Goal: Contribute content

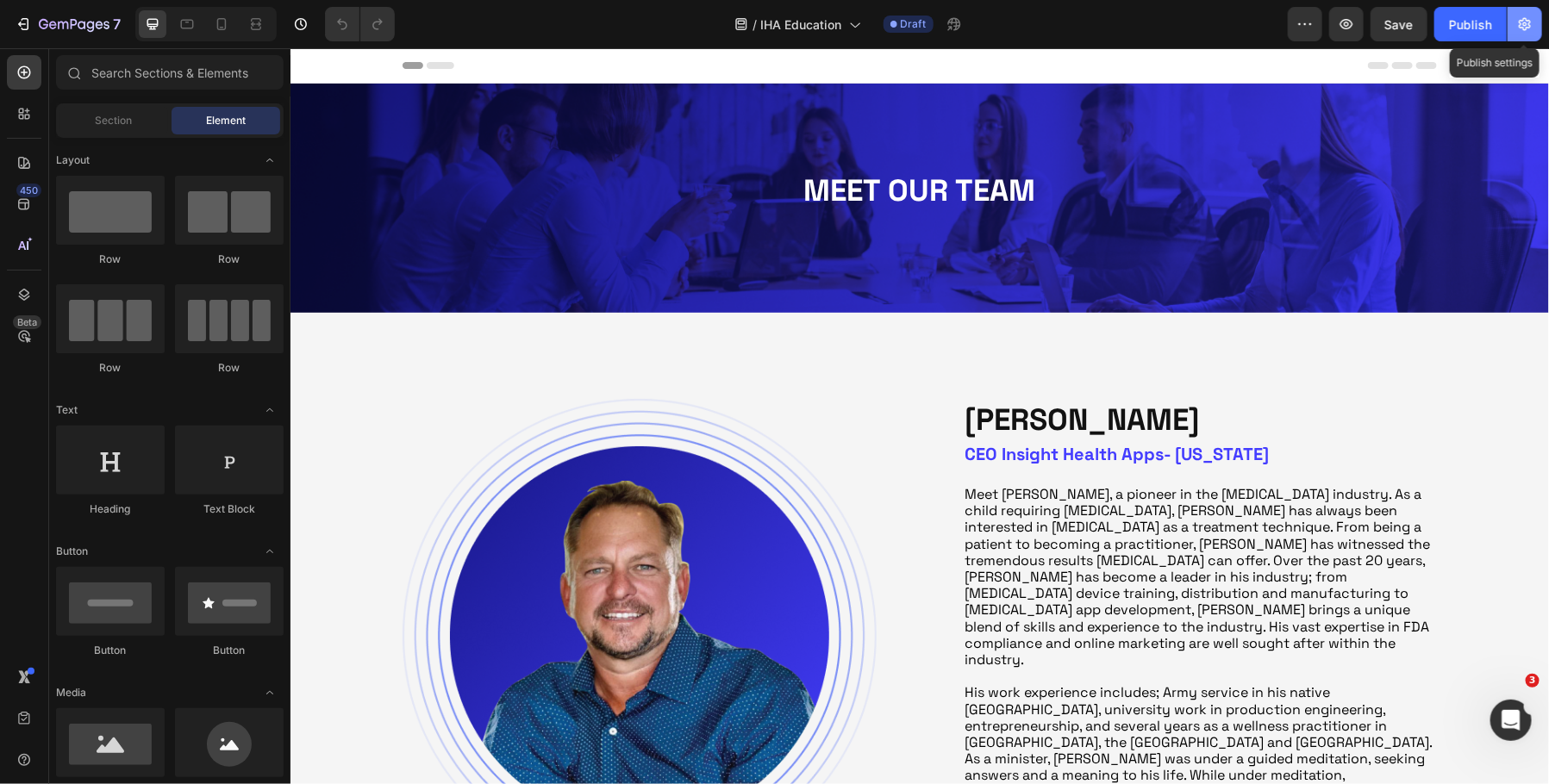
click at [1518, 25] on icon "button" at bounding box center [1525, 24] width 17 height 17
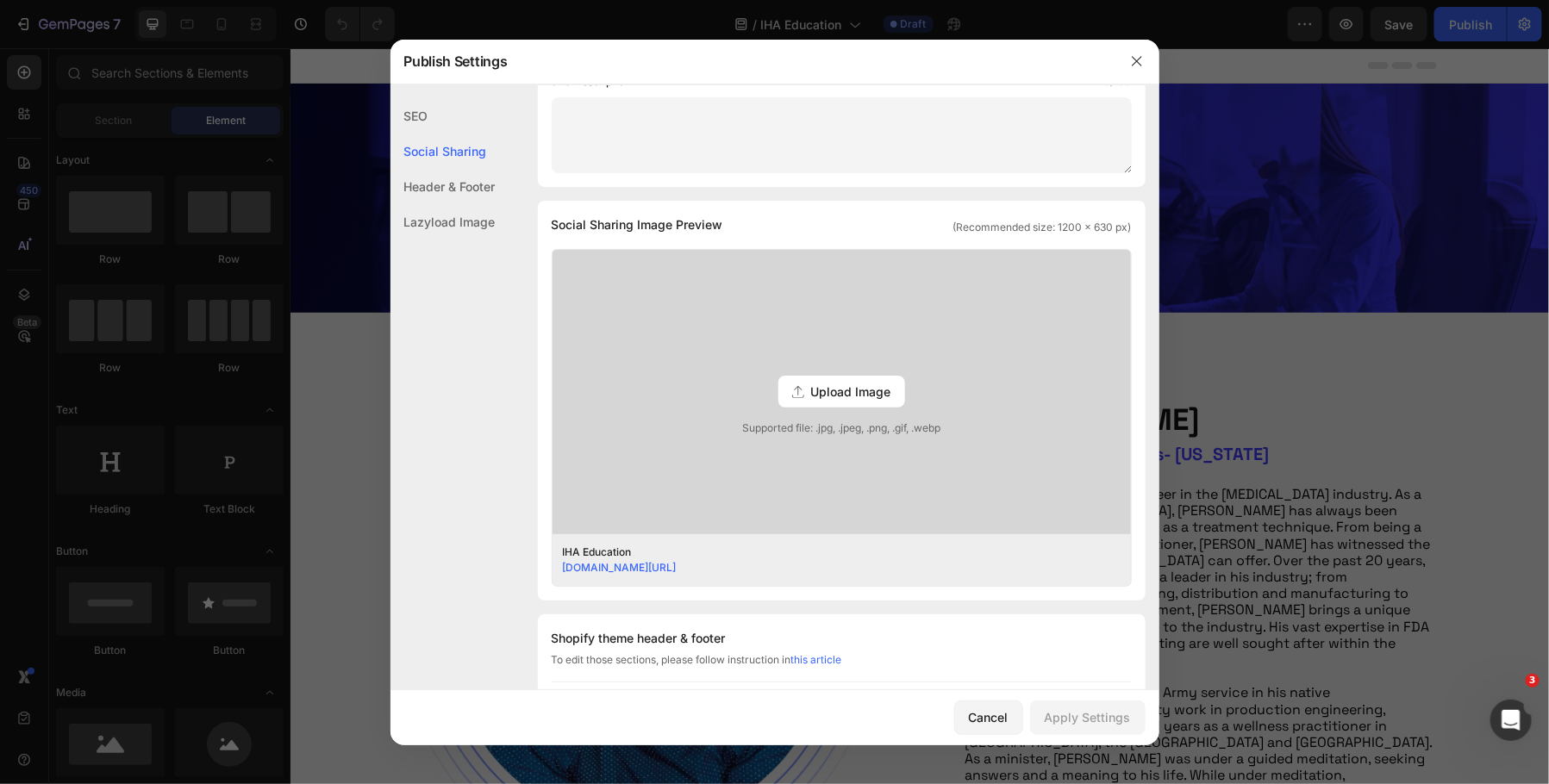
scroll to position [339, 0]
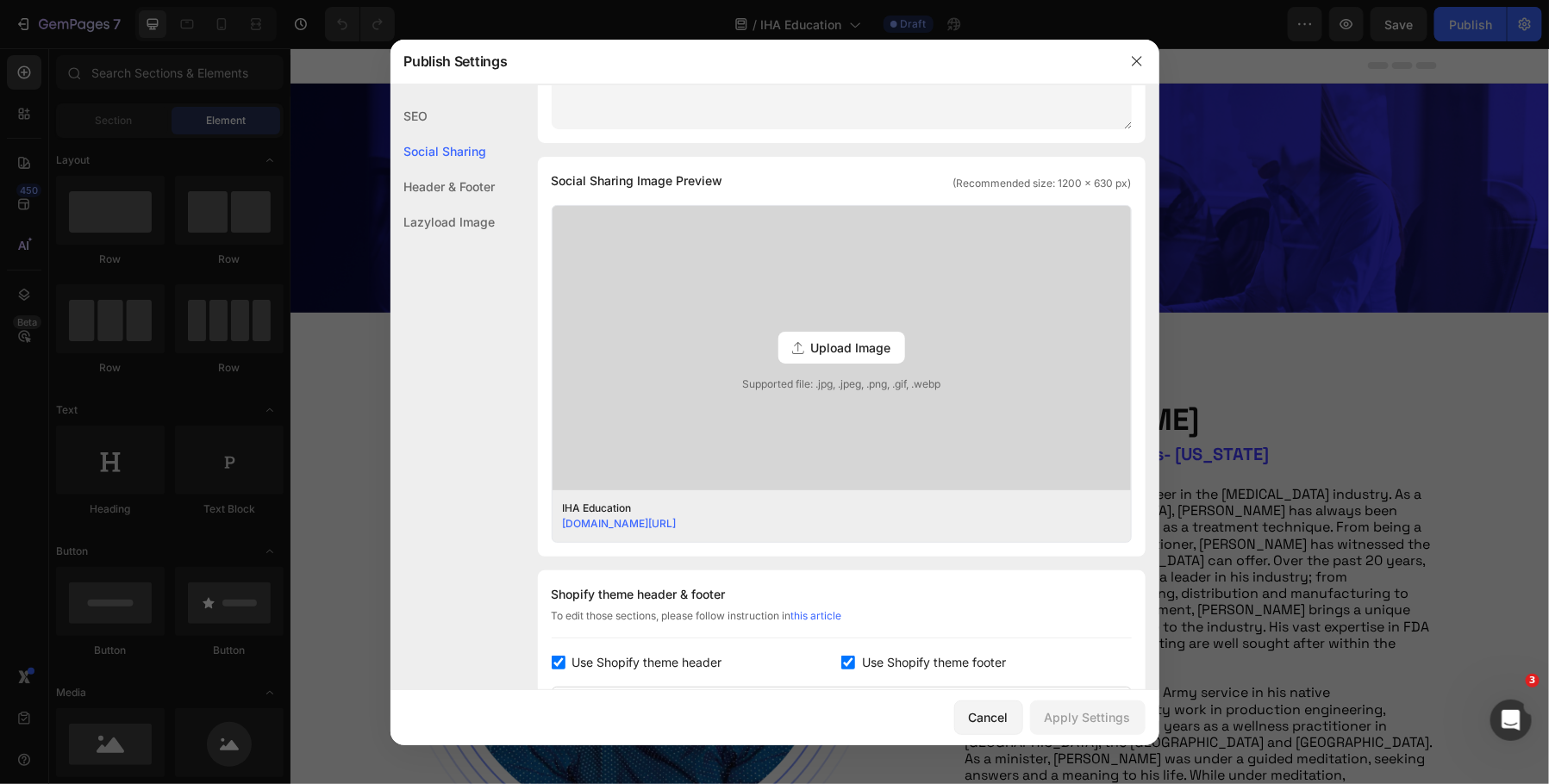
click at [852, 348] on span "Upload Image" at bounding box center [852, 347] width 80 height 18
click at [0, 0] on input "Upload Image Supported file: .jpg, .jpeg, .png, .gif, .webp" at bounding box center [0, 0] width 0 height 0
click at [983, 724] on div "Cancel" at bounding box center [988, 717] width 39 height 18
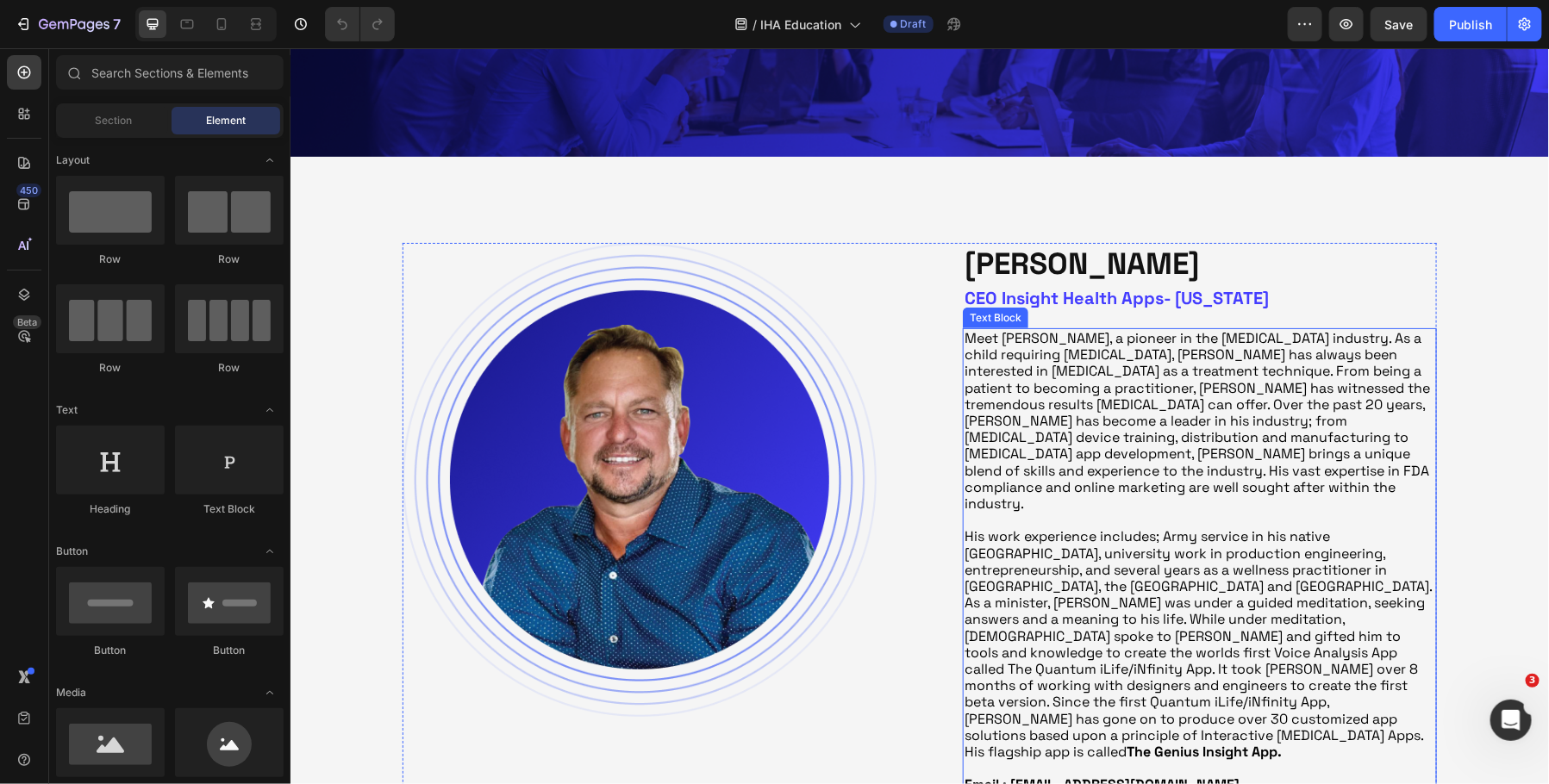
scroll to position [172, 0]
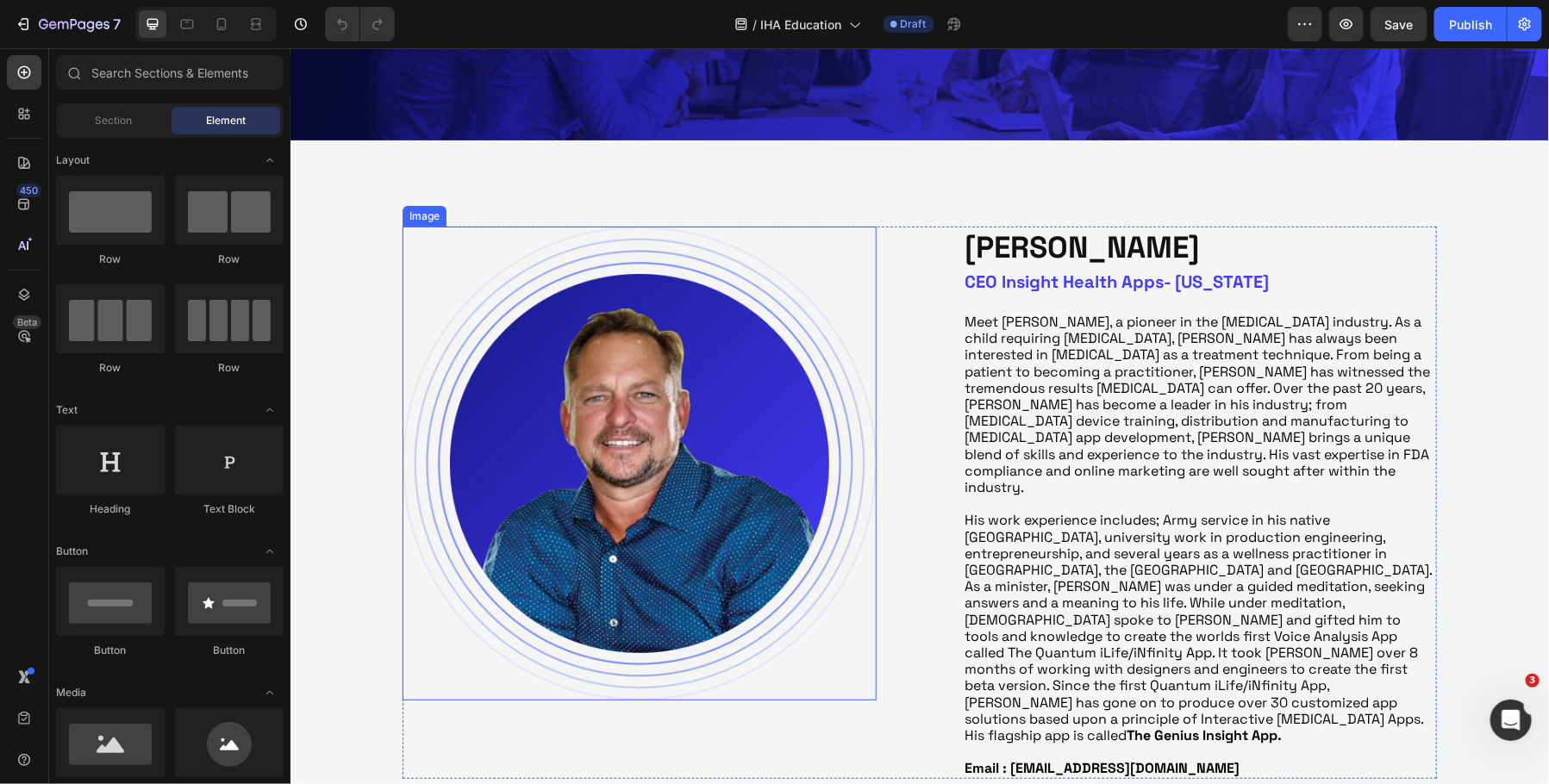
click at [671, 446] on img at bounding box center [638, 462] width 475 height 474
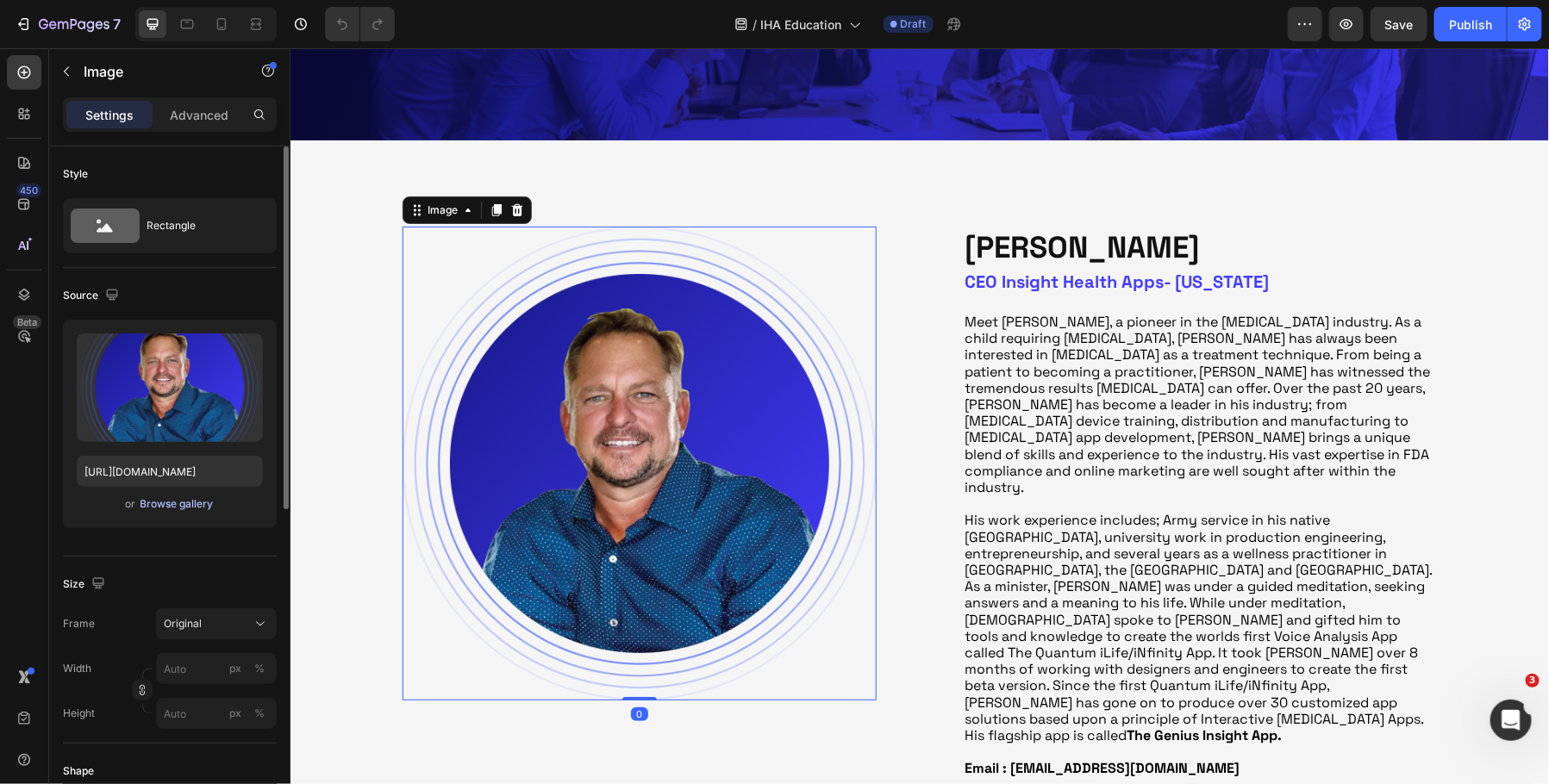
click at [166, 502] on div "Browse gallery" at bounding box center [177, 504] width 73 height 16
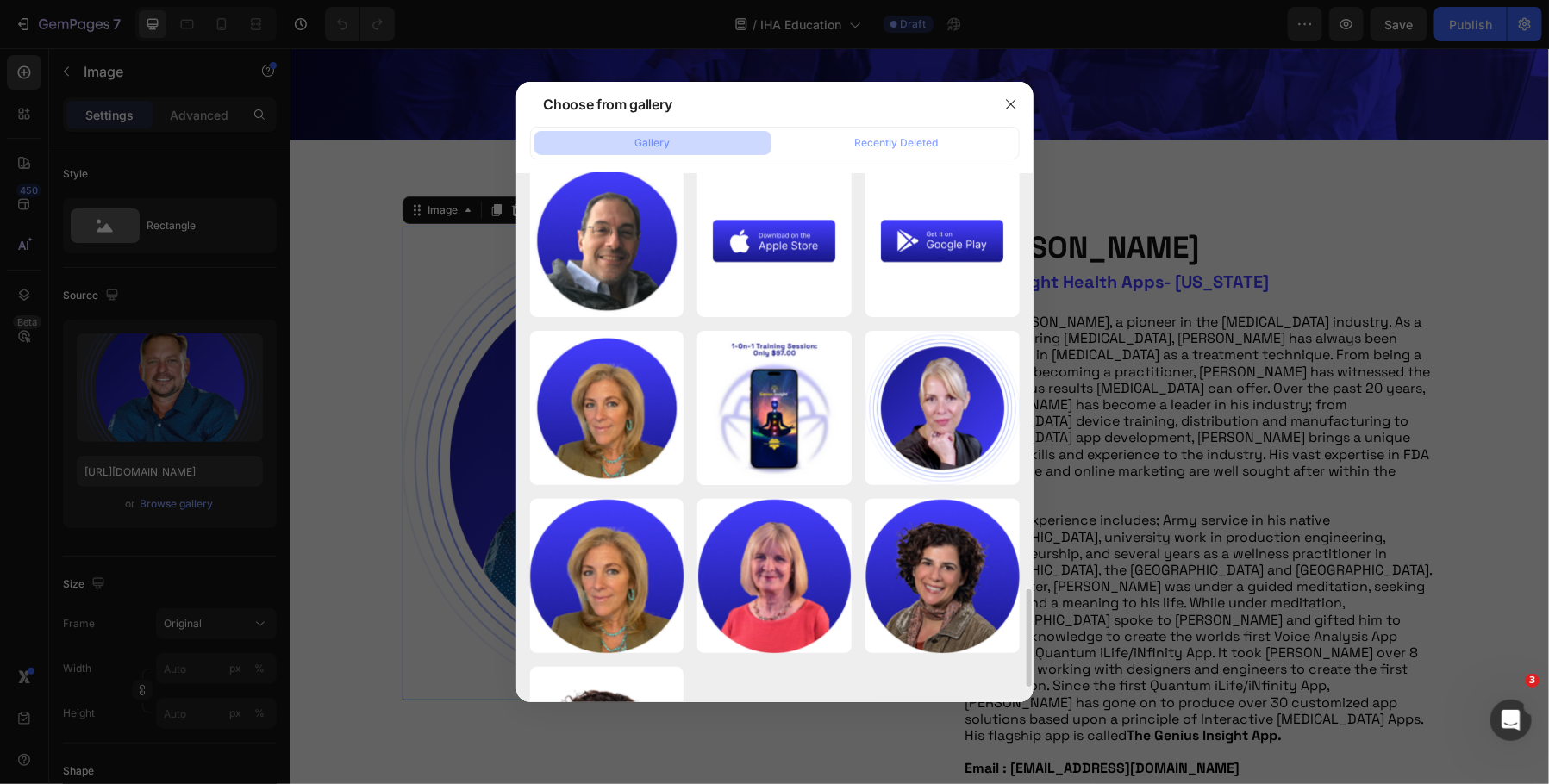
scroll to position [2262, 0]
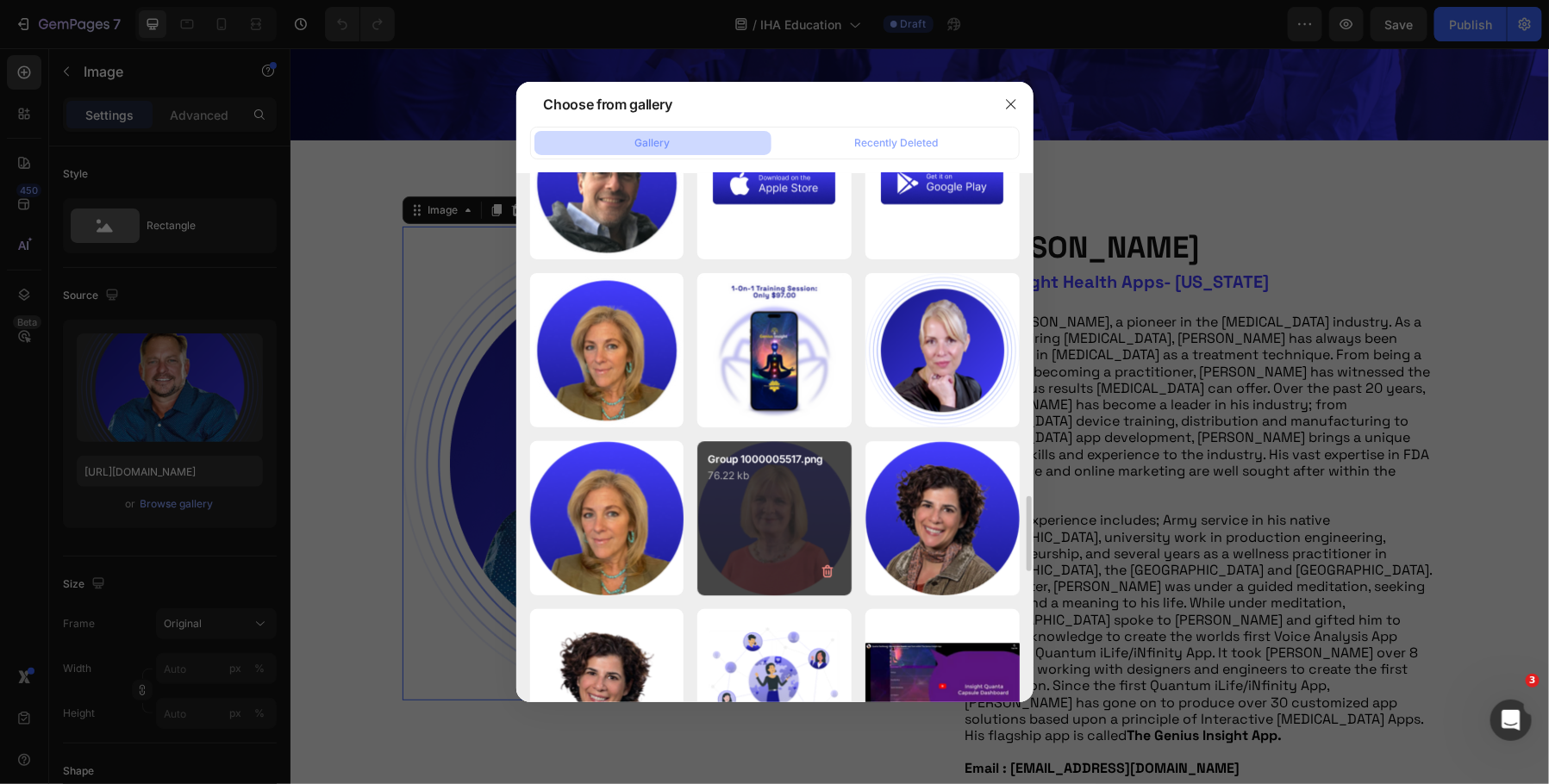
click at [776, 518] on div "Group 1000005517.png 76.22 kb" at bounding box center [774, 518] width 154 height 154
type input "[URL][DOMAIN_NAME]"
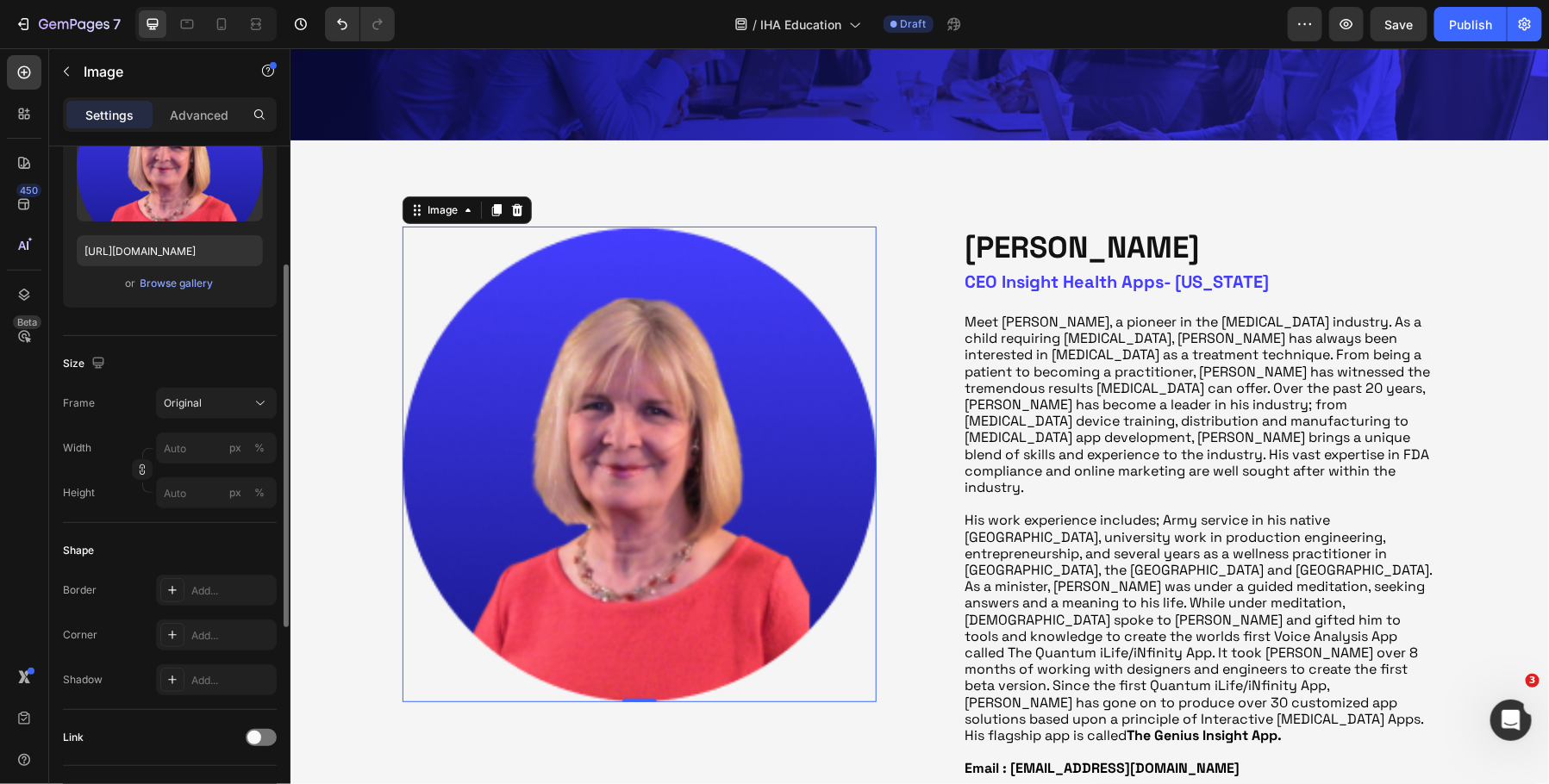
scroll to position [223, 0]
click at [228, 394] on div "Original" at bounding box center [206, 401] width 84 height 16
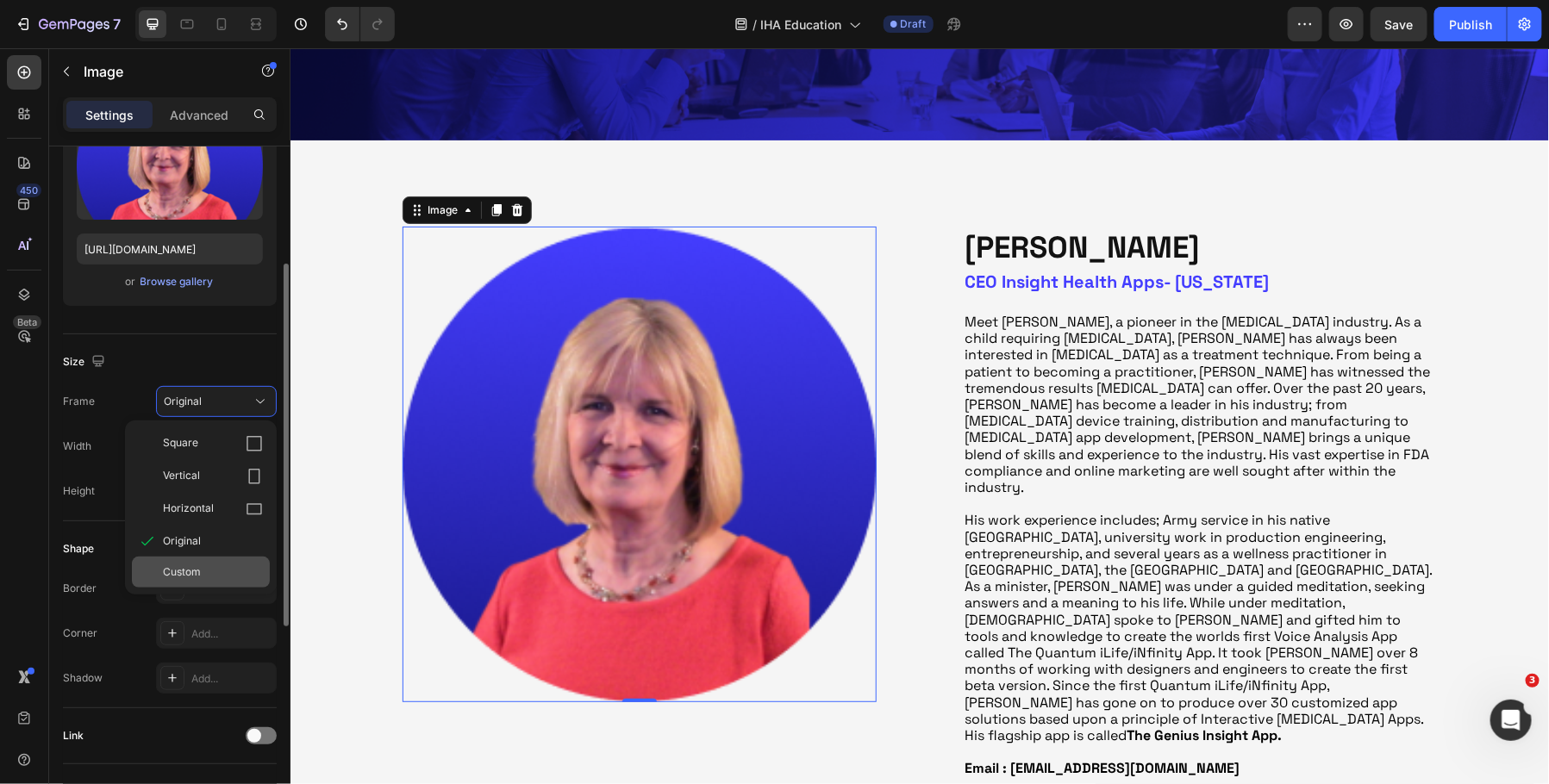
click at [188, 574] on span "Custom" at bounding box center [182, 572] width 38 height 16
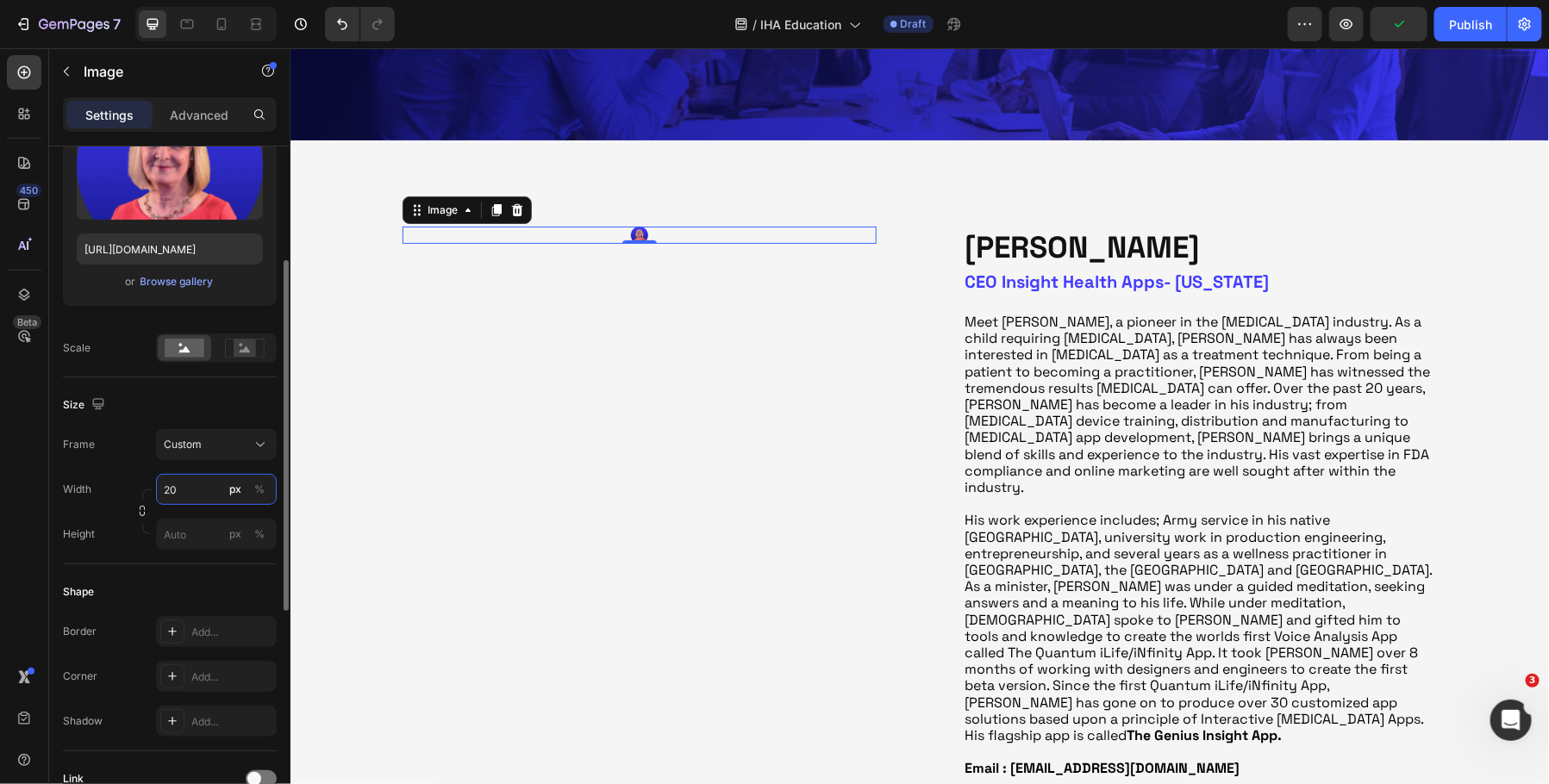
type input "2"
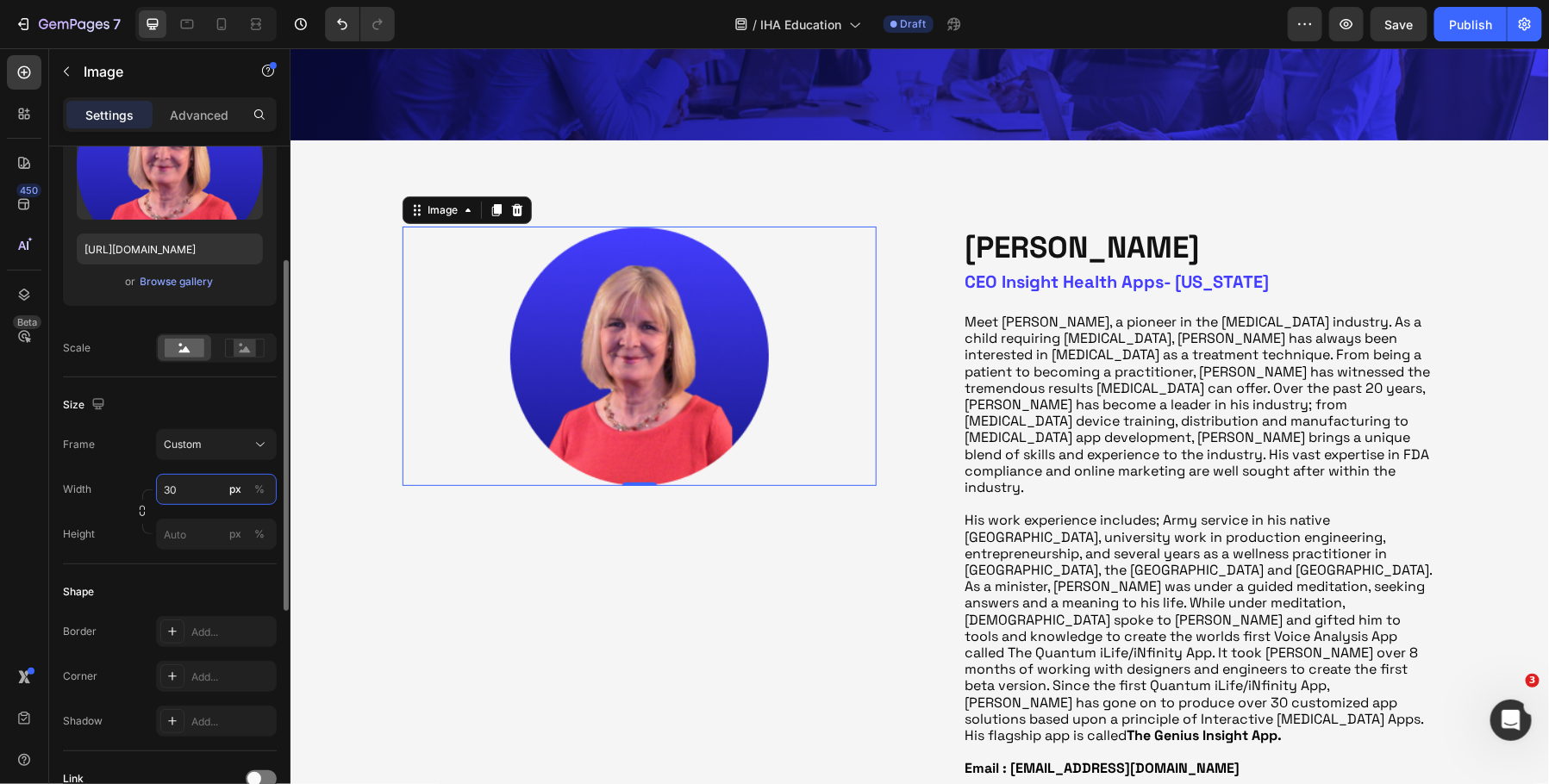
type input "3"
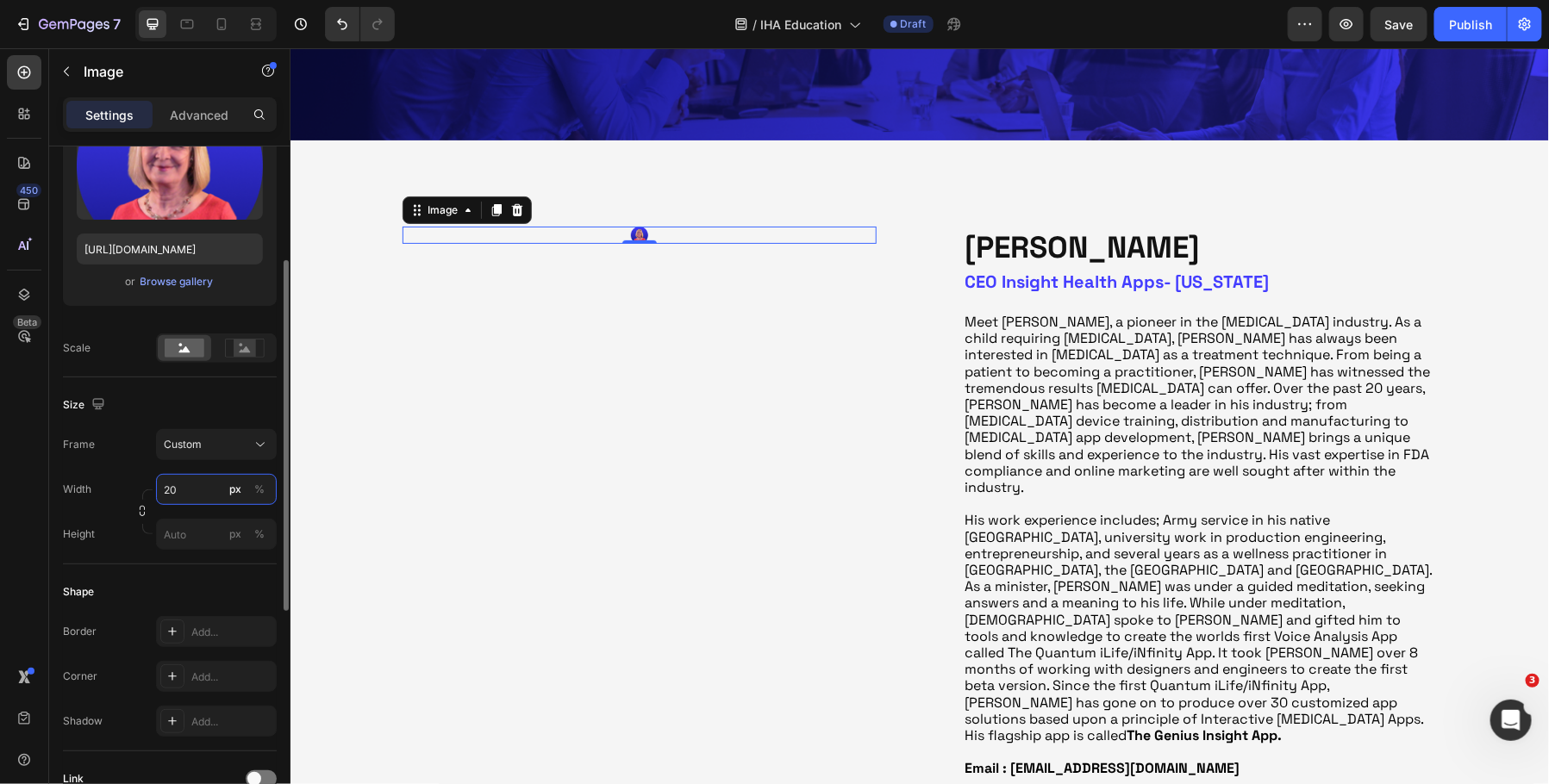
type input "200"
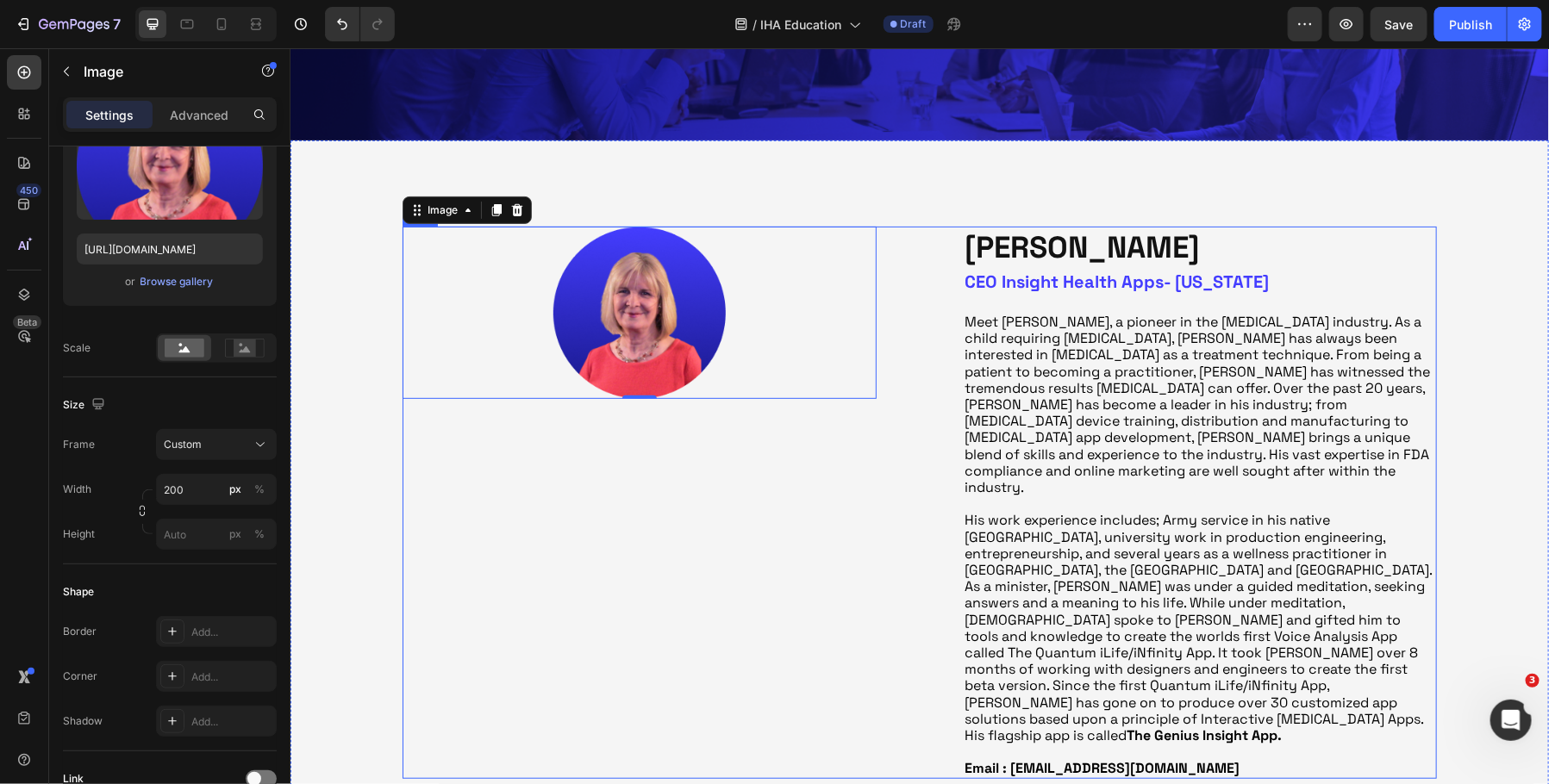
click at [612, 589] on div "Image 0" at bounding box center [638, 501] width 475 height 552
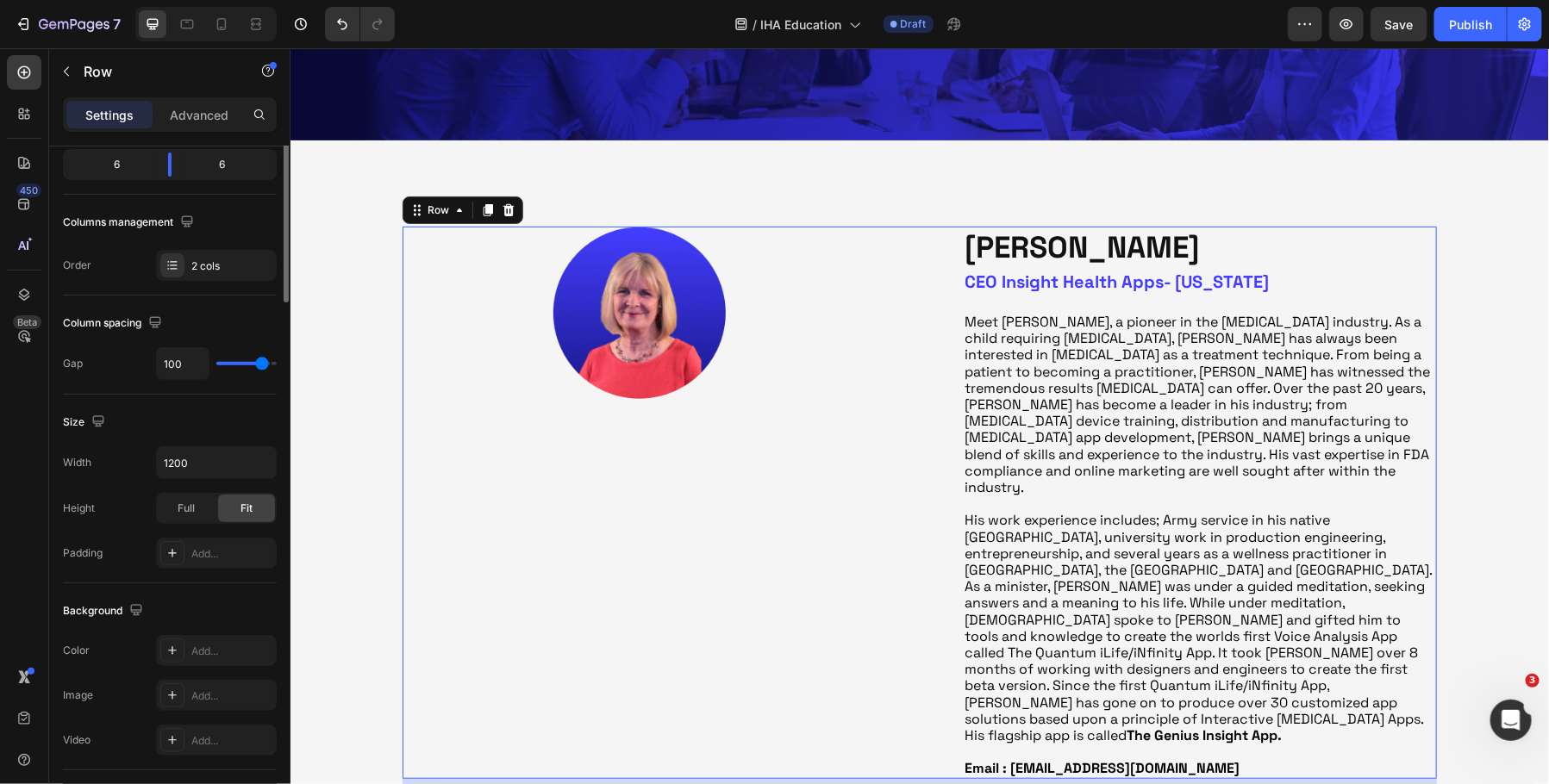
scroll to position [0, 0]
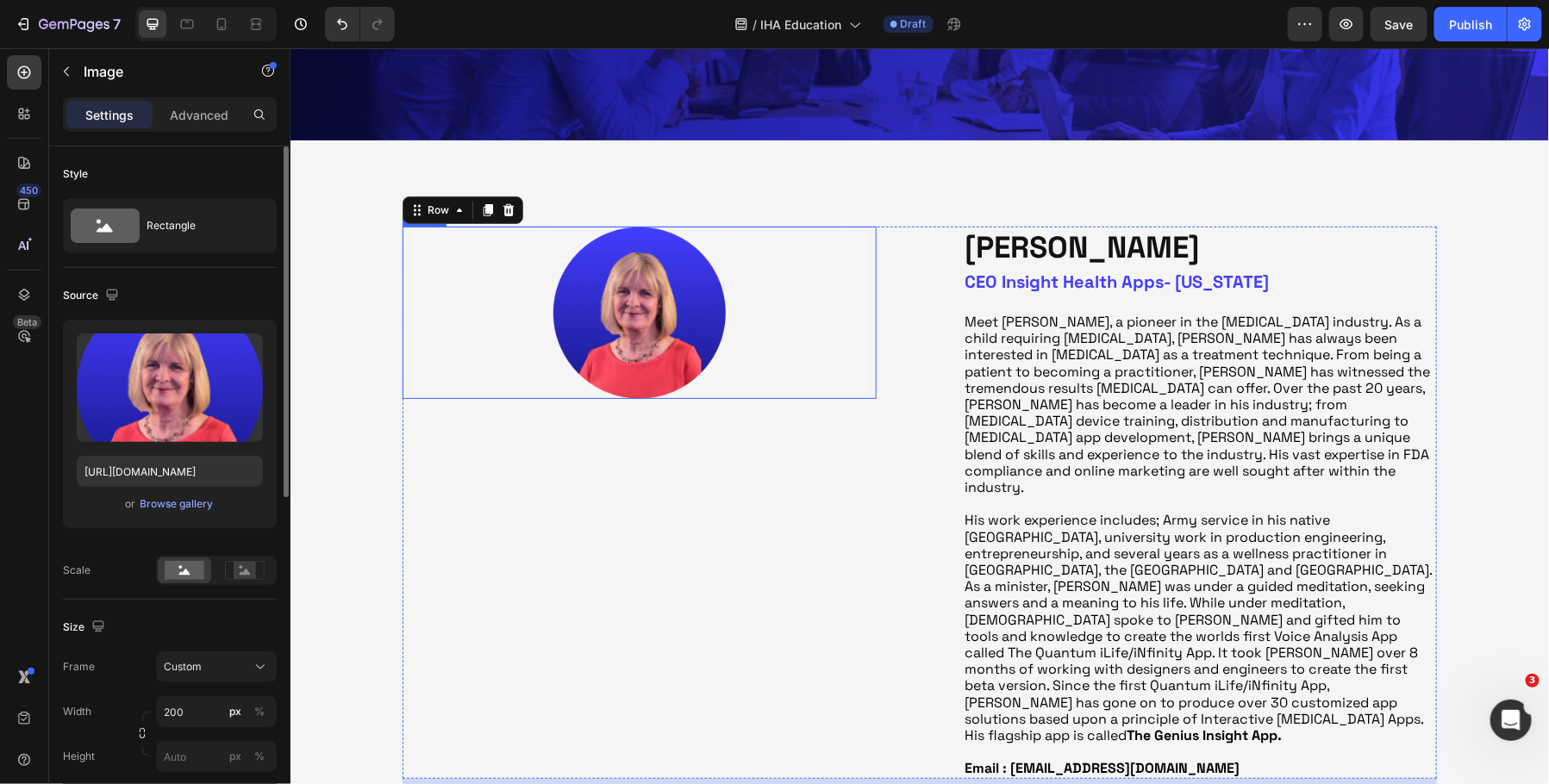
click at [683, 357] on img at bounding box center [638, 312] width 172 height 173
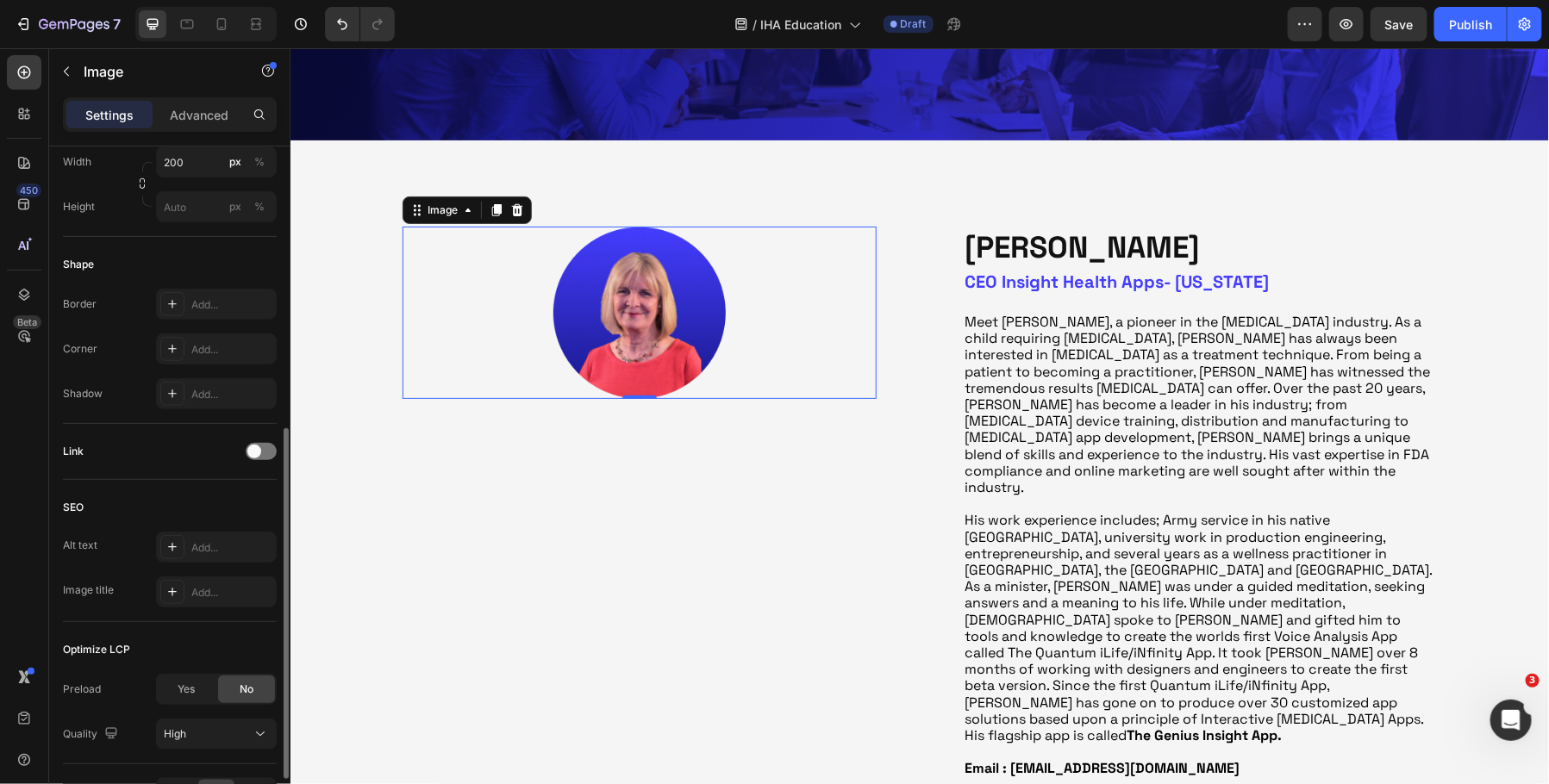
scroll to position [654, 0]
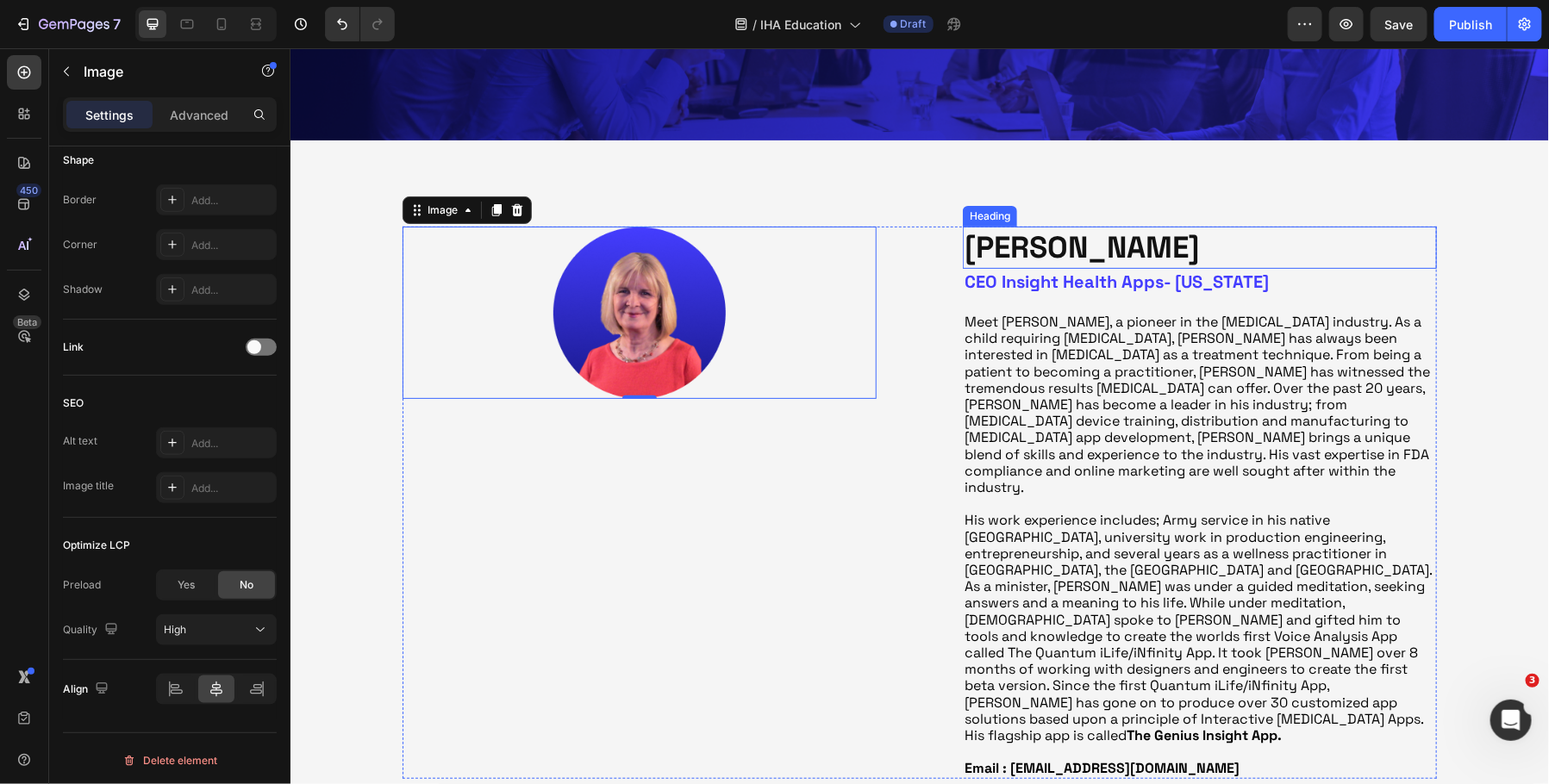
click at [1069, 253] on h2 "[PERSON_NAME]" at bounding box center [1199, 247] width 475 height 43
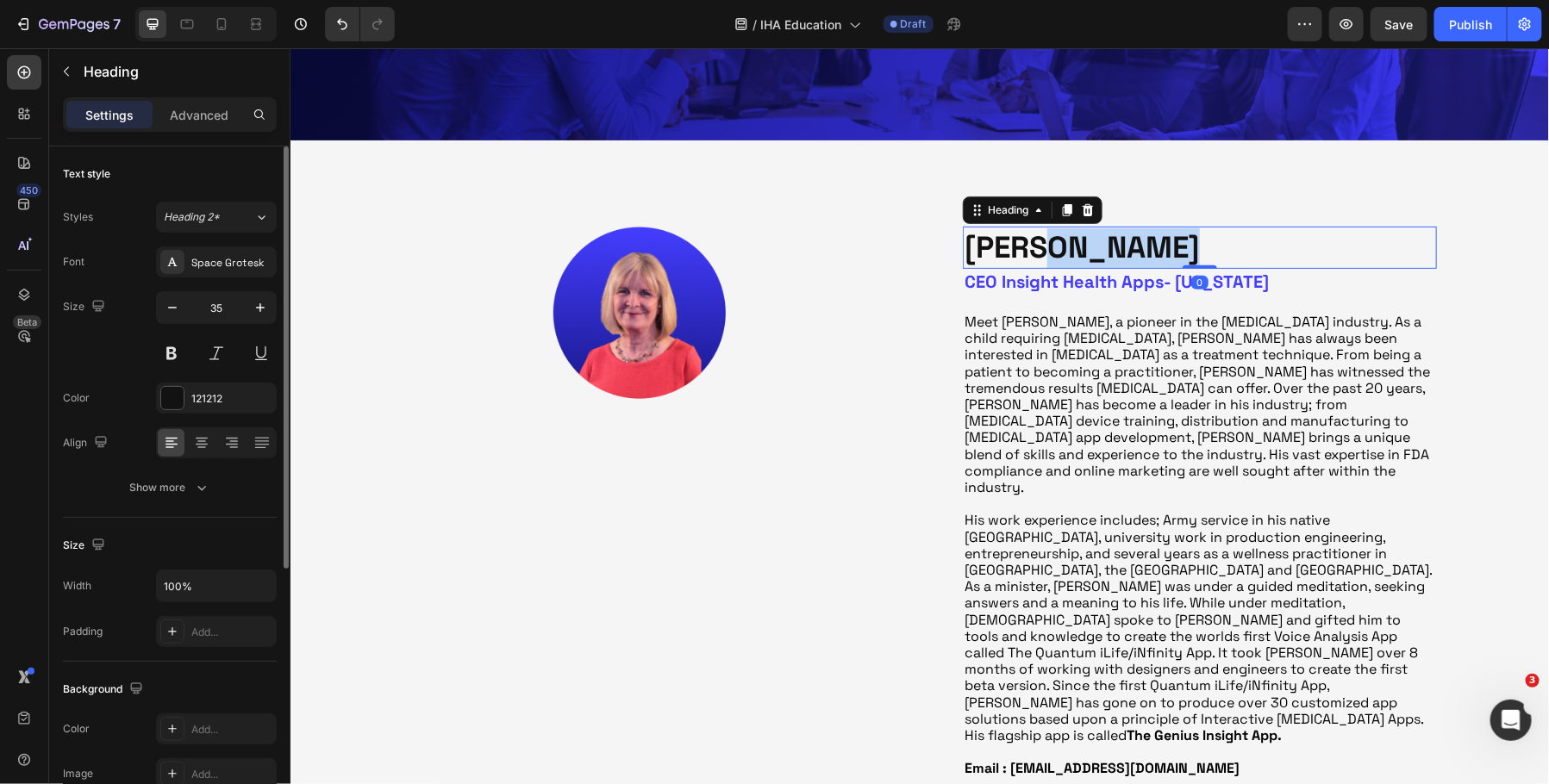
click at [1069, 253] on h2 "[PERSON_NAME]" at bounding box center [1199, 247] width 475 height 43
click at [1069, 253] on p "[PERSON_NAME]" at bounding box center [1199, 247] width 471 height 39
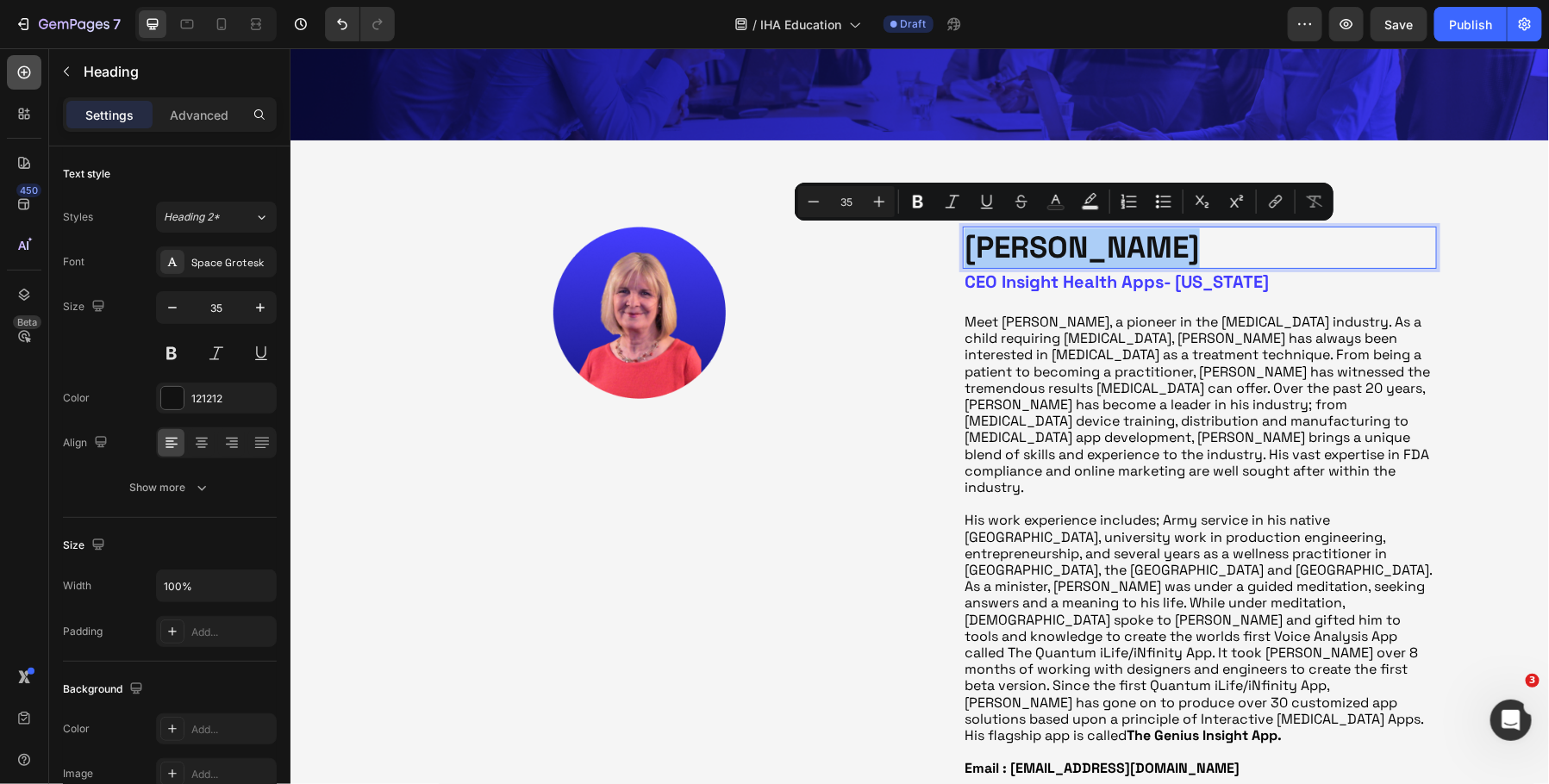
click at [27, 73] on icon at bounding box center [24, 72] width 17 height 17
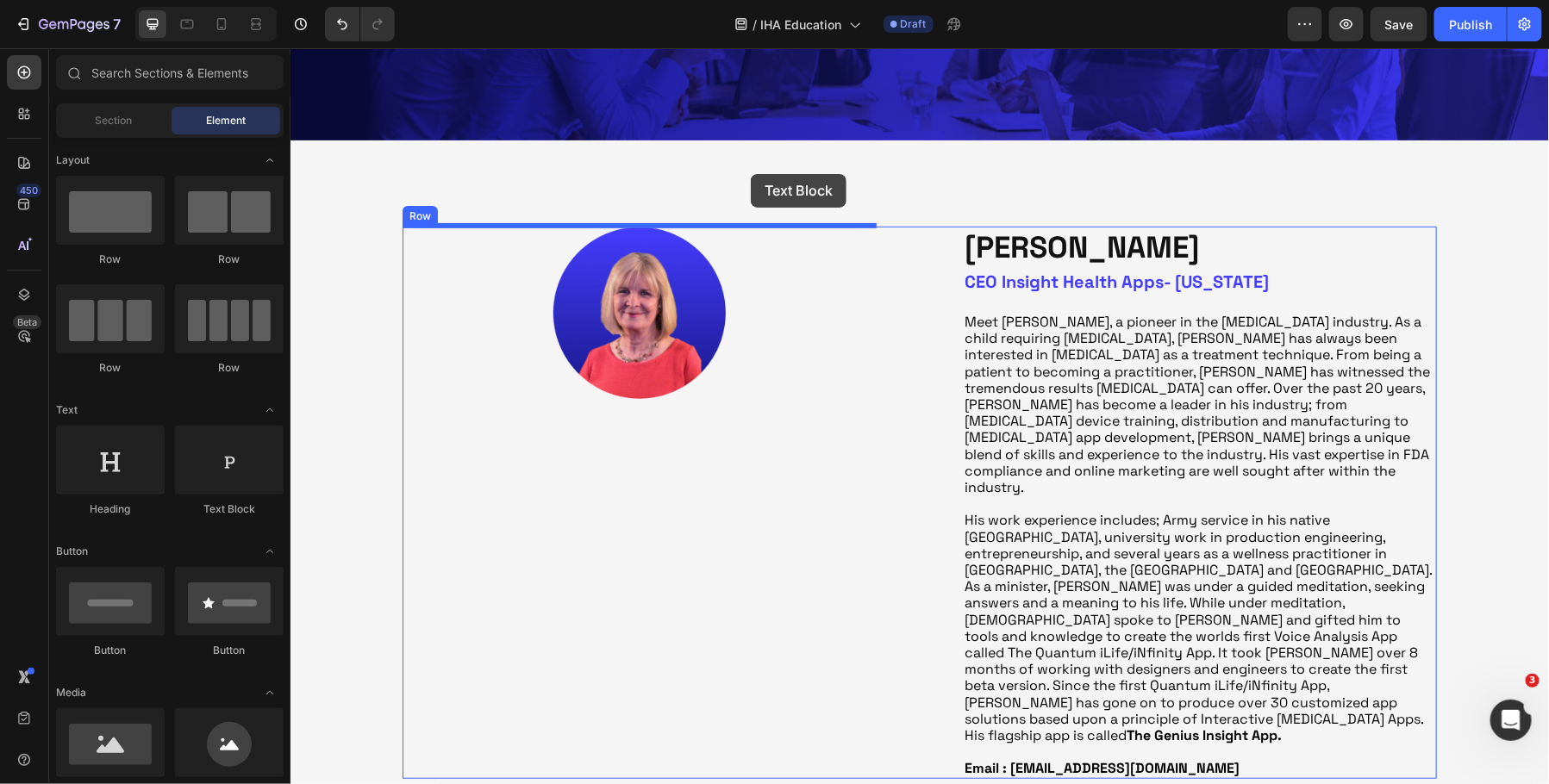
drag, startPoint x: 498, startPoint y: 519, endPoint x: 750, endPoint y: 177, distance: 424.8
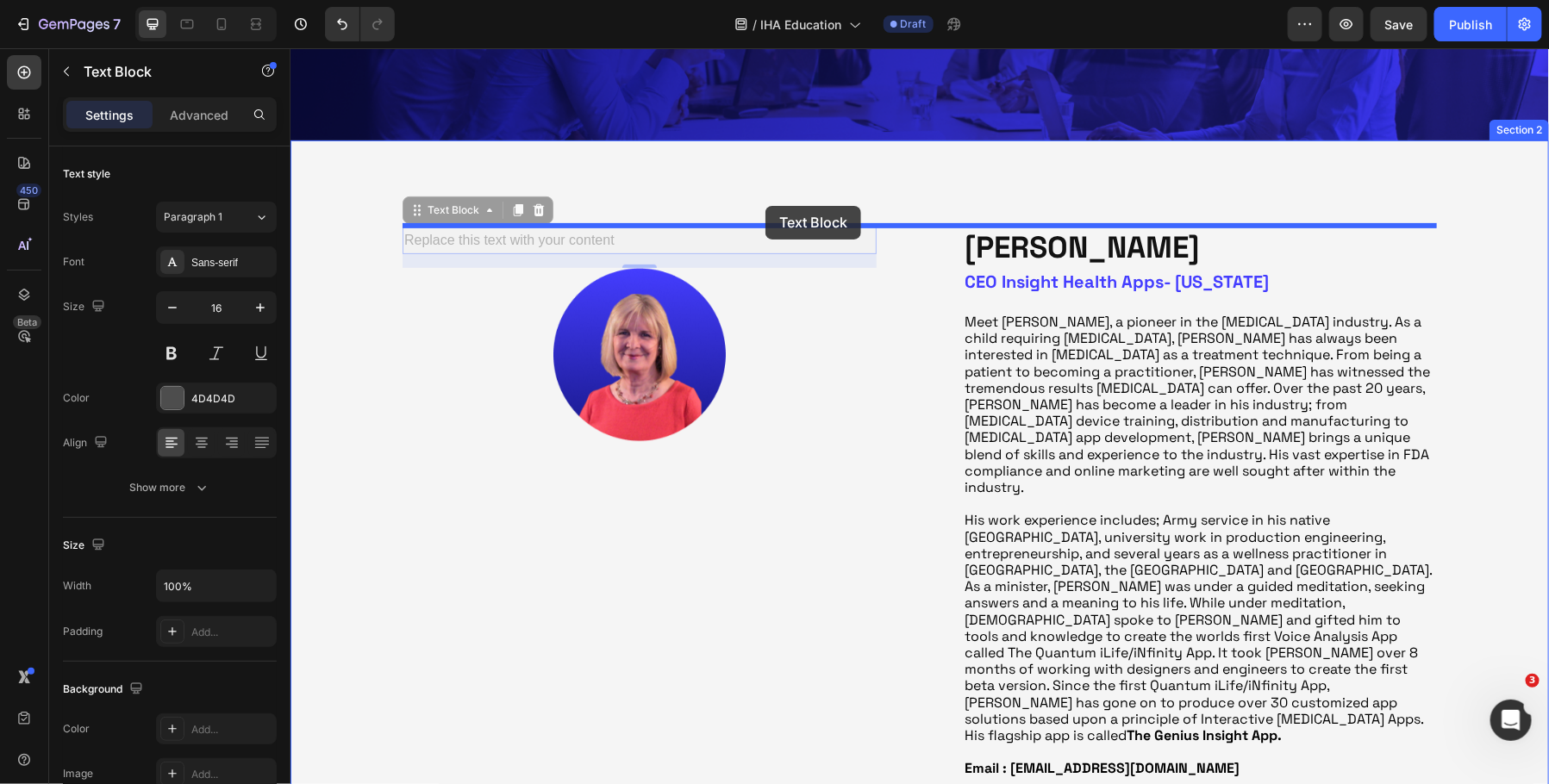
drag, startPoint x: 454, startPoint y: 211, endPoint x: 765, endPoint y: 205, distance: 311.1
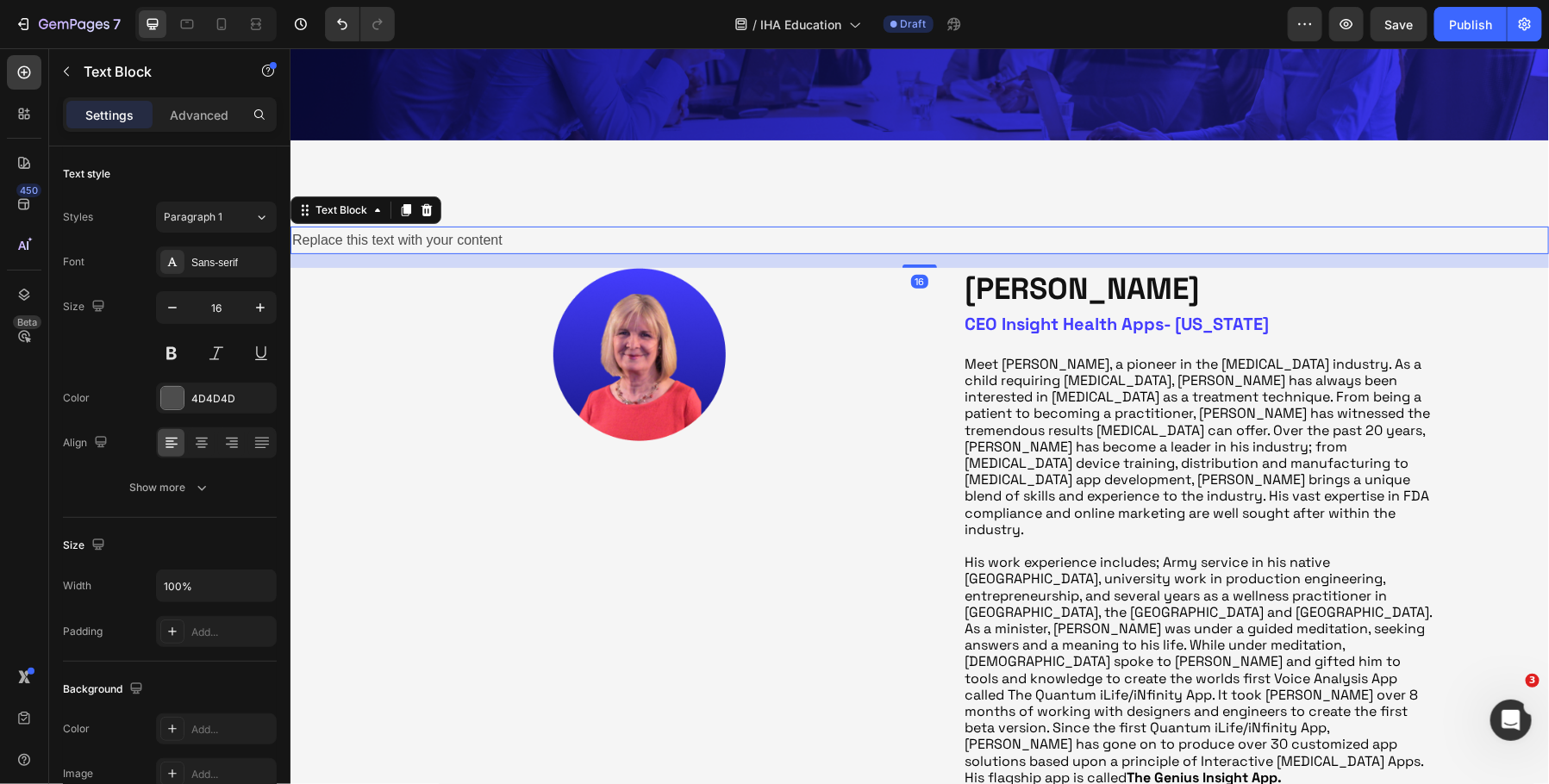
click at [866, 238] on div "Replace this text with your content" at bounding box center [919, 240] width 1259 height 28
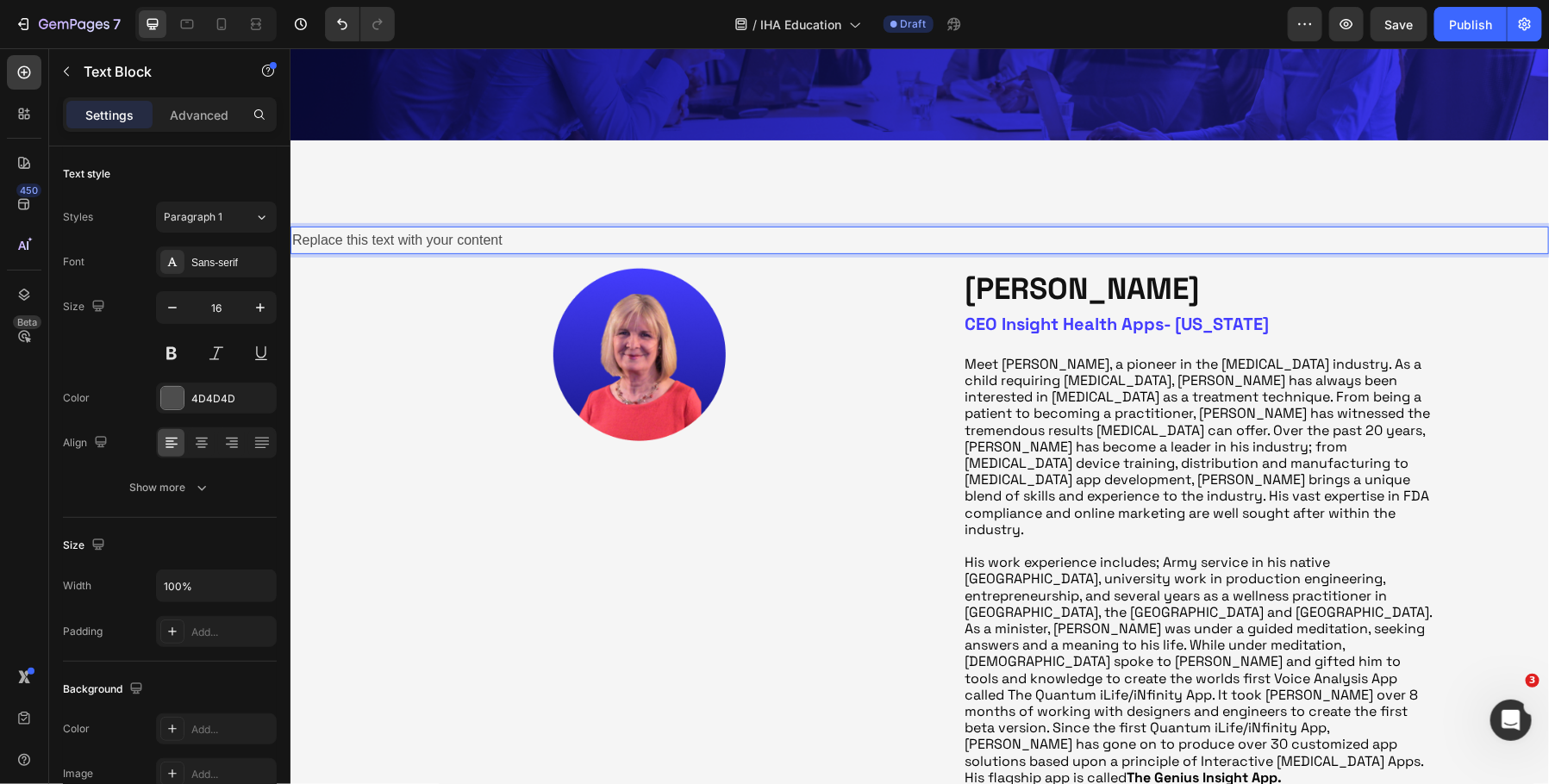
click at [866, 238] on p "Replace this text with your content" at bounding box center [918, 240] width 1255 height 25
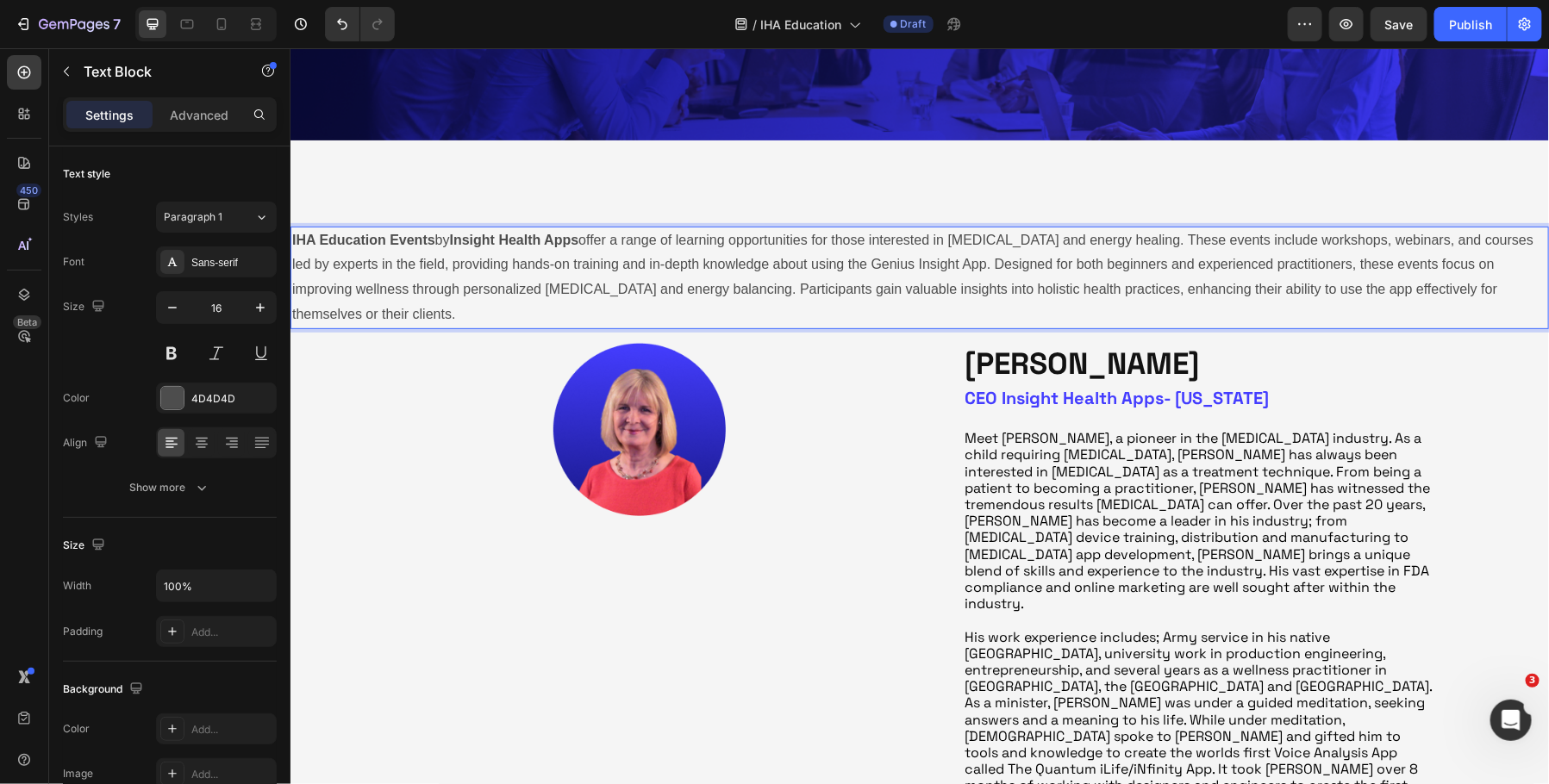
click at [746, 311] on p "IHA Education Events by Insight Health Apps offer a range of learning opportuni…" at bounding box center [918, 277] width 1255 height 99
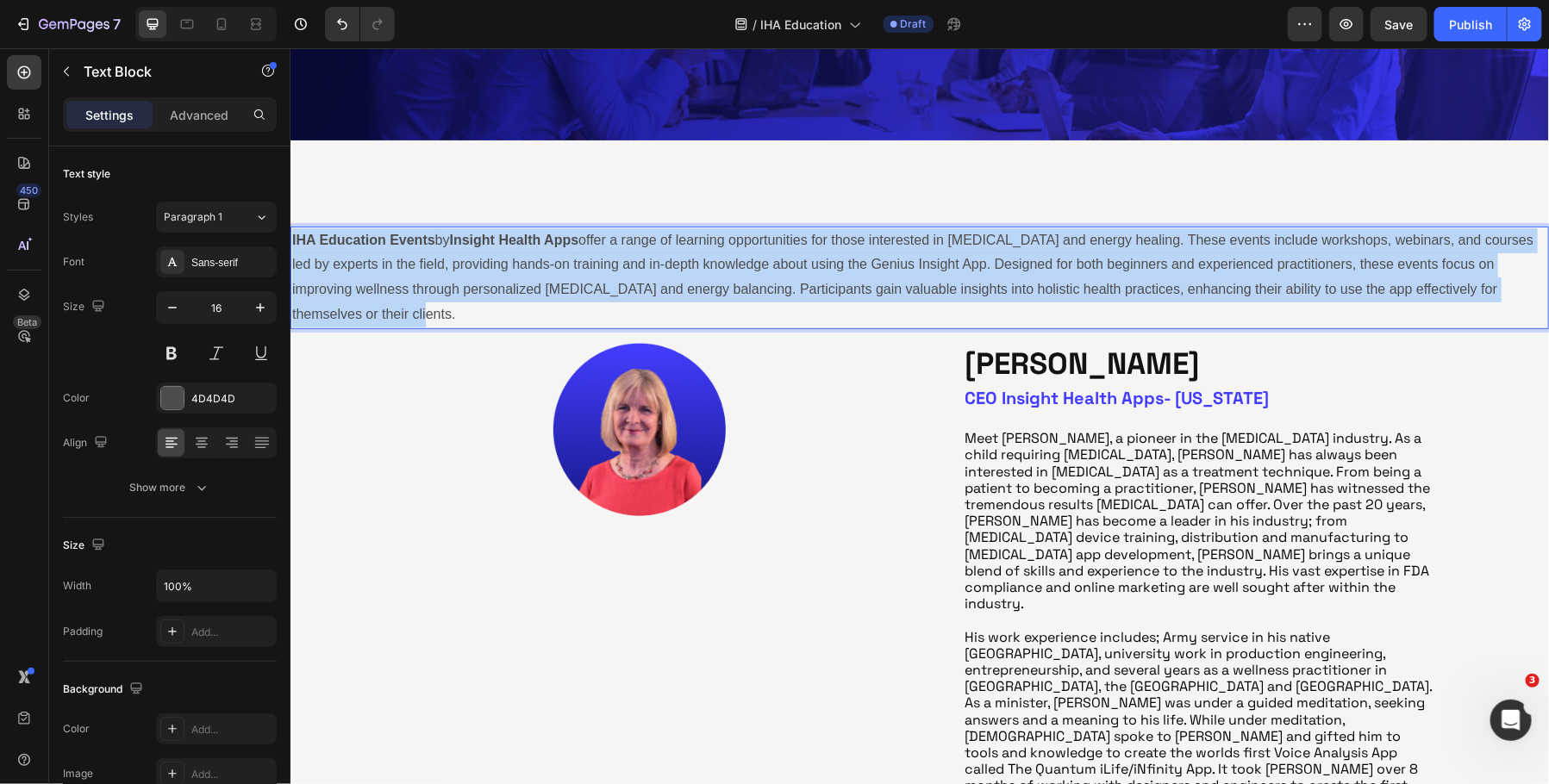
click at [746, 311] on p "IHA Education Events by Insight Health Apps offer a range of learning opportuni…" at bounding box center [918, 277] width 1255 height 99
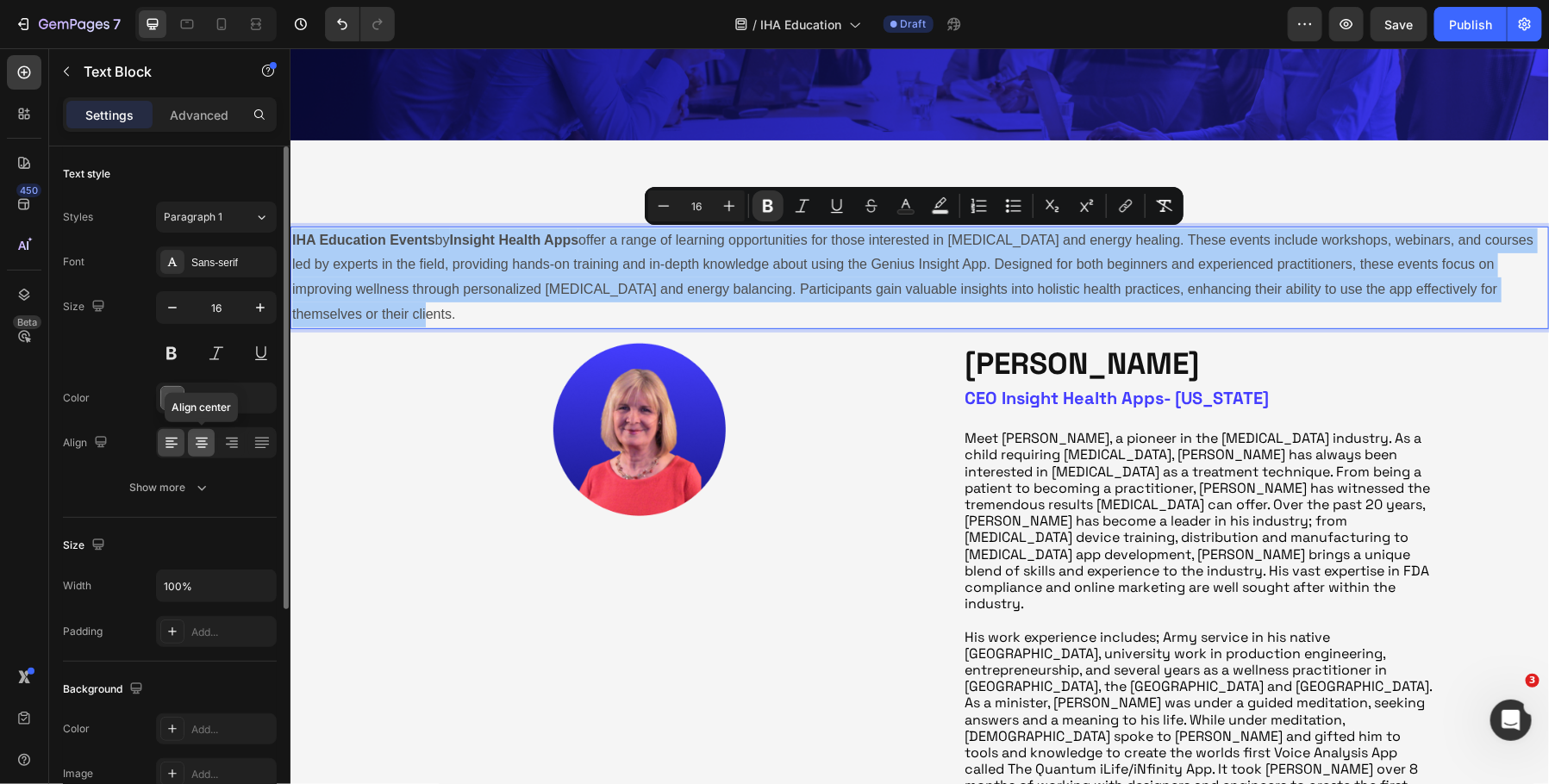
click at [206, 438] on icon at bounding box center [201, 439] width 12 height 2
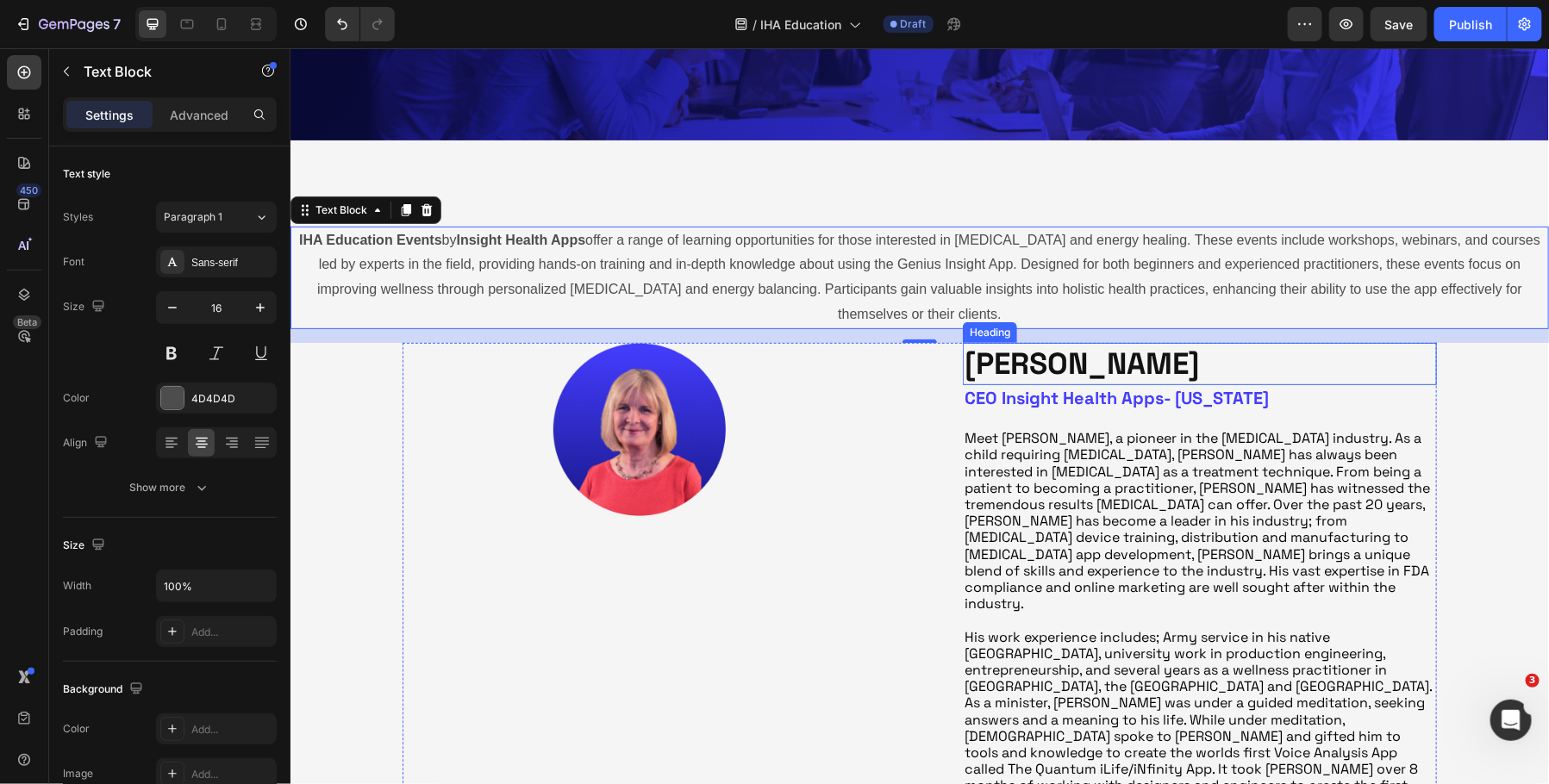
click at [1058, 356] on p "[PERSON_NAME]" at bounding box center [1199, 364] width 471 height 39
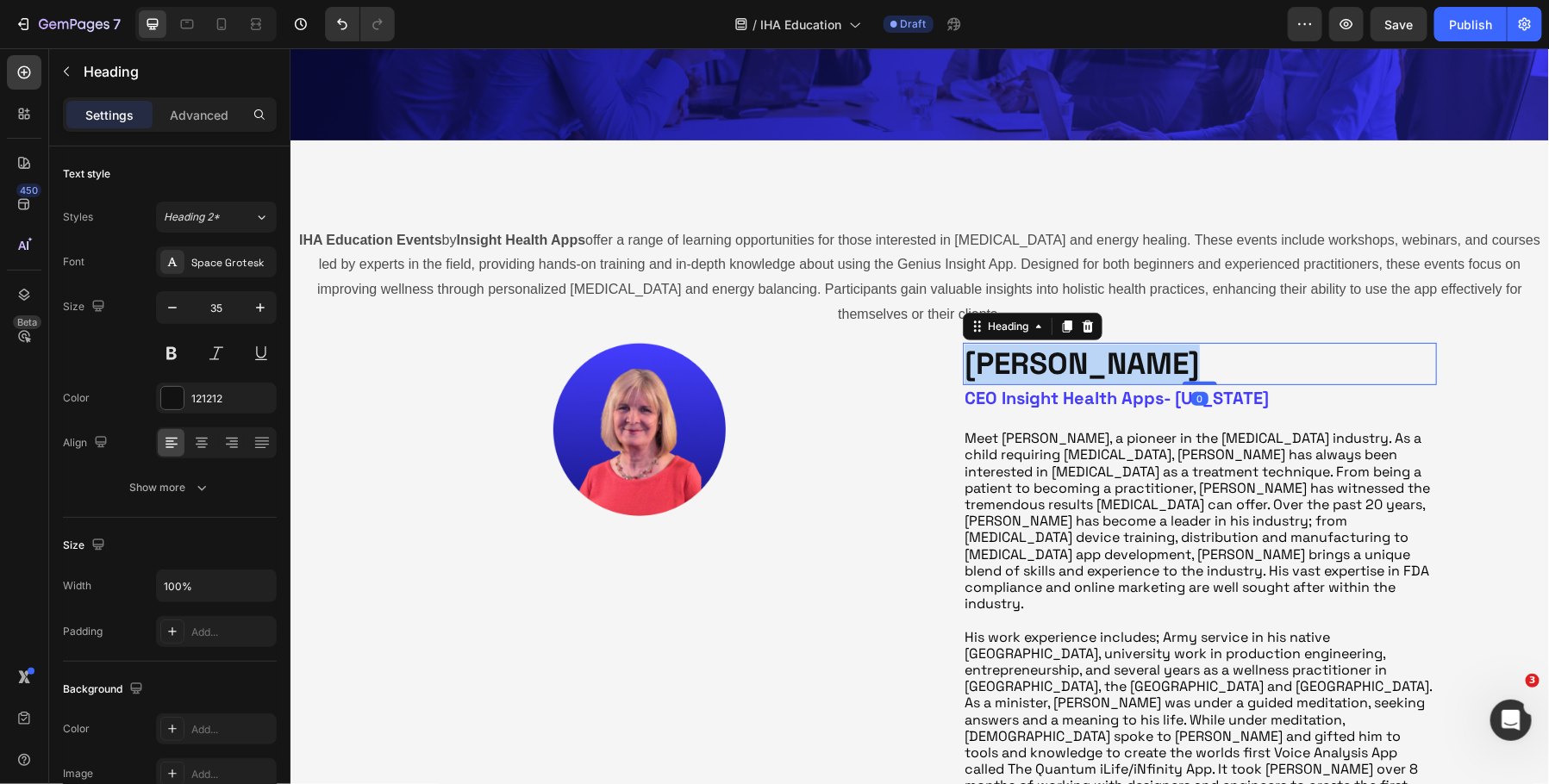
click at [1058, 356] on p "[PERSON_NAME]" at bounding box center [1199, 364] width 471 height 39
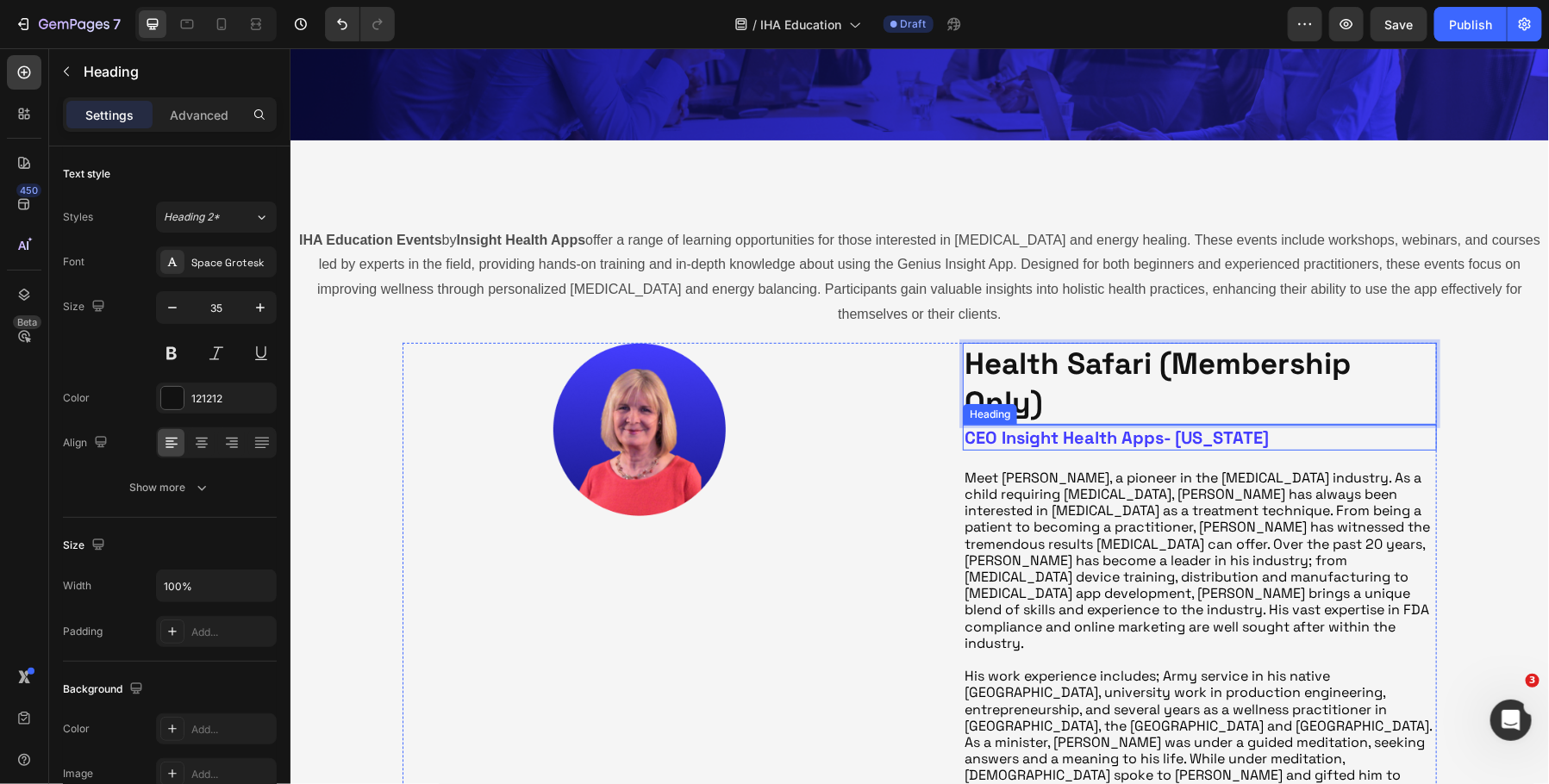
click at [1082, 432] on h2 "CEO Insight Health Apps- [US_STATE]" at bounding box center [1199, 437] width 475 height 26
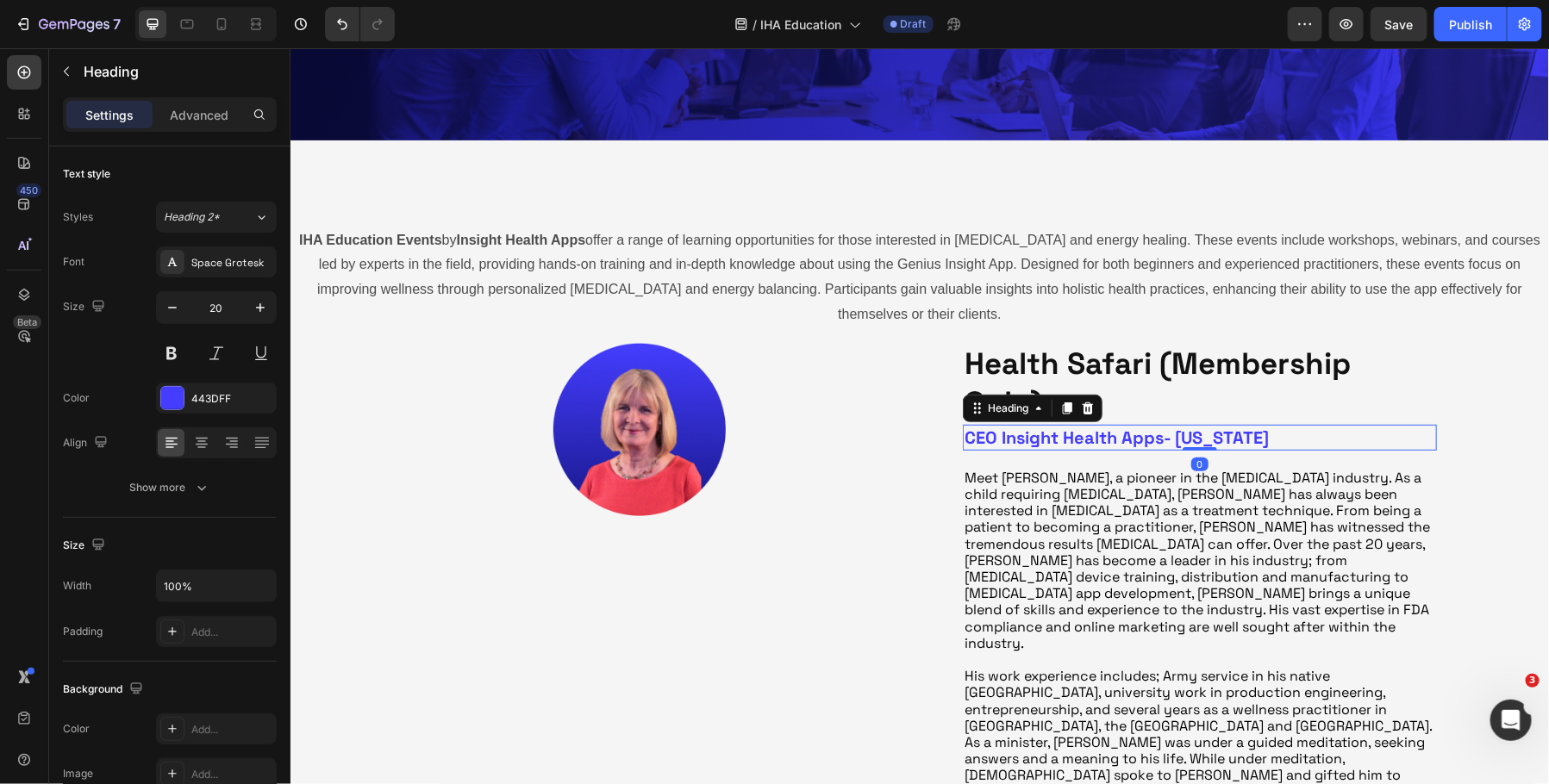
click at [1082, 432] on h2 "CEO Insight Health Apps- [US_STATE]" at bounding box center [1199, 437] width 475 height 26
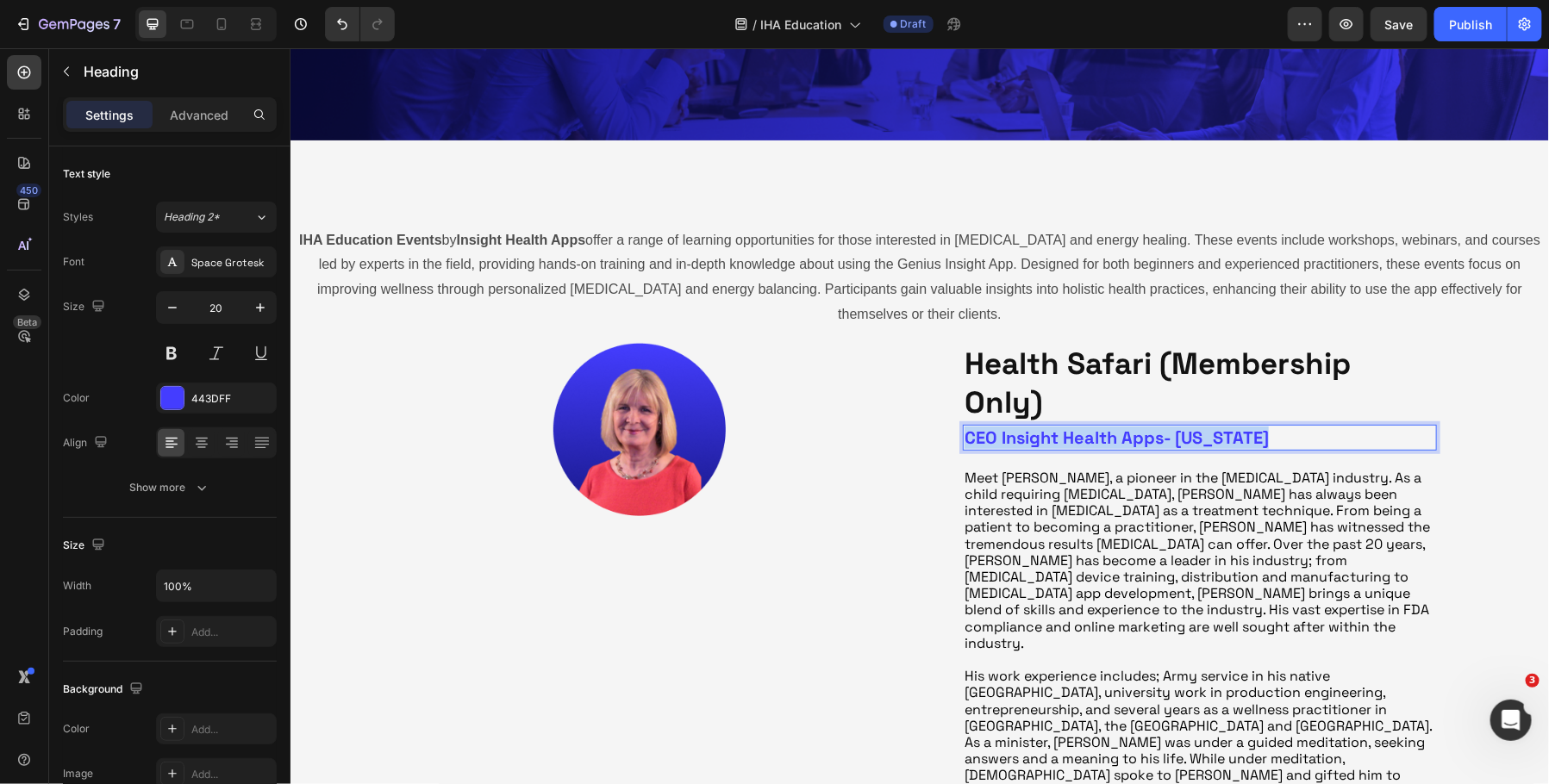
click at [1082, 432] on p "CEO Insight Health Apps- [US_STATE]" at bounding box center [1199, 437] width 471 height 22
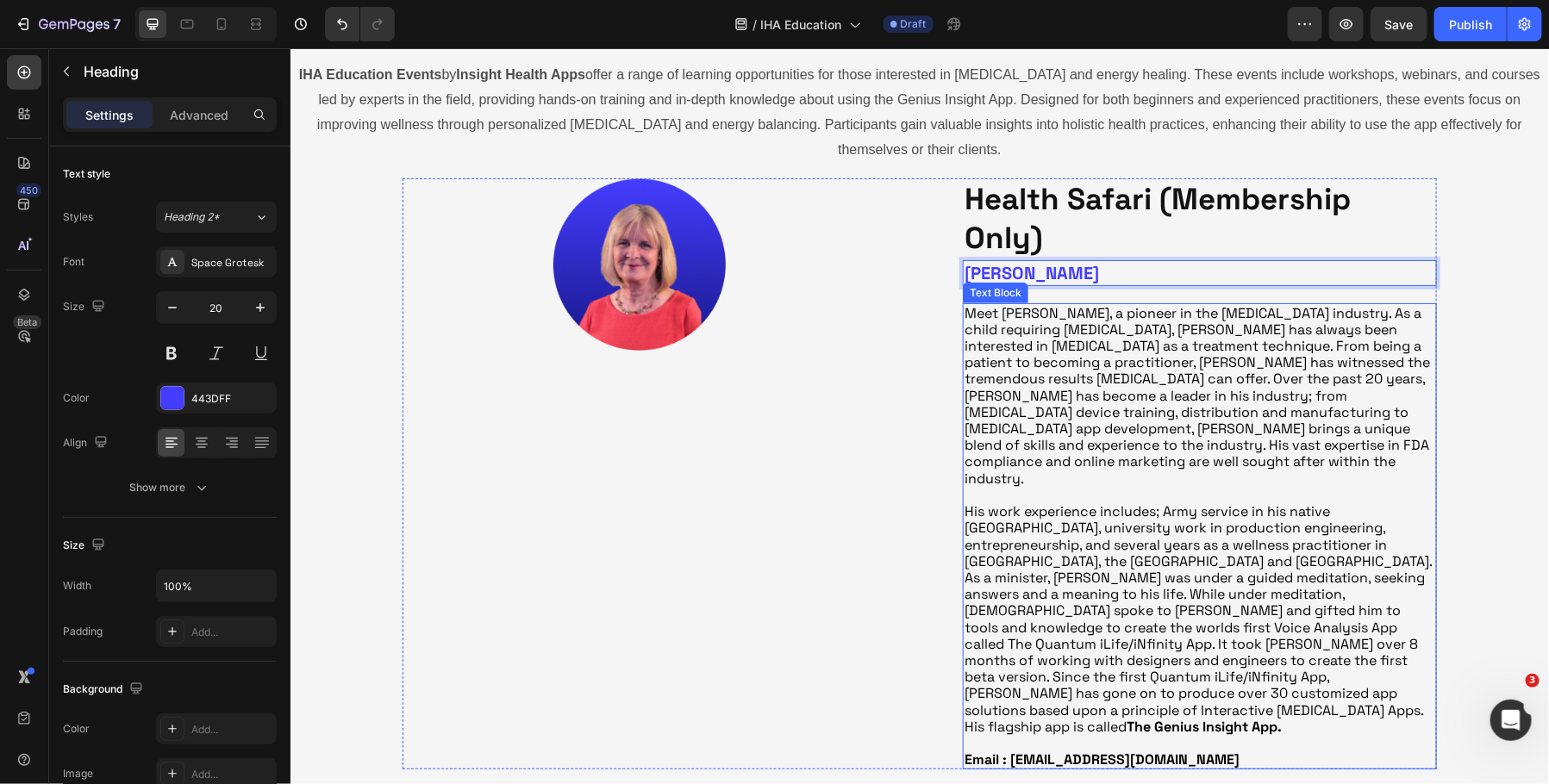
scroll to position [341, 0]
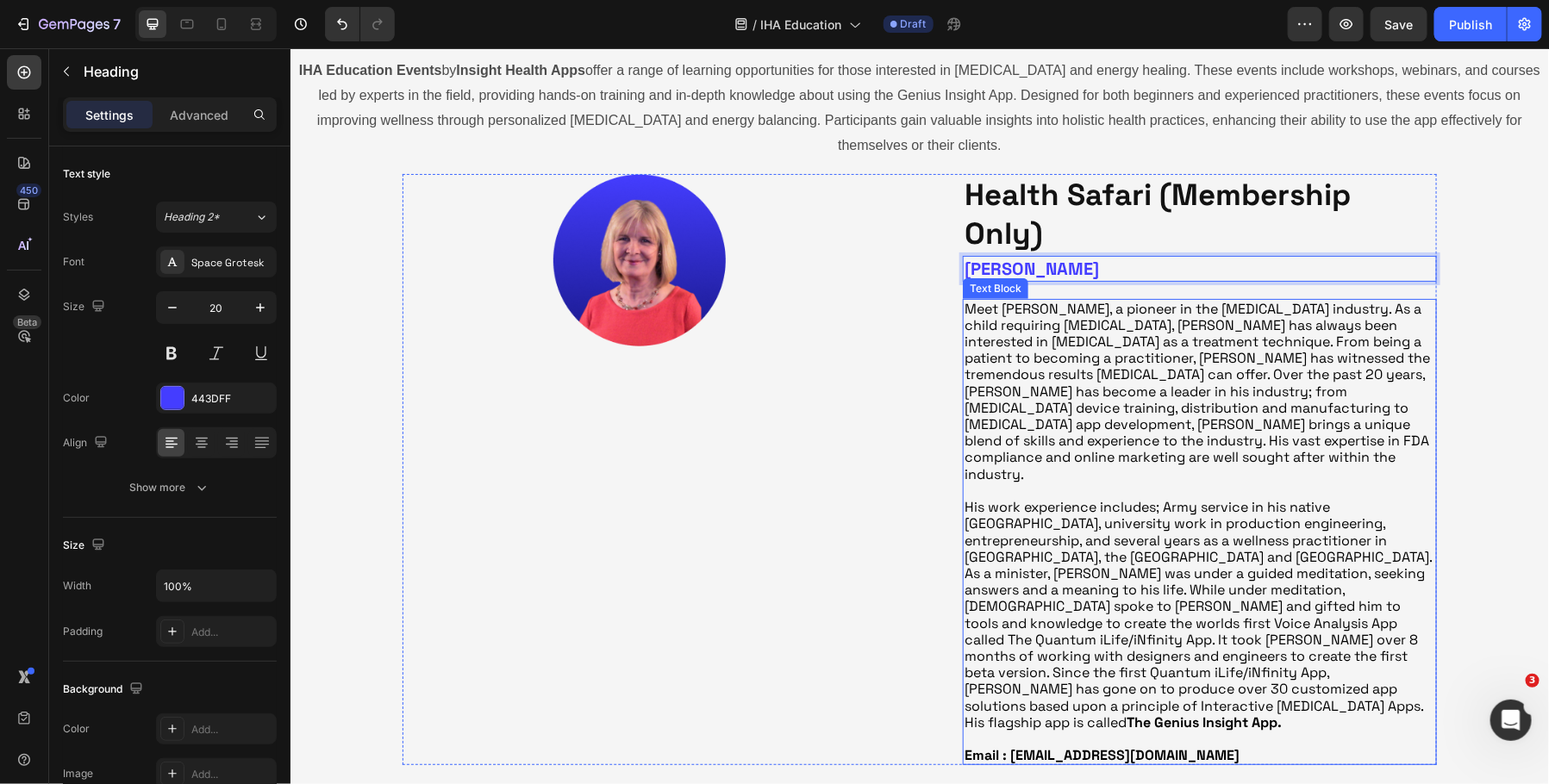
click at [1077, 592] on p "Meet [PERSON_NAME], a pioneer in the [MEDICAL_DATA] industry. As a child requir…" at bounding box center [1199, 515] width 471 height 430
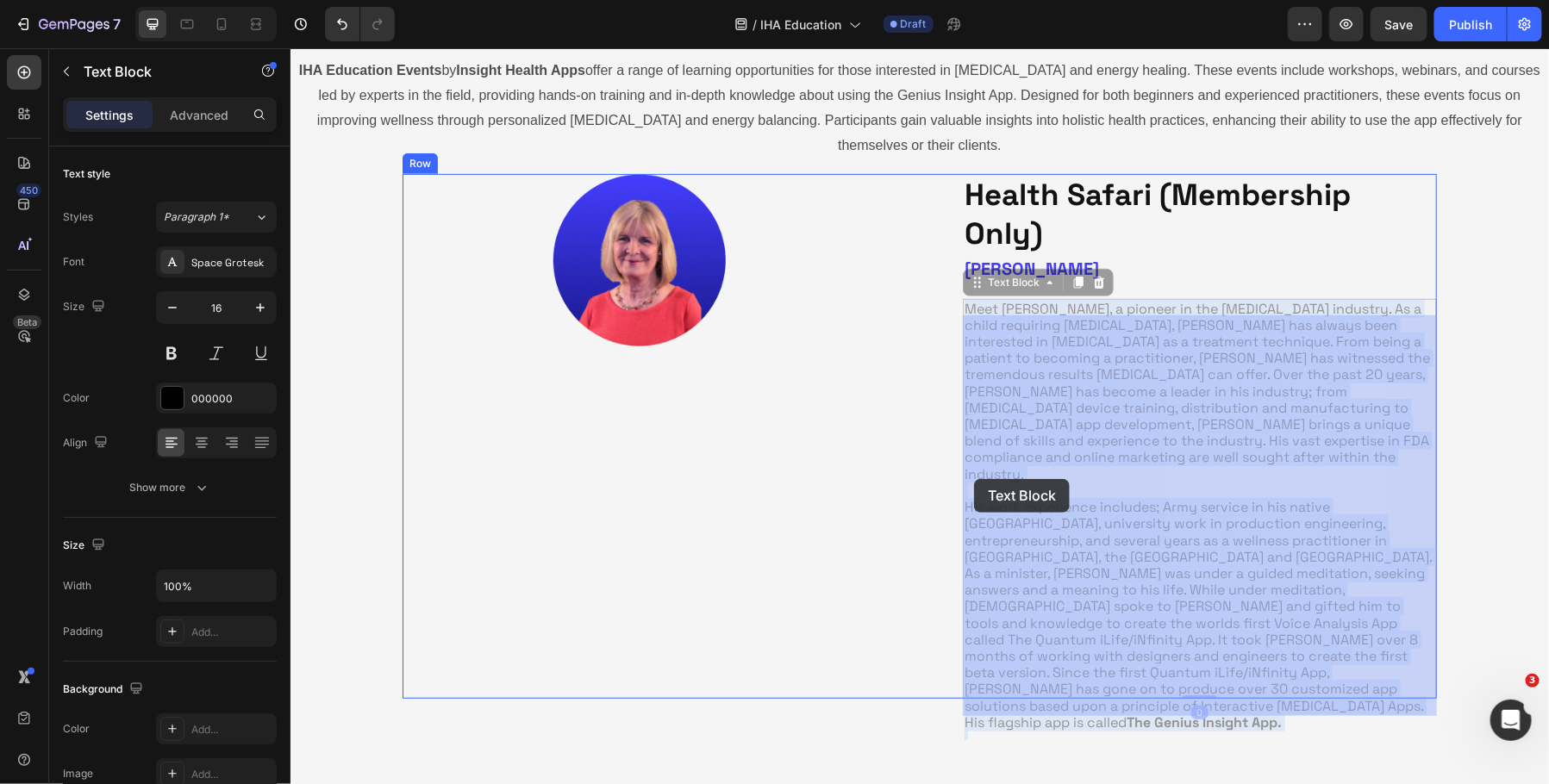
drag, startPoint x: 1209, startPoint y: 684, endPoint x: 1086, endPoint y: 661, distance: 125.1
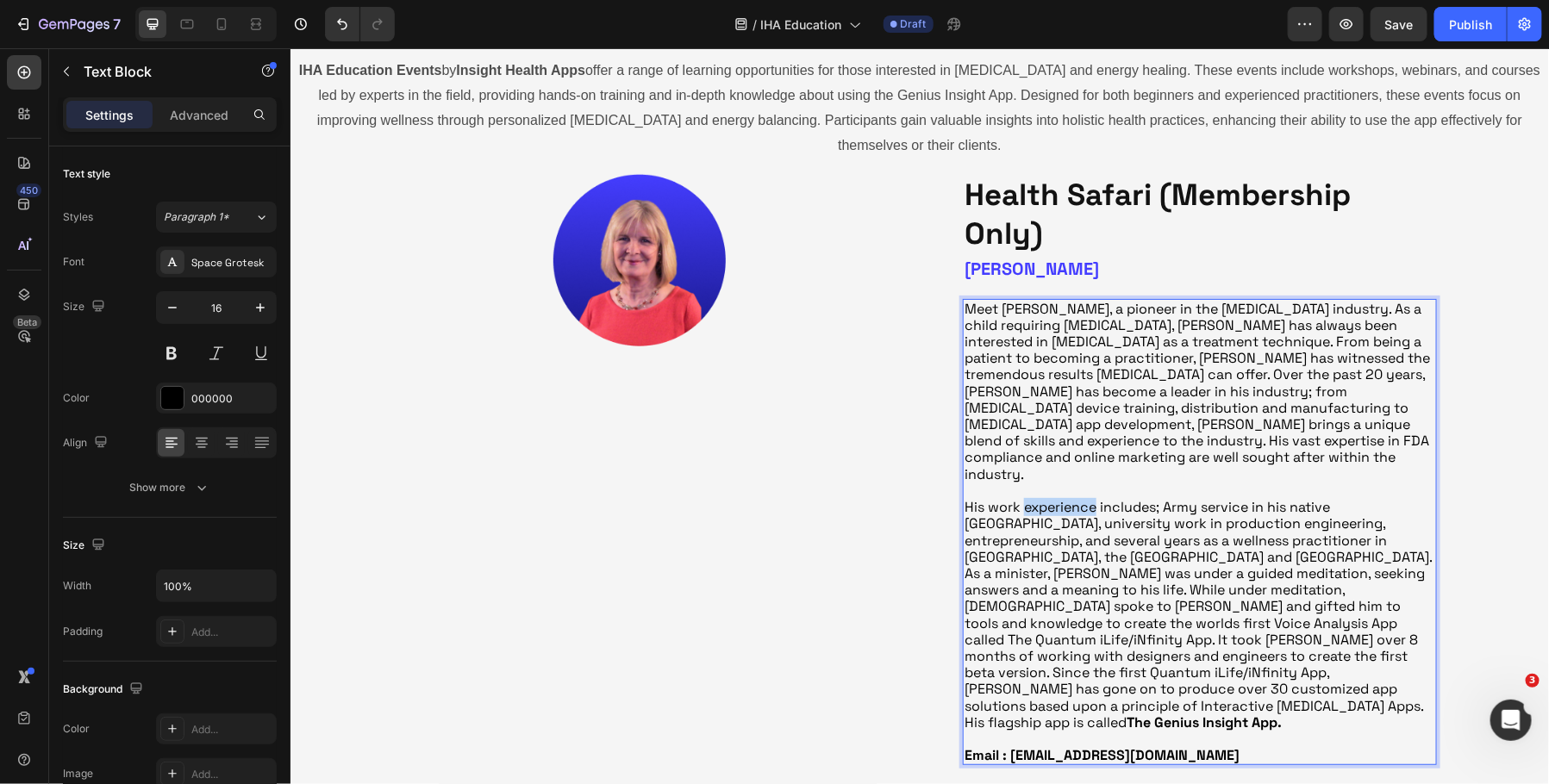
click at [1048, 477] on p "Meet [PERSON_NAME], a pioneer in the [MEDICAL_DATA] industry. As a child requir…" at bounding box center [1199, 515] width 471 height 430
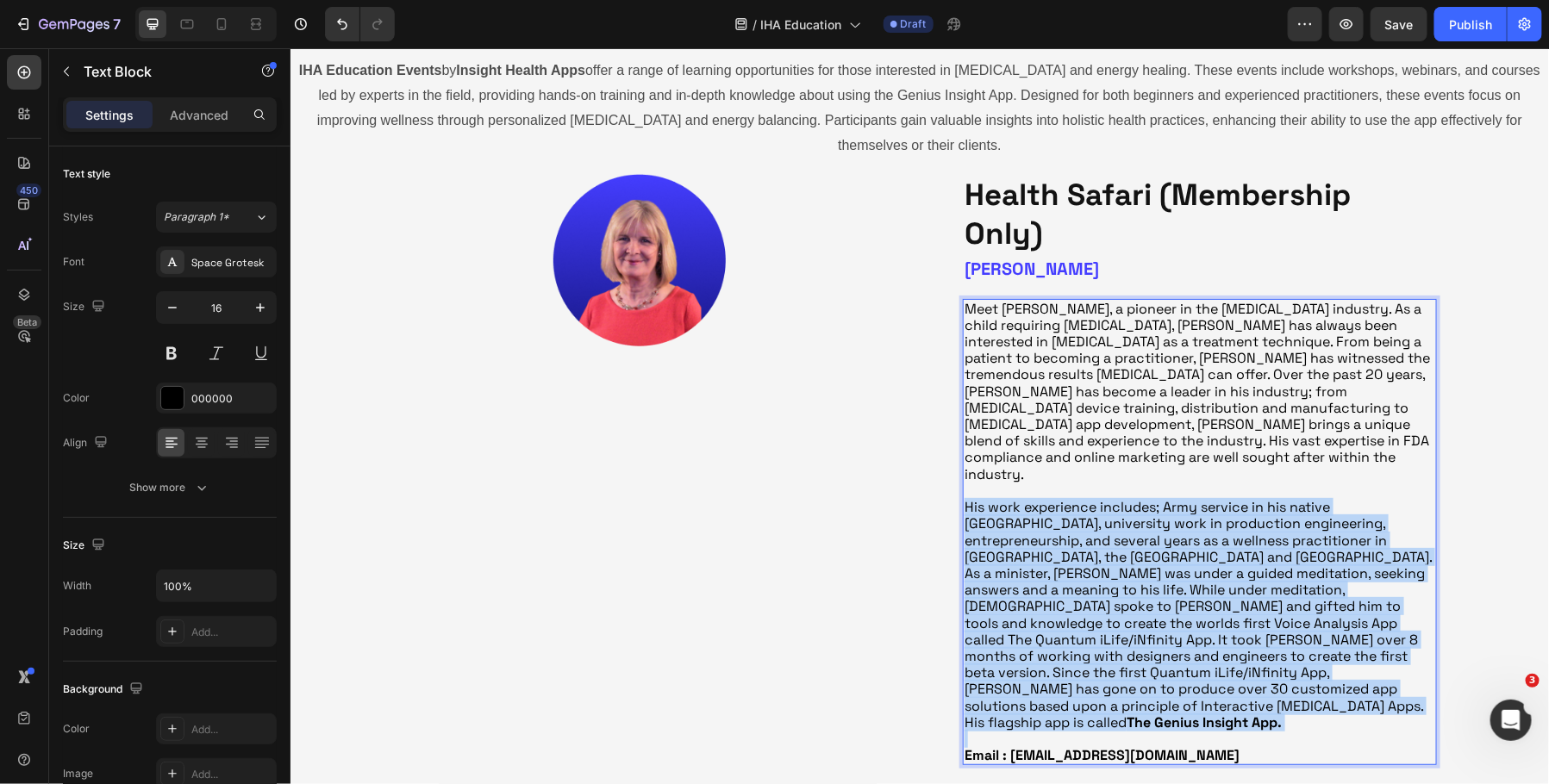
click at [1048, 477] on p "Meet [PERSON_NAME], a pioneer in the [MEDICAL_DATA] industry. As a child requir…" at bounding box center [1199, 515] width 471 height 430
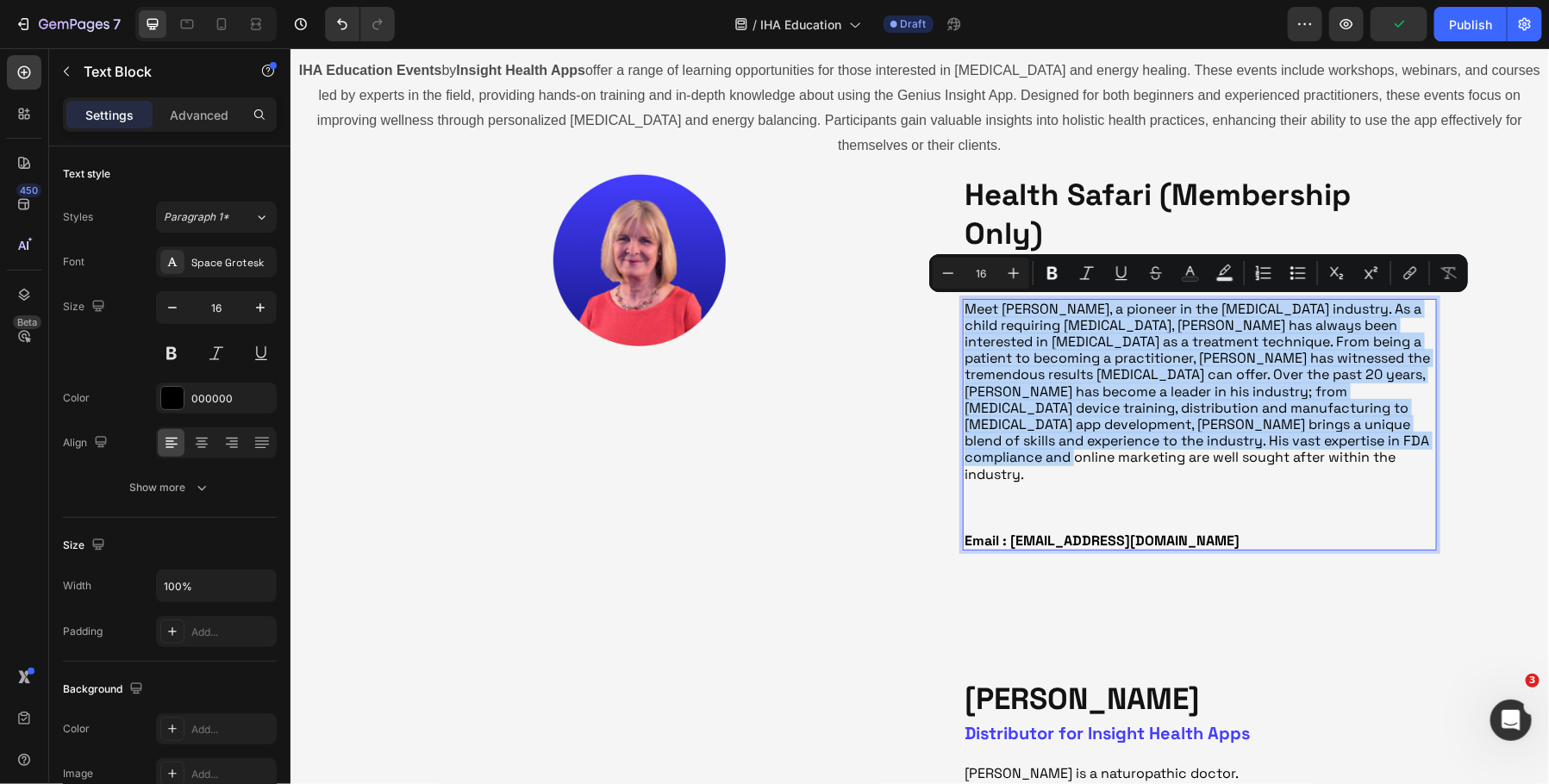
drag, startPoint x: 1285, startPoint y: 443, endPoint x: 966, endPoint y: 309, distance: 346.0
click at [966, 309] on p "Meet [PERSON_NAME], a pioneer in the [MEDICAL_DATA] industry. As a child requir…" at bounding box center [1199, 408] width 471 height 215
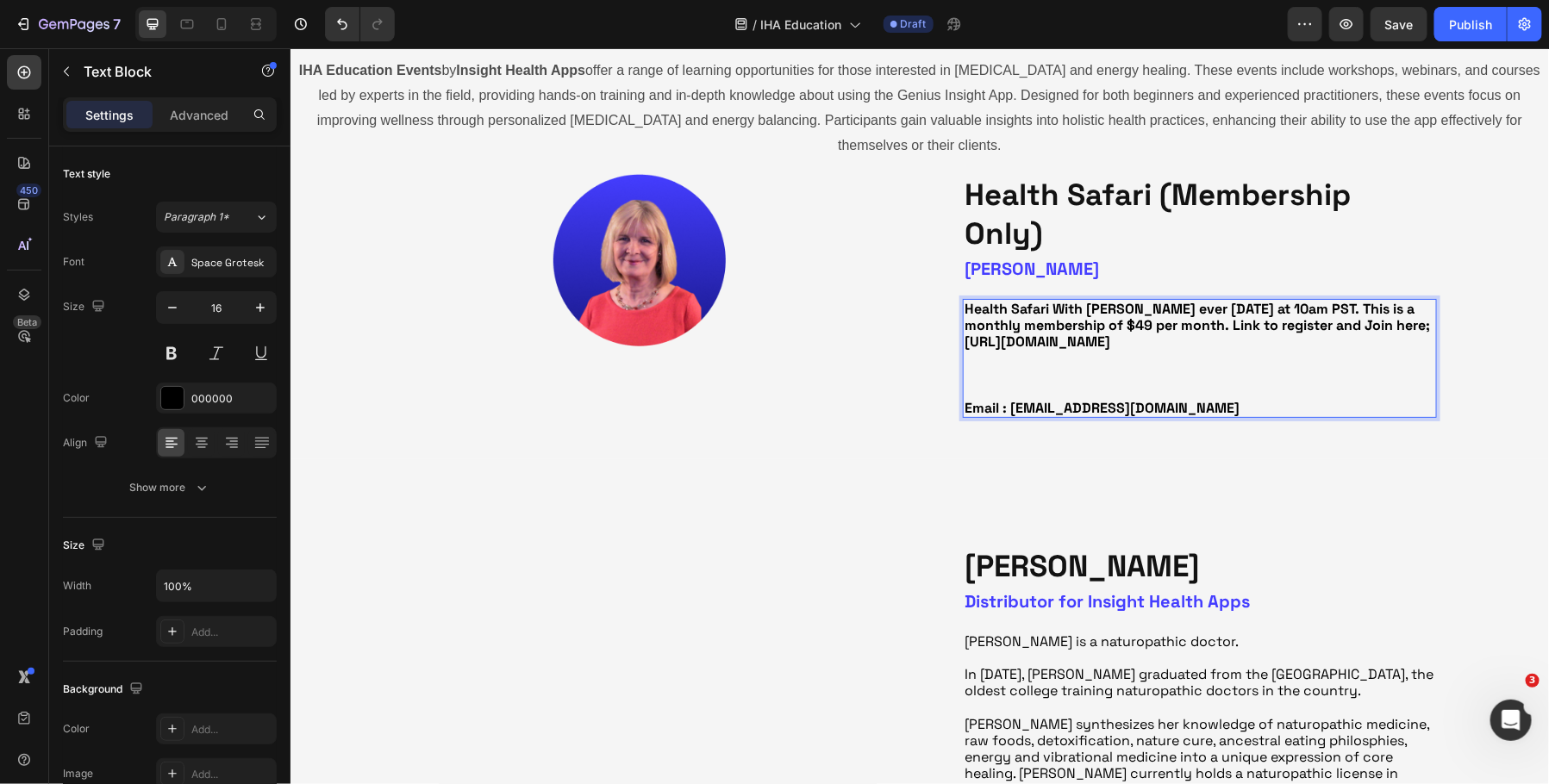
click at [1366, 306] on strong "Health Safari With [PERSON_NAME] ever [DATE] at 10am PST. This is a monthly mem…" at bounding box center [1196, 325] width 465 height 51
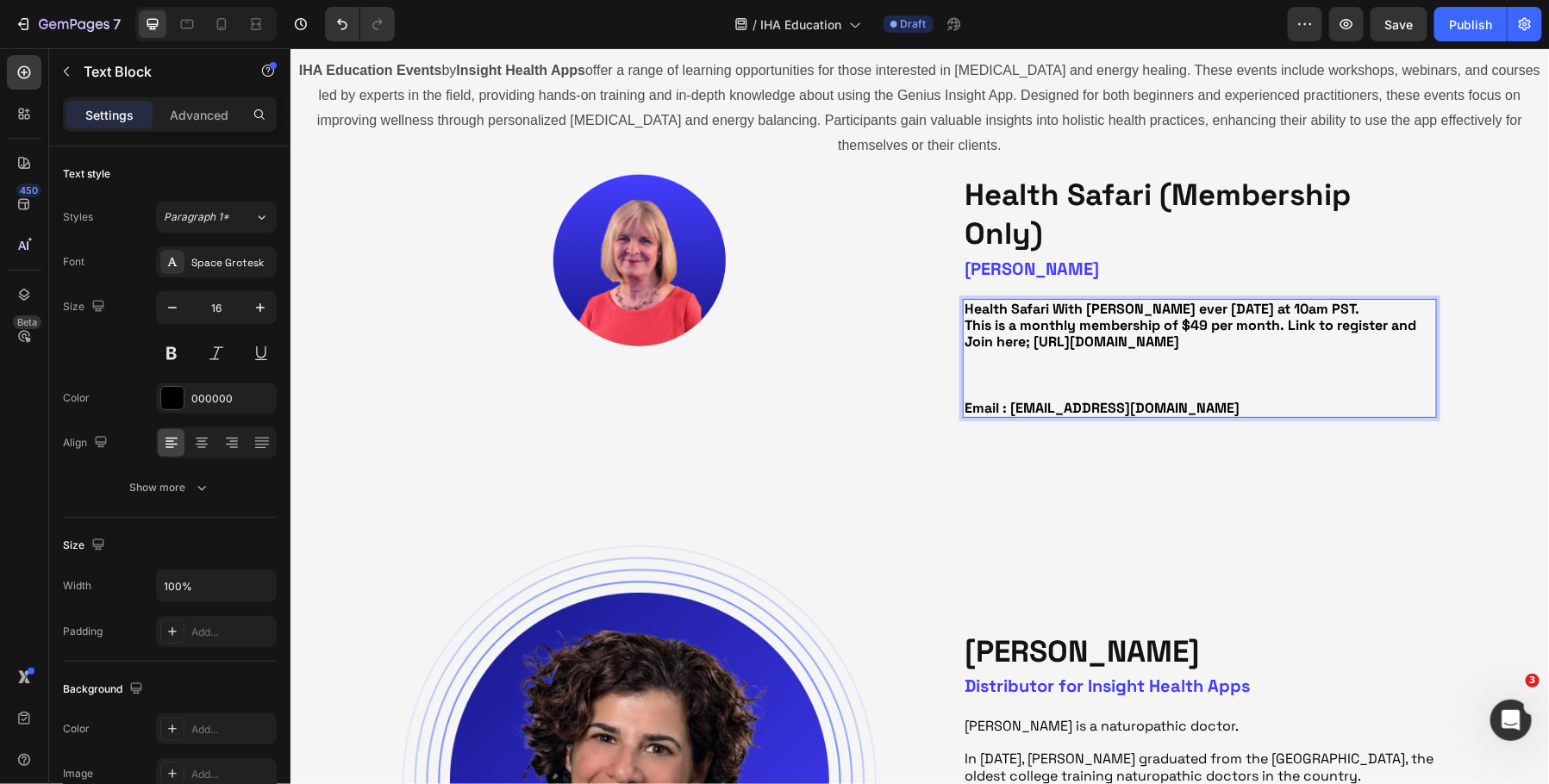
click at [1289, 325] on strong "This is a monthly membership of $49 per month. Link to register and Join here; …" at bounding box center [1190, 332] width 452 height 35
click at [1183, 399] on p "Rich Text Editor. Editing area: main" at bounding box center [1199, 391] width 471 height 17
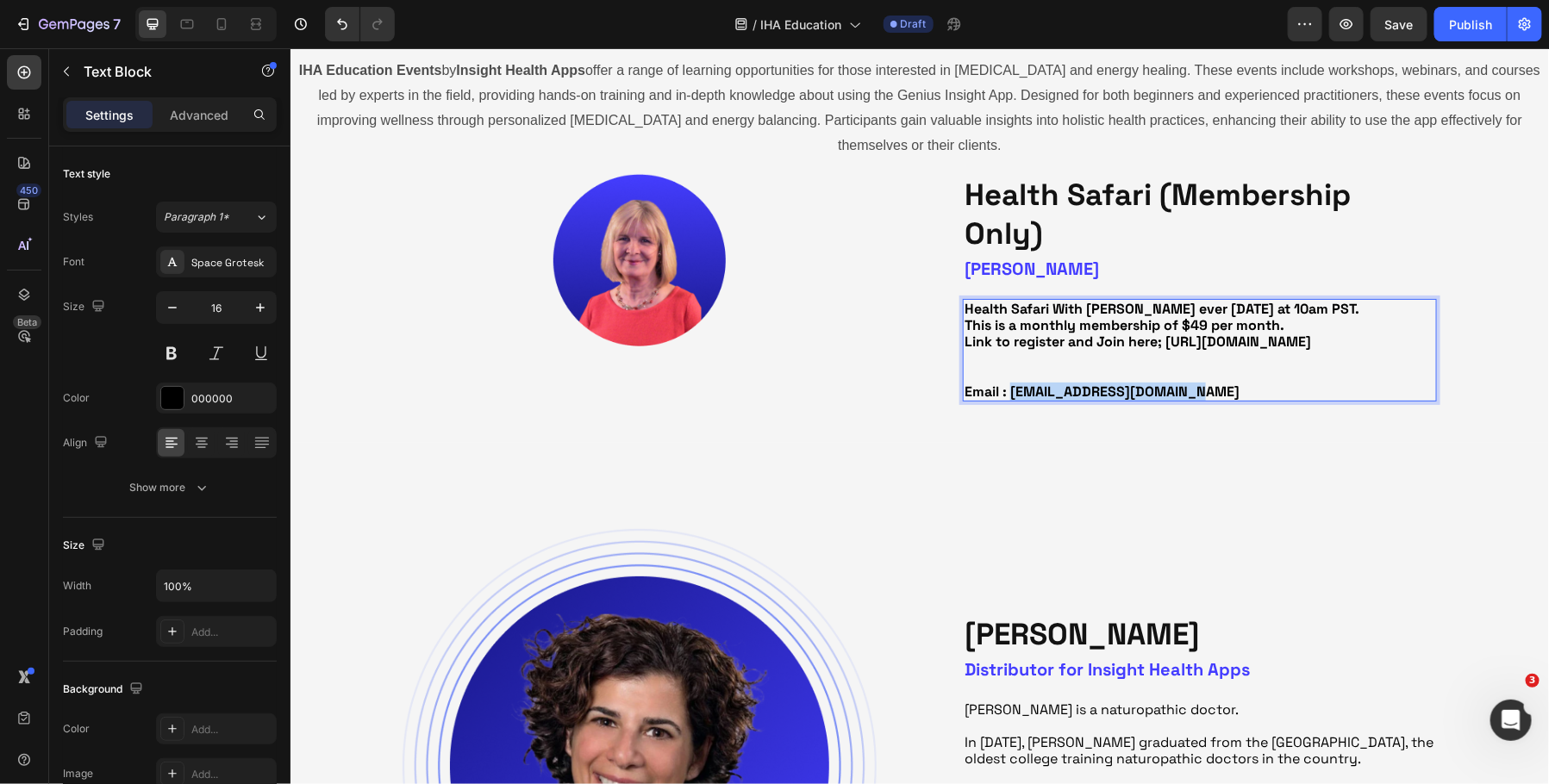
drag, startPoint x: 1009, startPoint y: 407, endPoint x: 1212, endPoint y: 410, distance: 203.0
click at [1212, 399] on p "Email : [EMAIL_ADDRESS][DOMAIN_NAME]" at bounding box center [1199, 391] width 471 height 17
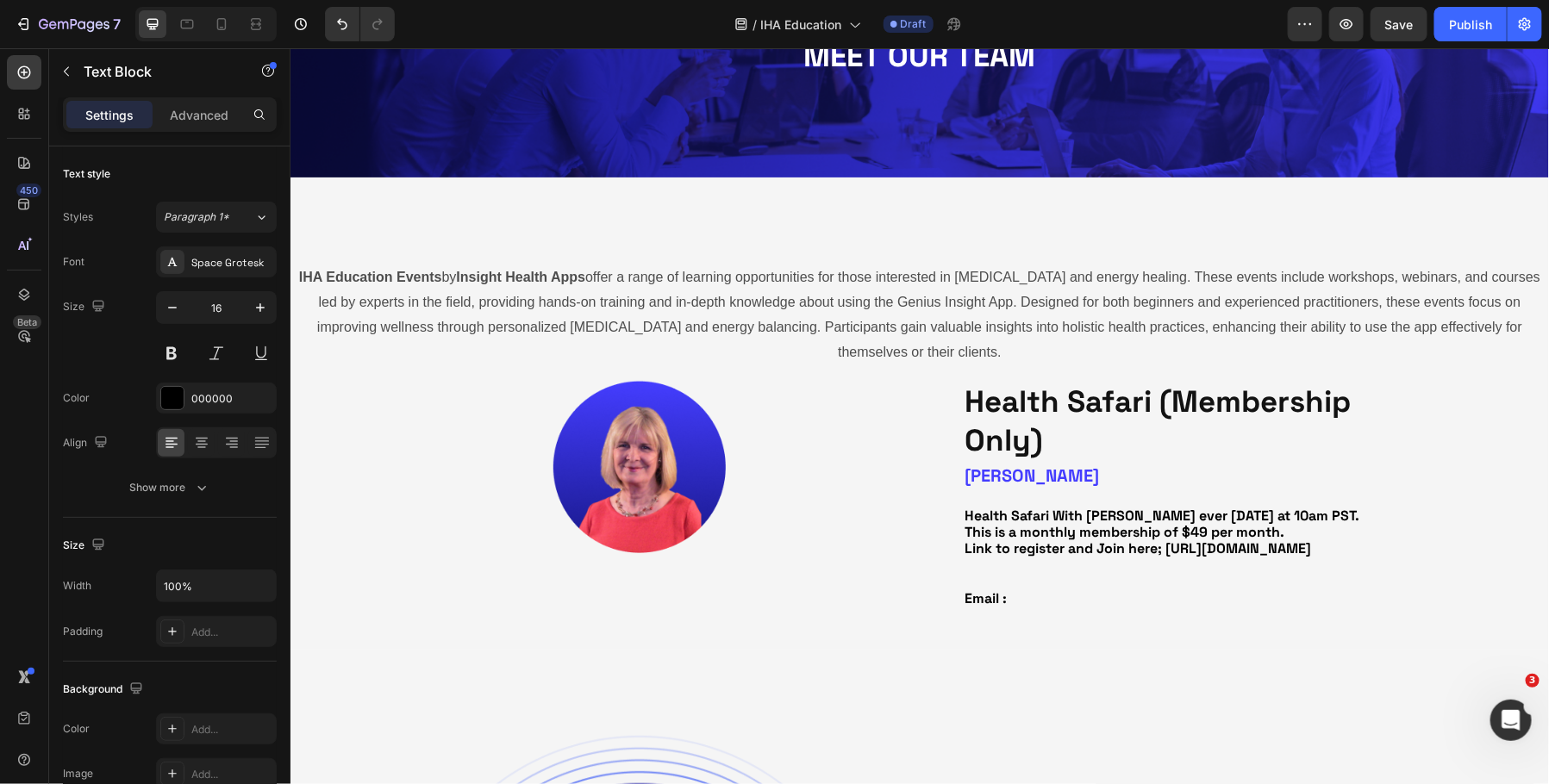
scroll to position [130, 0]
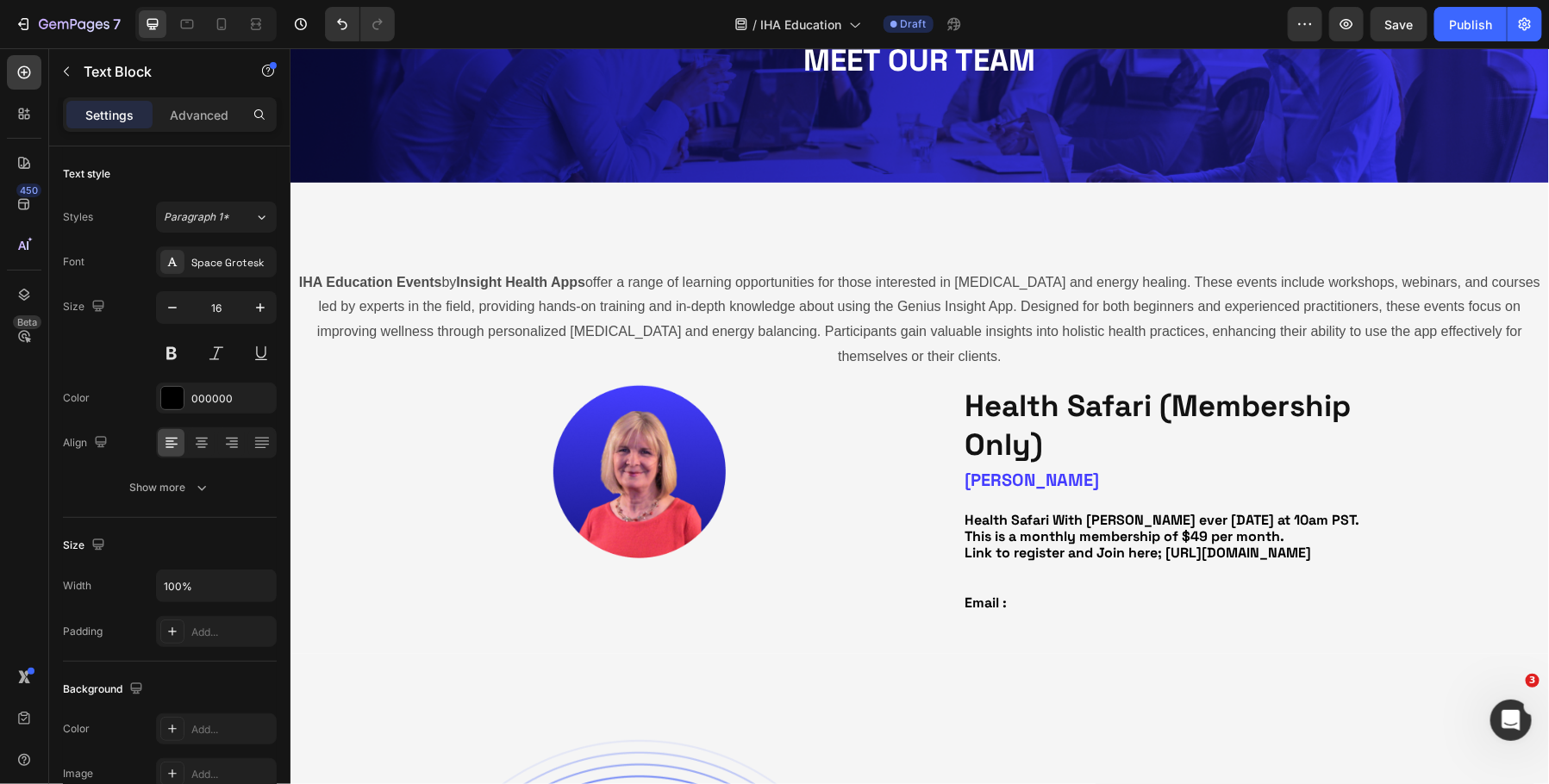
click at [1046, 610] on p "Email :" at bounding box center [1199, 603] width 471 height 17
click at [1210, 610] on p "Email : [EMAIL_ADDRESS][DOMAIN_NAME]" at bounding box center [1199, 603] width 471 height 17
drag, startPoint x: 1013, startPoint y: 617, endPoint x: 1167, endPoint y: 617, distance: 154.0
click at [1167, 611] on strong "Email : [EMAIL_ADDRESS][DOMAIN_NAME]" at bounding box center [1102, 602] width 275 height 18
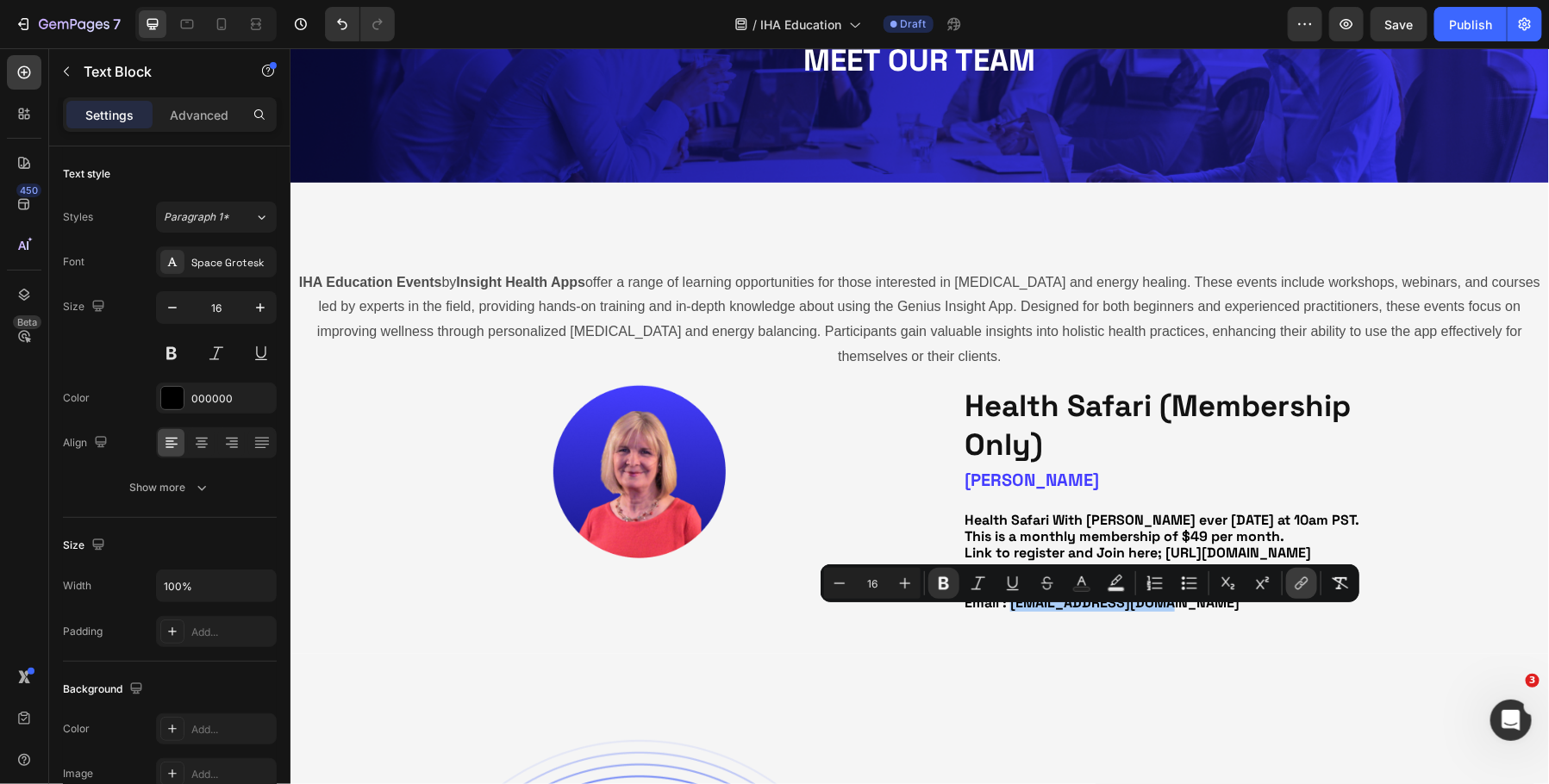
click at [1299, 583] on icon "Editor contextual toolbar" at bounding box center [1302, 583] width 17 height 17
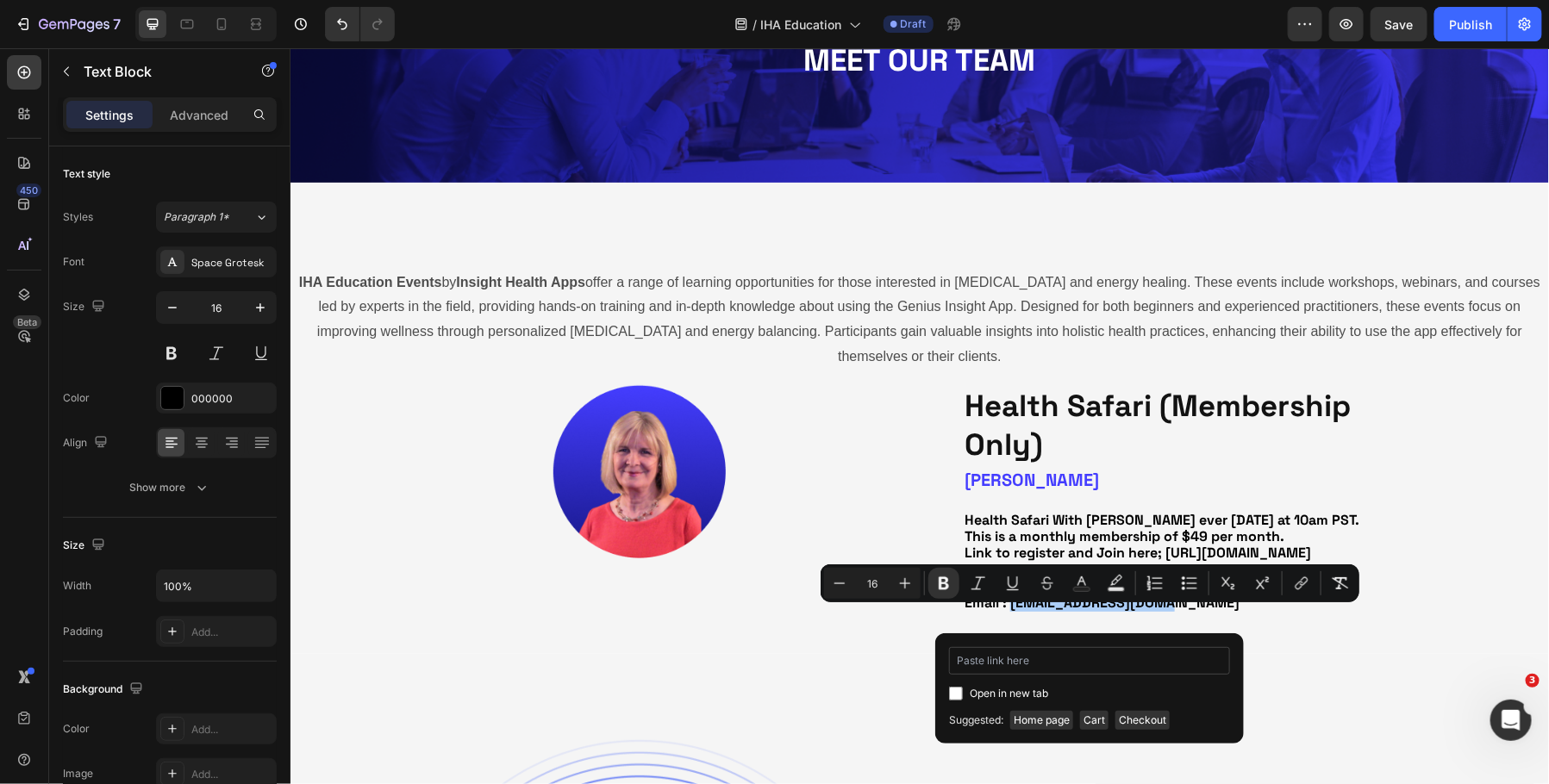
type input "[EMAIL_ADDRESS][DOMAIN_NAME]"
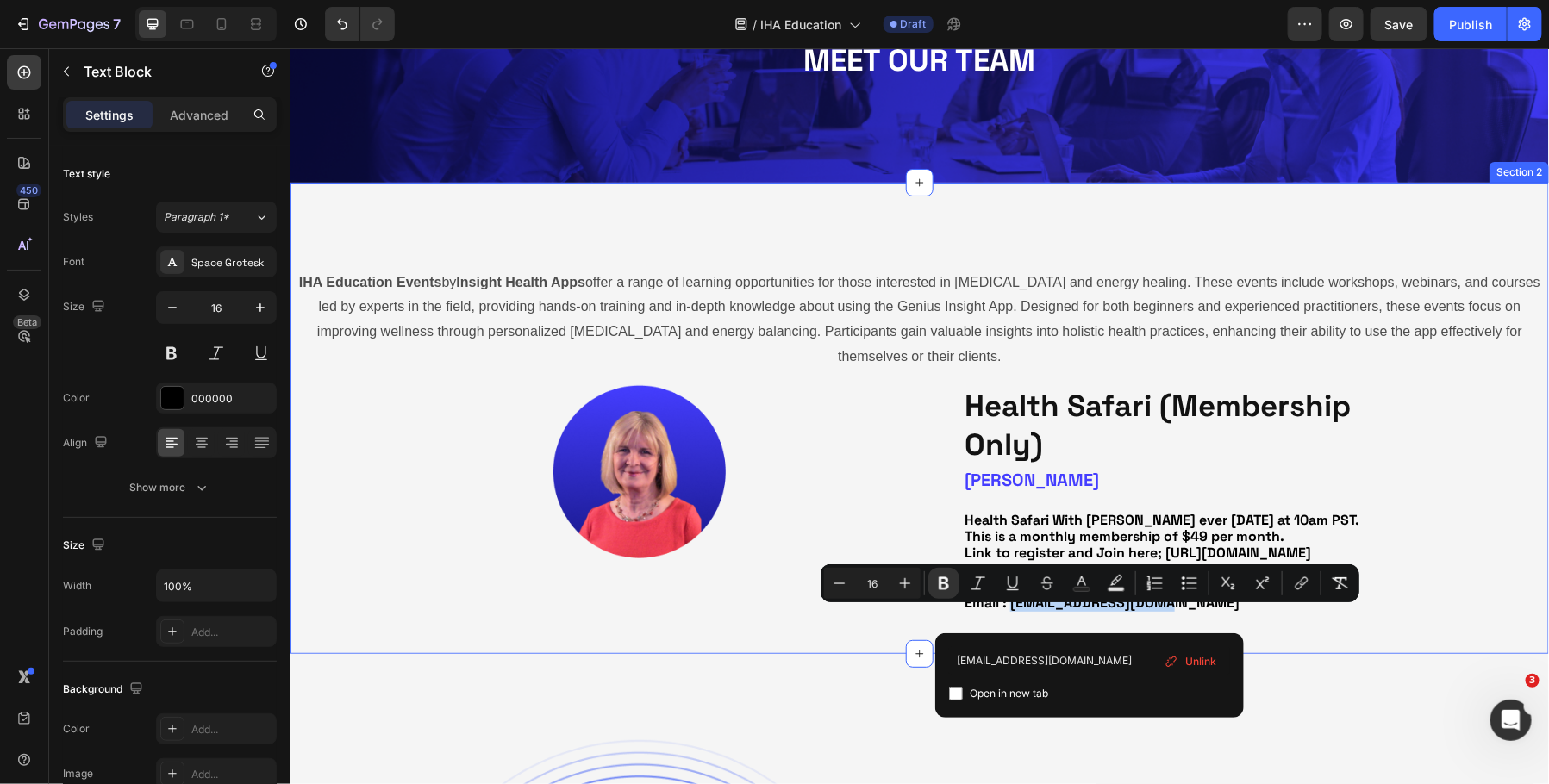
click at [1312, 642] on div "IHA Education Events by Insight Health Apps offer a range of learning opportuni…" at bounding box center [919, 417] width 1259 height 472
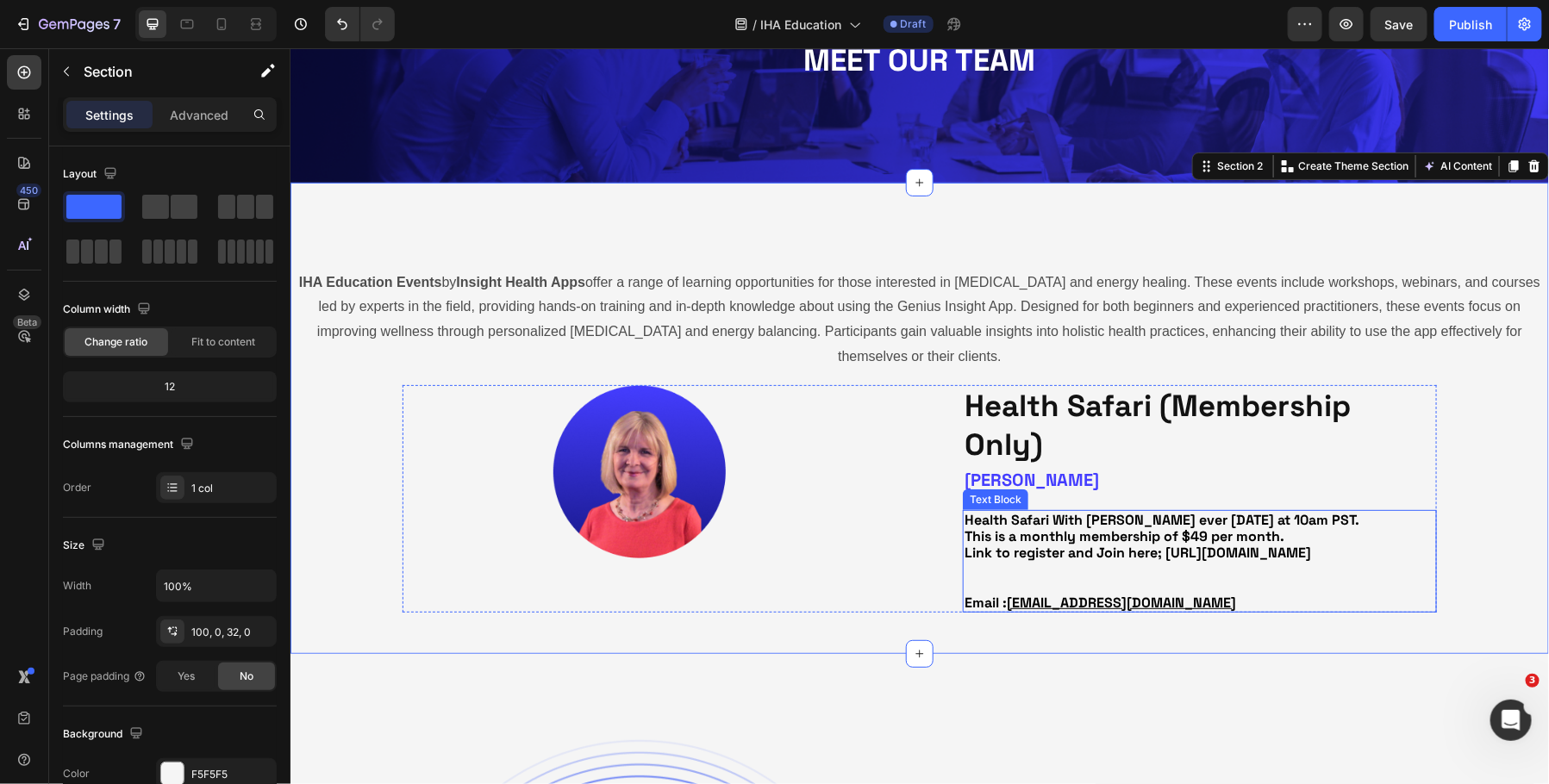
click at [1220, 519] on strong "Health Safari With [PERSON_NAME] ever [DATE] at 10am PST." at bounding box center [1162, 518] width 395 height 18
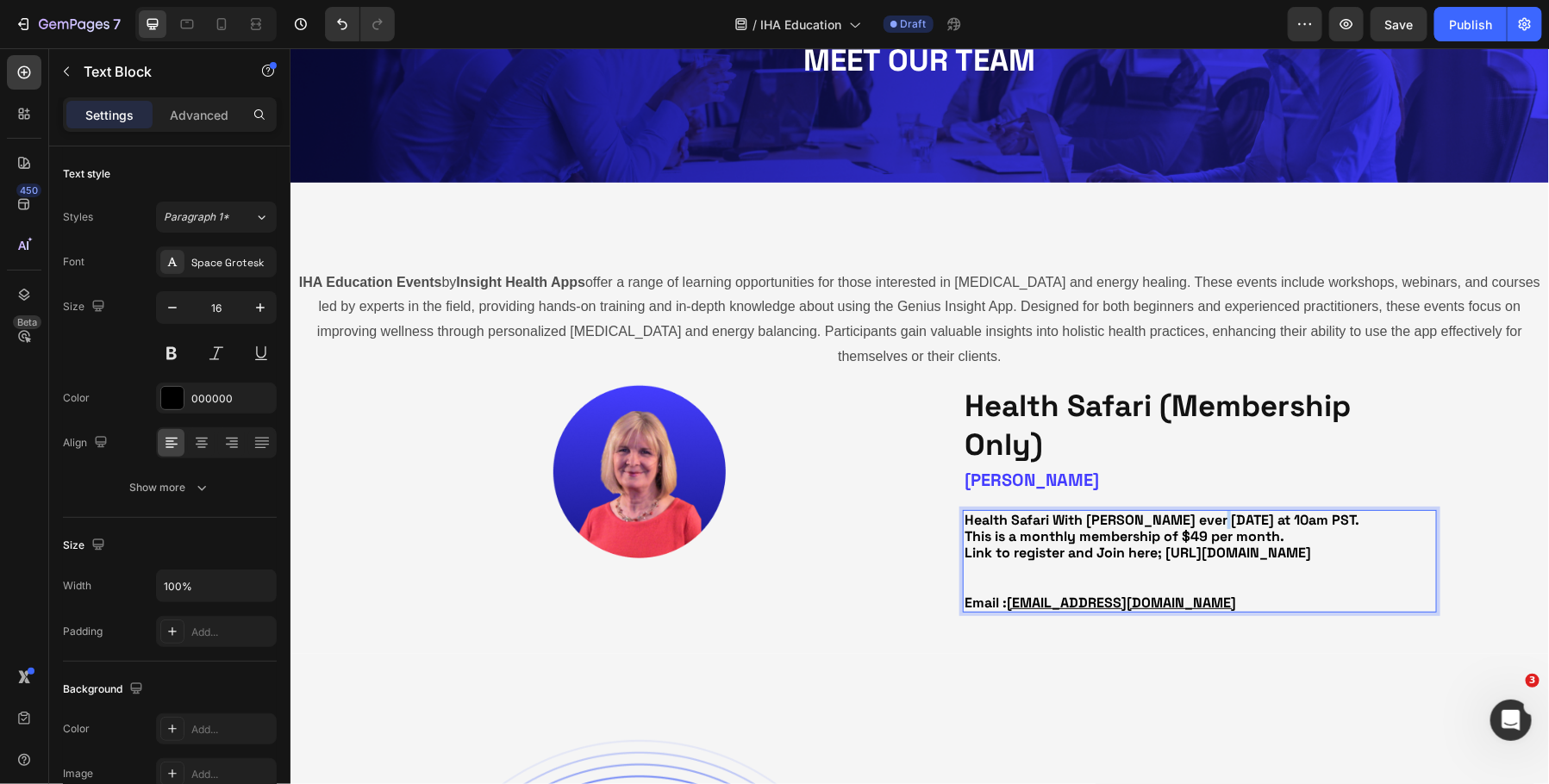
click at [1218, 518] on strong "Health Safari With [PERSON_NAME] ever [DATE] at 10am PST." at bounding box center [1162, 518] width 395 height 18
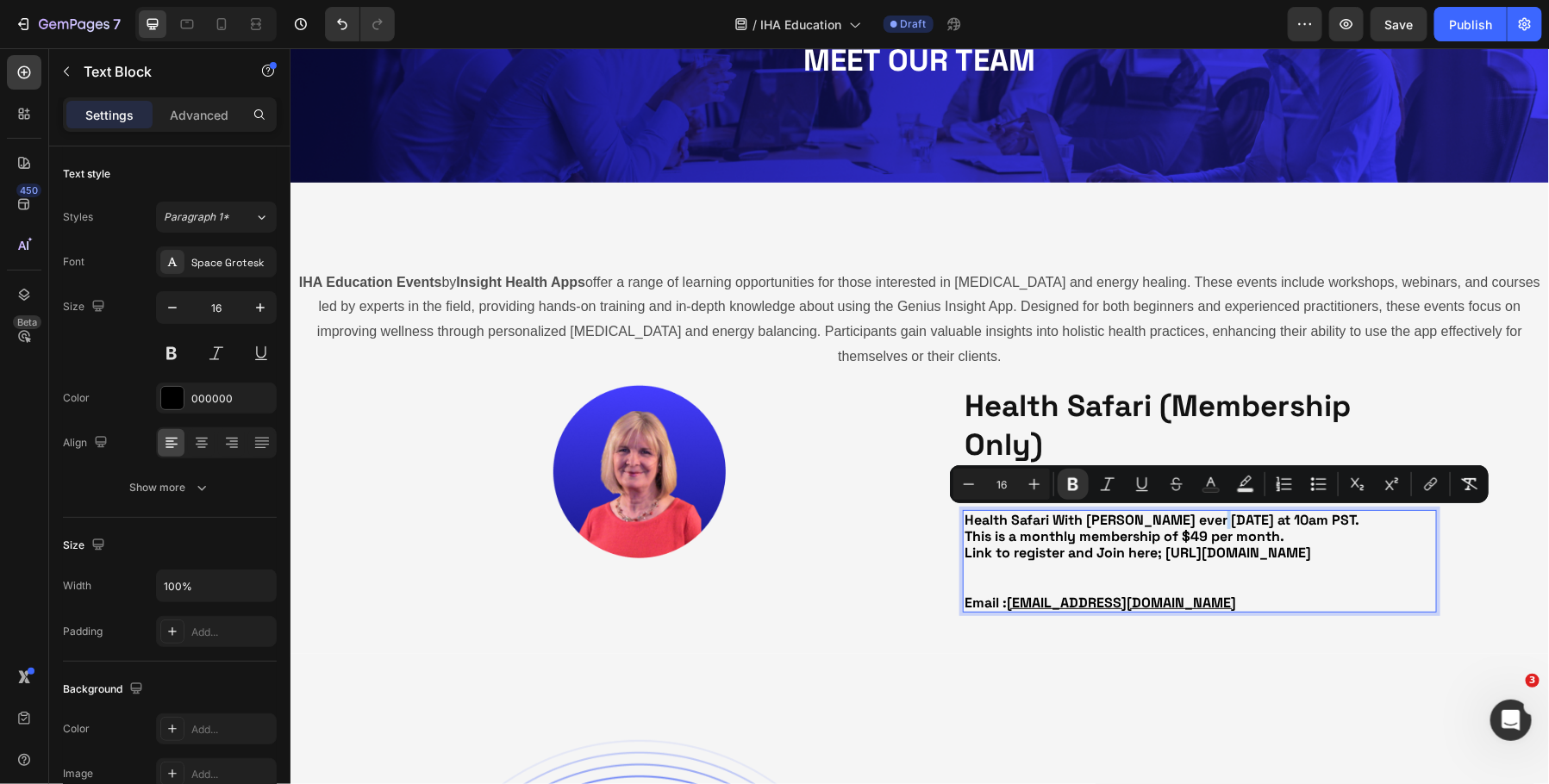
click at [1218, 519] on strong "Health Safari With [PERSON_NAME] ever [DATE] at 10am PST." at bounding box center [1162, 518] width 395 height 18
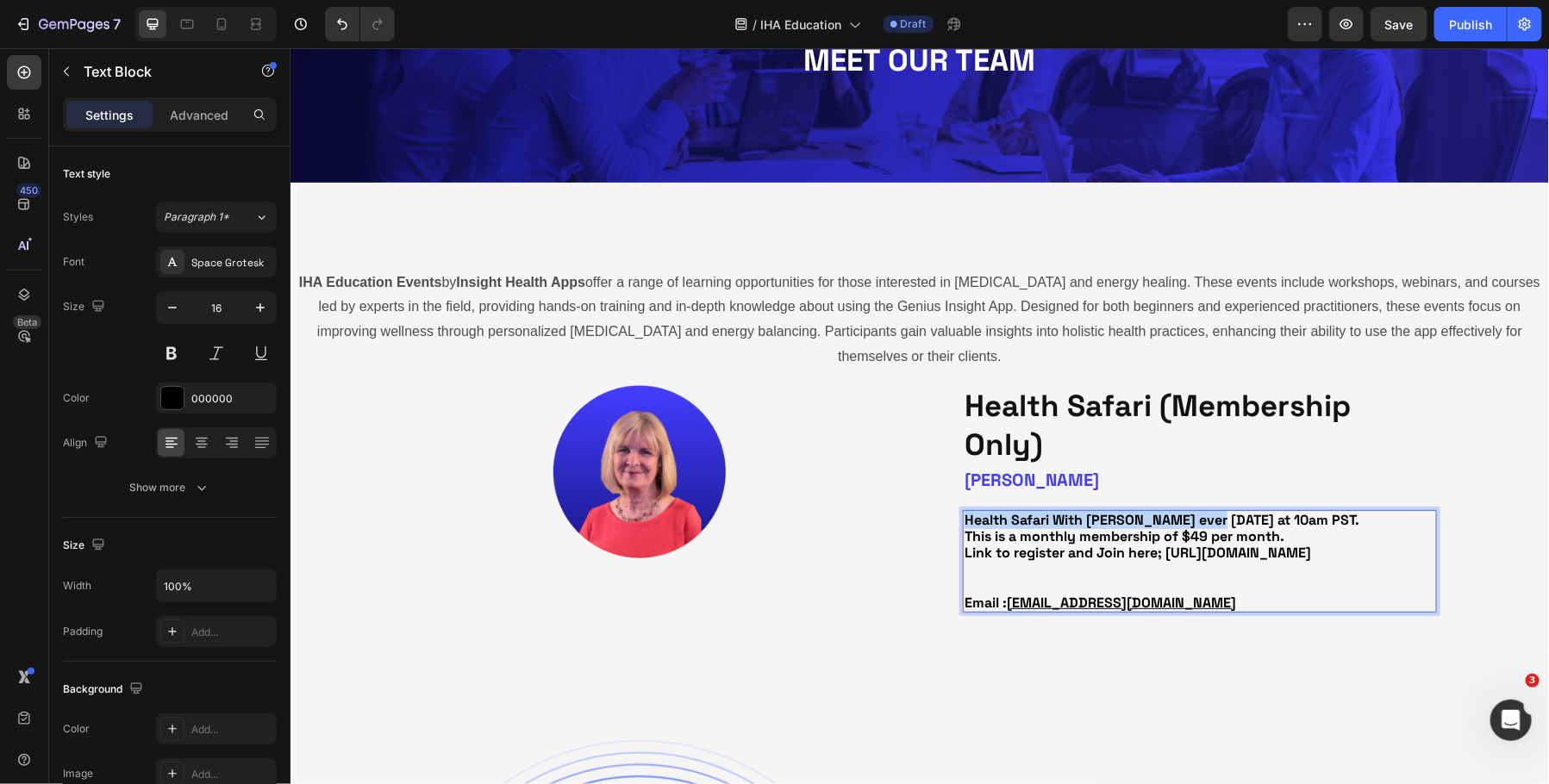
drag, startPoint x: 1217, startPoint y: 515, endPoint x: 965, endPoint y: 515, distance: 252.0
click at [965, 515] on strong "Health Safari With [PERSON_NAME] ever [DATE] at 10am PST." at bounding box center [1162, 518] width 395 height 18
click at [1126, 527] on strong "This is a monthly membership of $49 per month." at bounding box center [1124, 535] width 320 height 18
click at [986, 521] on strong "[DATE] at 10am PST." at bounding box center [1028, 518] width 128 height 18
click at [968, 533] on strong "This is a monthly membership of $49 per month." at bounding box center [1124, 535] width 320 height 18
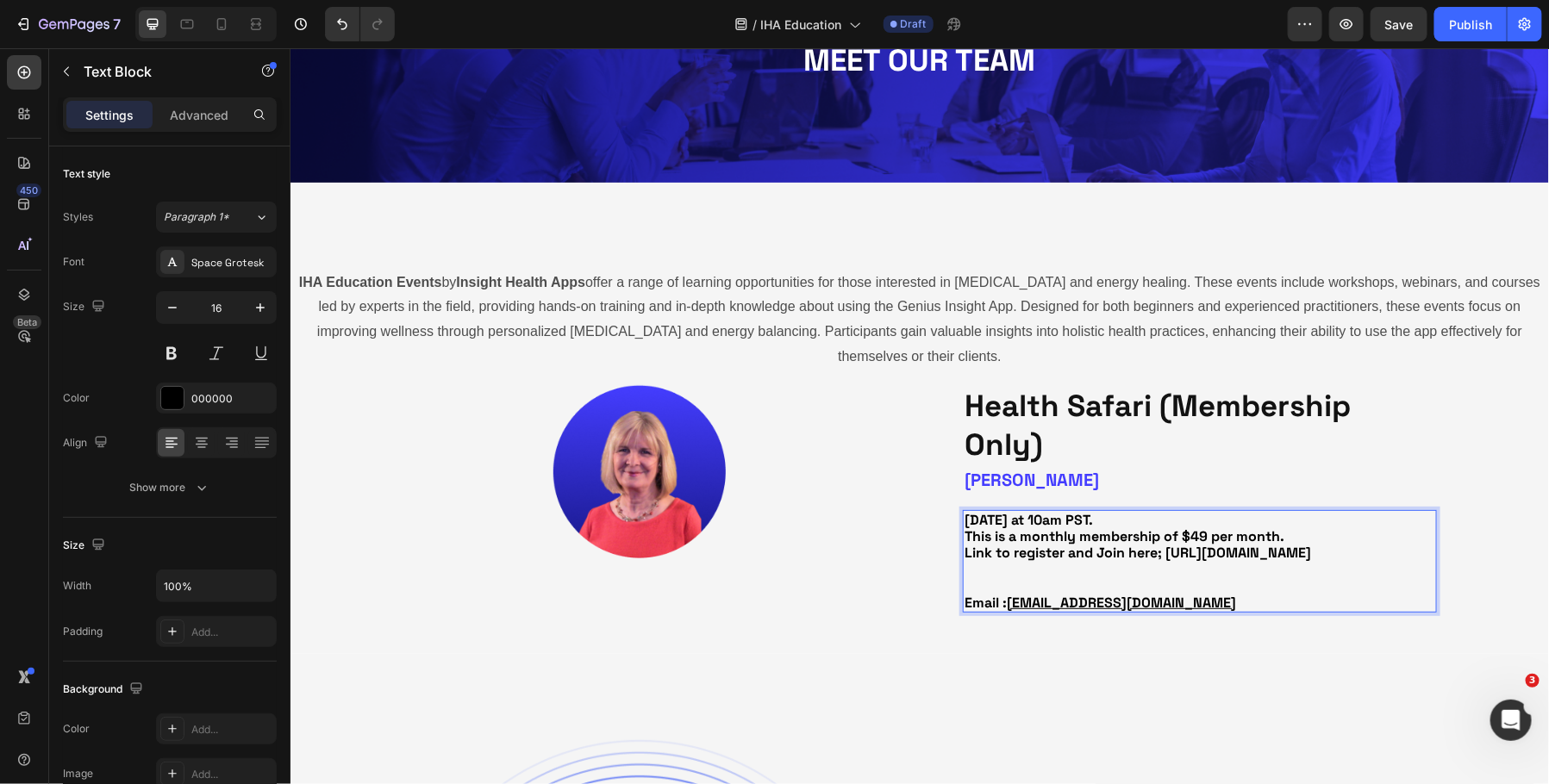
click at [1058, 582] on p "Link to register and Join here; [URL][DOMAIN_NAME]" at bounding box center [1199, 568] width 471 height 50
click at [1079, 553] on strong "Link to register and Join here; [URL][DOMAIN_NAME]" at bounding box center [1137, 551] width 346 height 18
click at [1114, 594] on p "Link to register & Join here; [URL][DOMAIN_NAME]" at bounding box center [1199, 568] width 471 height 50
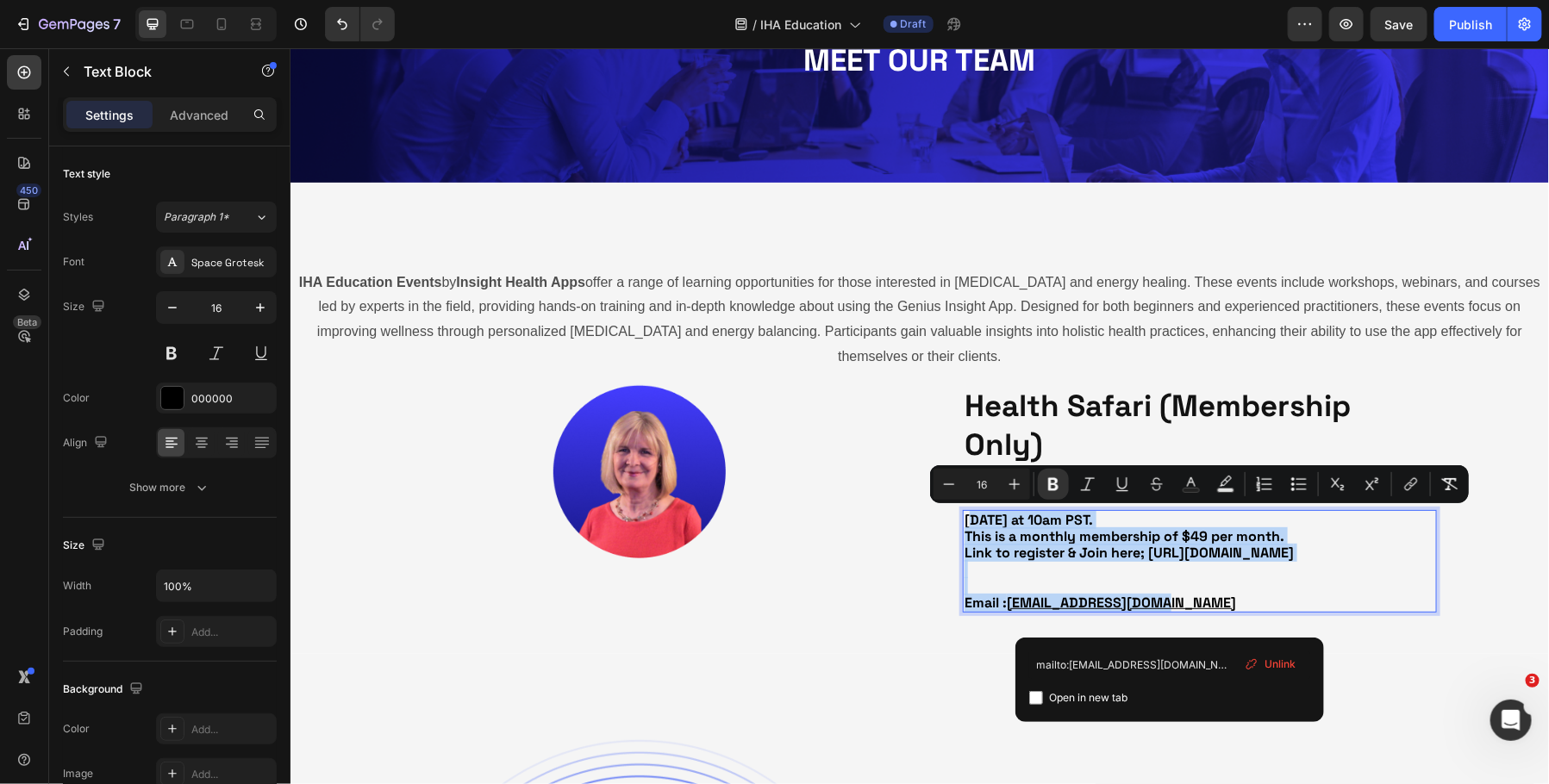
drag, startPoint x: 1193, startPoint y: 617, endPoint x: 968, endPoint y: 515, distance: 247.0
click at [968, 515] on div "[DATE] at 10am PST. This is a monthly membership of $49 per month. Link to regi…" at bounding box center [1199, 560] width 475 height 103
copy div "[DATE] at 10am PST. This is a monthly membership of $49 per month. Link to regi…"
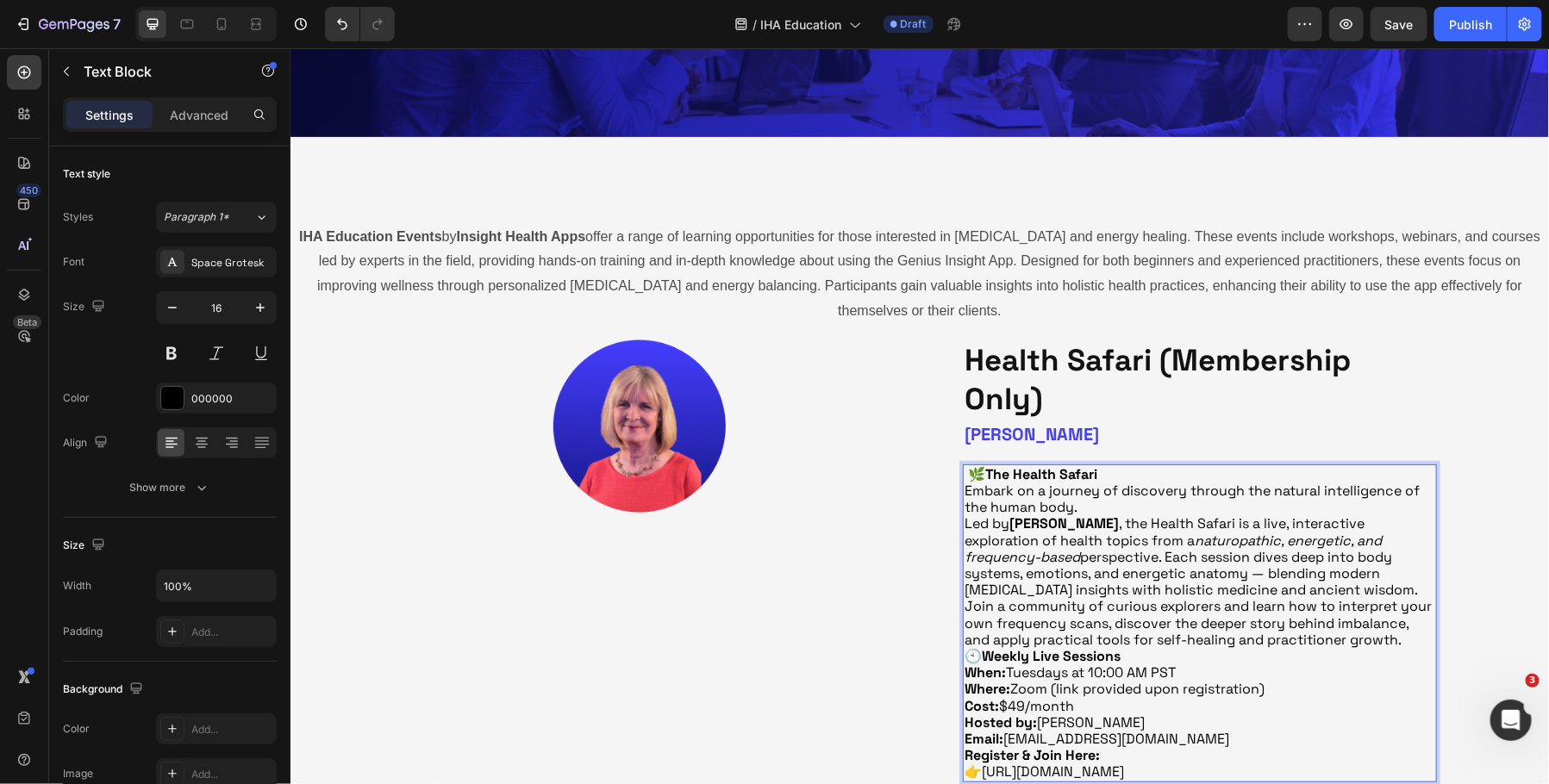
scroll to position [189, 0]
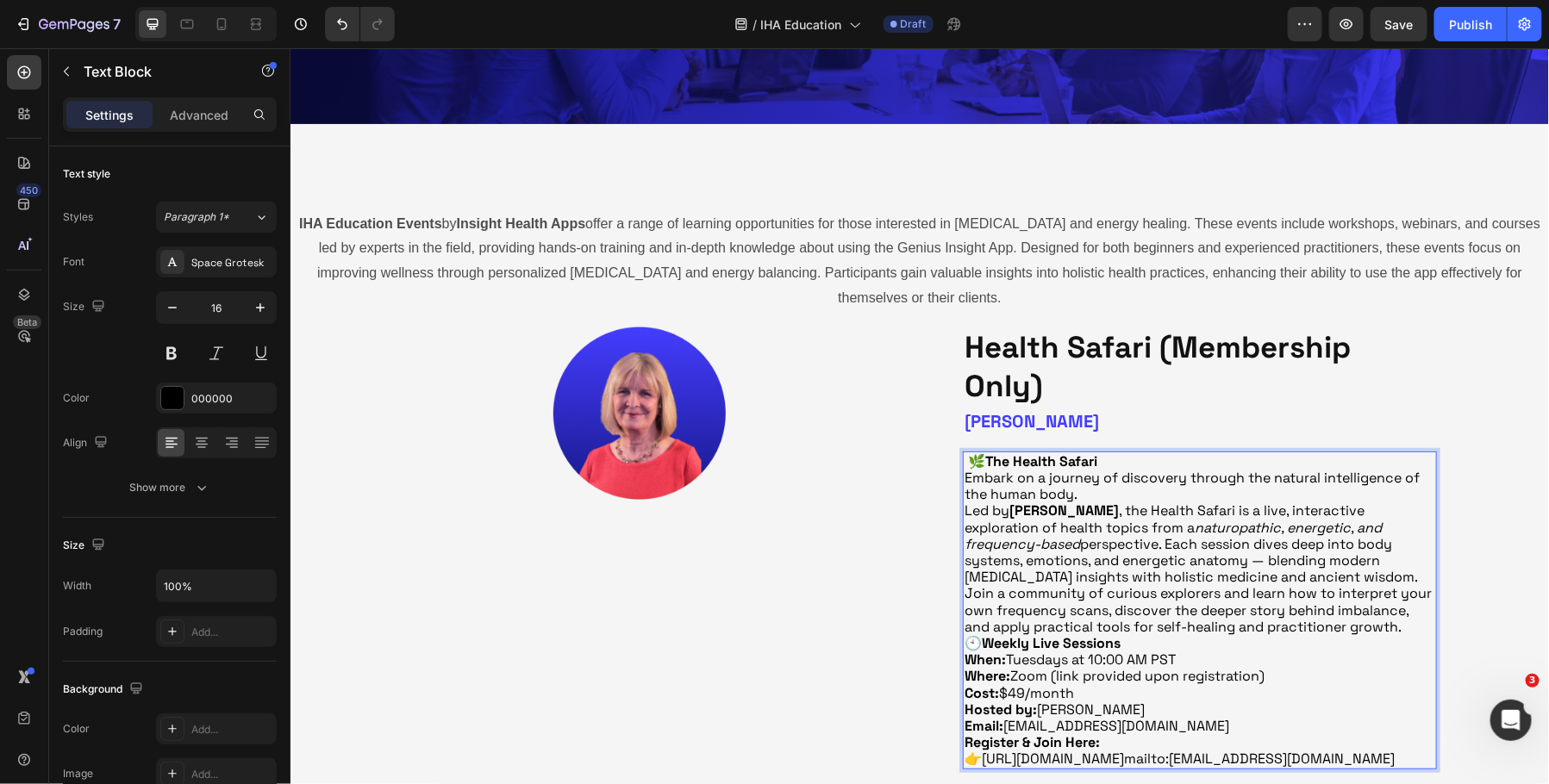
click at [987, 458] on strong "The Health Safari" at bounding box center [1041, 460] width 112 height 18
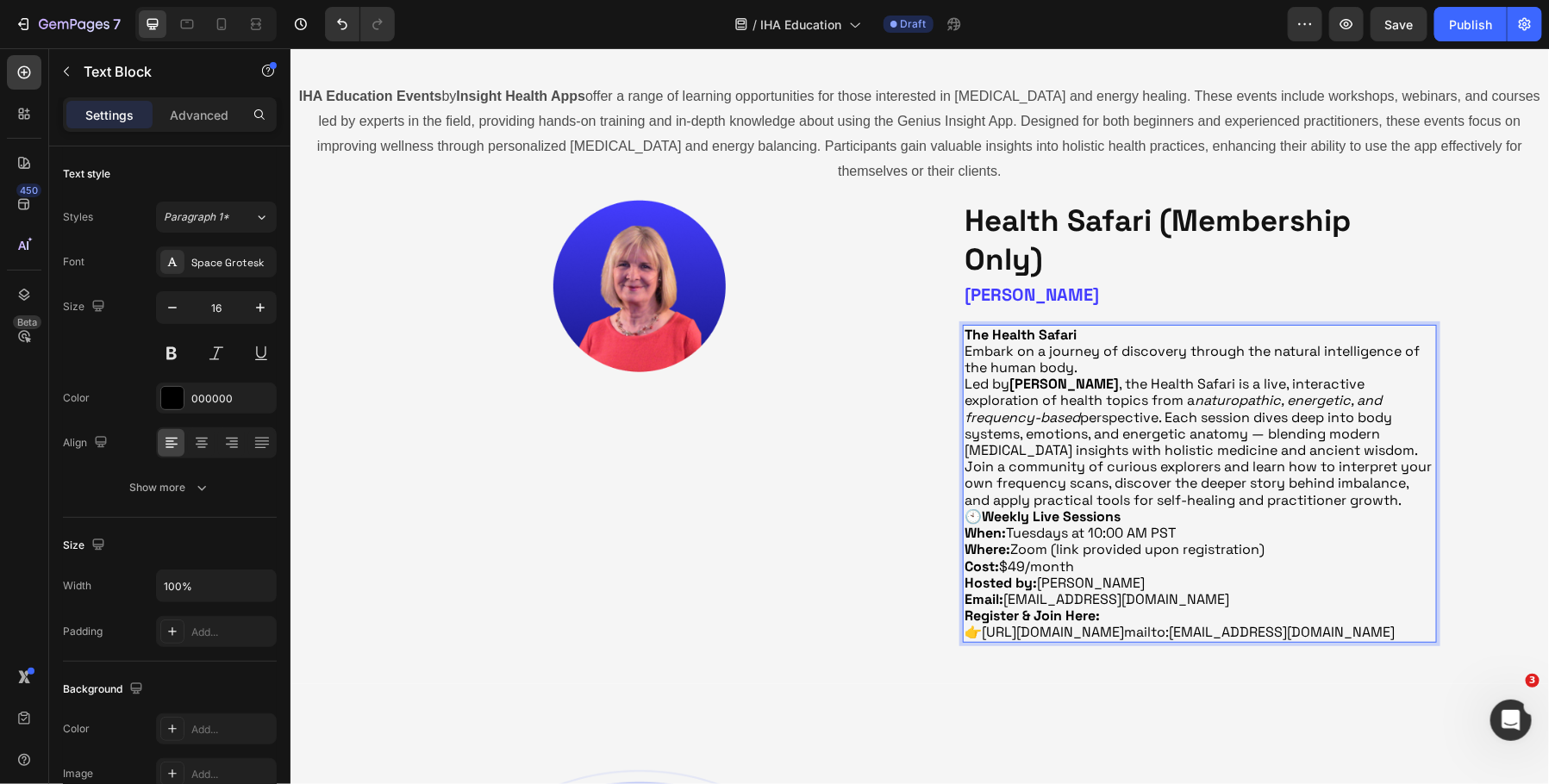
scroll to position [354, 0]
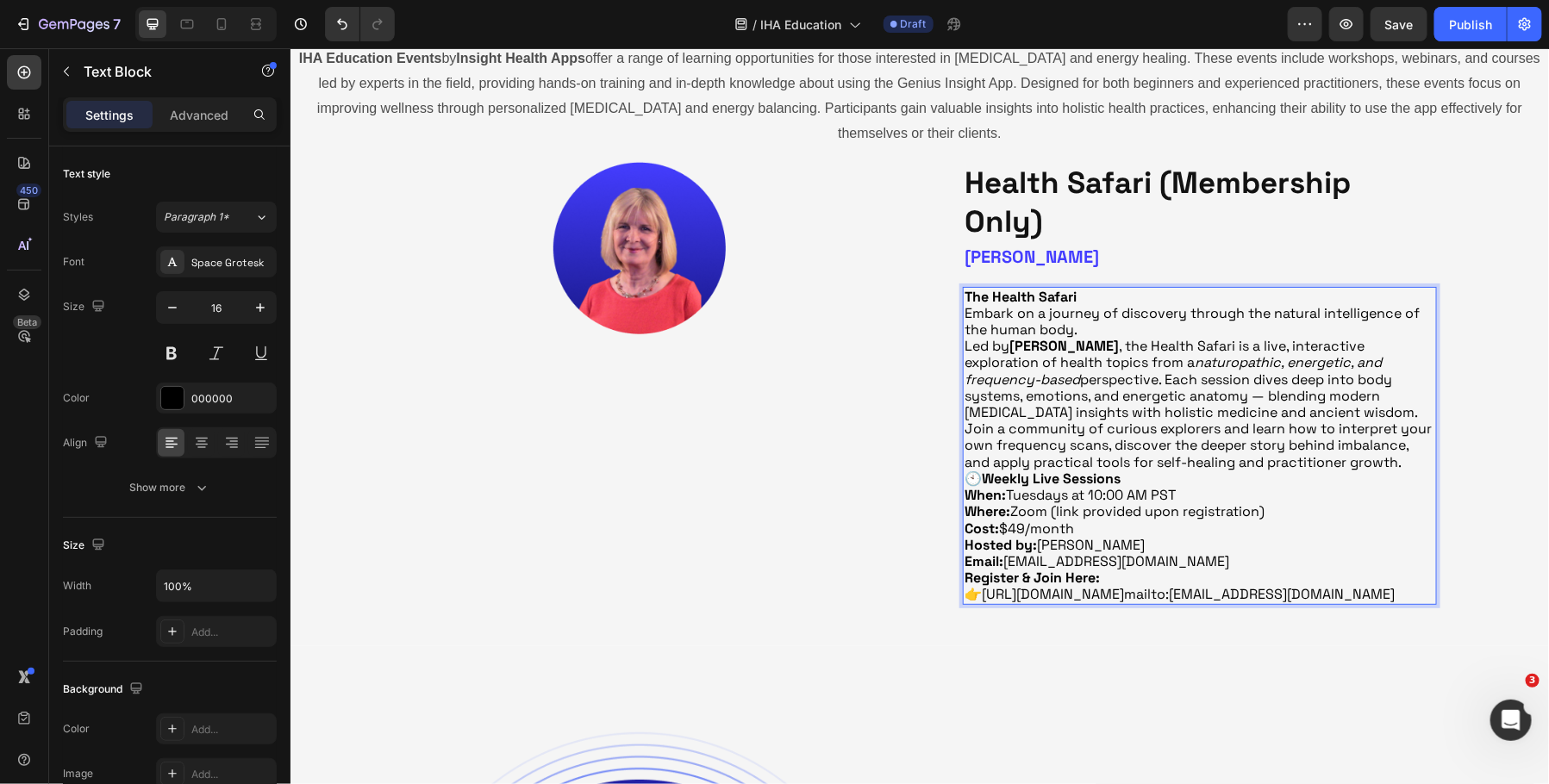
click at [1357, 603] on link "mailto:[EMAIL_ADDRESS][DOMAIN_NAME]" at bounding box center [1258, 593] width 270 height 18
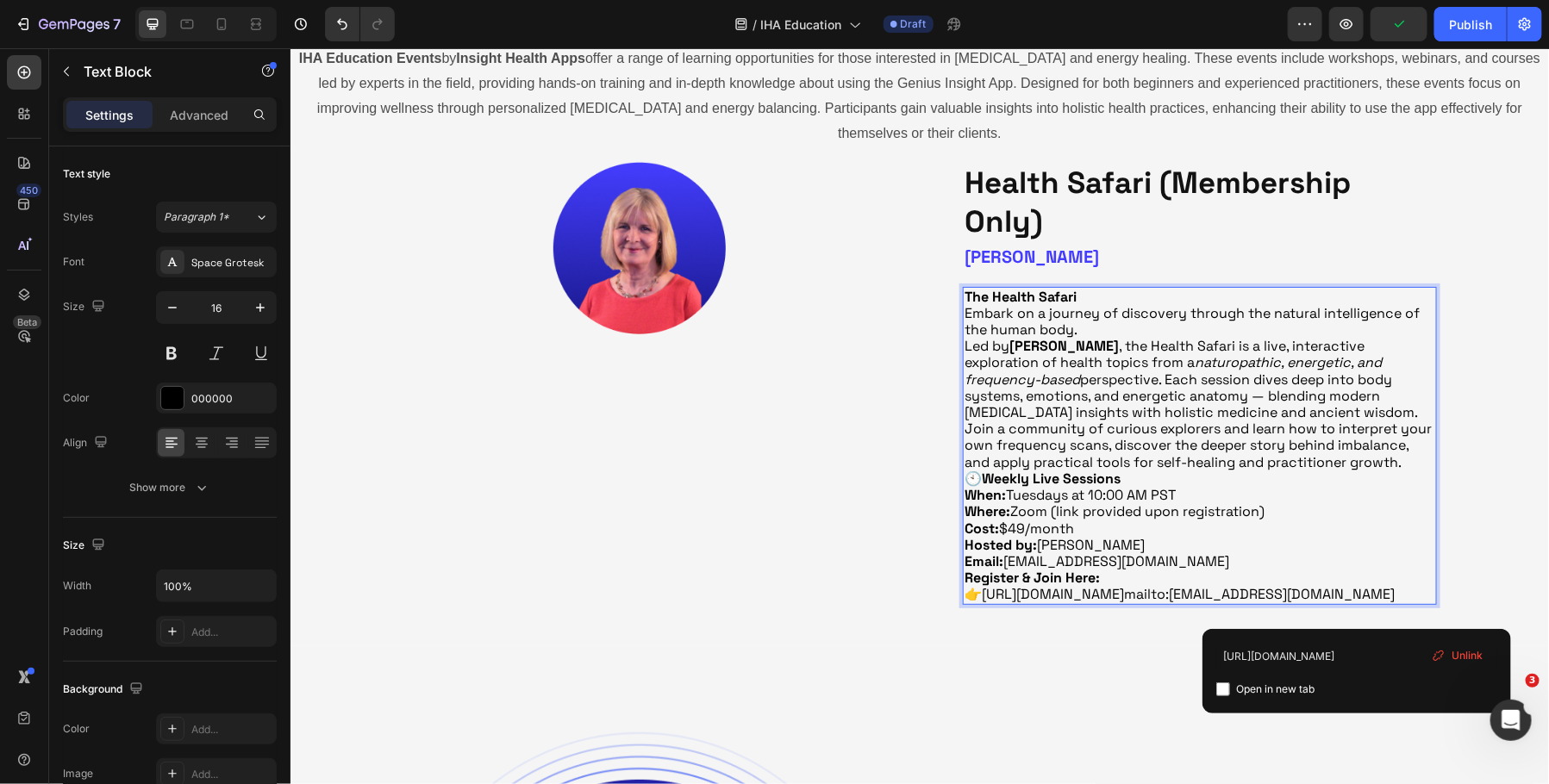
type input "mailto:[EMAIL_ADDRESS][DOMAIN_NAME]"
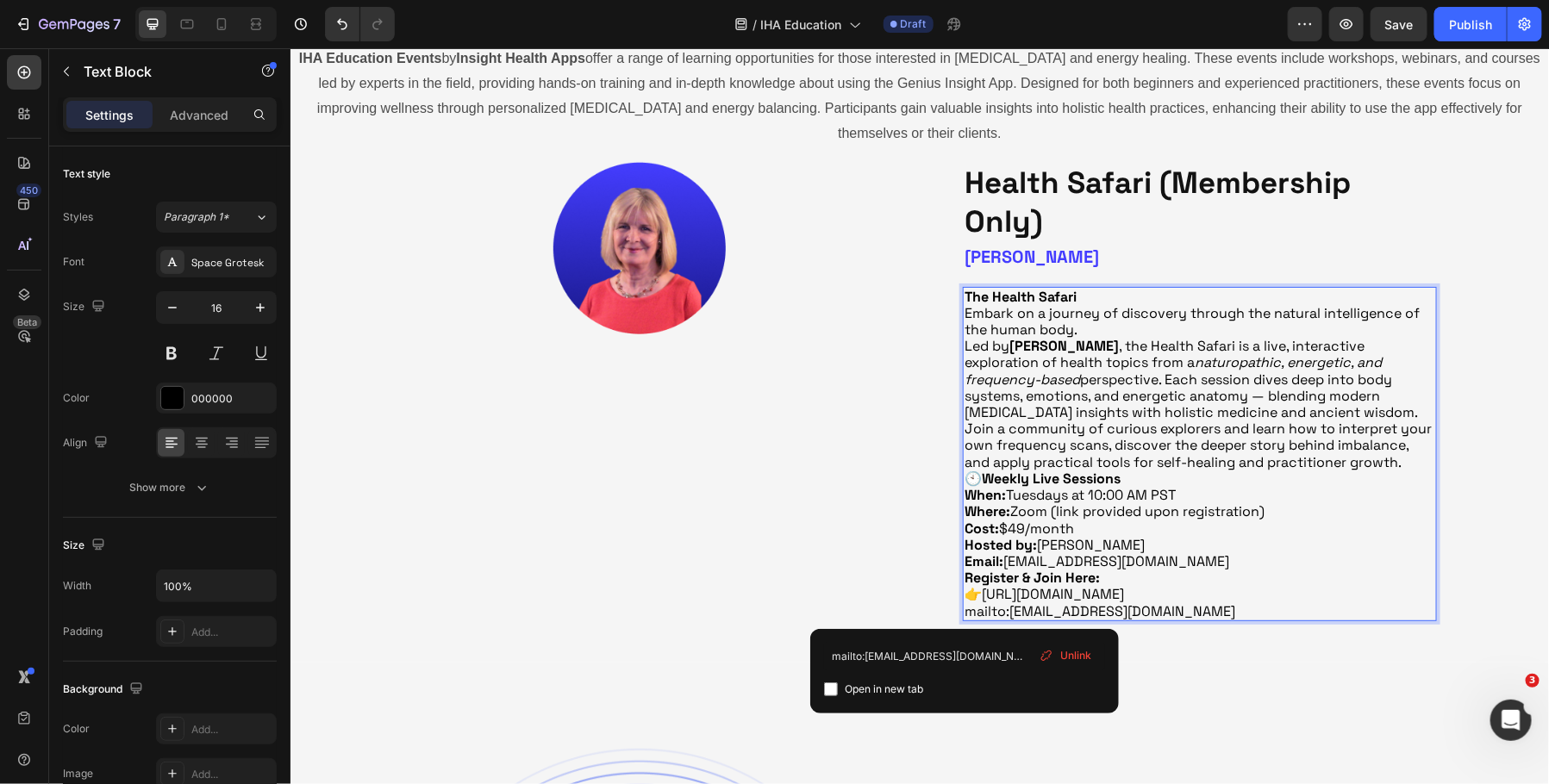
click at [989, 606] on link "mailto:[EMAIL_ADDRESS][DOMAIN_NAME]" at bounding box center [1099, 610] width 270 height 18
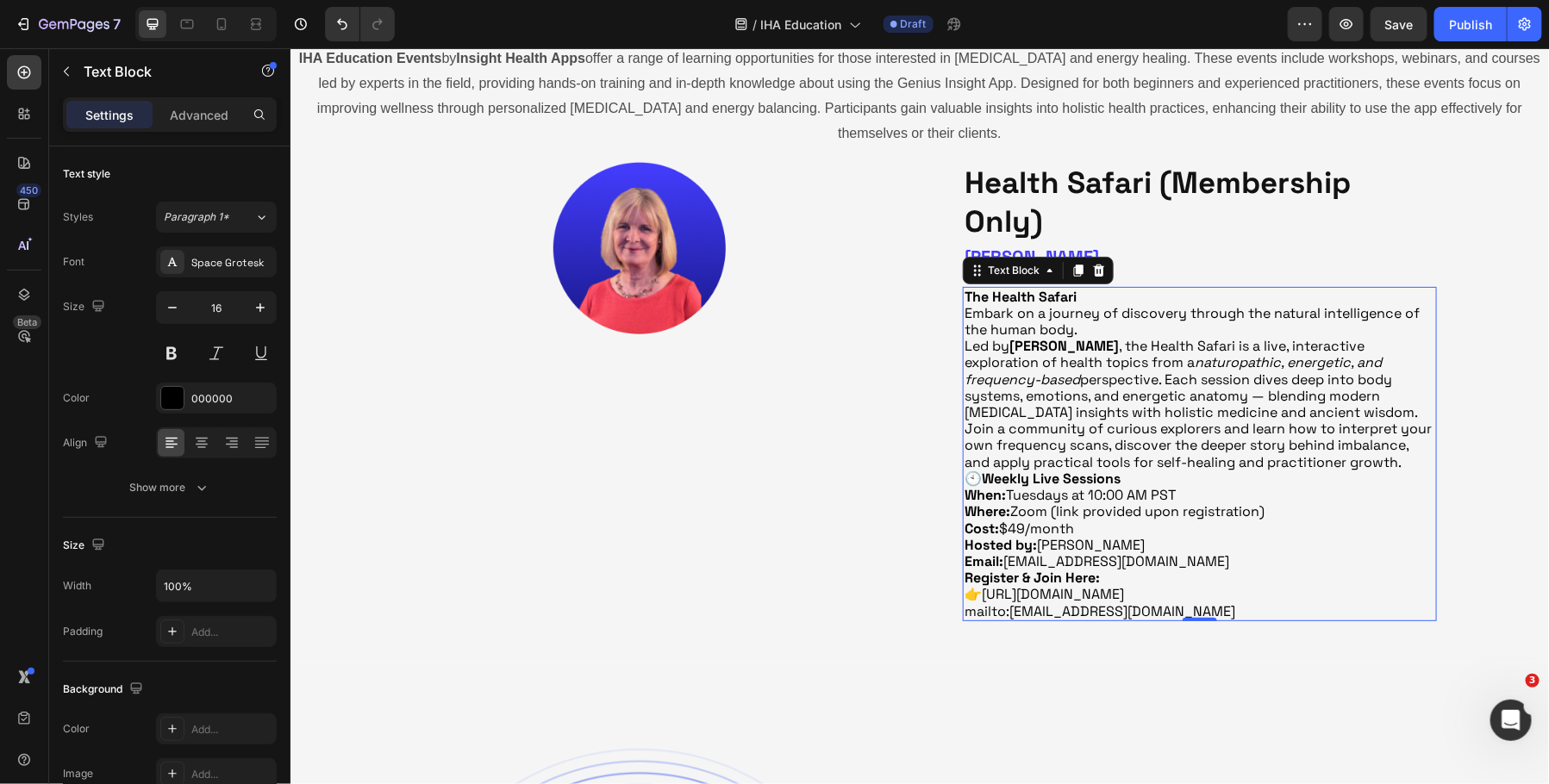
click at [989, 614] on link "mailto:[EMAIL_ADDRESS][DOMAIN_NAME]" at bounding box center [1099, 610] width 270 height 18
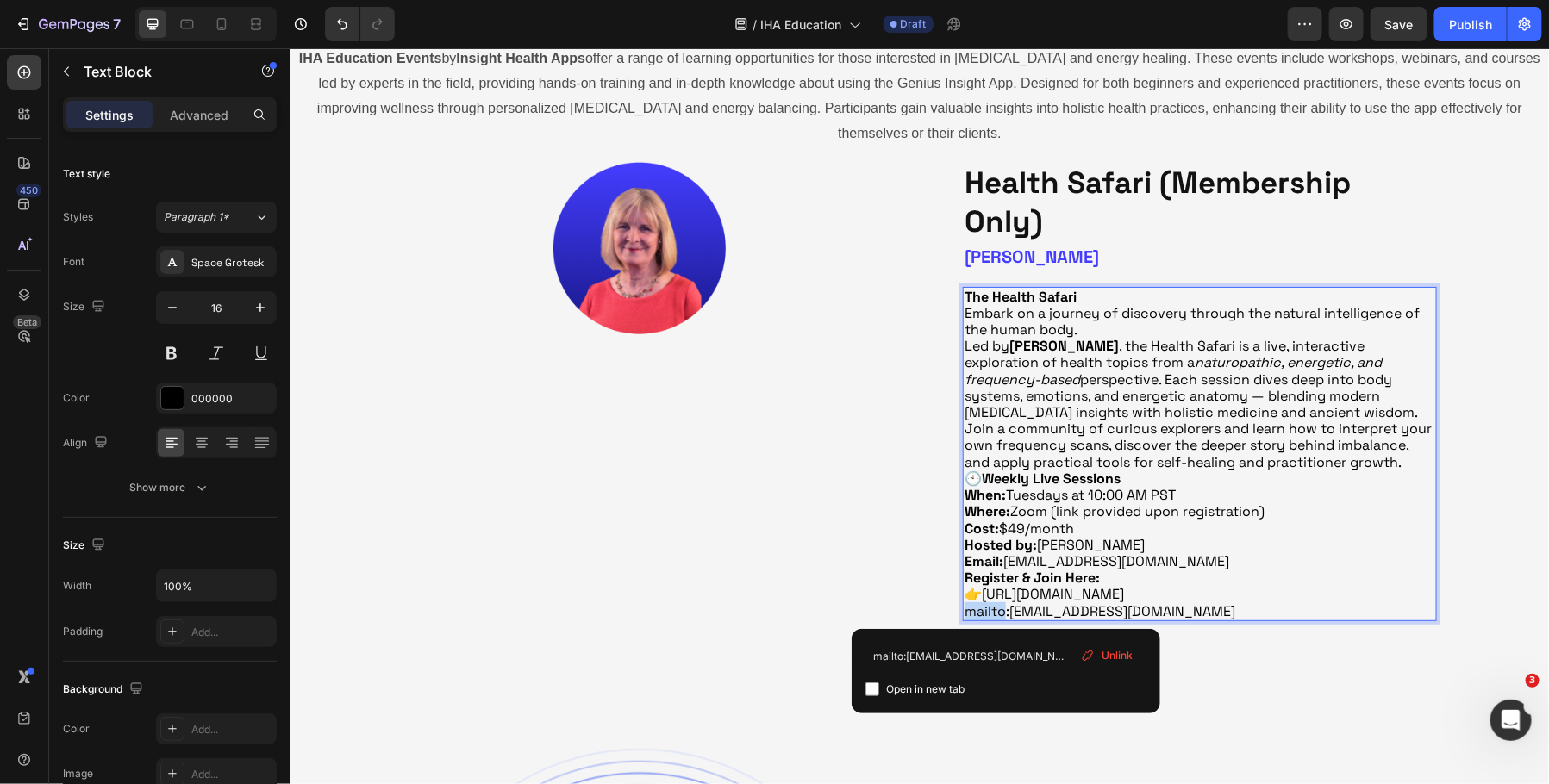
drag, startPoint x: 1004, startPoint y: 609, endPoint x: 961, endPoint y: 609, distance: 43.0
click at [962, 609] on div "The Health Safari Embark on a journey of discovery through the natural intellig…" at bounding box center [1199, 453] width 475 height 334
click at [1005, 607] on link "Email :[EMAIL_ADDRESS][DOMAIN_NAME]" at bounding box center [1098, 610] width 268 height 18
click at [1123, 585] on link "[URL][DOMAIN_NAME]" at bounding box center [1052, 593] width 142 height 18
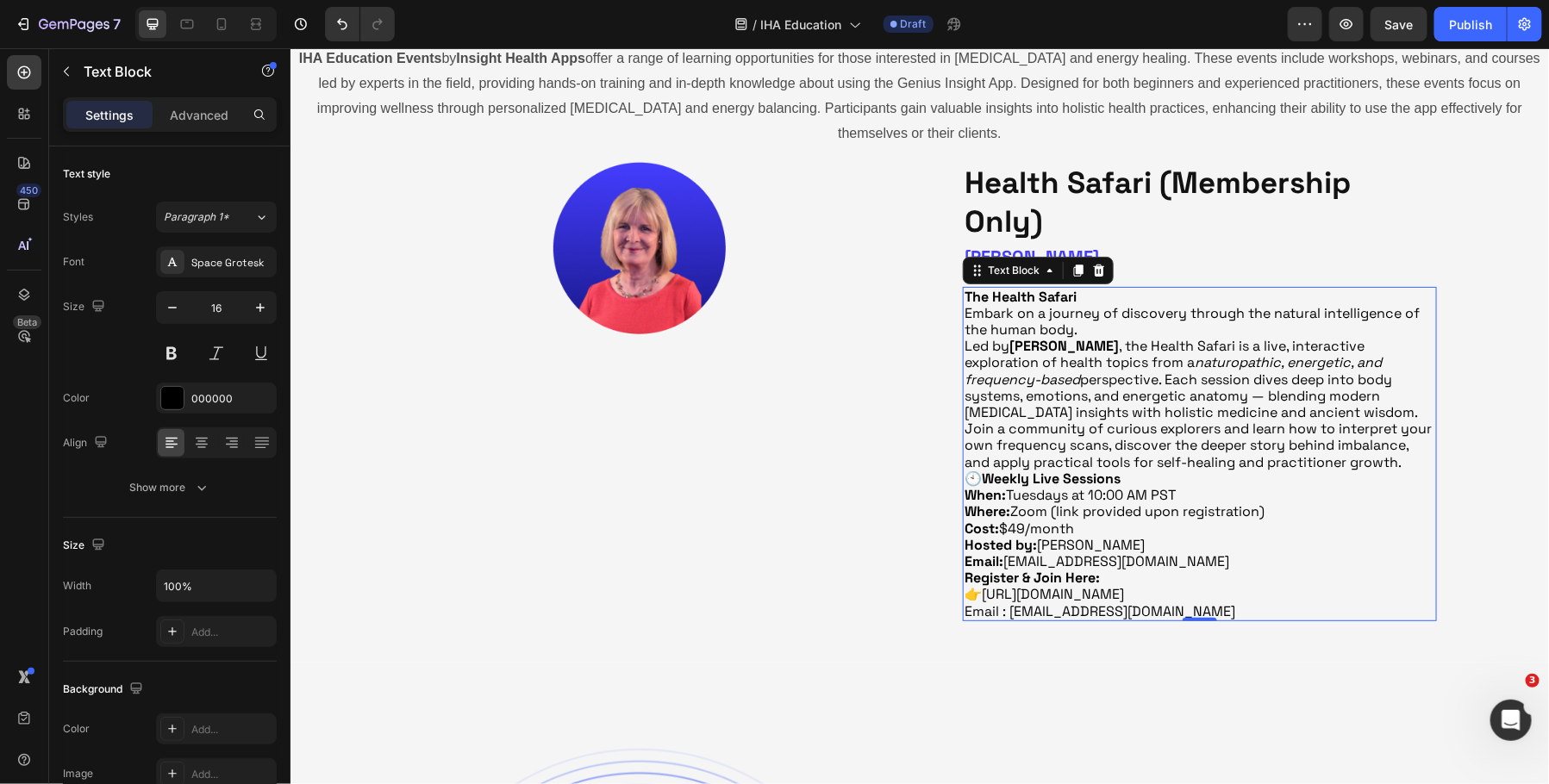
drag, startPoint x: 984, startPoint y: 595, endPoint x: 1385, endPoint y: 593, distance: 401.0
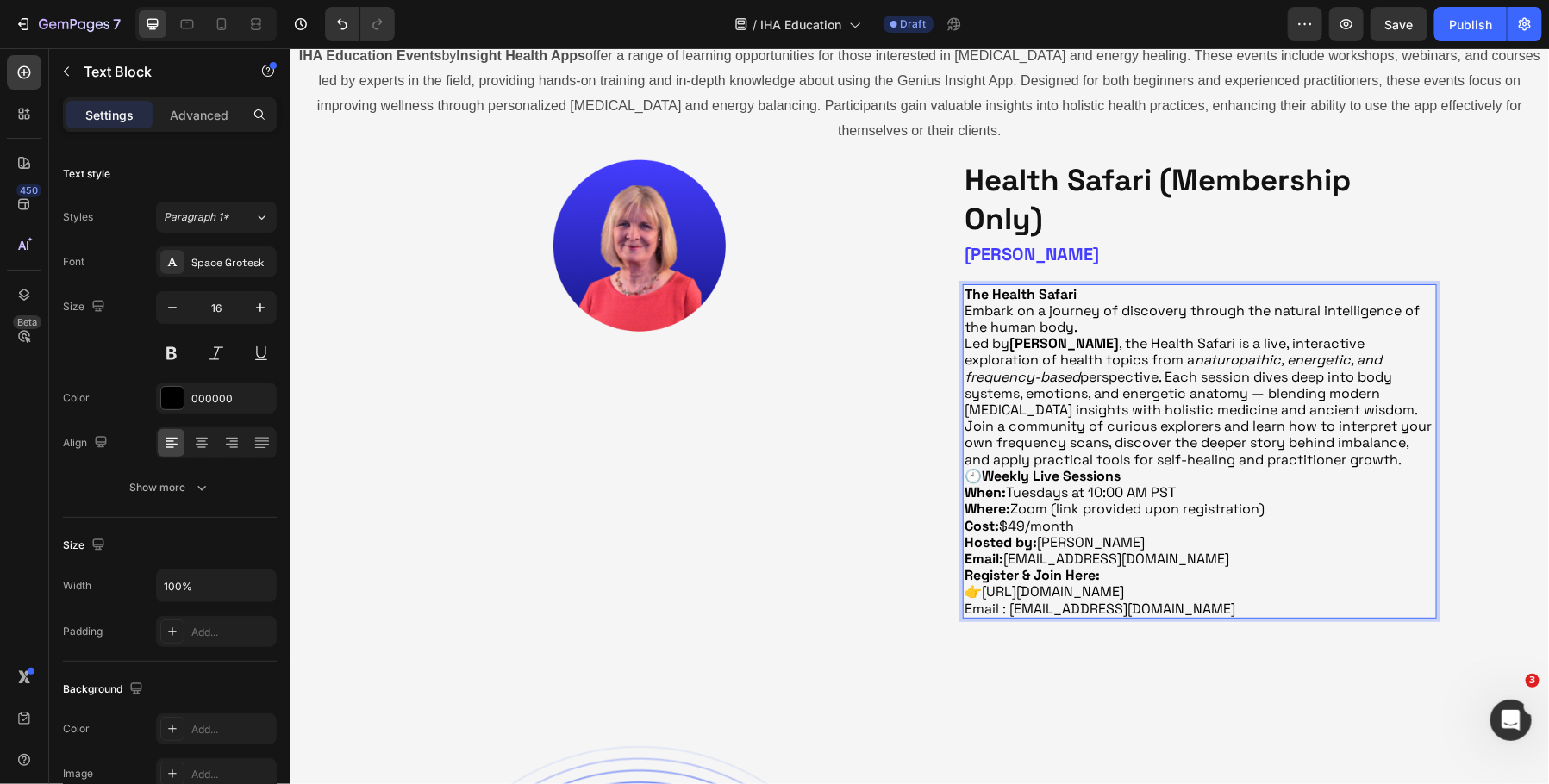
drag, startPoint x: 984, startPoint y: 586, endPoint x: 1386, endPoint y: 585, distance: 402.0
click at [1386, 585] on p "When: Tuesdays at 10:00 AM PST Where: Zoom (link provided upon registration) Co…" at bounding box center [1199, 541] width 471 height 115
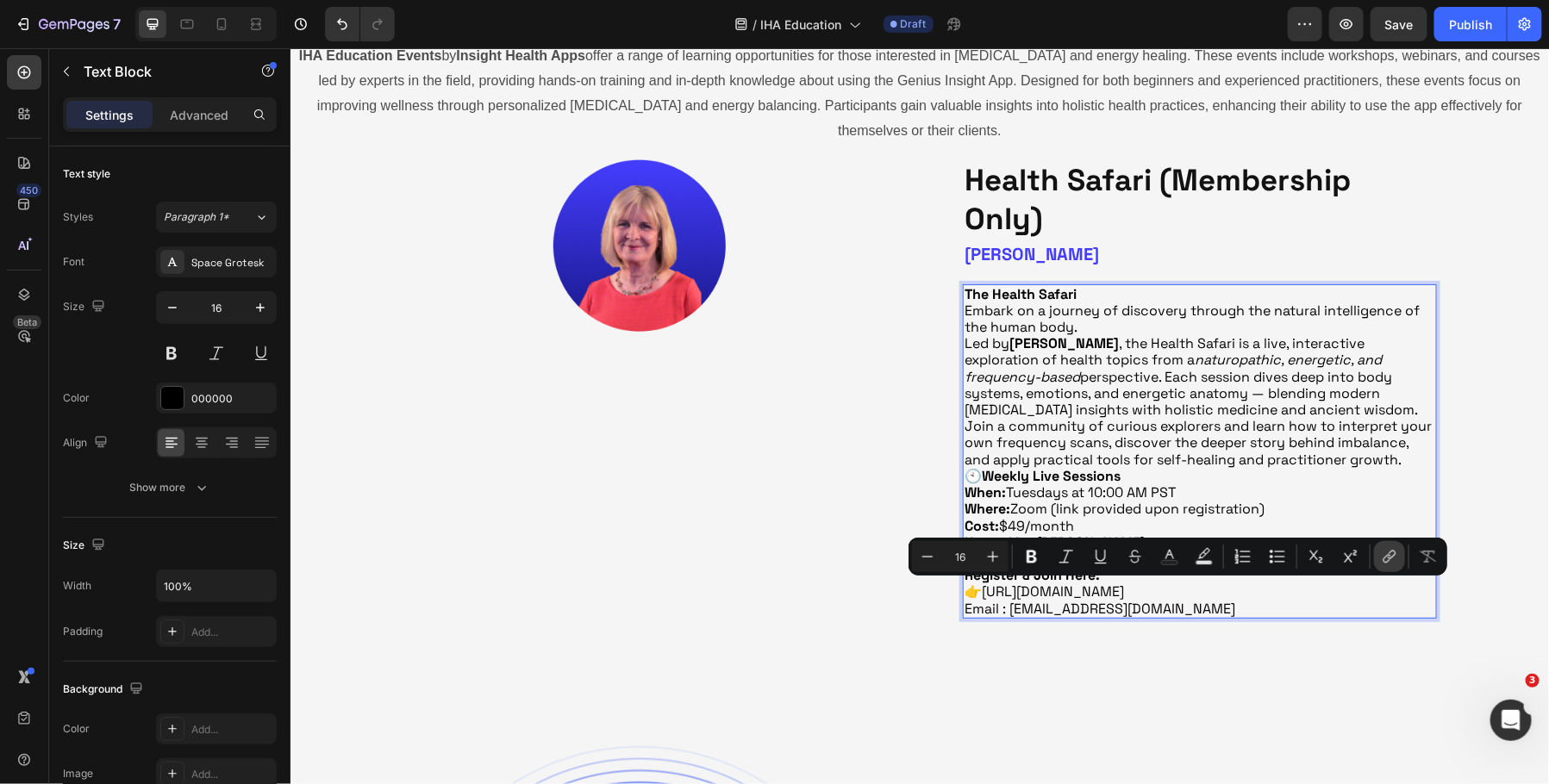
click at [1390, 559] on icon "Editor contextual toolbar" at bounding box center [1390, 557] width 17 height 17
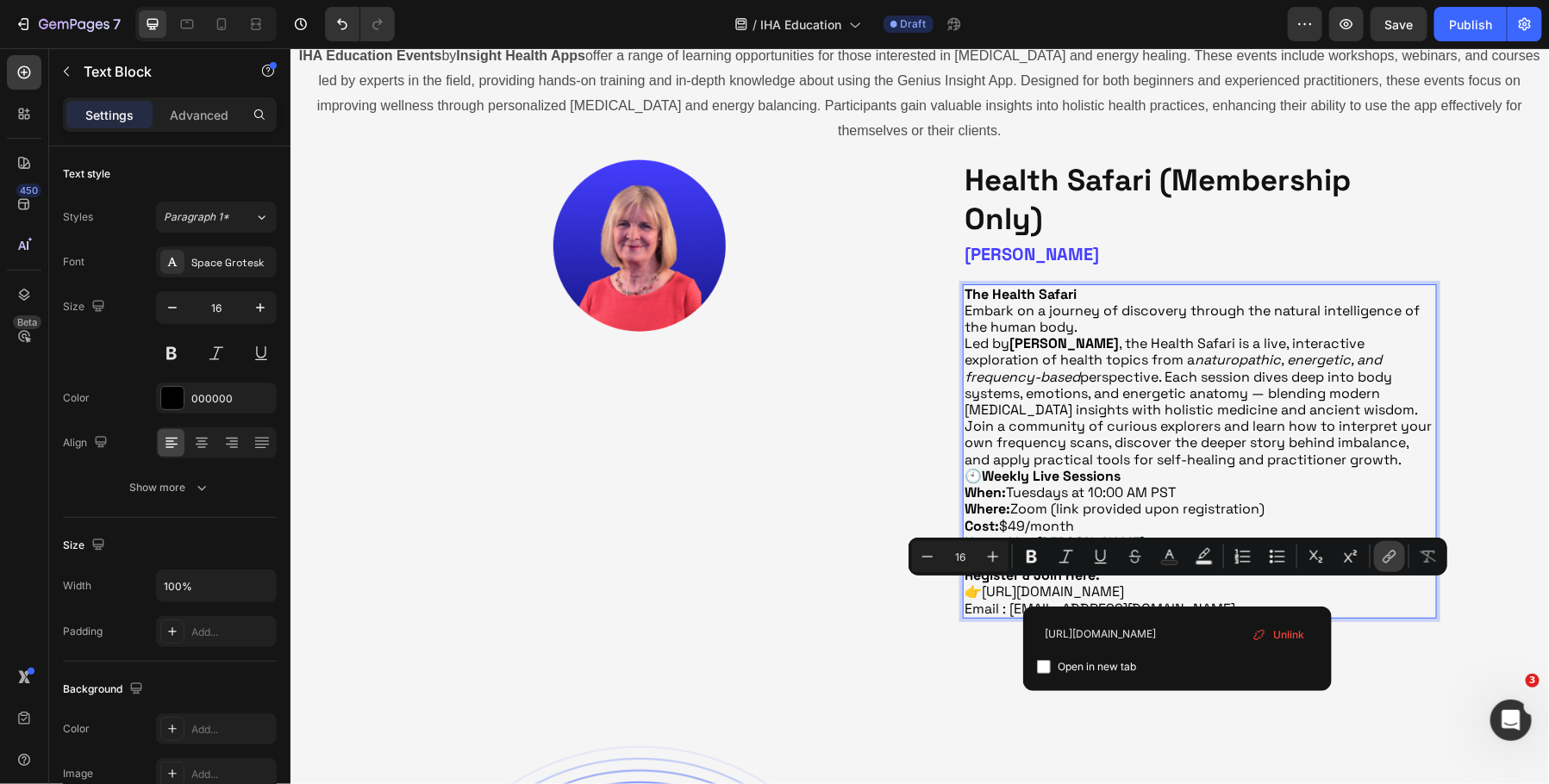
scroll to position [0, 93]
click at [1481, 442] on div "IHA Education Events by Insight Health Apps offer a range of learning opportuni…" at bounding box center [919, 336] width 1259 height 589
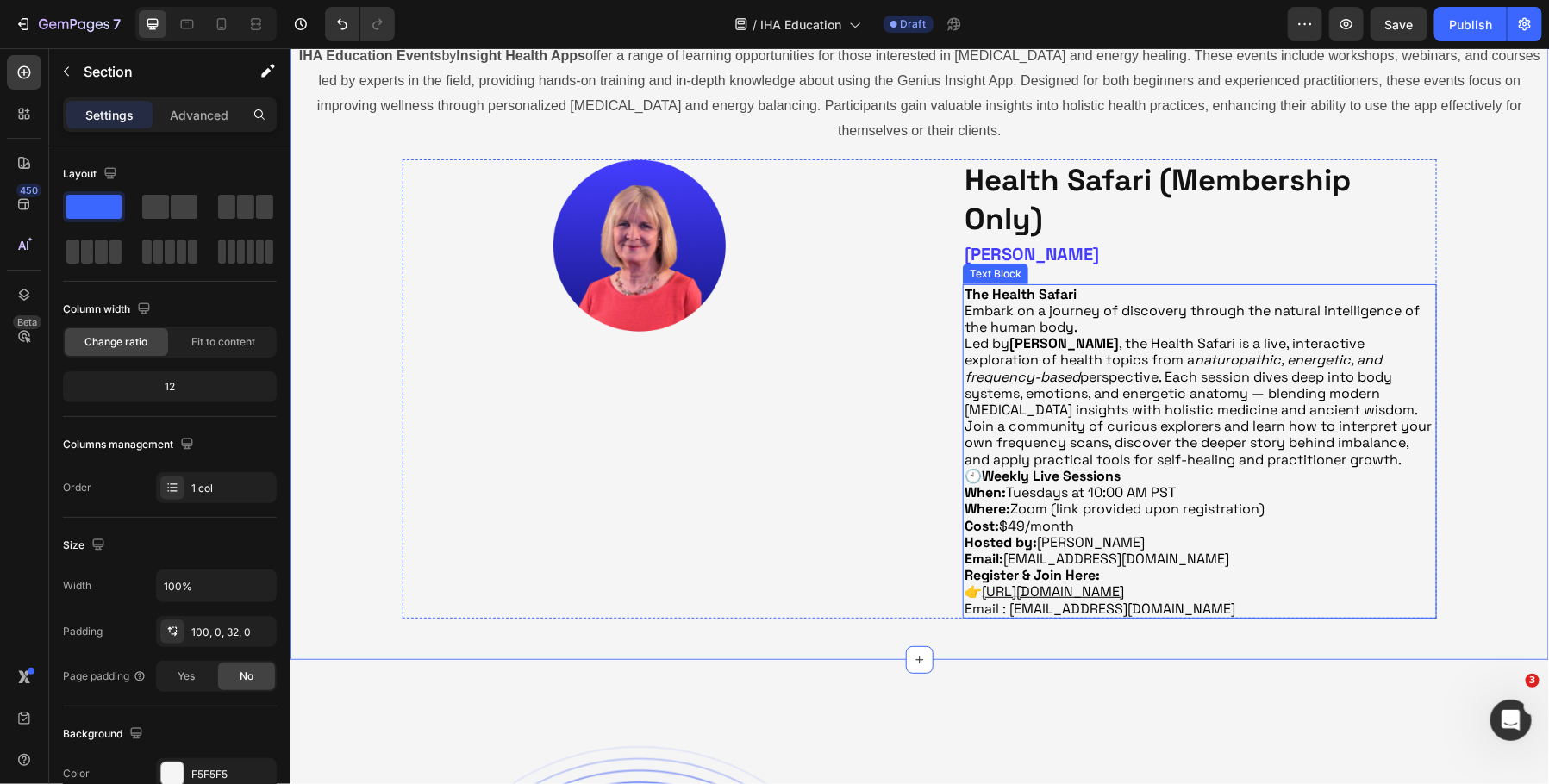
click at [1123, 594] on u "[URL][DOMAIN_NAME]" at bounding box center [1052, 590] width 142 height 18
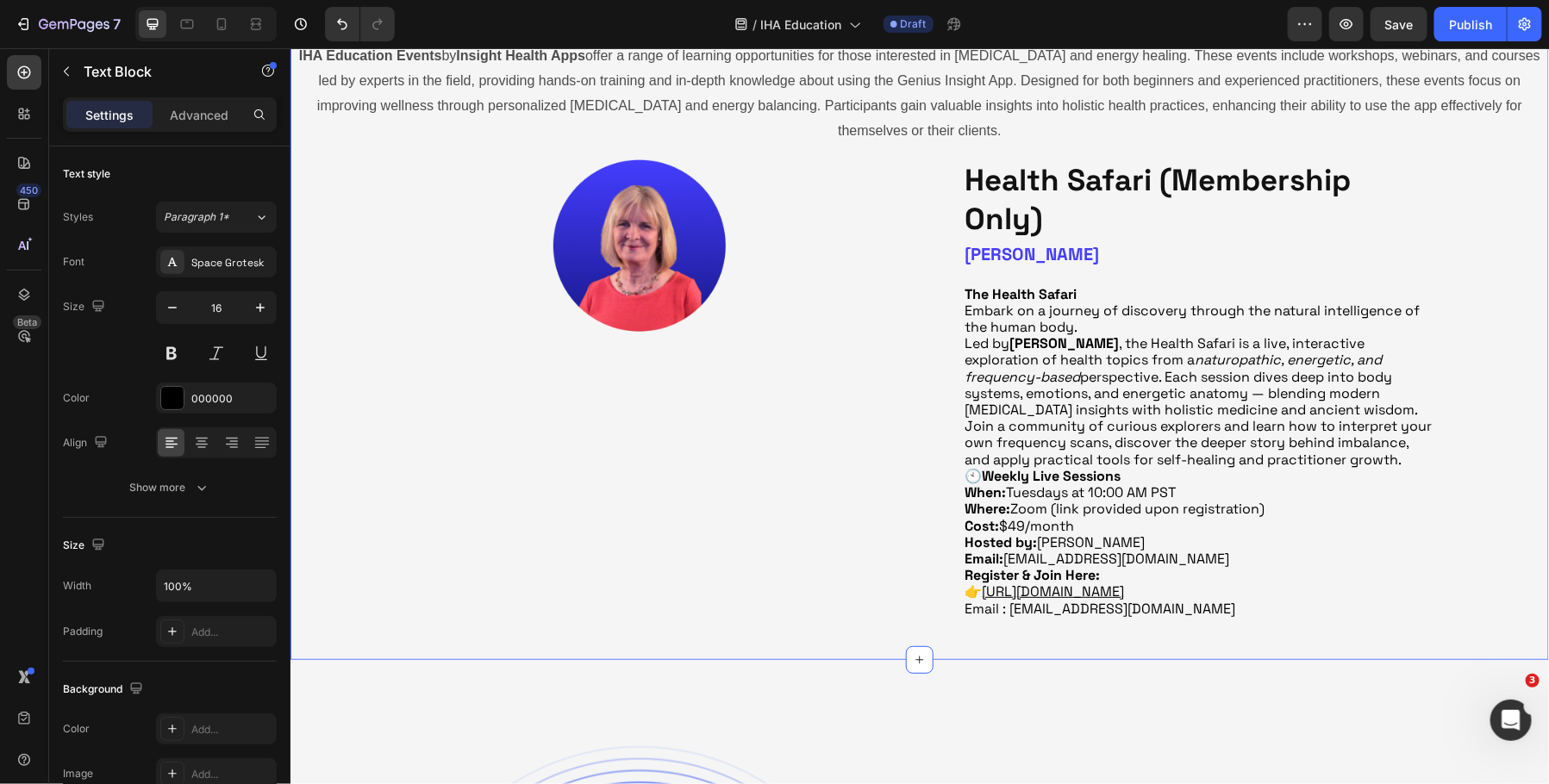
click at [1519, 528] on div "IHA Education Events by Insight Health Apps offer a range of learning opportuni…" at bounding box center [919, 336] width 1259 height 589
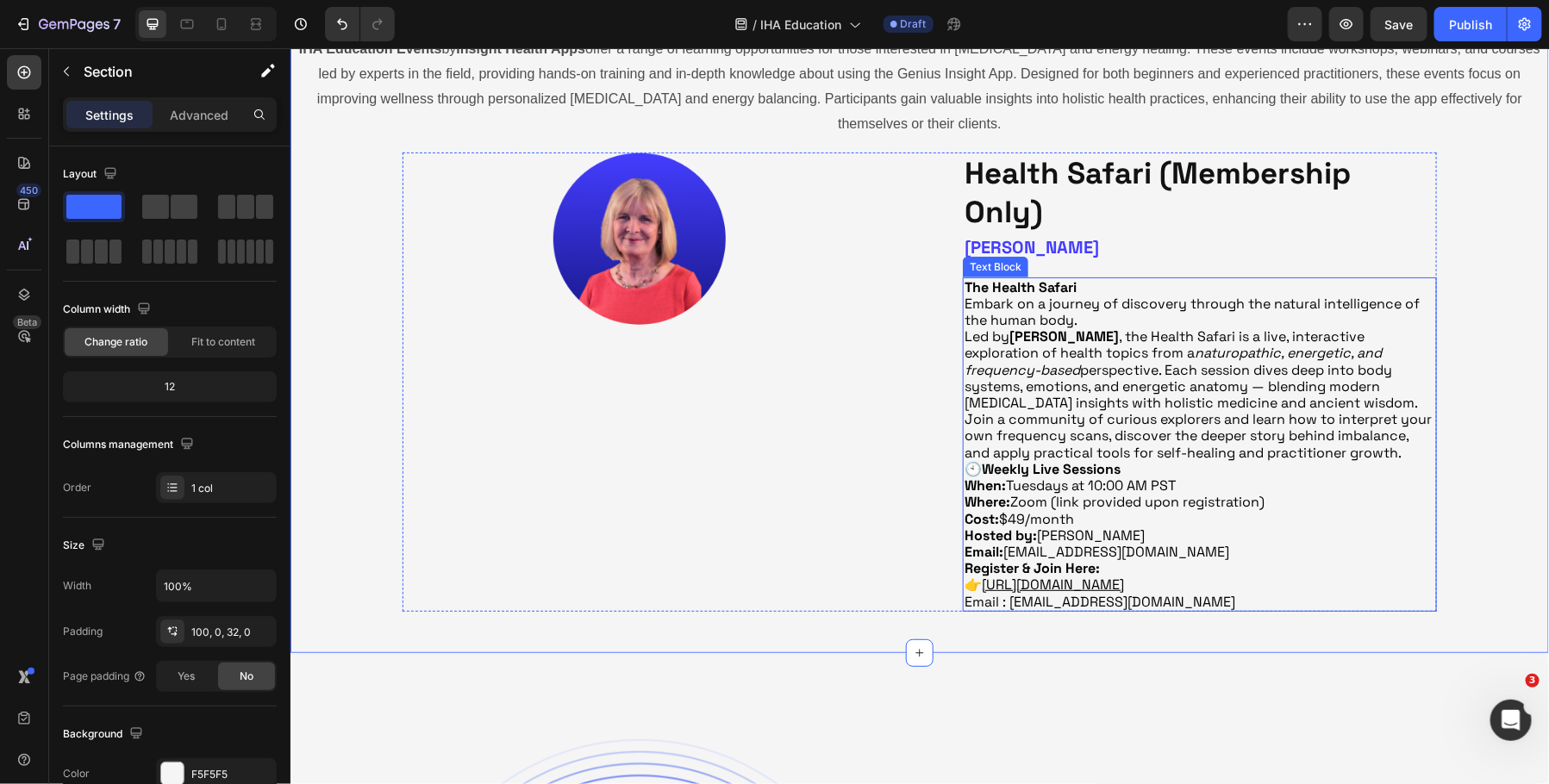
scroll to position [370, 0]
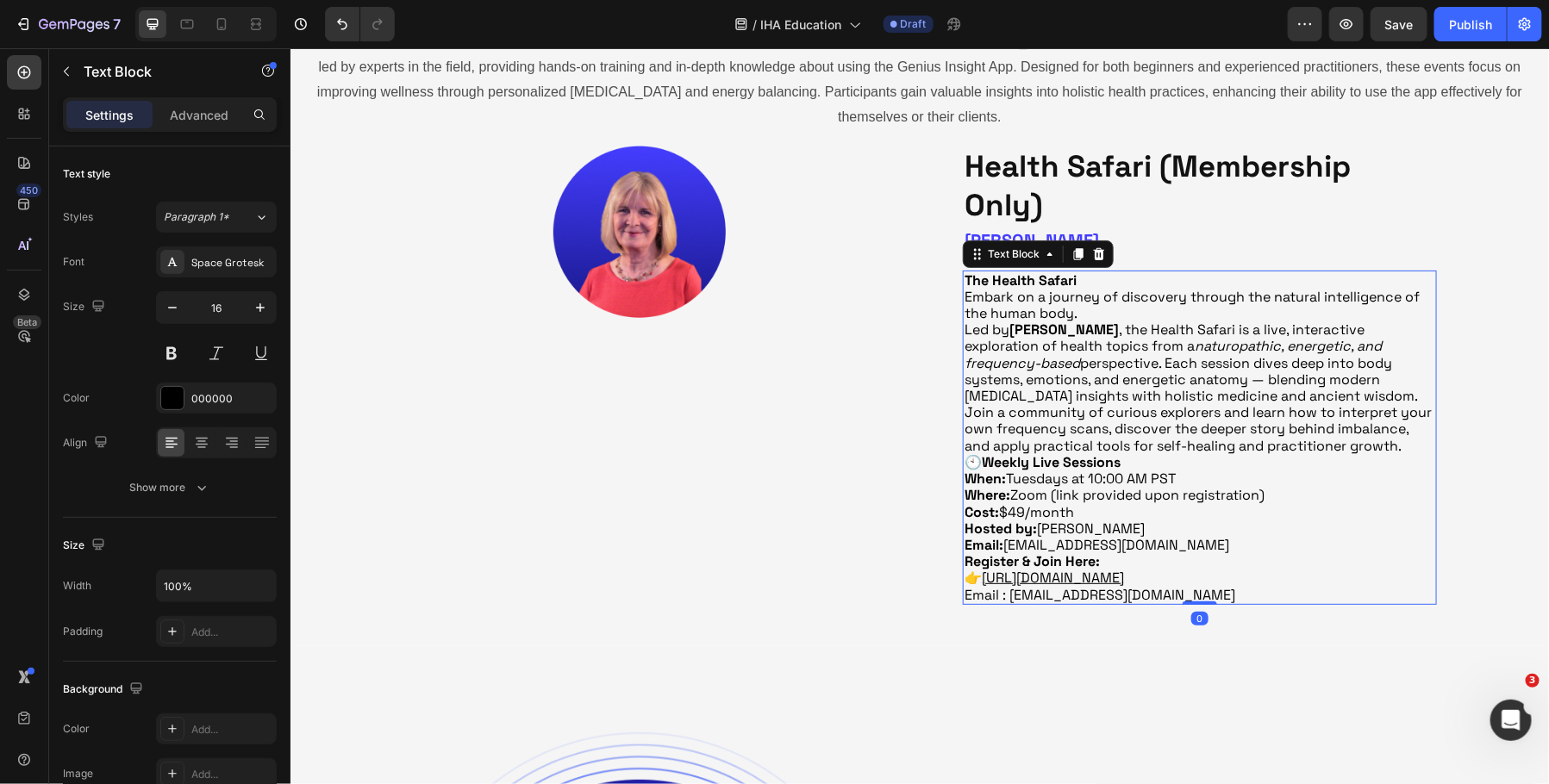
click at [967, 461] on p "🕙 Weekly Live Sessions" at bounding box center [1199, 462] width 471 height 17
click at [968, 458] on p "🕙 Weekly Live Sessions" at bounding box center [1199, 462] width 471 height 17
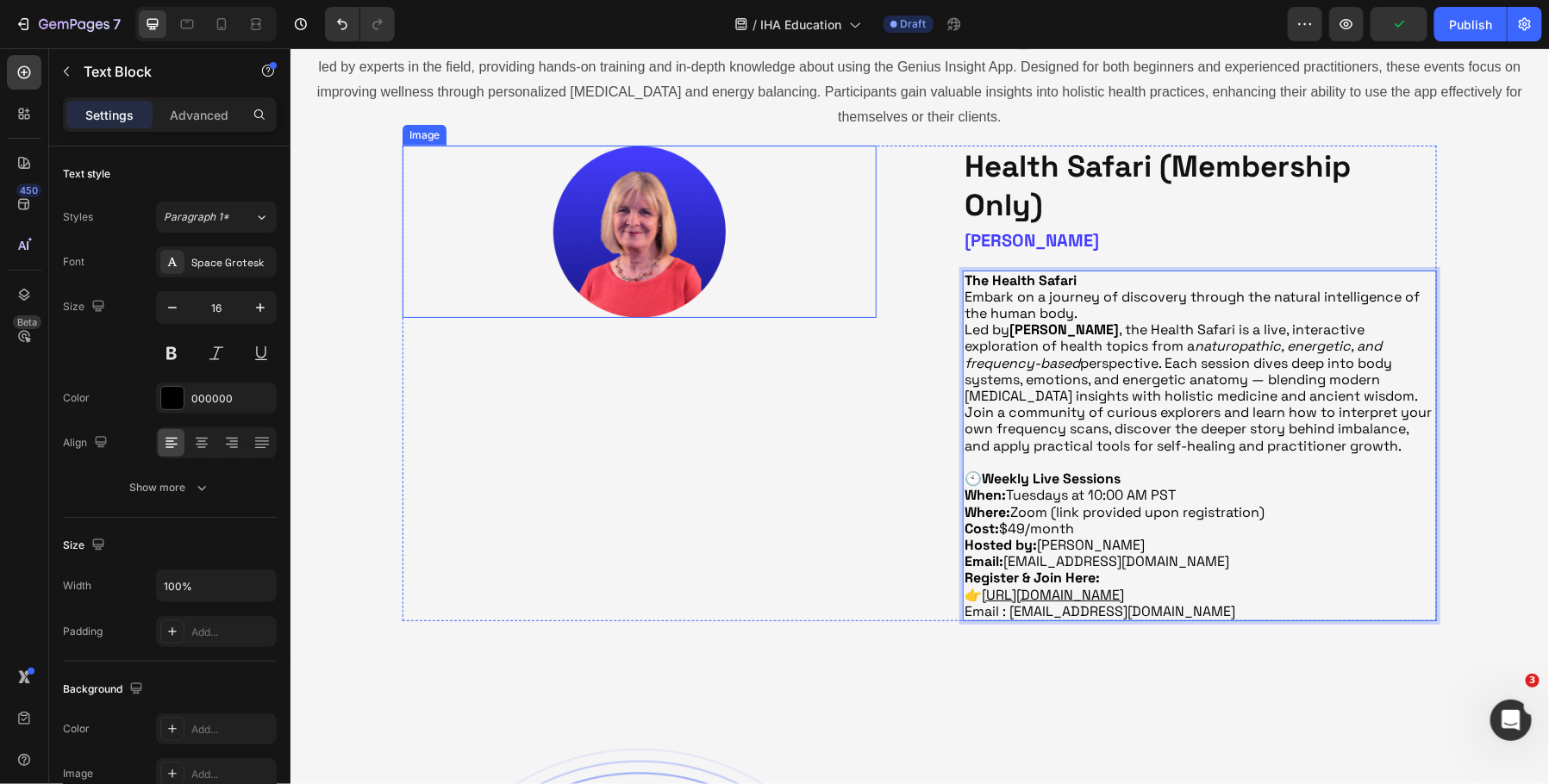
click at [644, 265] on img at bounding box center [638, 231] width 172 height 173
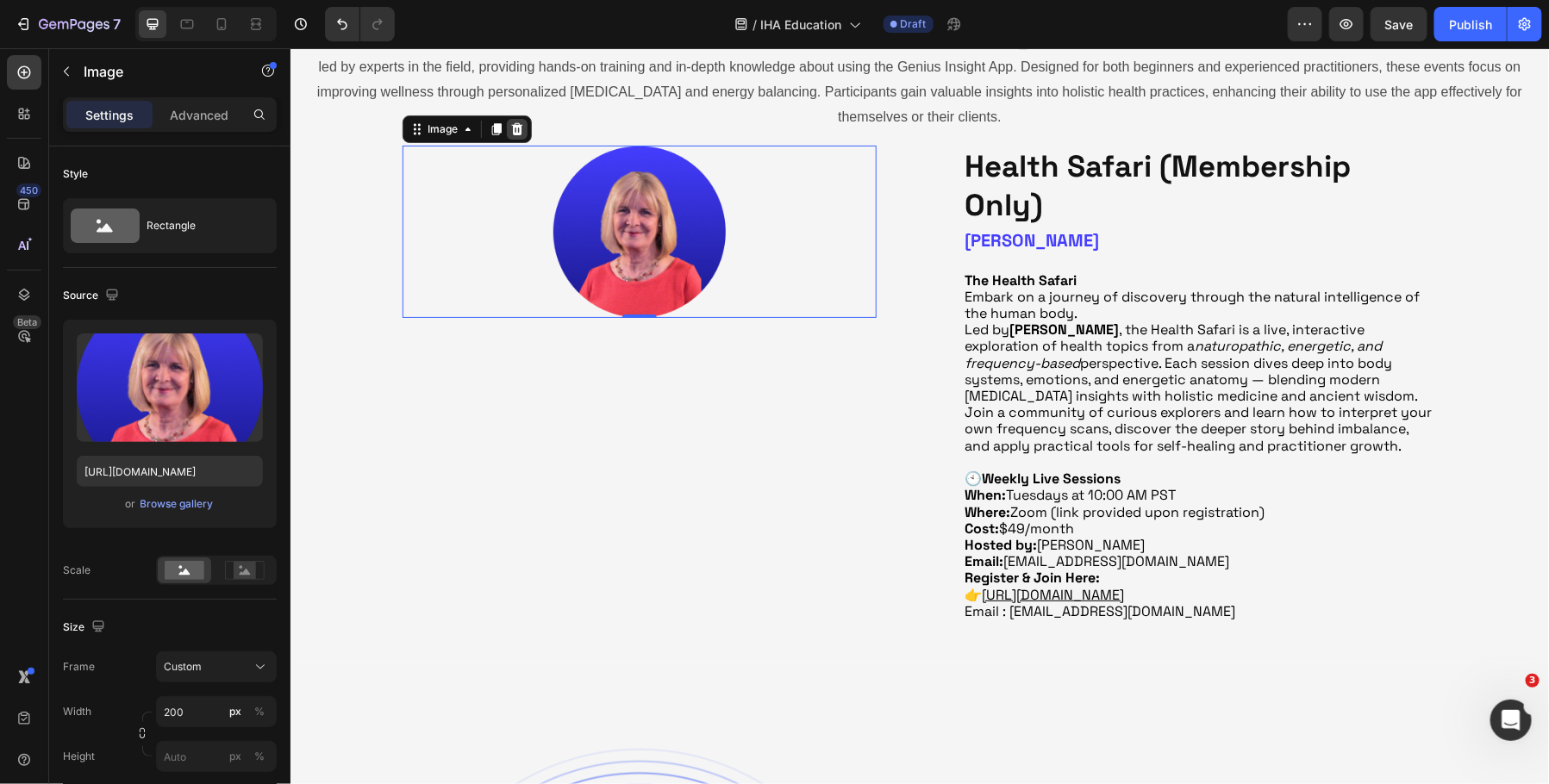
click at [521, 128] on icon at bounding box center [516, 128] width 14 height 14
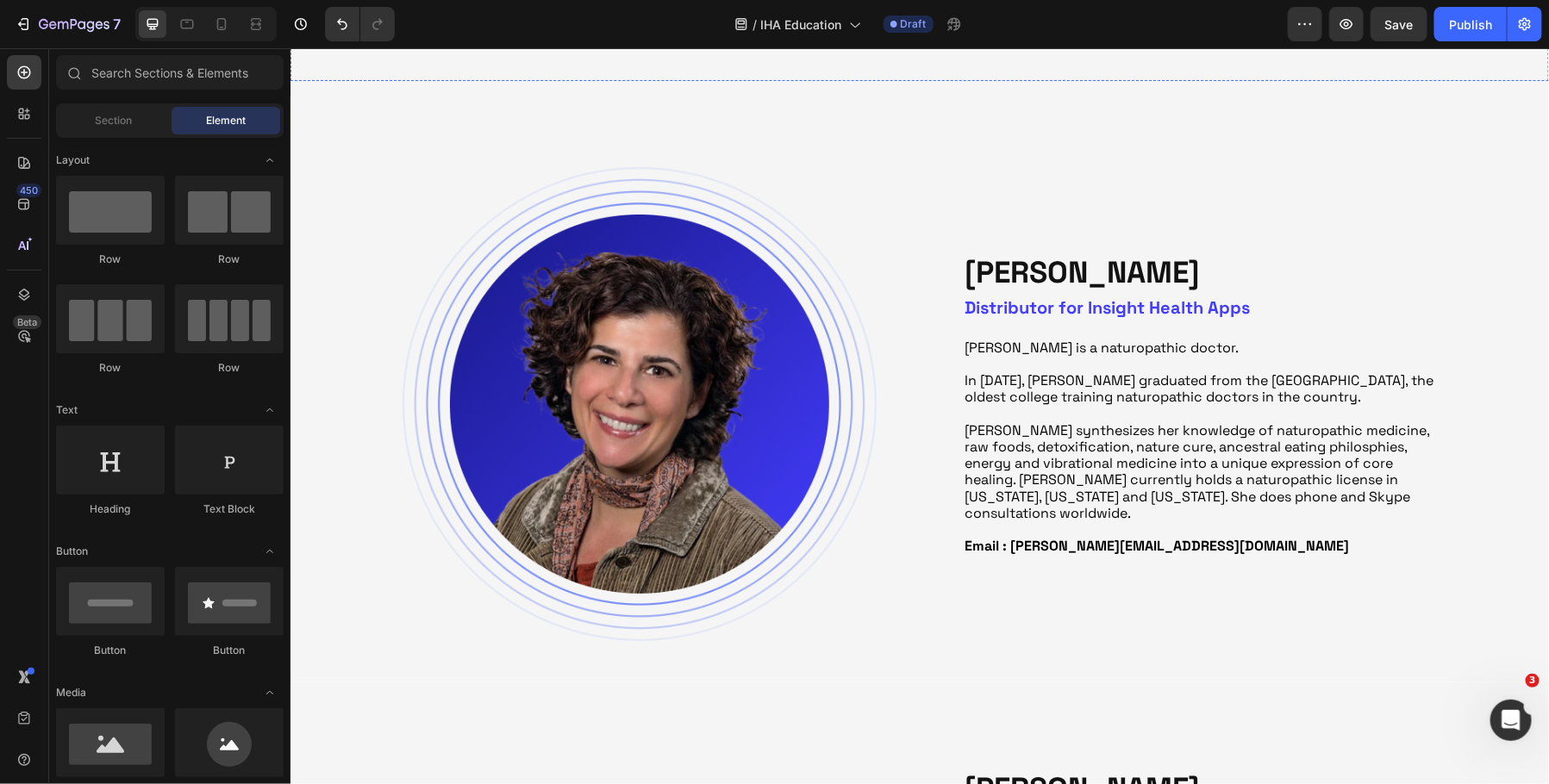
scroll to position [899, 0]
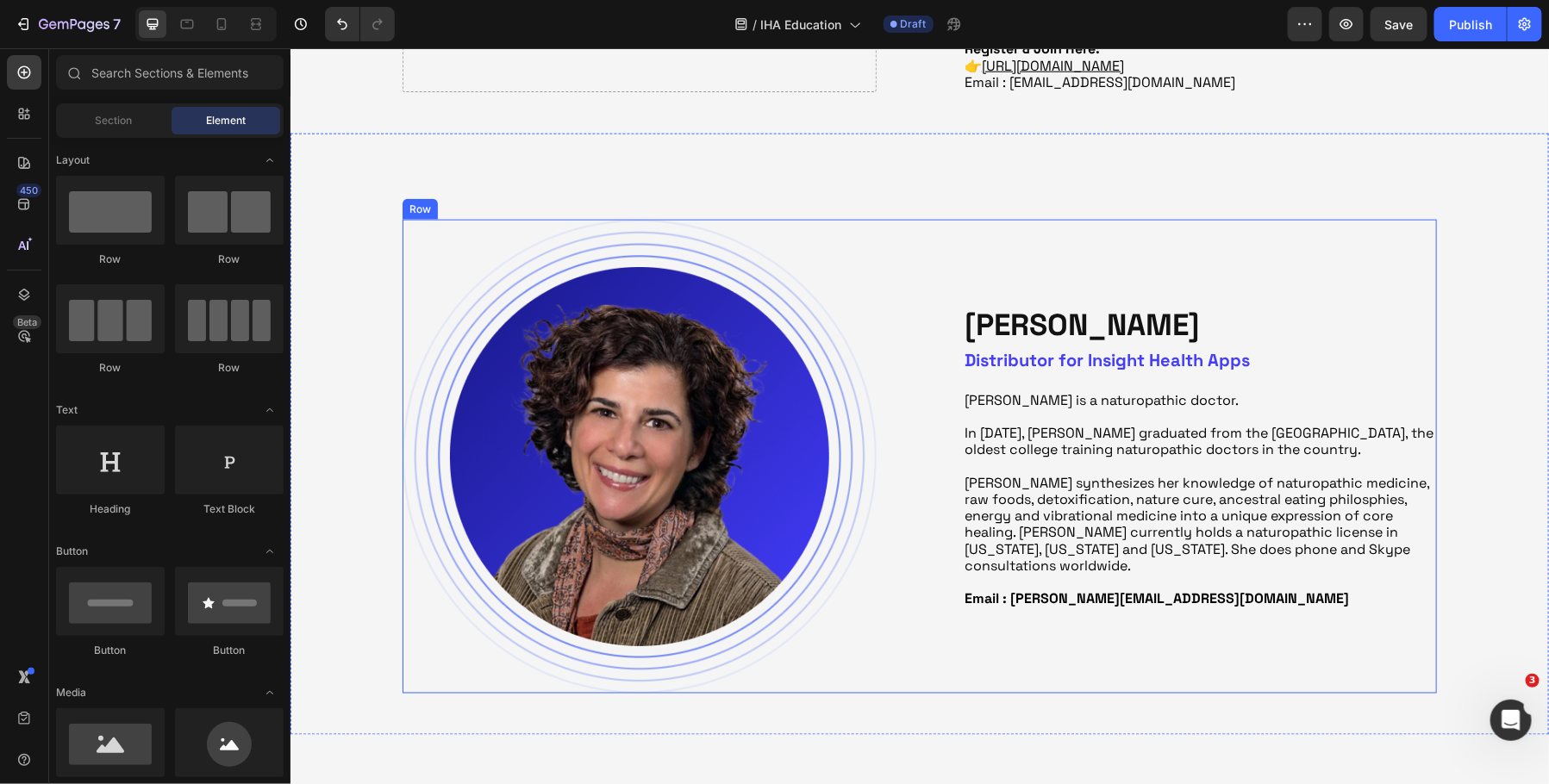
click at [916, 219] on div "Image [PERSON_NAME] Heading Distributor for Insight Health Apps Heading [PERSON…" at bounding box center [918, 456] width 1034 height 474
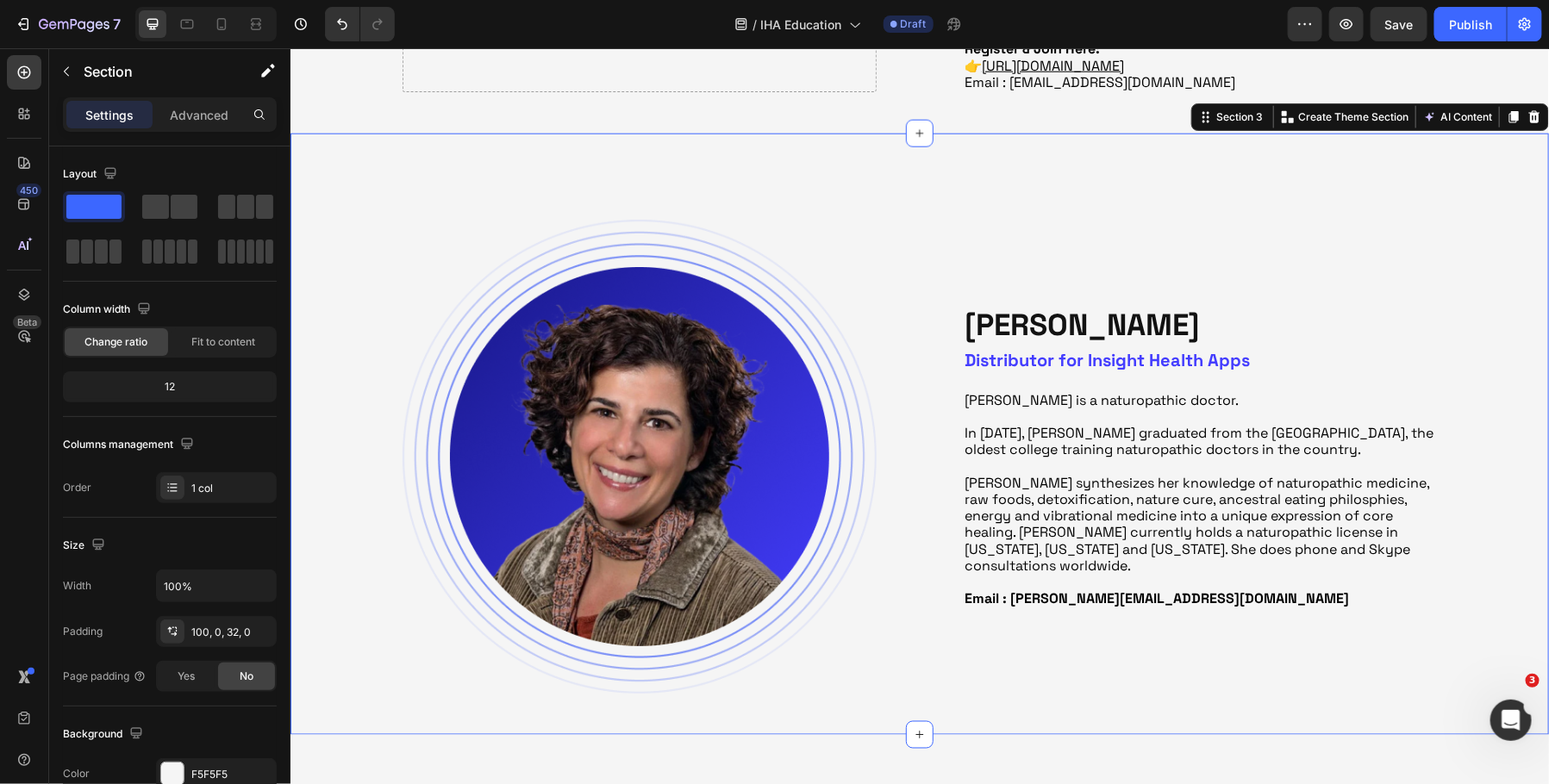
click at [913, 195] on div "Image [PERSON_NAME] Heading Distributor for Insight Health Apps Heading [PERSON…" at bounding box center [919, 433] width 1259 height 602
click at [1533, 122] on icon at bounding box center [1533, 116] width 14 height 14
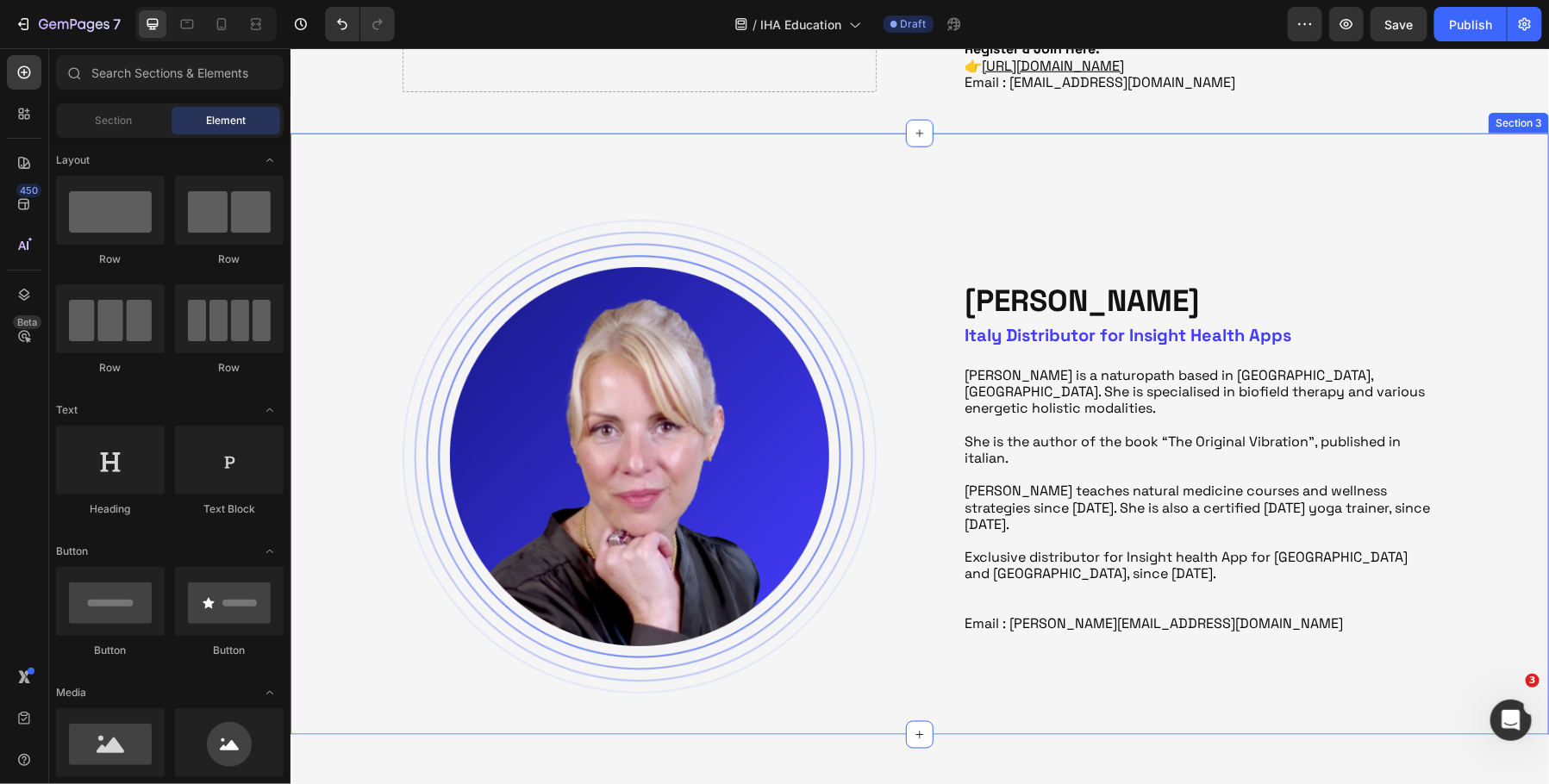
click at [1498, 146] on div "Image [PERSON_NAME] Heading [GEOGRAPHIC_DATA] Distributor for Insight Health Ap…" at bounding box center [919, 433] width 1259 height 602
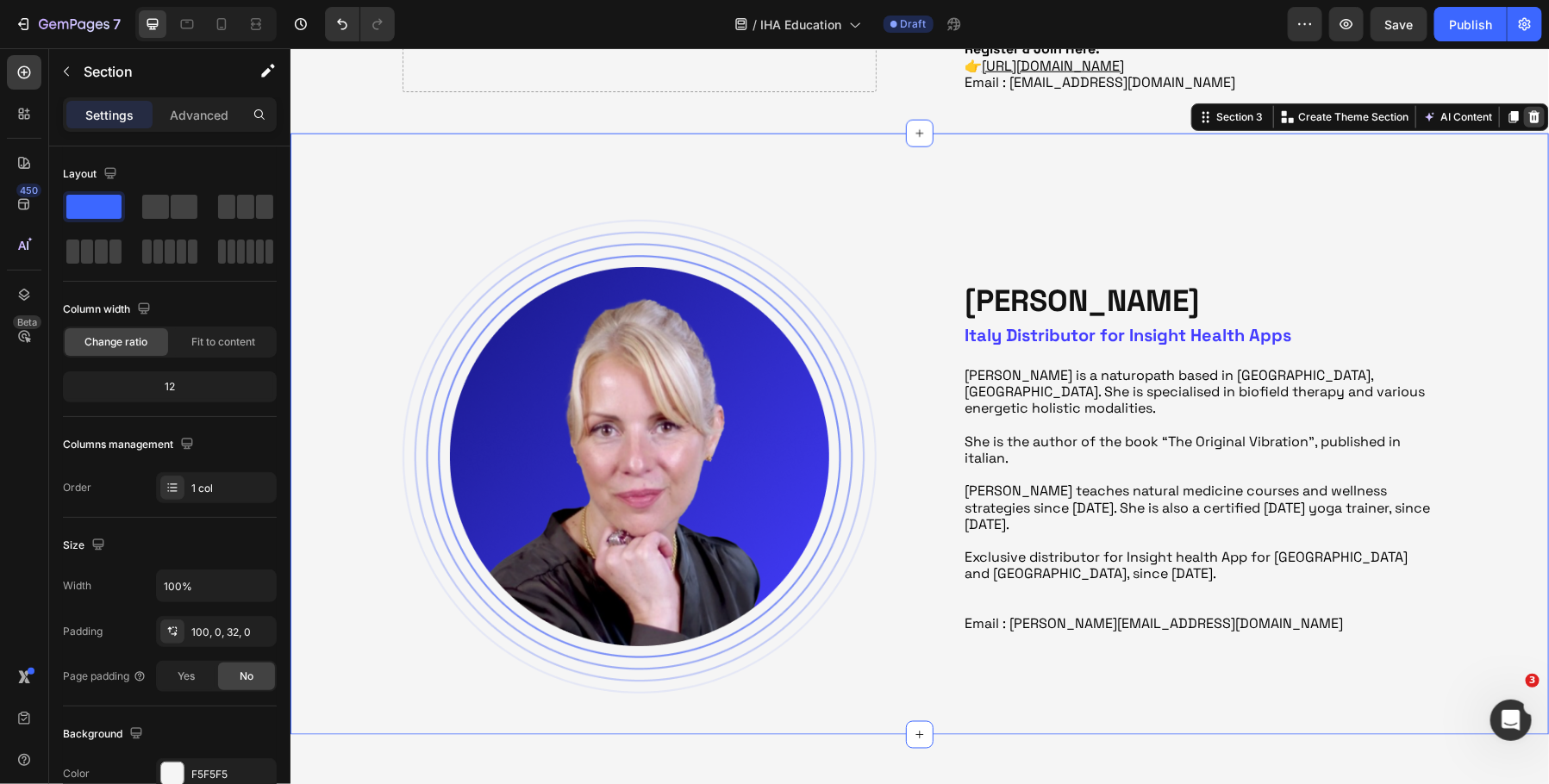
click at [1527, 120] on icon at bounding box center [1533, 116] width 14 height 14
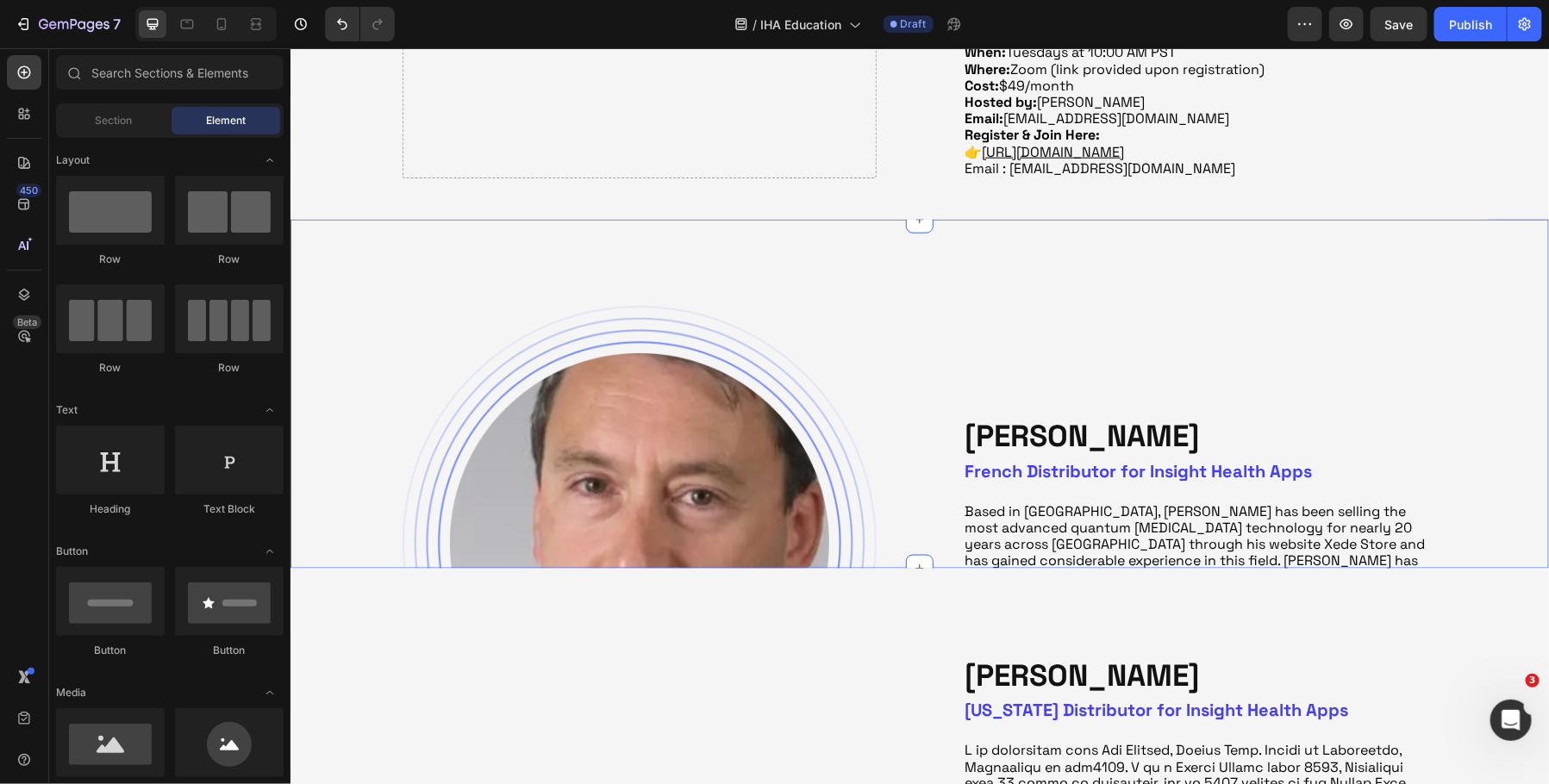
scroll to position [818, 0]
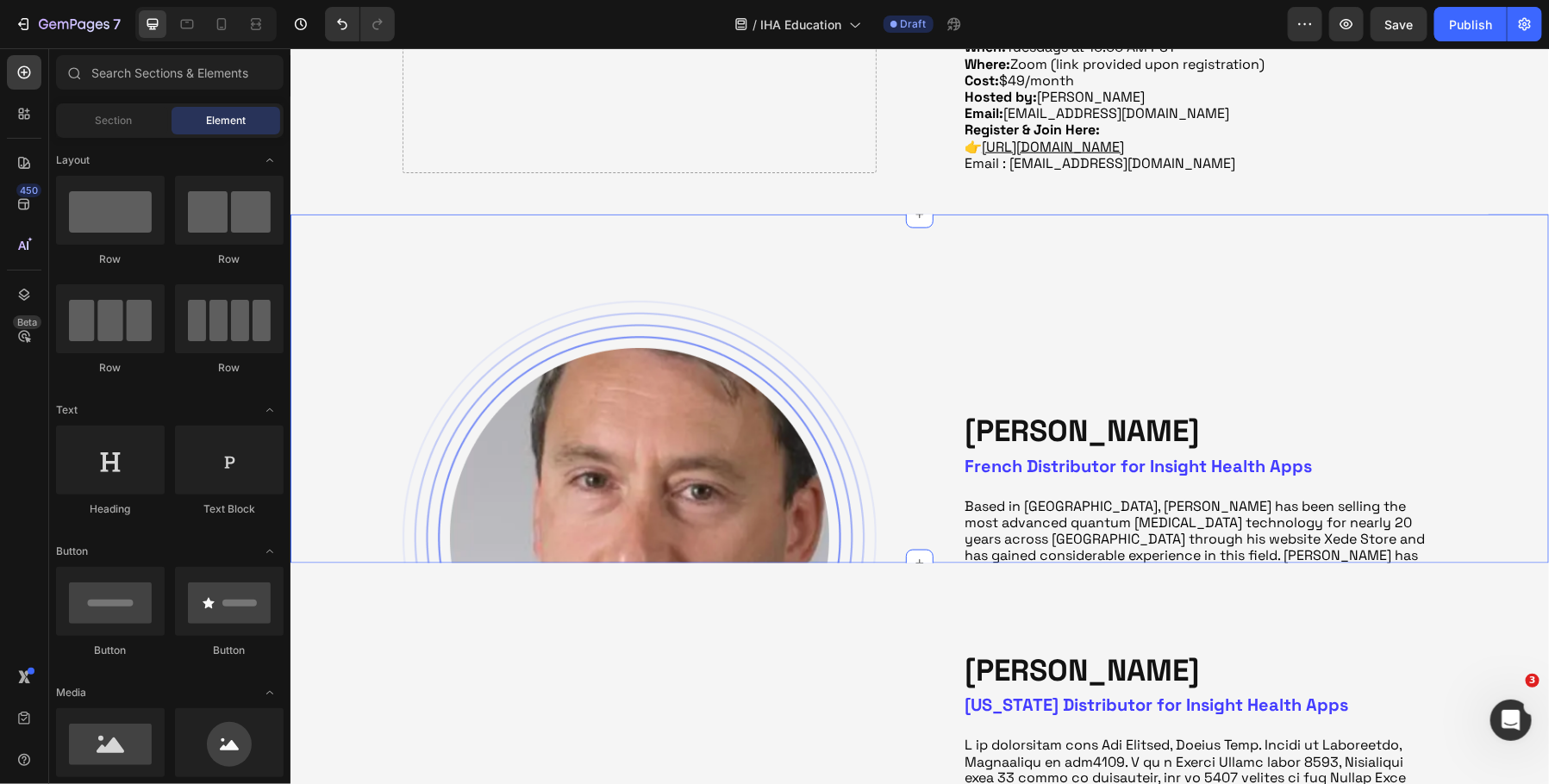
click at [1272, 251] on div "Image [PERSON_NAME] Heading French Distributor for Insight Health Apps Heading …" at bounding box center [919, 387] width 1259 height 349
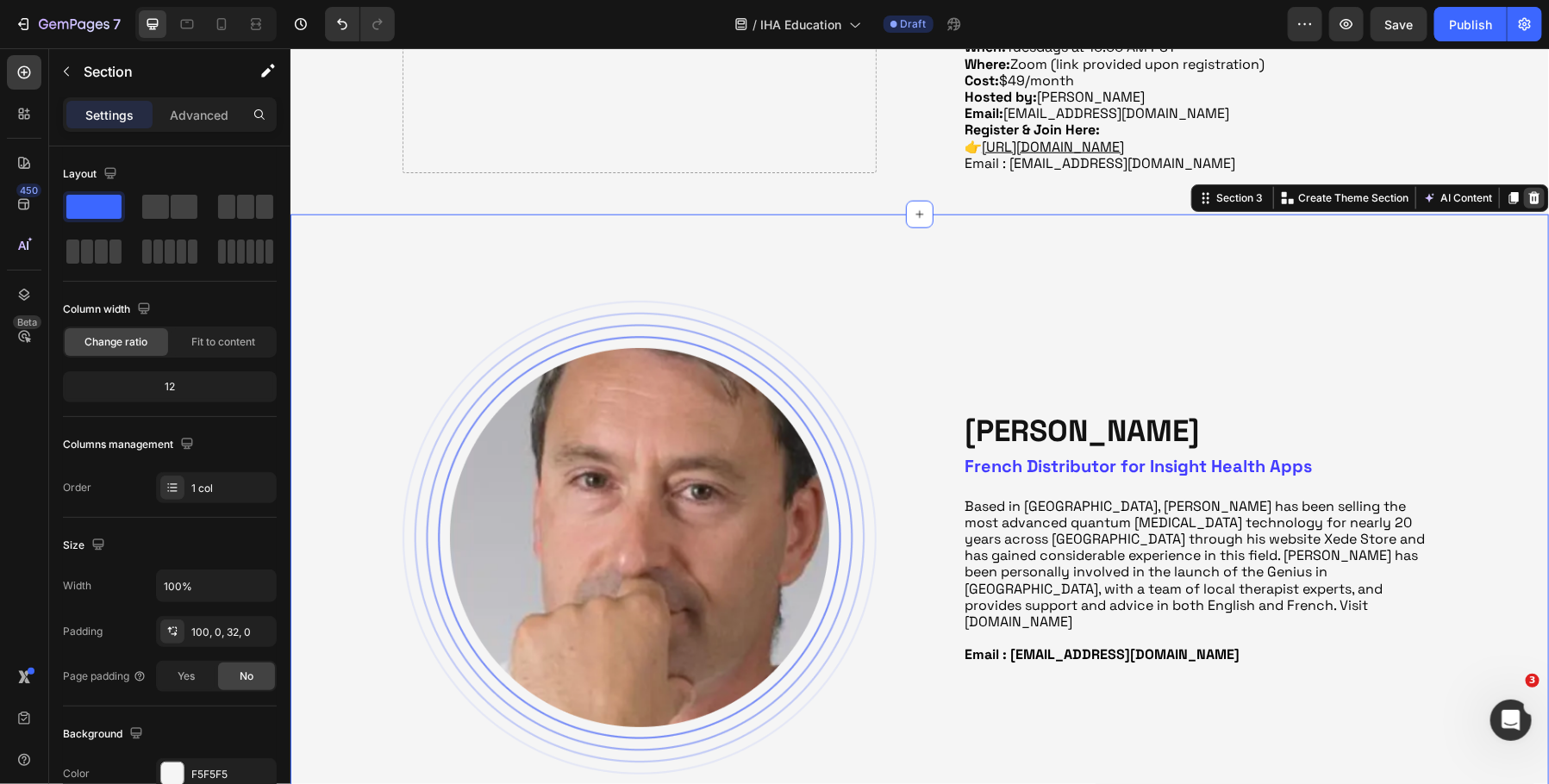
click at [1531, 196] on icon at bounding box center [1534, 196] width 11 height 12
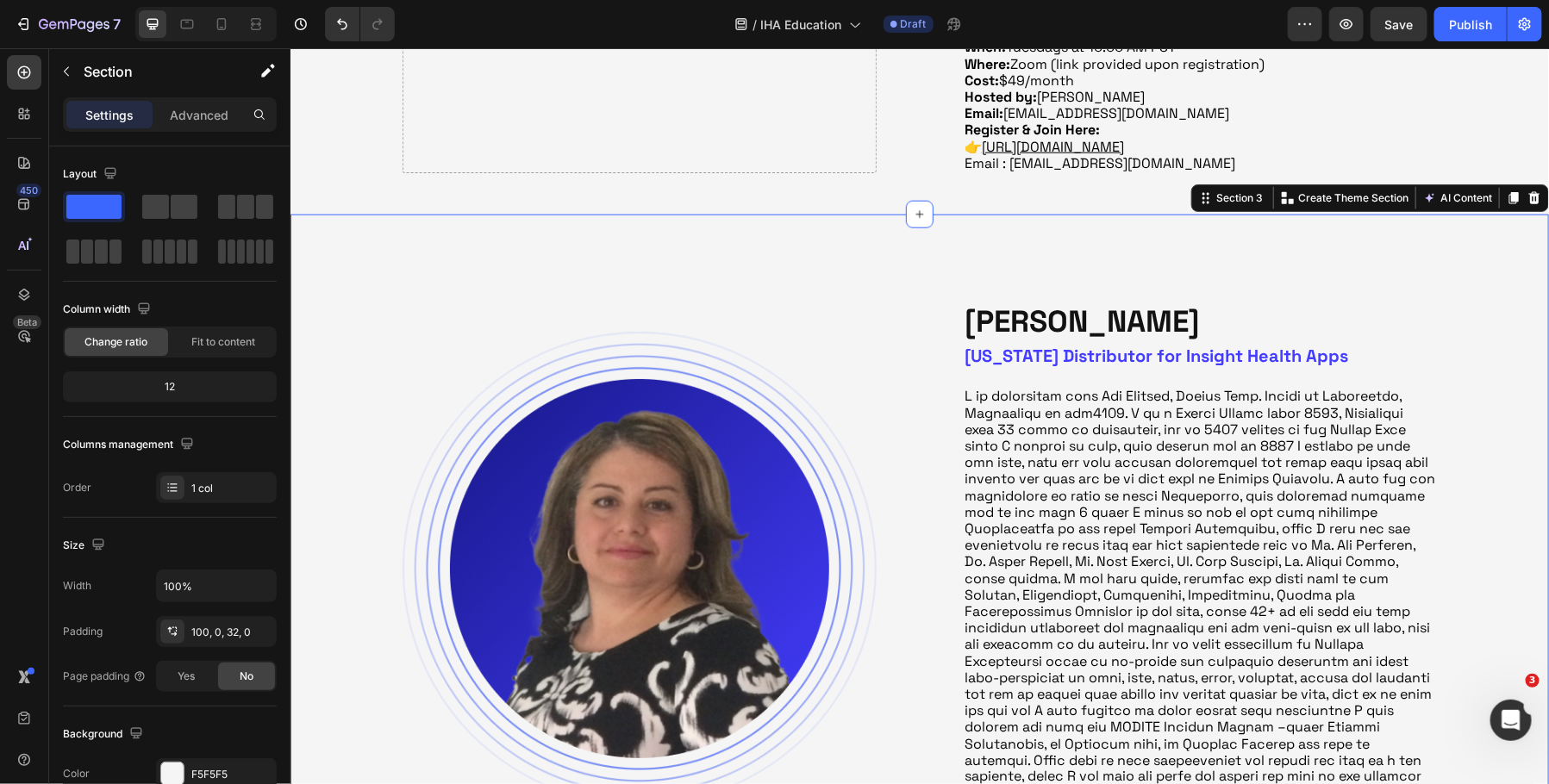
click at [1474, 216] on div "Image [PERSON_NAME] Heading [US_STATE] Distributor for Insight Health Apps Head…" at bounding box center [919, 544] width 1259 height 663
click at [1538, 194] on icon at bounding box center [1534, 196] width 11 height 12
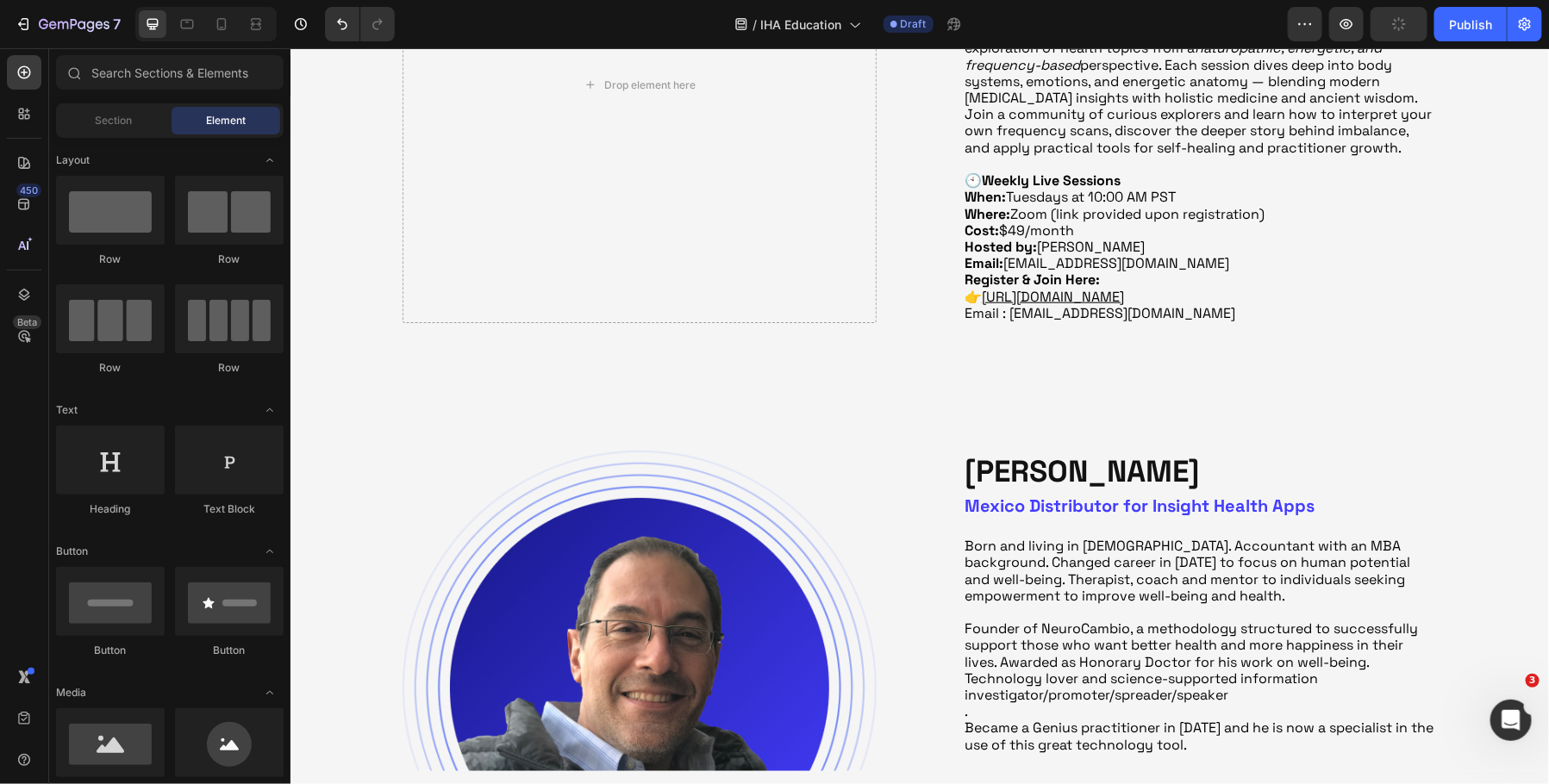
scroll to position [617, 0]
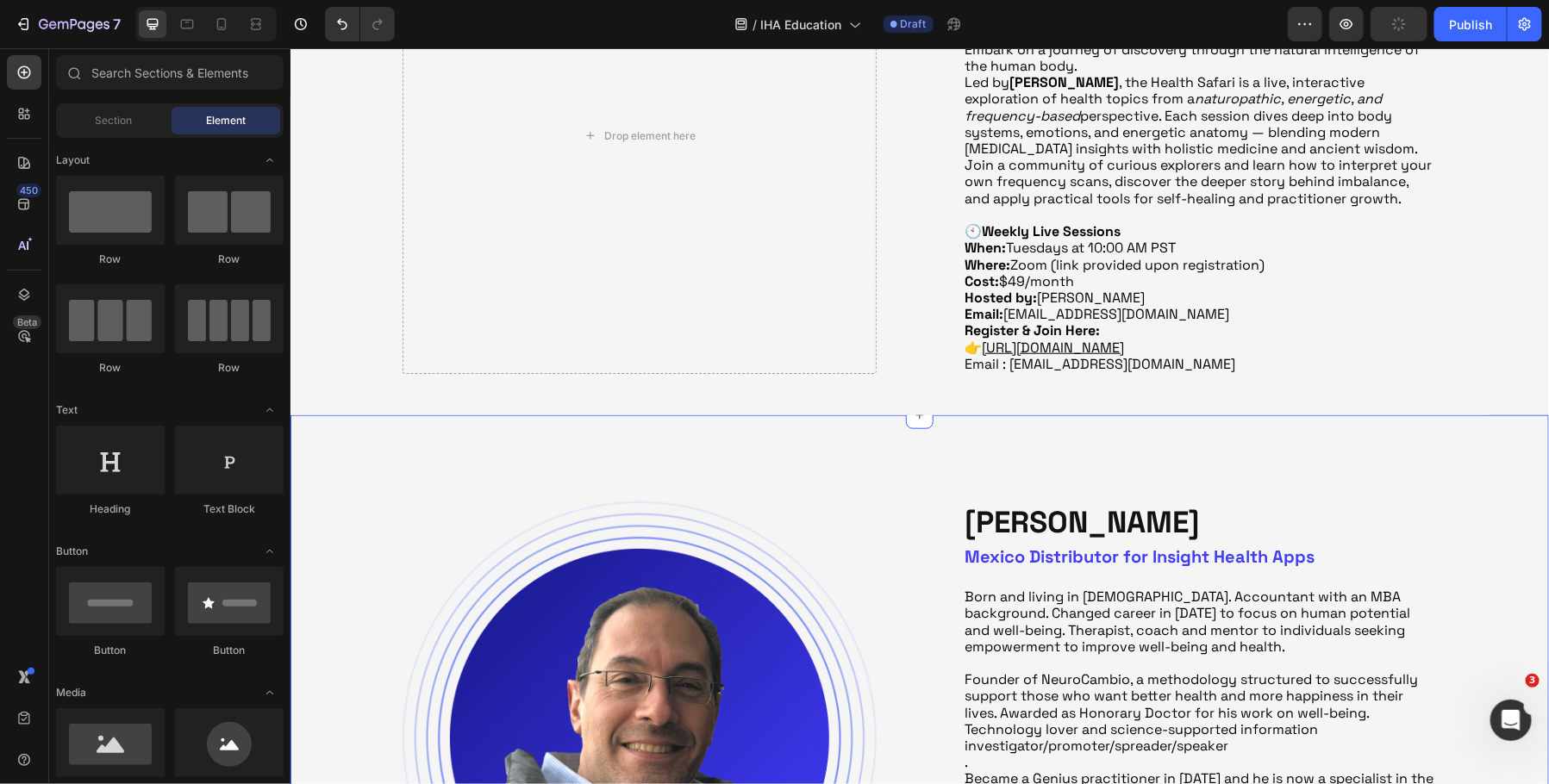
click at [1366, 461] on div "Image [PERSON_NAME] Heading Mexico Distributor for Insight Health Apps Heading …" at bounding box center [919, 617] width 1259 height 407
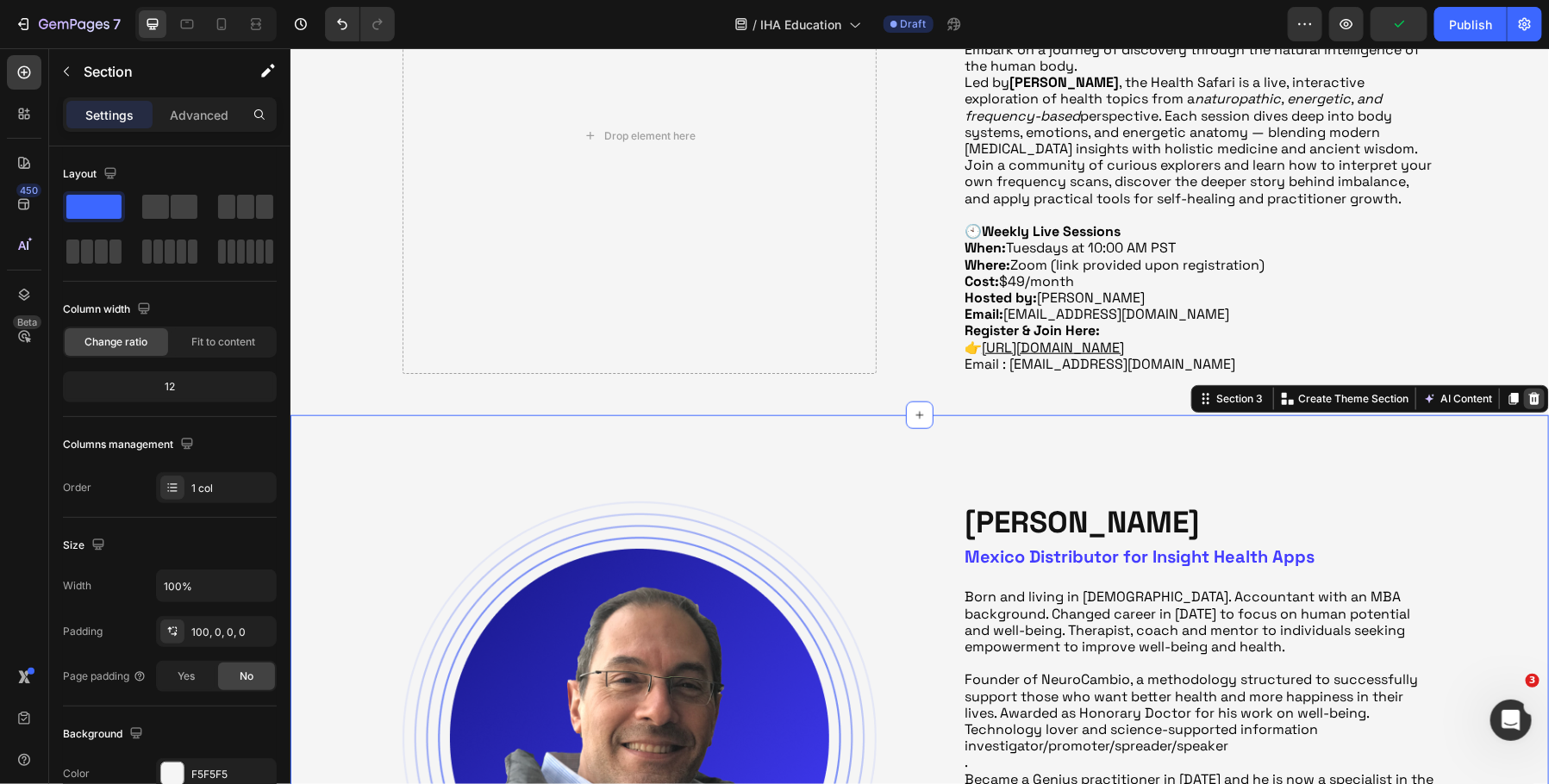
click at [1537, 394] on icon at bounding box center [1534, 398] width 11 height 12
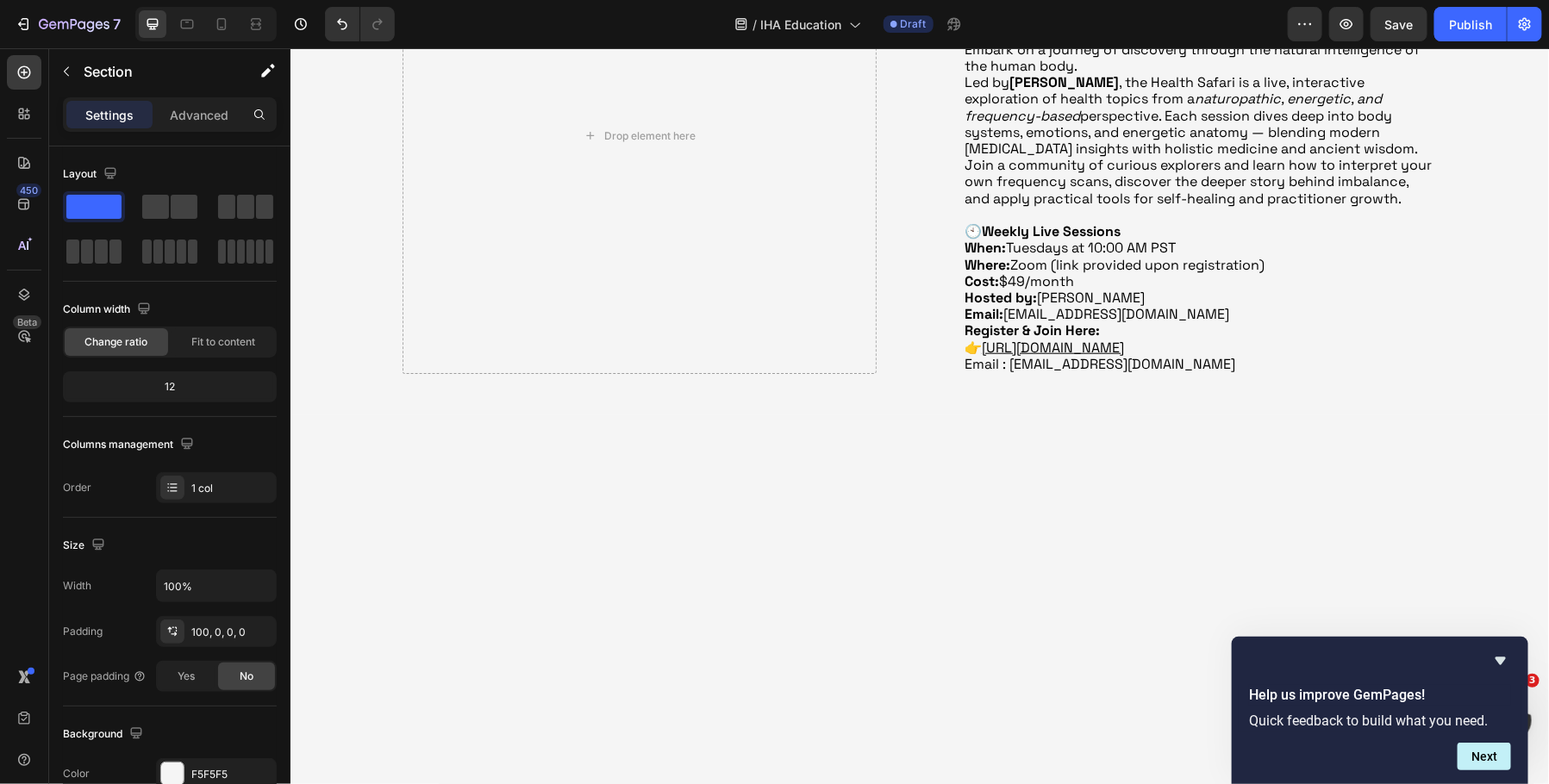
click at [1496, 423] on div at bounding box center [919, 748] width 1259 height 669
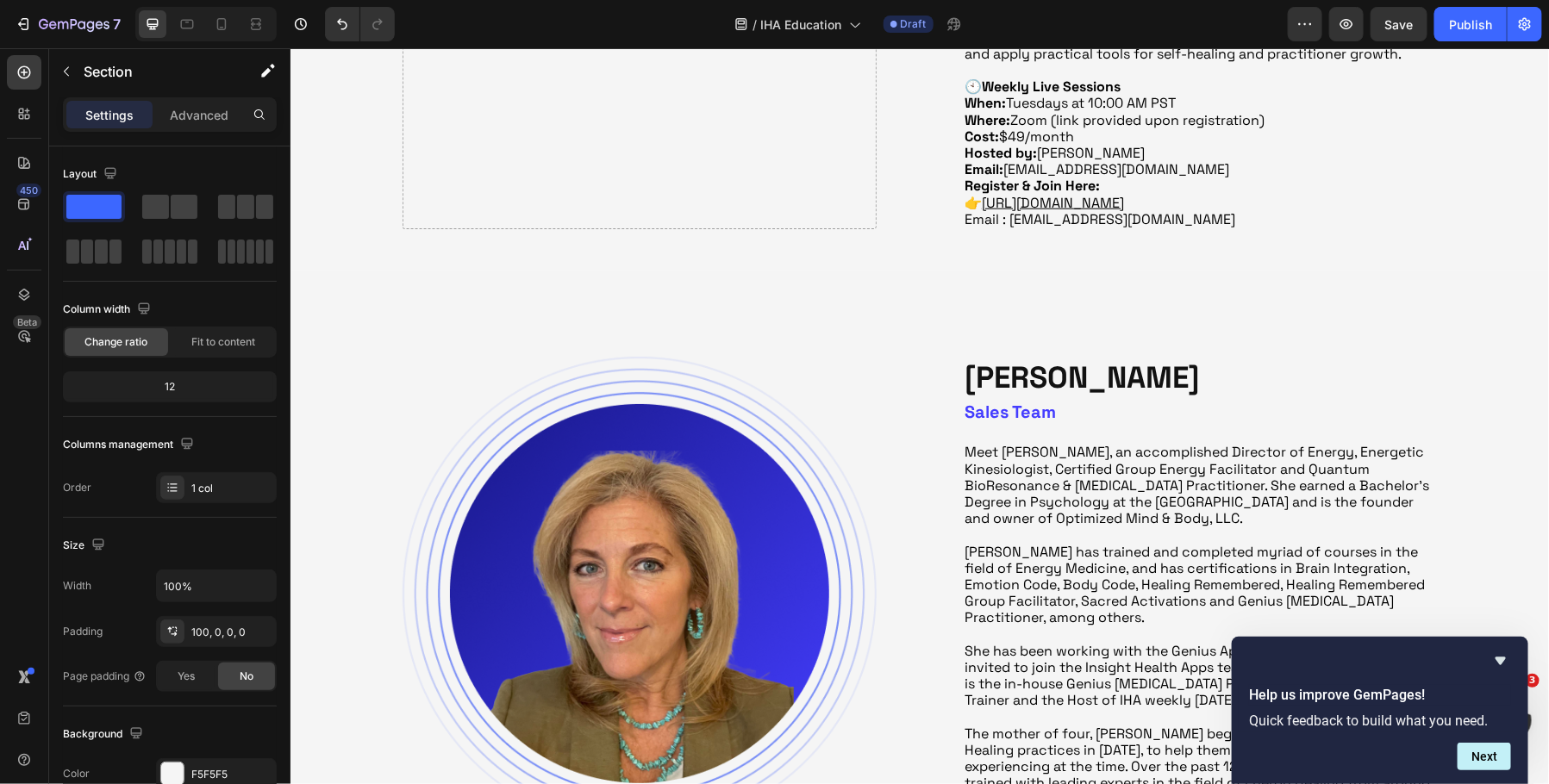
scroll to position [709, 0]
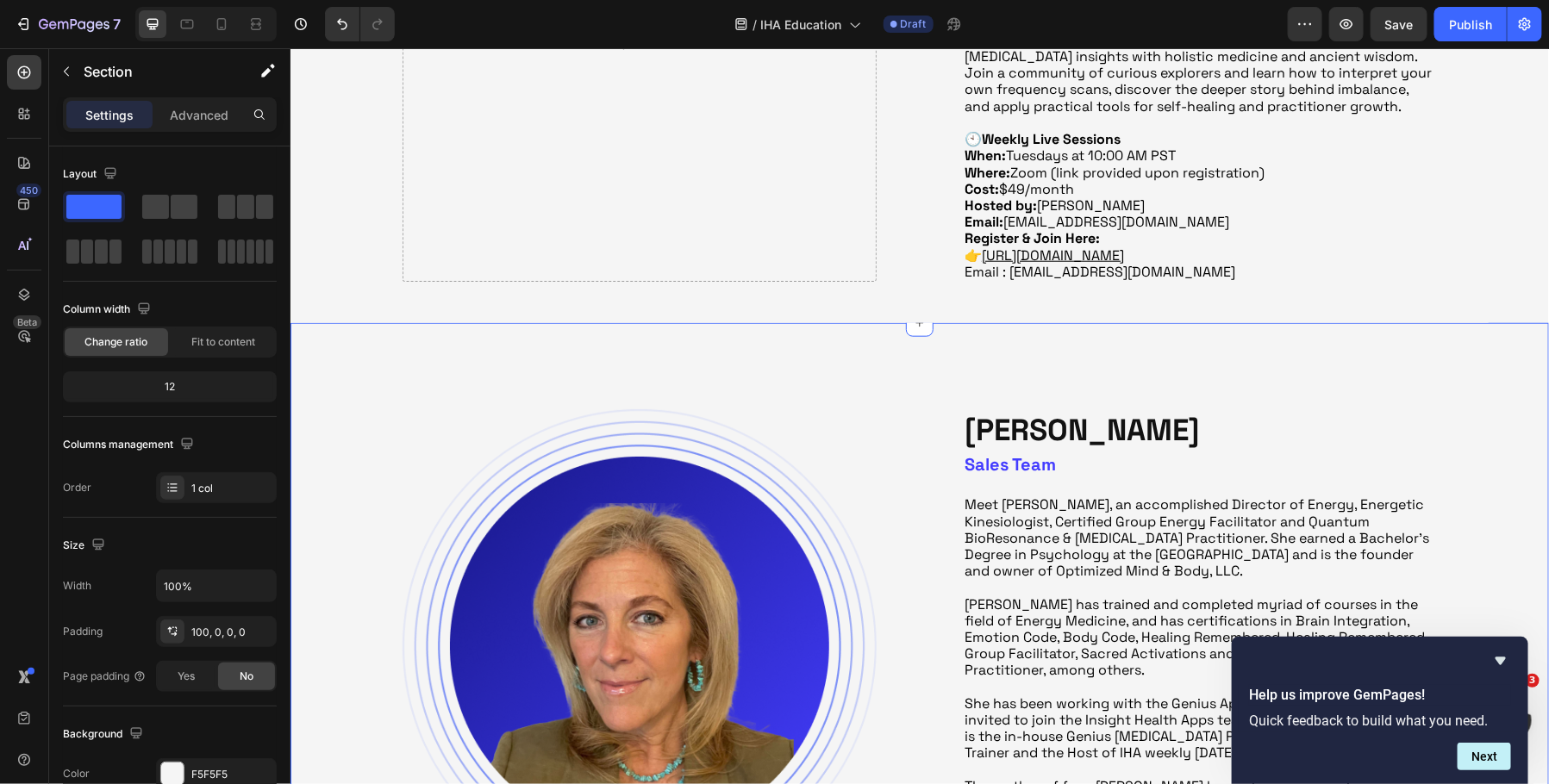
click at [1366, 370] on div "Image [PERSON_NAME] Heading Sales Team Heading Meet [PERSON_NAME], an accomplis…" at bounding box center [919, 657] width 1259 height 669
click at [1353, 334] on div "Image [PERSON_NAME] Heading Sales Team Heading Meet [PERSON_NAME], an accomplis…" at bounding box center [919, 690] width 1259 height 735
click at [1524, 334] on div "Image [PERSON_NAME] Heading Sales Team Heading Meet [PERSON_NAME], an accomplis…" at bounding box center [919, 690] width 1259 height 735
click at [1495, 355] on div "Image [PERSON_NAME] Heading Sales Team Heading Meet [PERSON_NAME], an accomplis…" at bounding box center [919, 690] width 1259 height 735
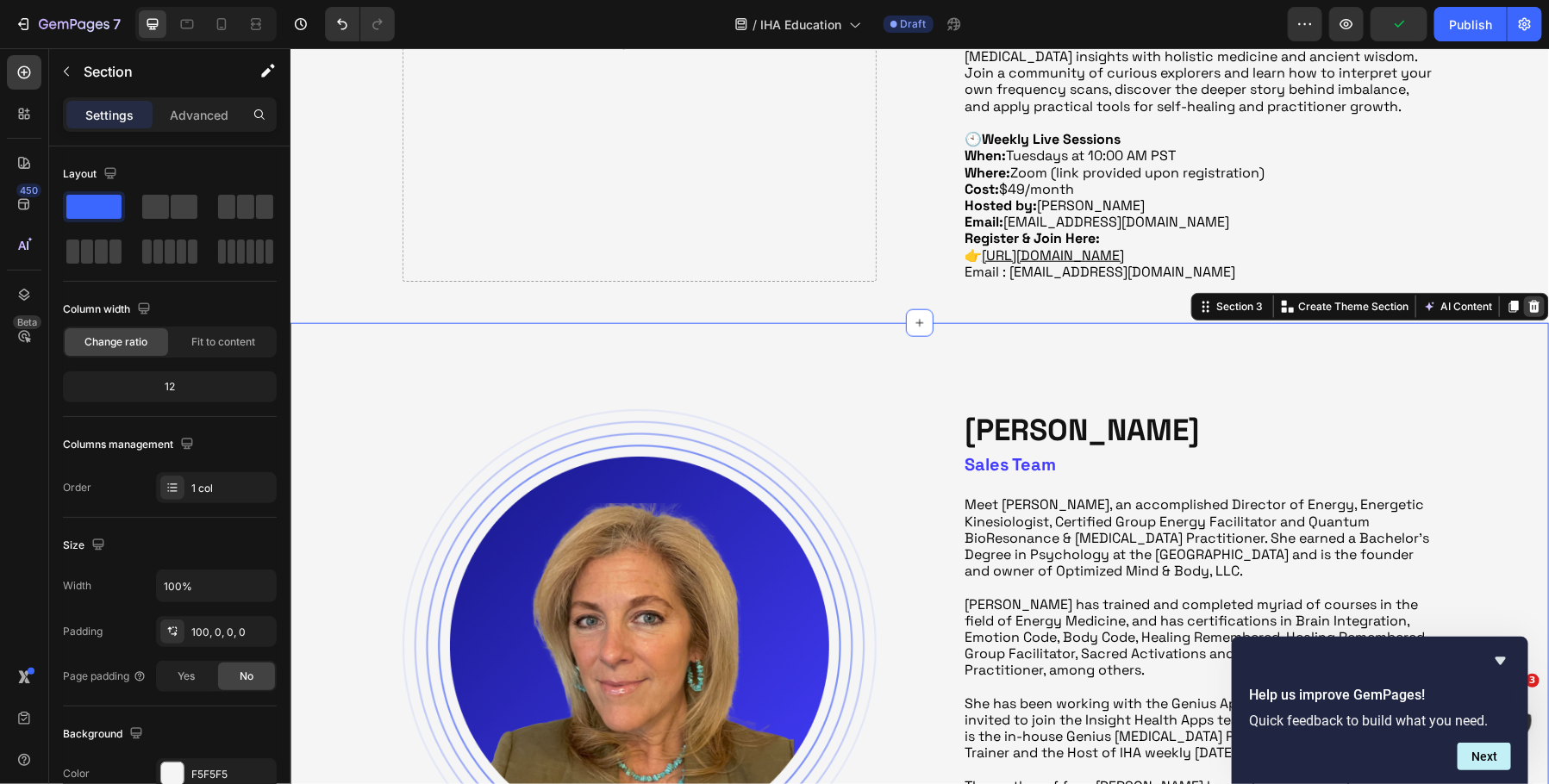
click at [1537, 300] on icon at bounding box center [1534, 306] width 11 height 12
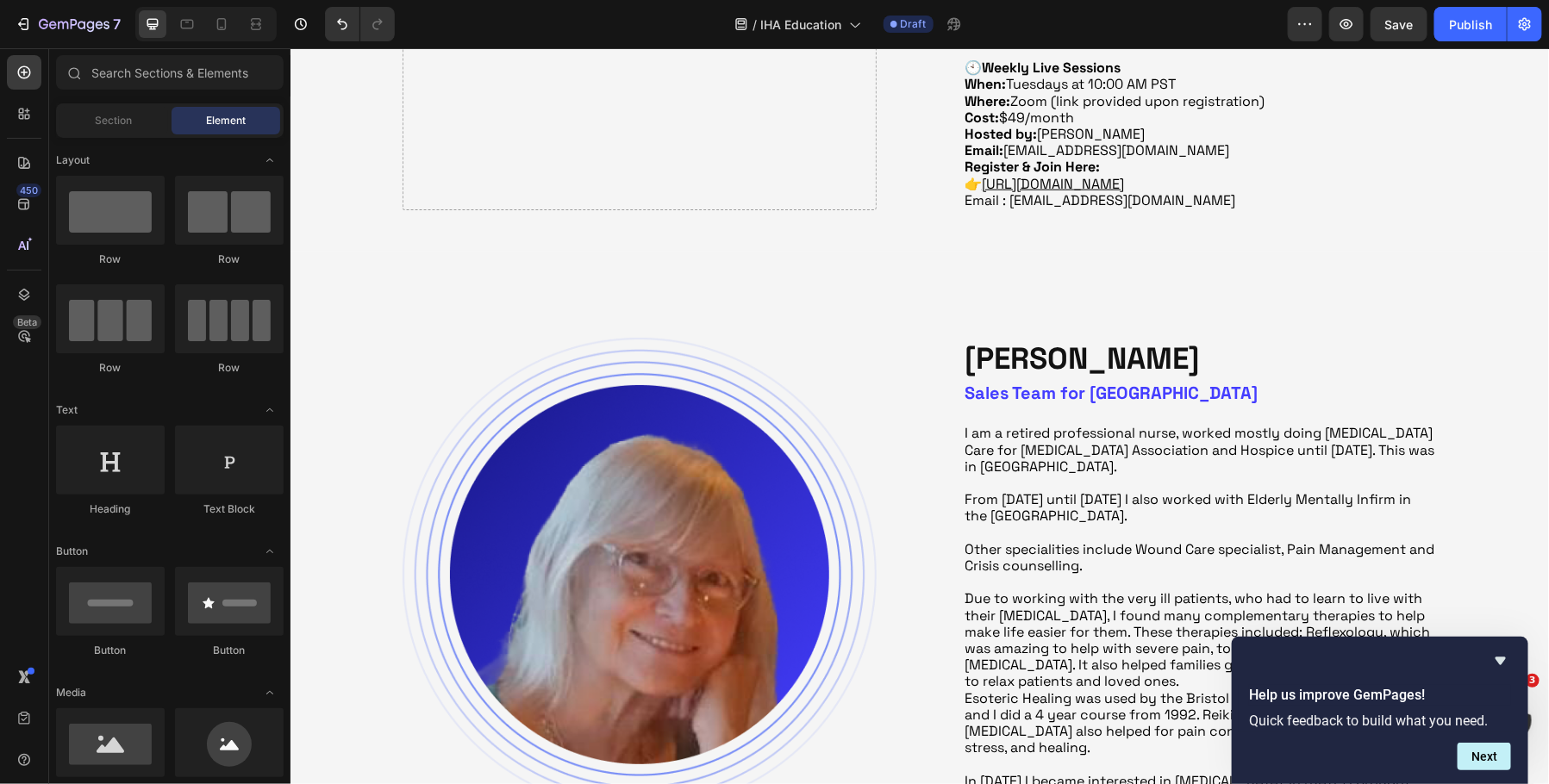
scroll to position [775, 0]
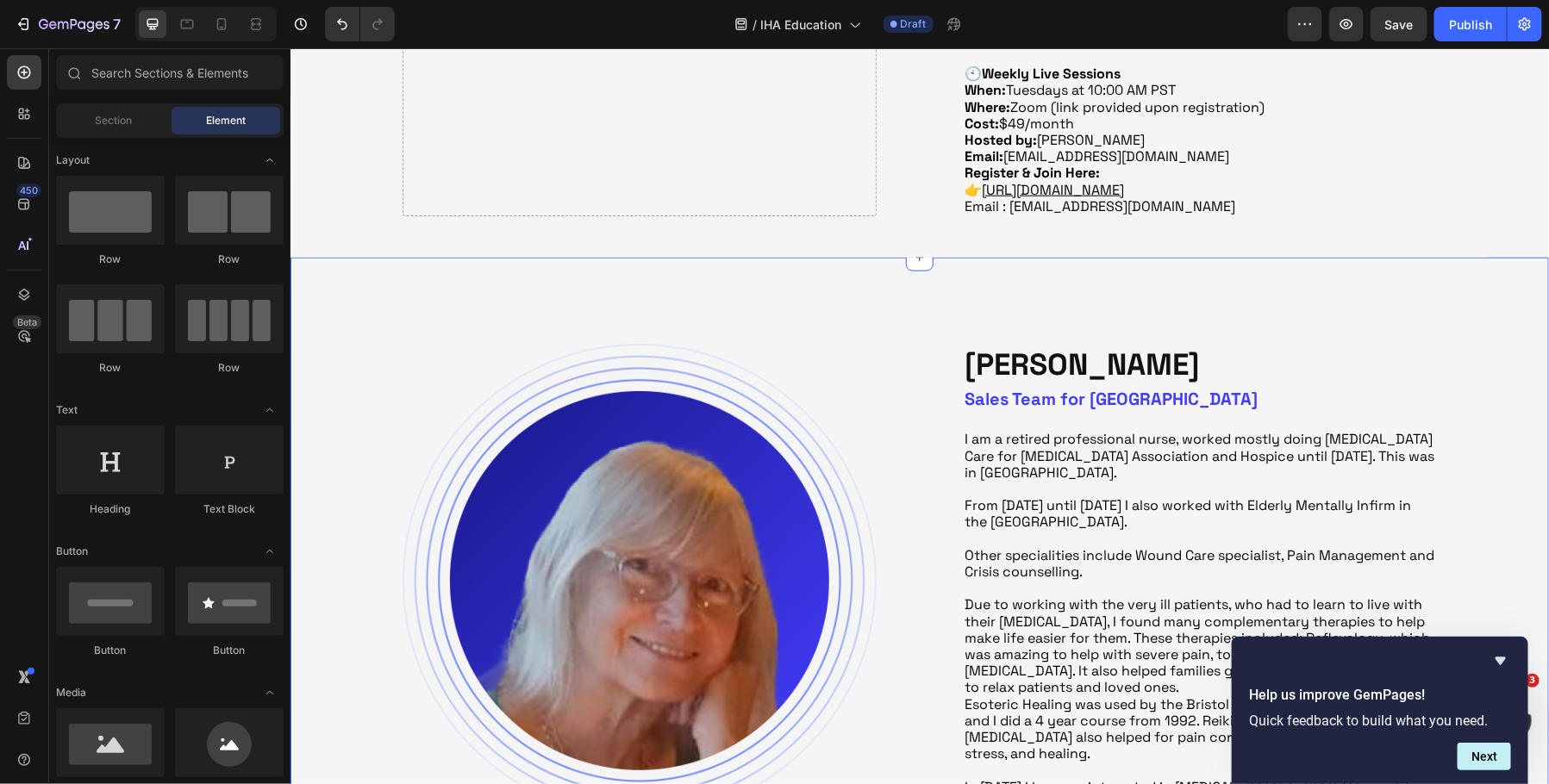
click at [1497, 288] on div "Image [PERSON_NAME] Heading Sales Team for [GEOGRAPHIC_DATA] Heading I am a ret…" at bounding box center [919, 567] width 1259 height 619
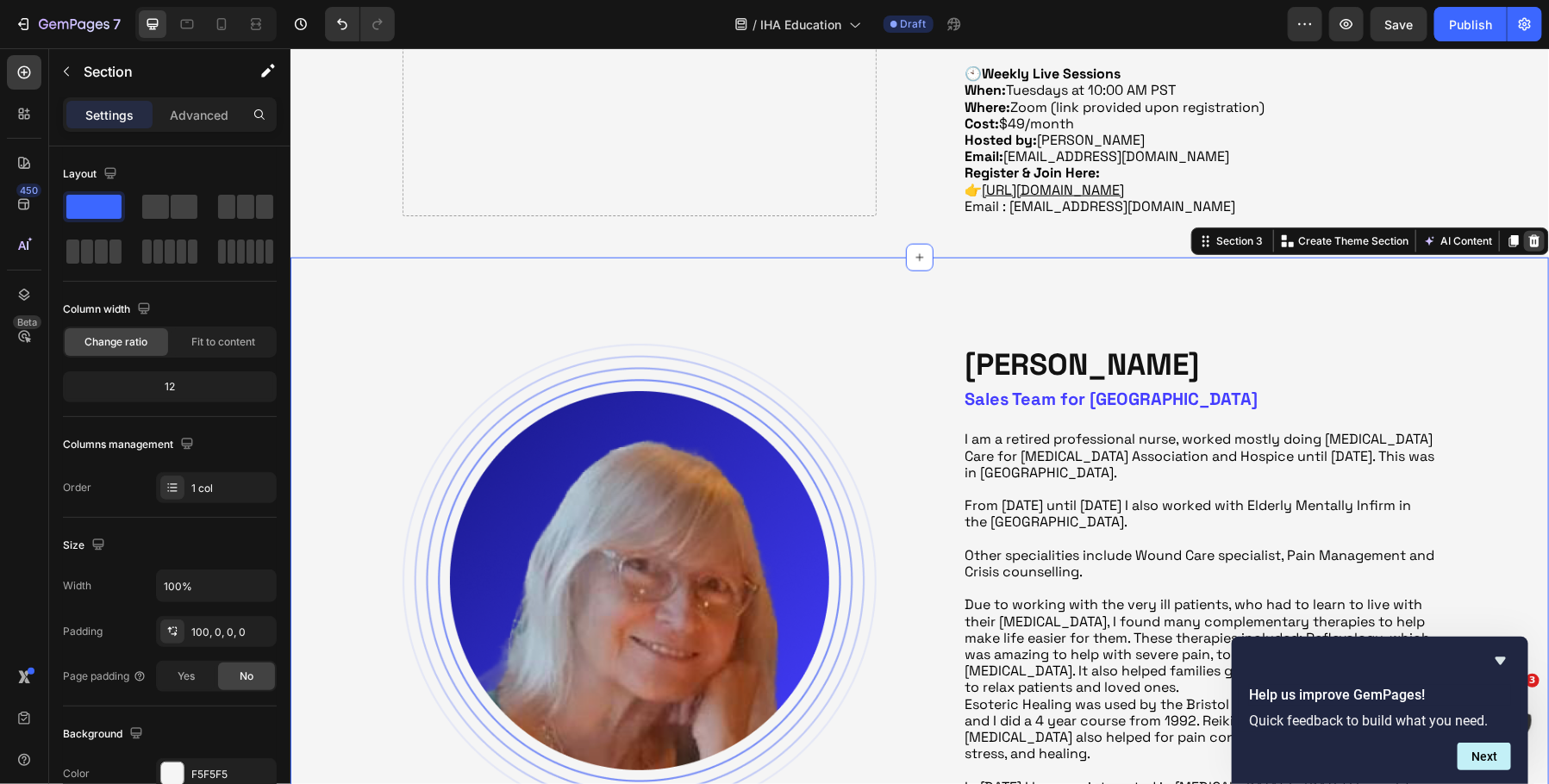
click at [1530, 240] on icon at bounding box center [1534, 240] width 11 height 12
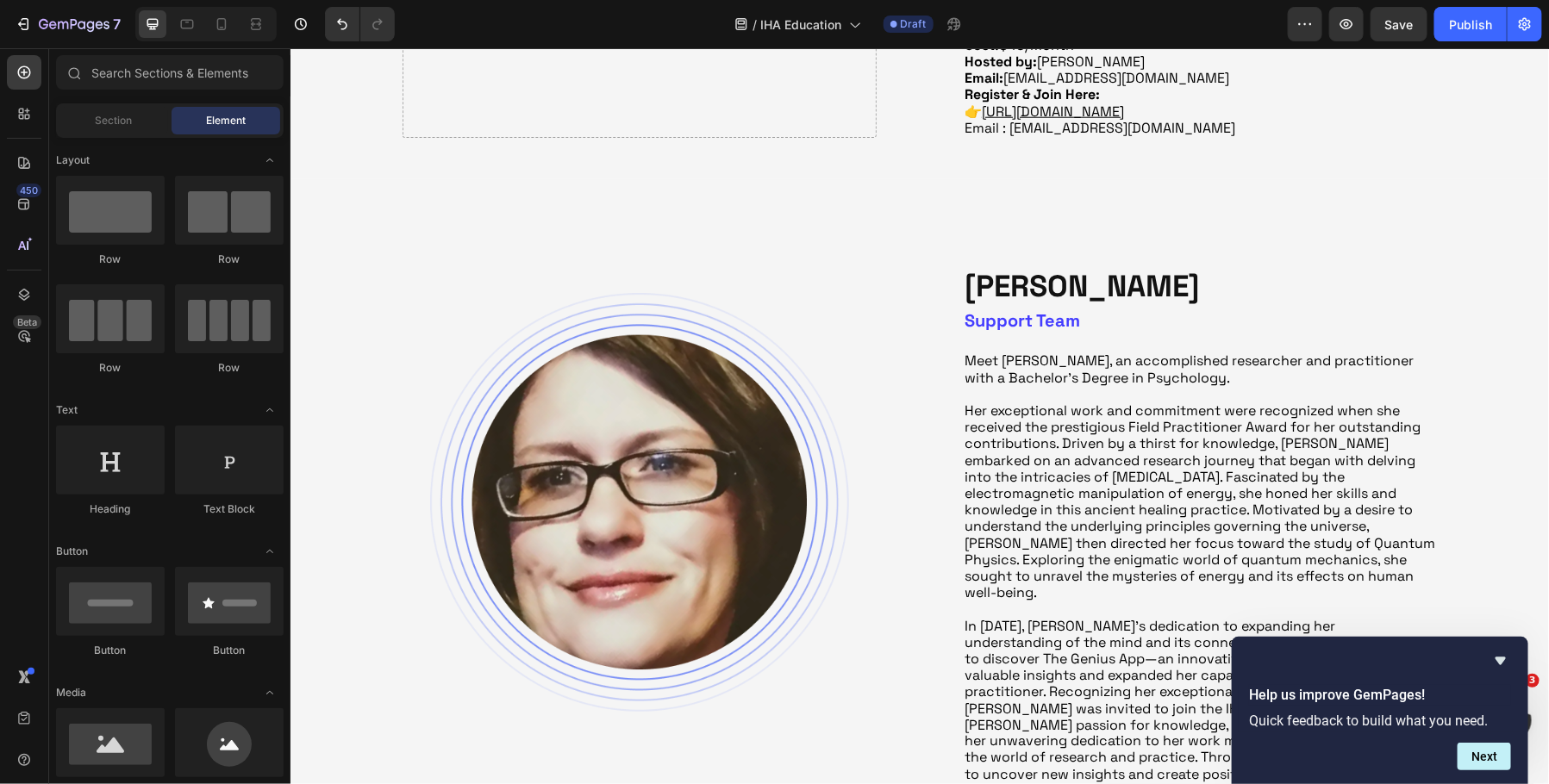
scroll to position [856, 0]
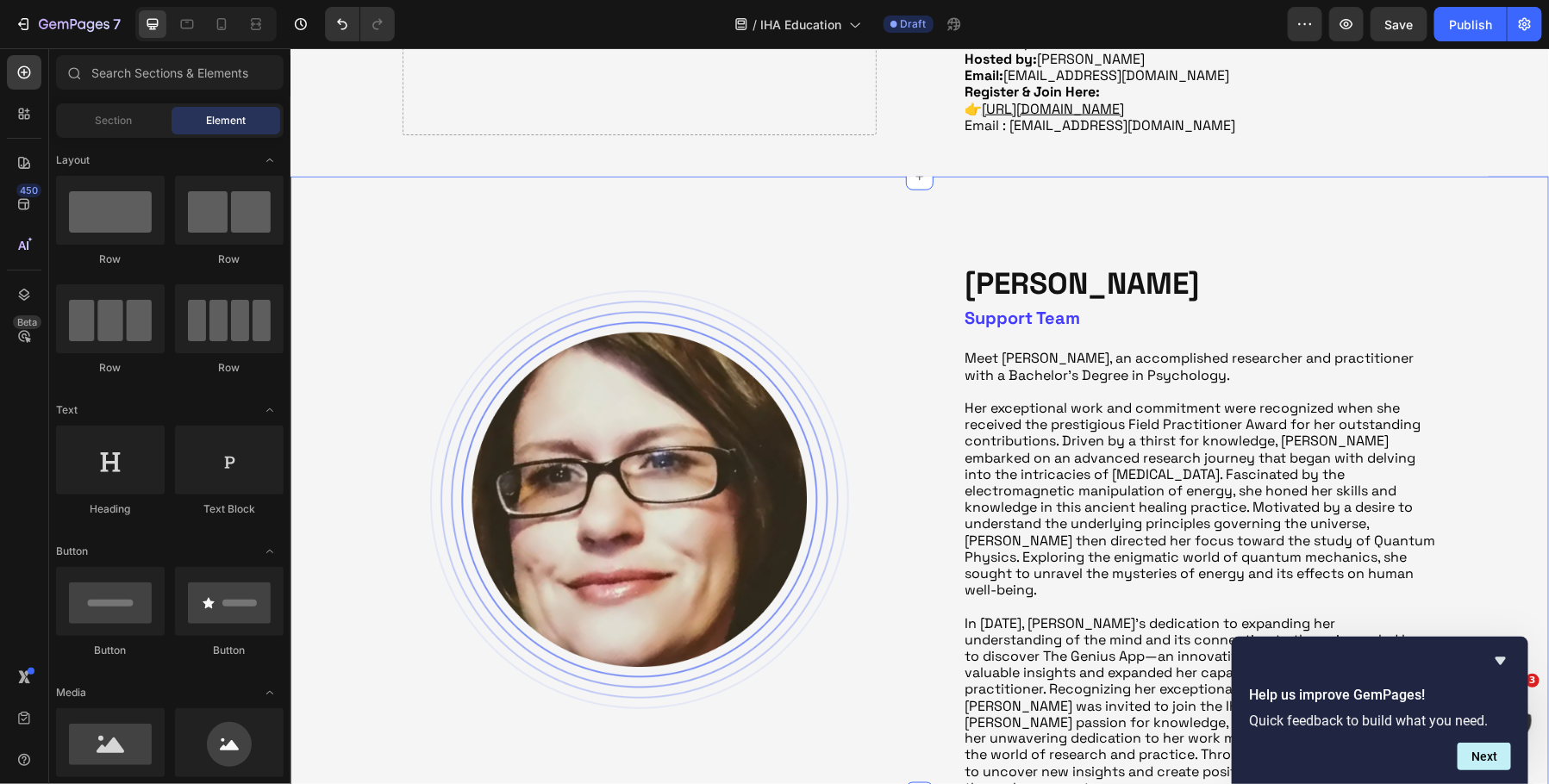
click at [1463, 266] on div "Image [PERSON_NAME] Heading Support Team Heading Meet [PERSON_NAME], an accompl…" at bounding box center [919, 553] width 1259 height 583
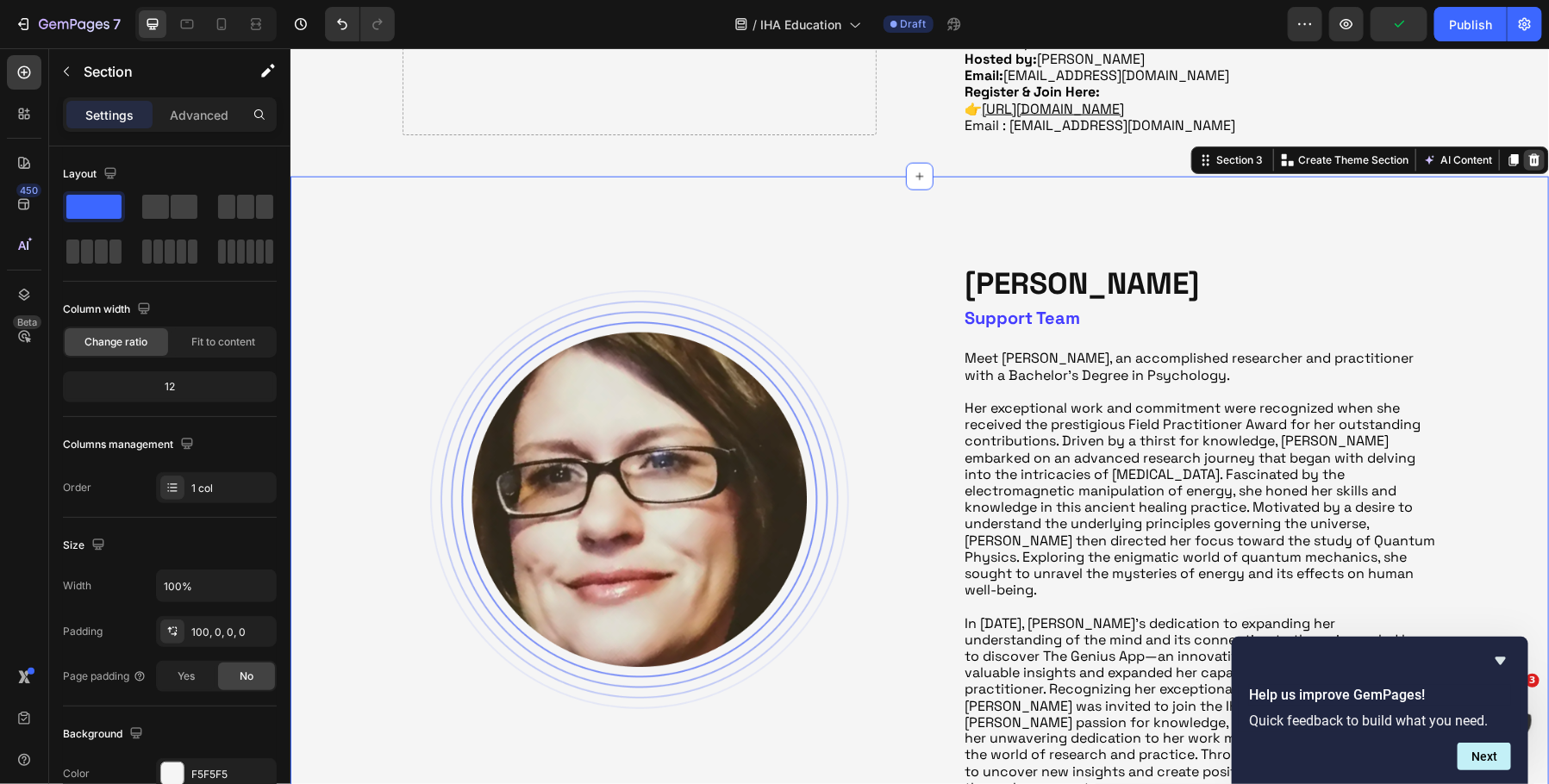
click at [1531, 158] on icon at bounding box center [1534, 159] width 11 height 12
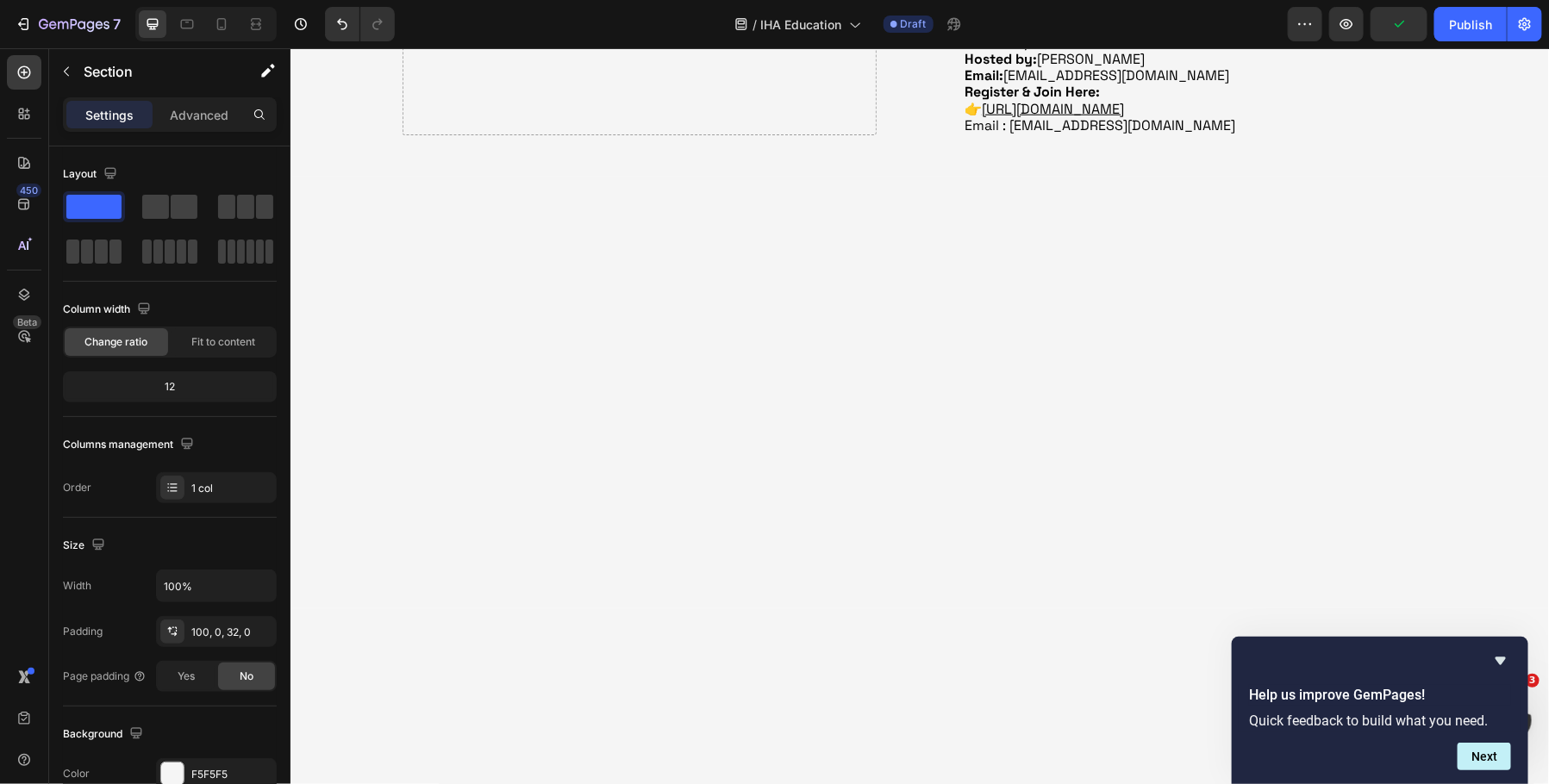
click at [1437, 355] on div at bounding box center [919, 392] width 1259 height 432
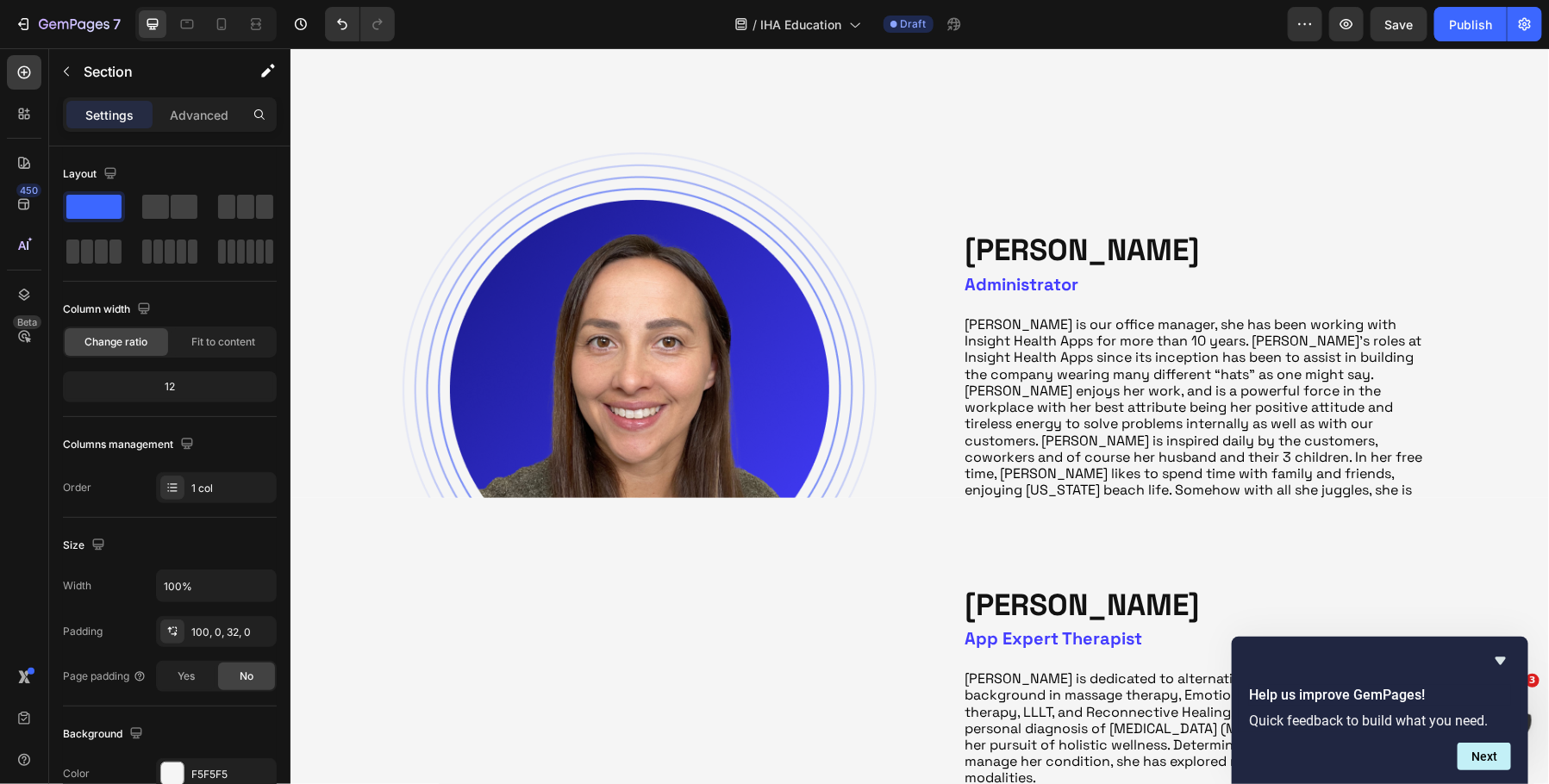
scroll to position [932, 0]
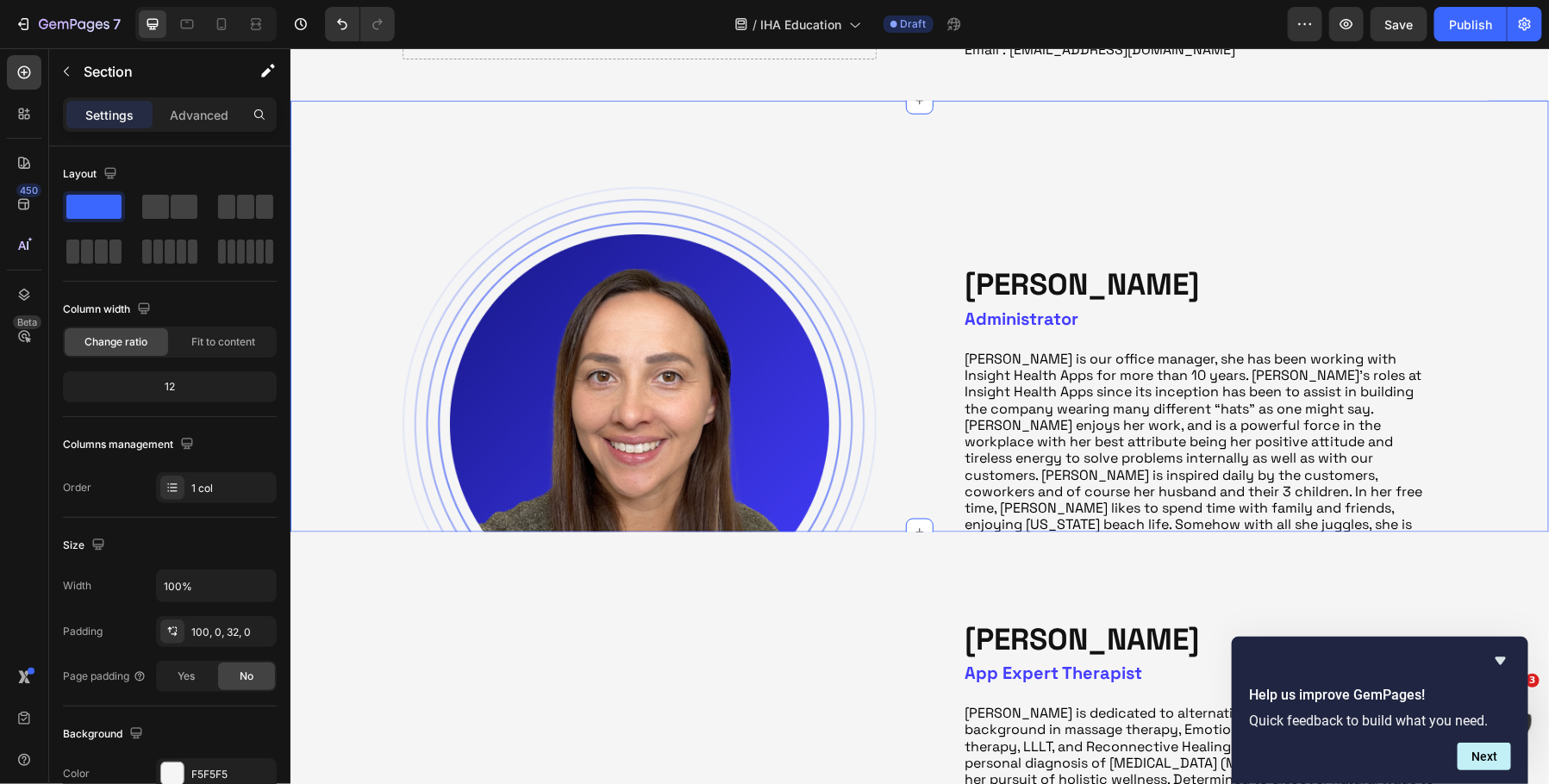
click at [1506, 178] on div "Image [PERSON_NAME] Heading Administrator Heading [PERSON_NAME] is our office m…" at bounding box center [919, 316] width 1259 height 432
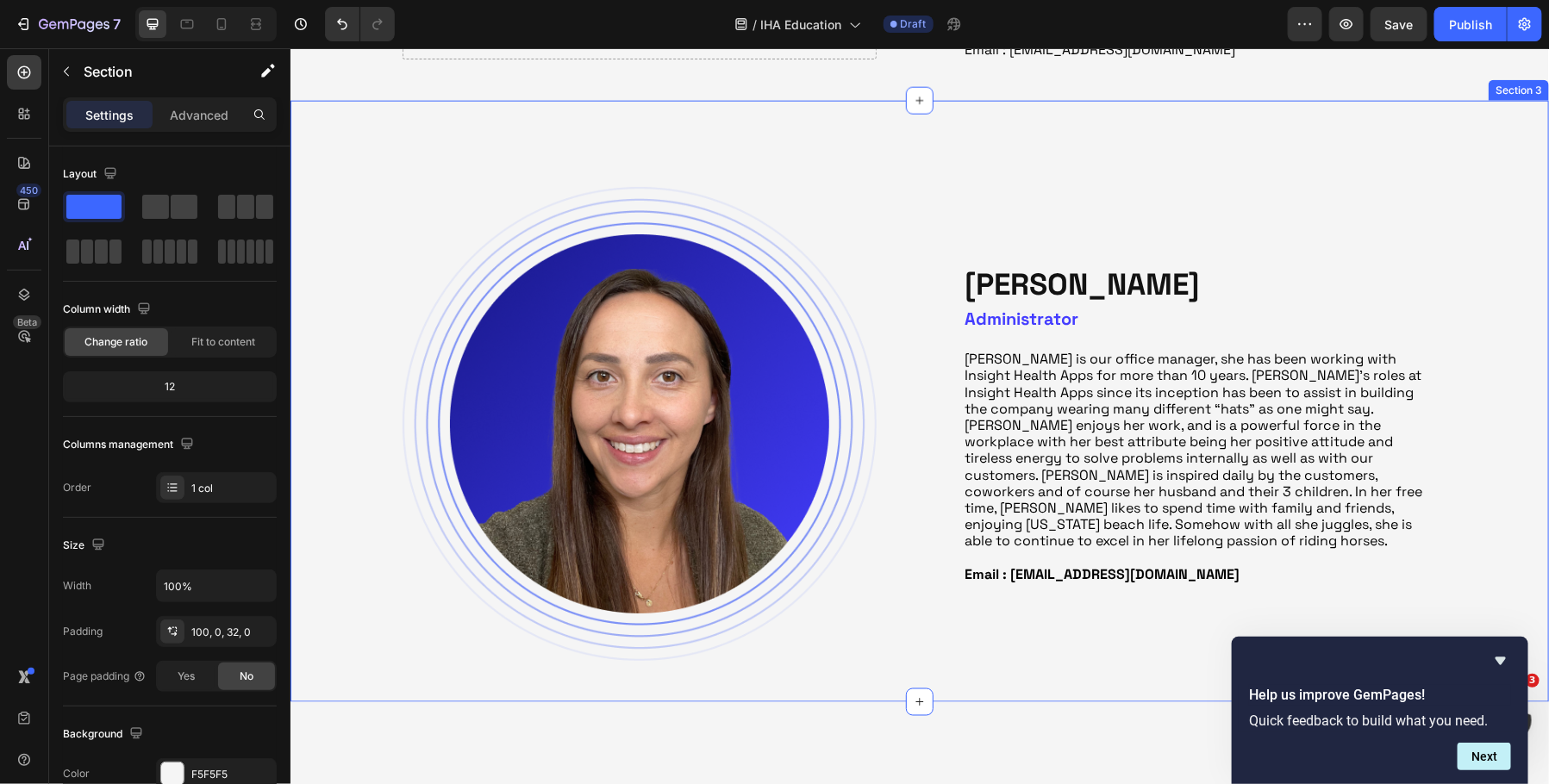
click at [1460, 153] on div "Image [PERSON_NAME] Heading Administrator Heading [PERSON_NAME] is our office m…" at bounding box center [919, 400] width 1259 height 602
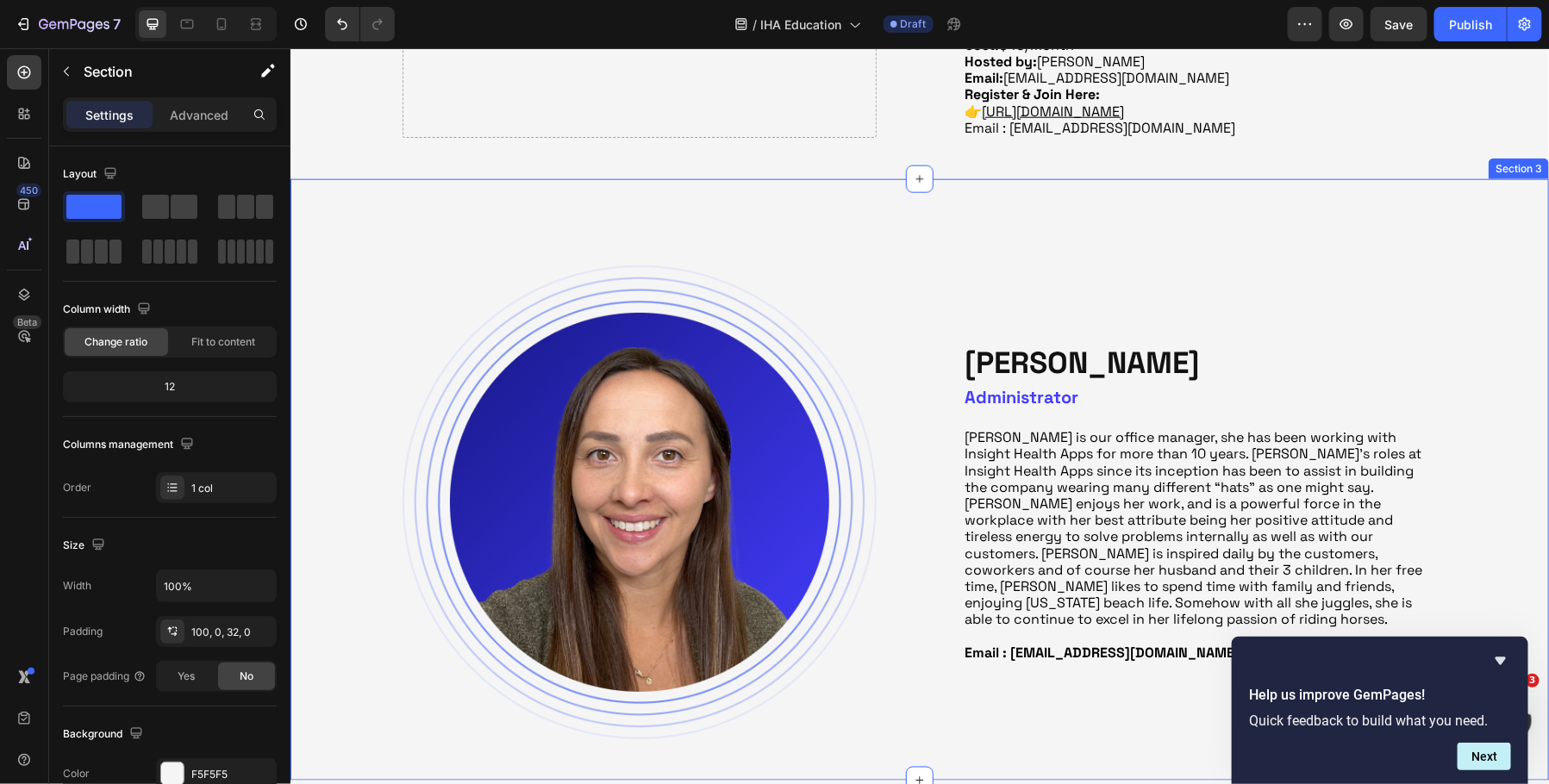
scroll to position [854, 0]
click at [1509, 190] on div "Image [PERSON_NAME] Heading Administrator Heading [PERSON_NAME] is our office m…" at bounding box center [919, 478] width 1259 height 602
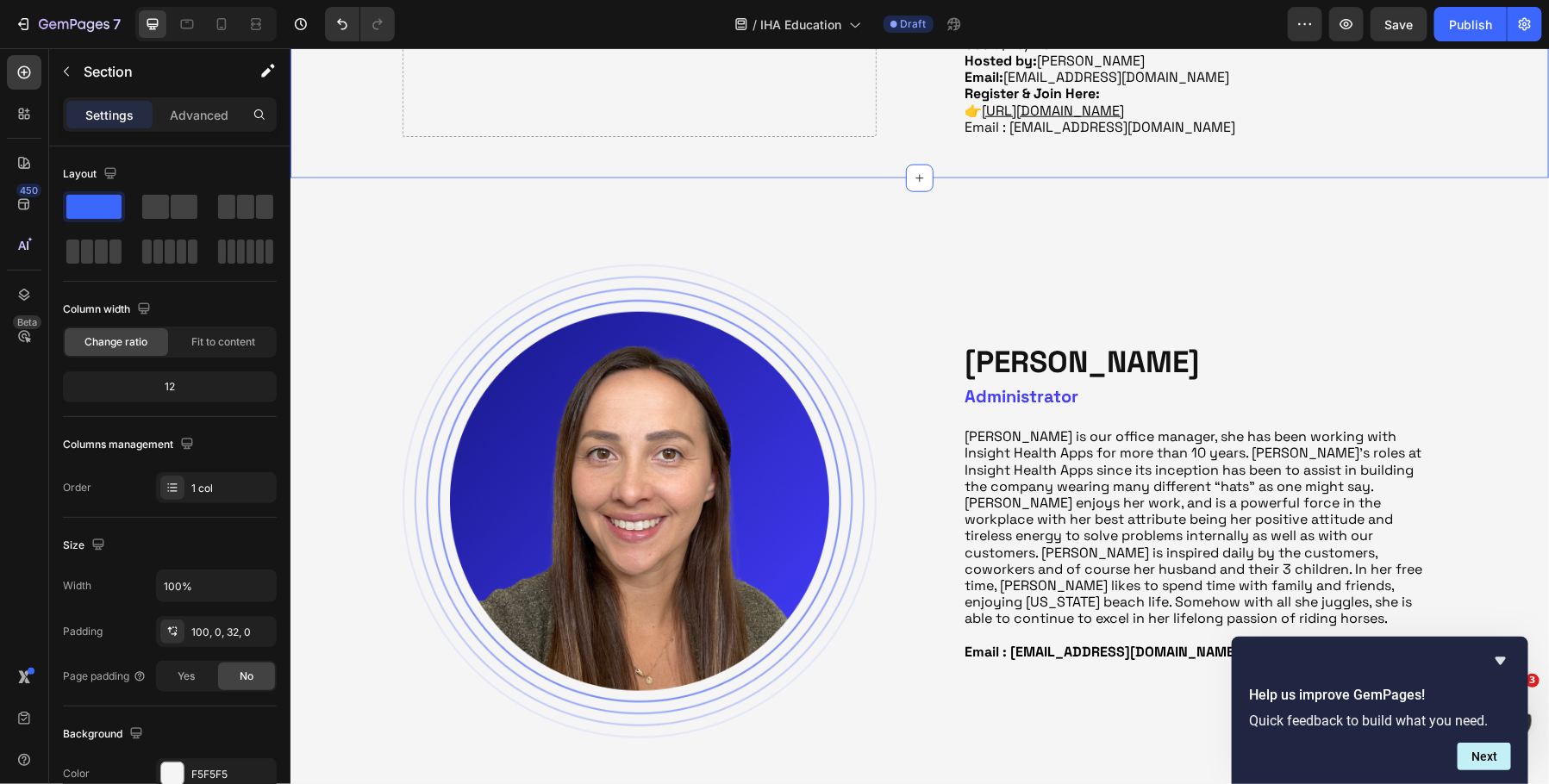
click at [1508, 178] on div "Image [PERSON_NAME] Heading Administrator Heading [PERSON_NAME] is our office m…" at bounding box center [919, 478] width 1259 height 602
click at [1468, 204] on div "Image [PERSON_NAME] Heading Administrator Heading [PERSON_NAME] is our office m…" at bounding box center [919, 478] width 1259 height 602
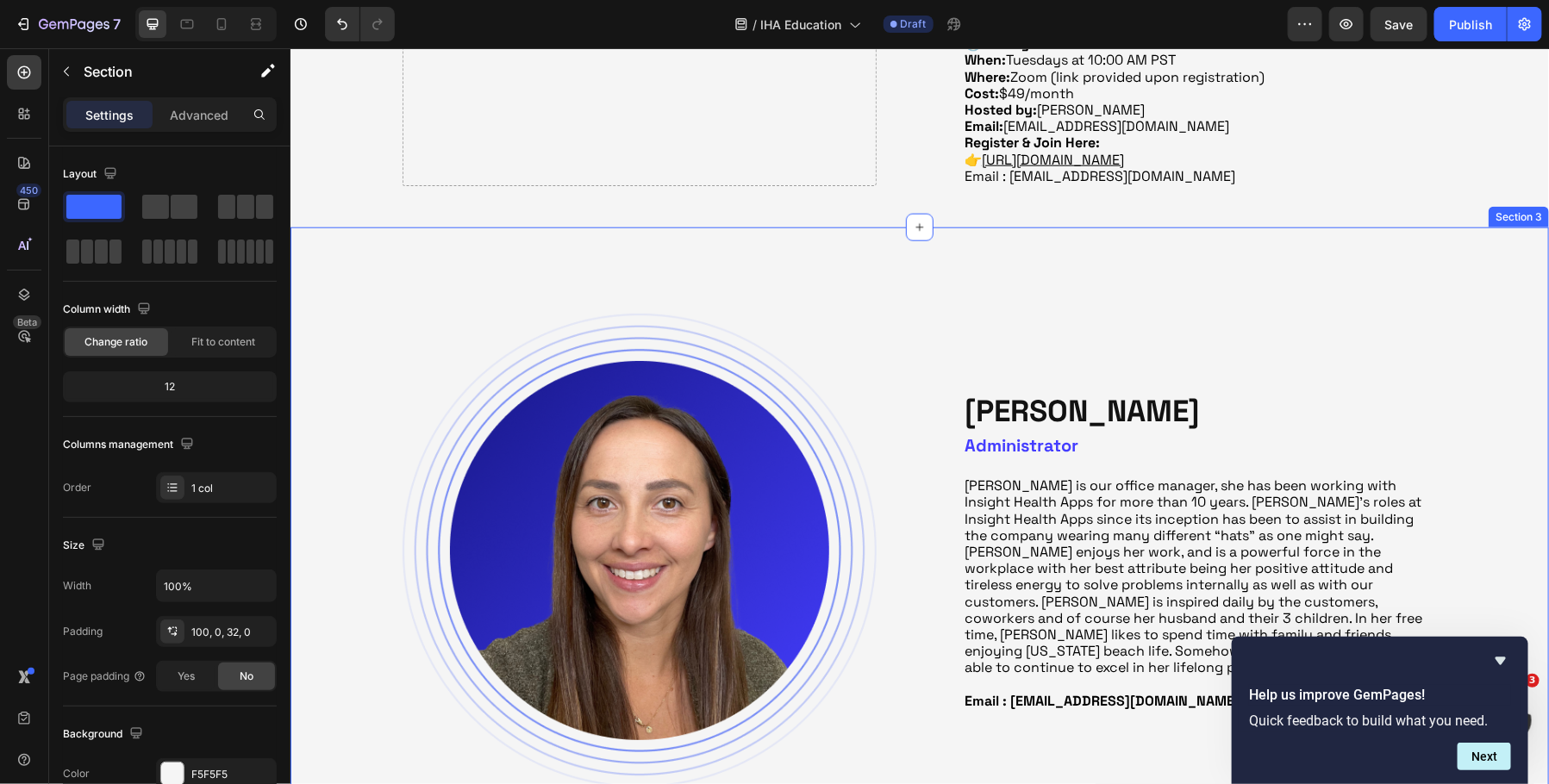
scroll to position [782, 0]
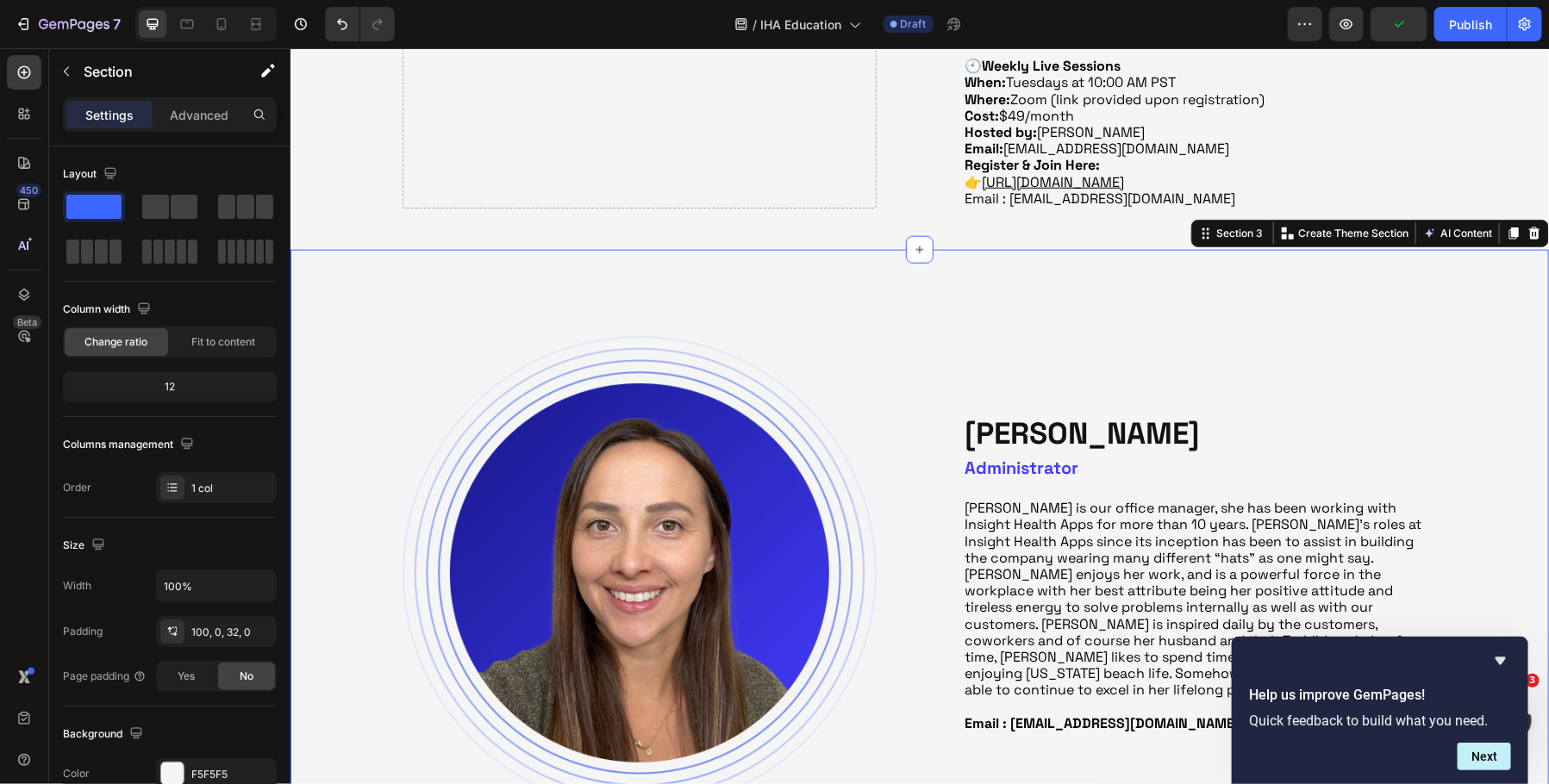
click at [1161, 264] on div "Image [PERSON_NAME] Heading Administrator Heading [PERSON_NAME] is our office m…" at bounding box center [919, 549] width 1259 height 602
click at [1536, 235] on icon at bounding box center [1533, 232] width 14 height 14
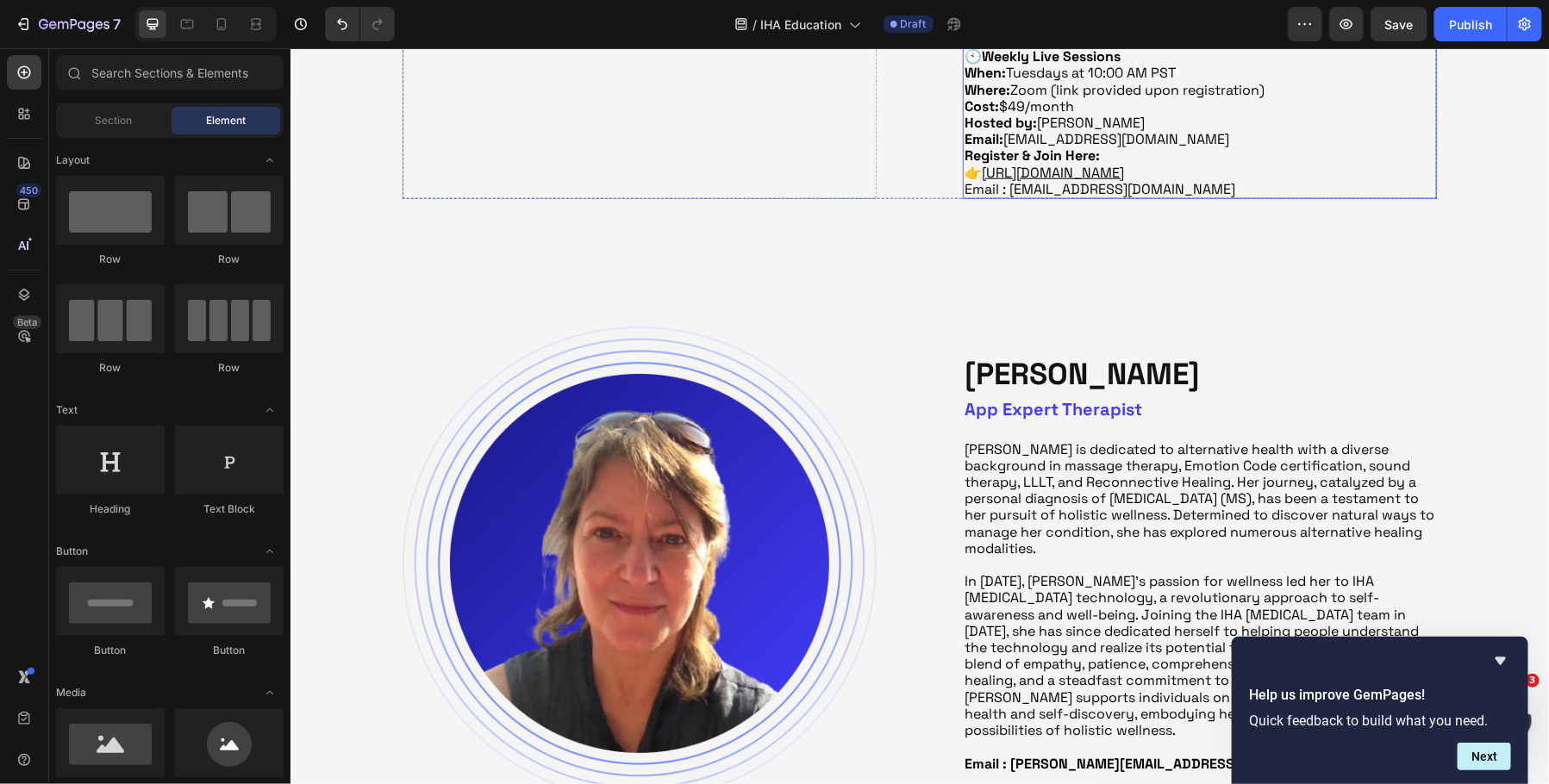
scroll to position [784, 0]
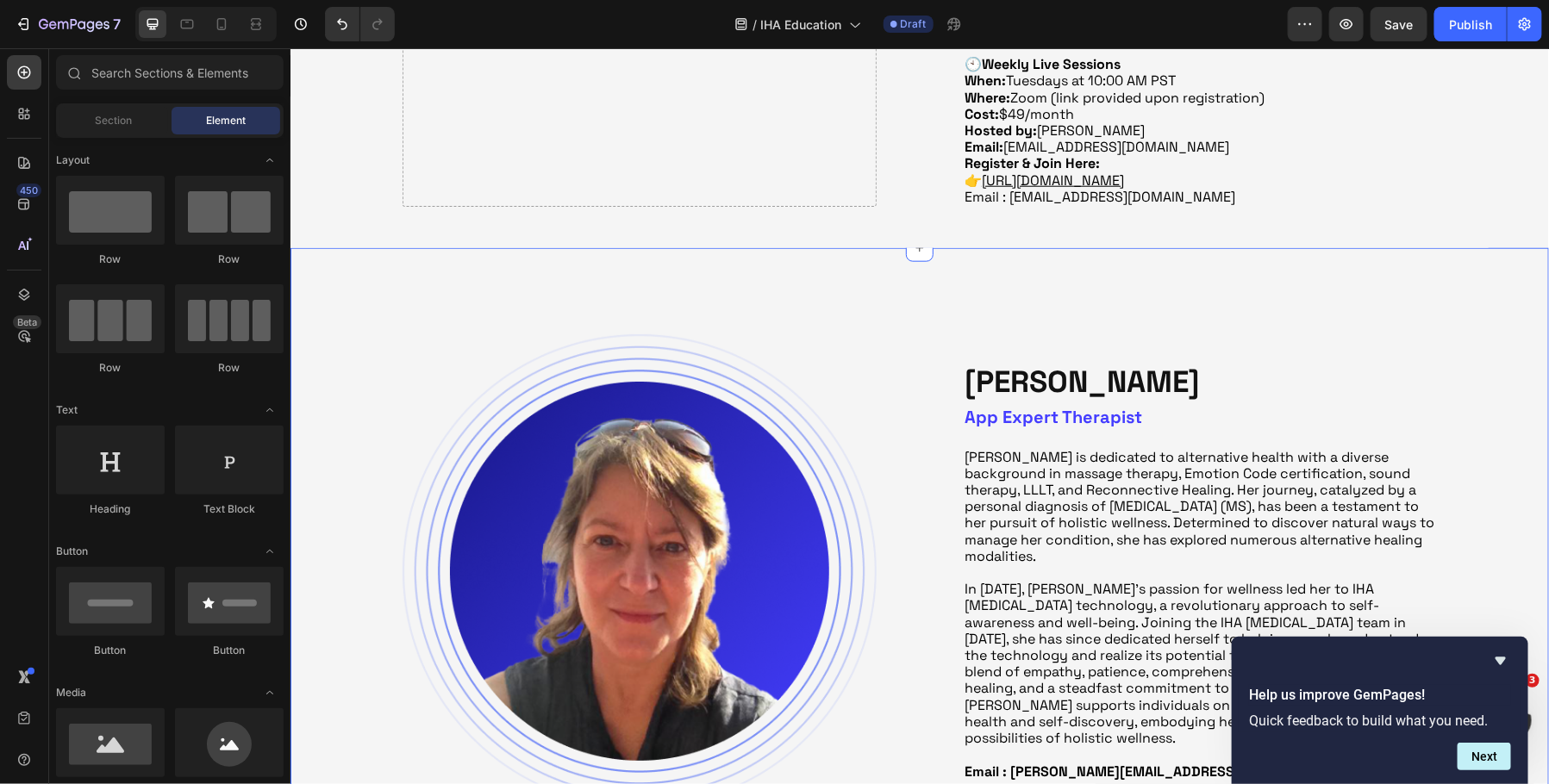
click at [1164, 266] on div "Image [PERSON_NAME] Heading App Expert Therapist Heading [PERSON_NAME] is dedic…" at bounding box center [919, 577] width 1259 height 661
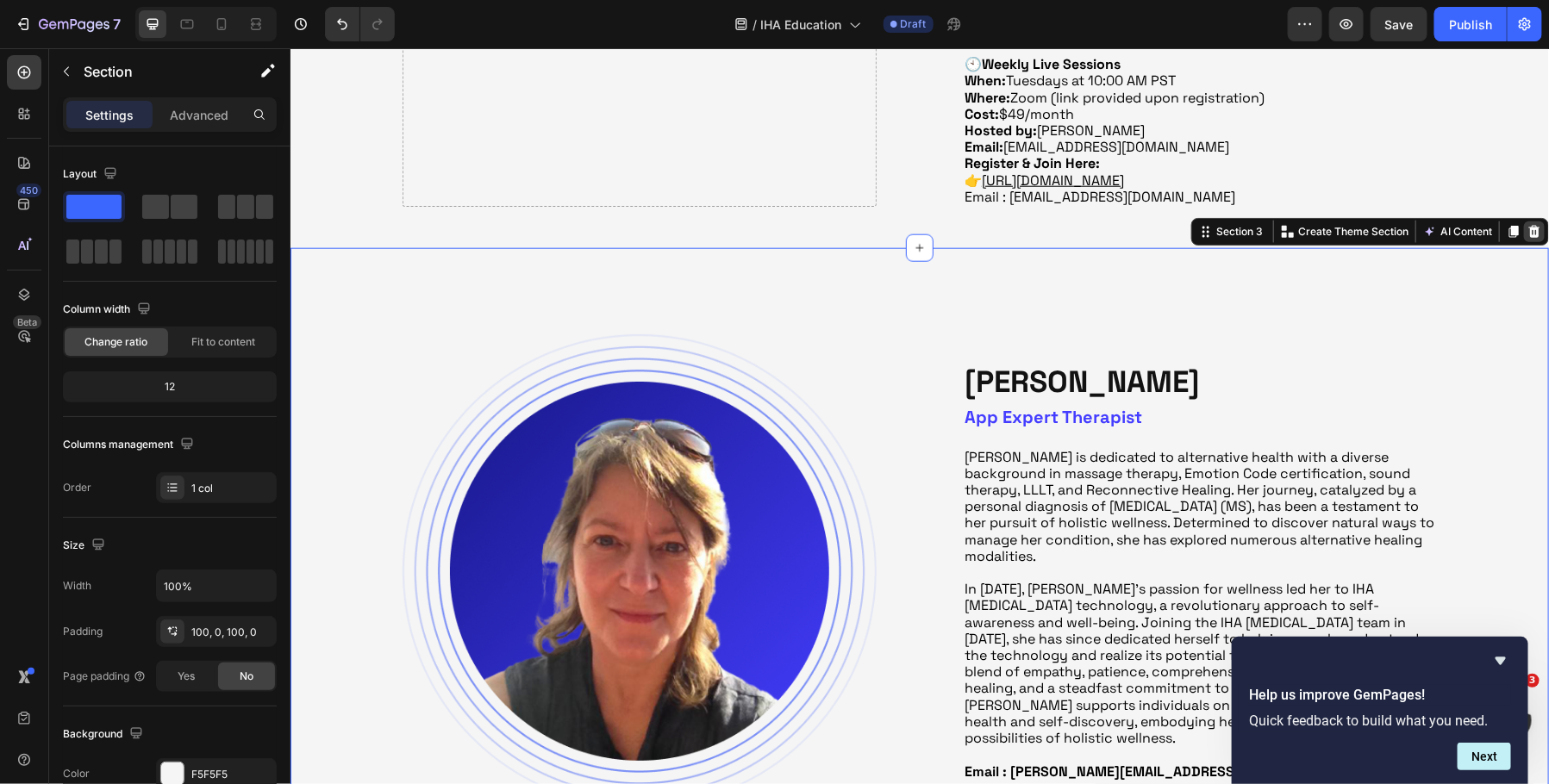
click at [1531, 234] on icon at bounding box center [1534, 230] width 11 height 12
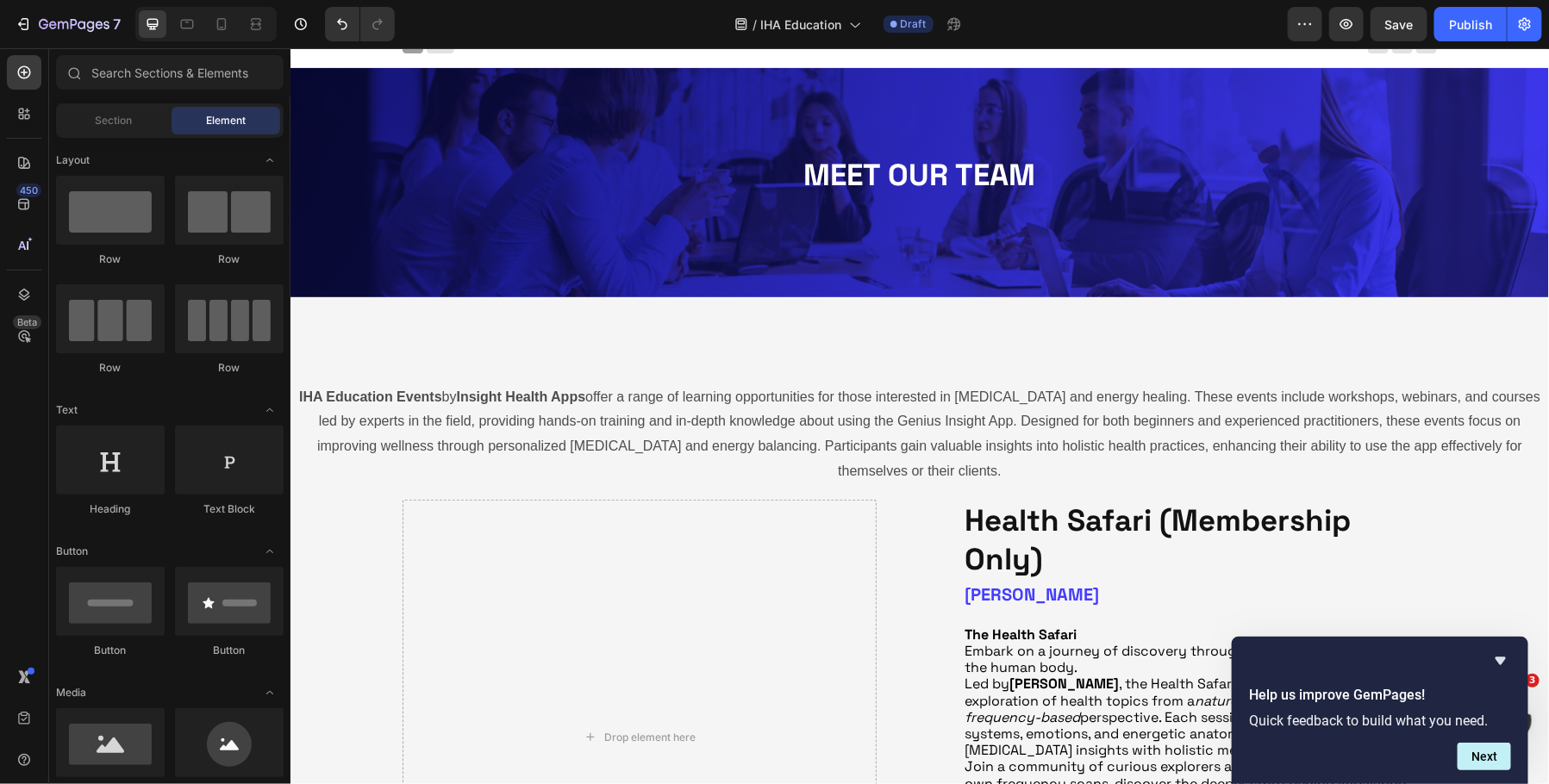
scroll to position [0, 0]
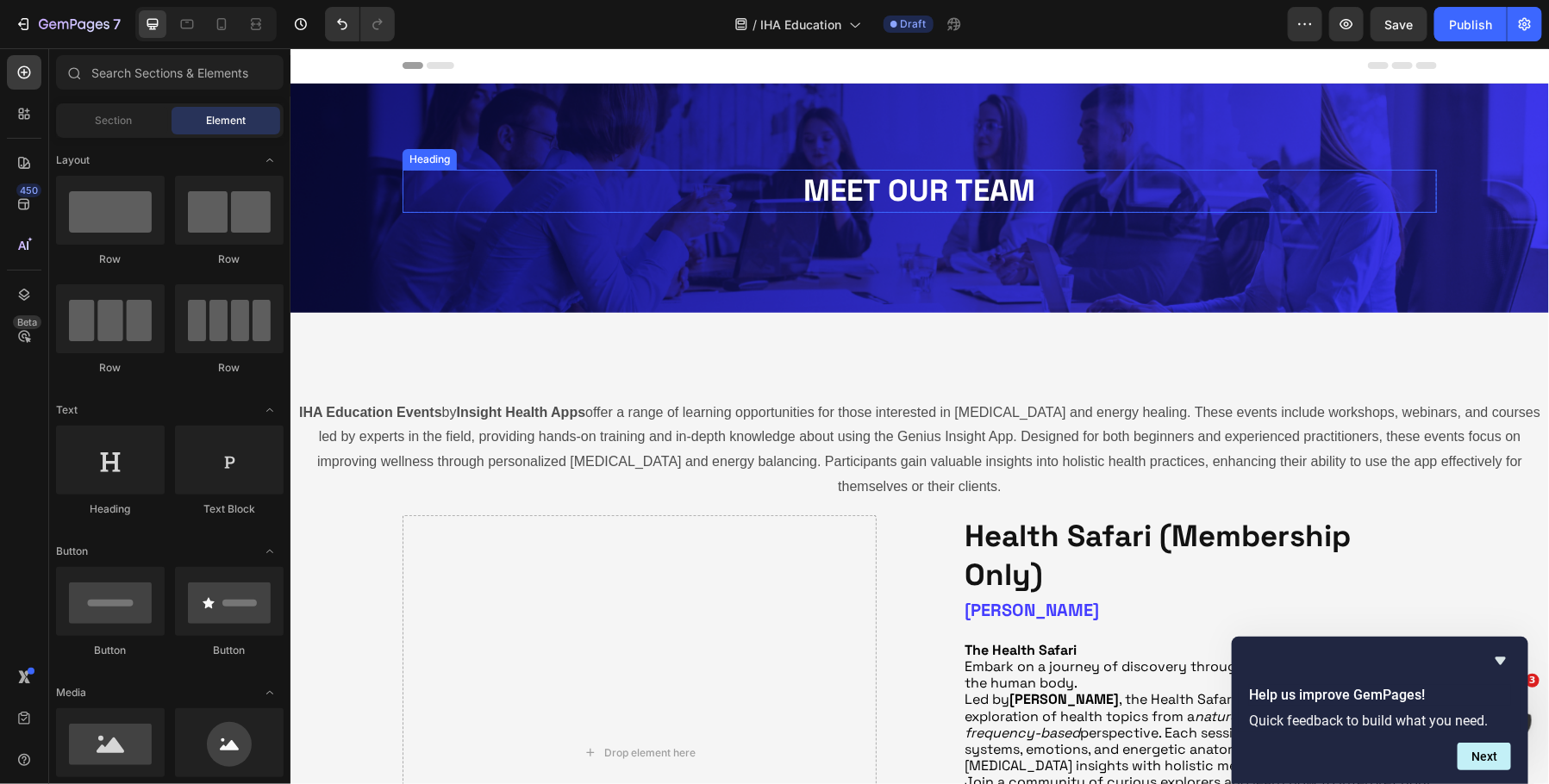
click at [972, 192] on h2 "MEET OUR TEAM" at bounding box center [918, 191] width 1034 height 43
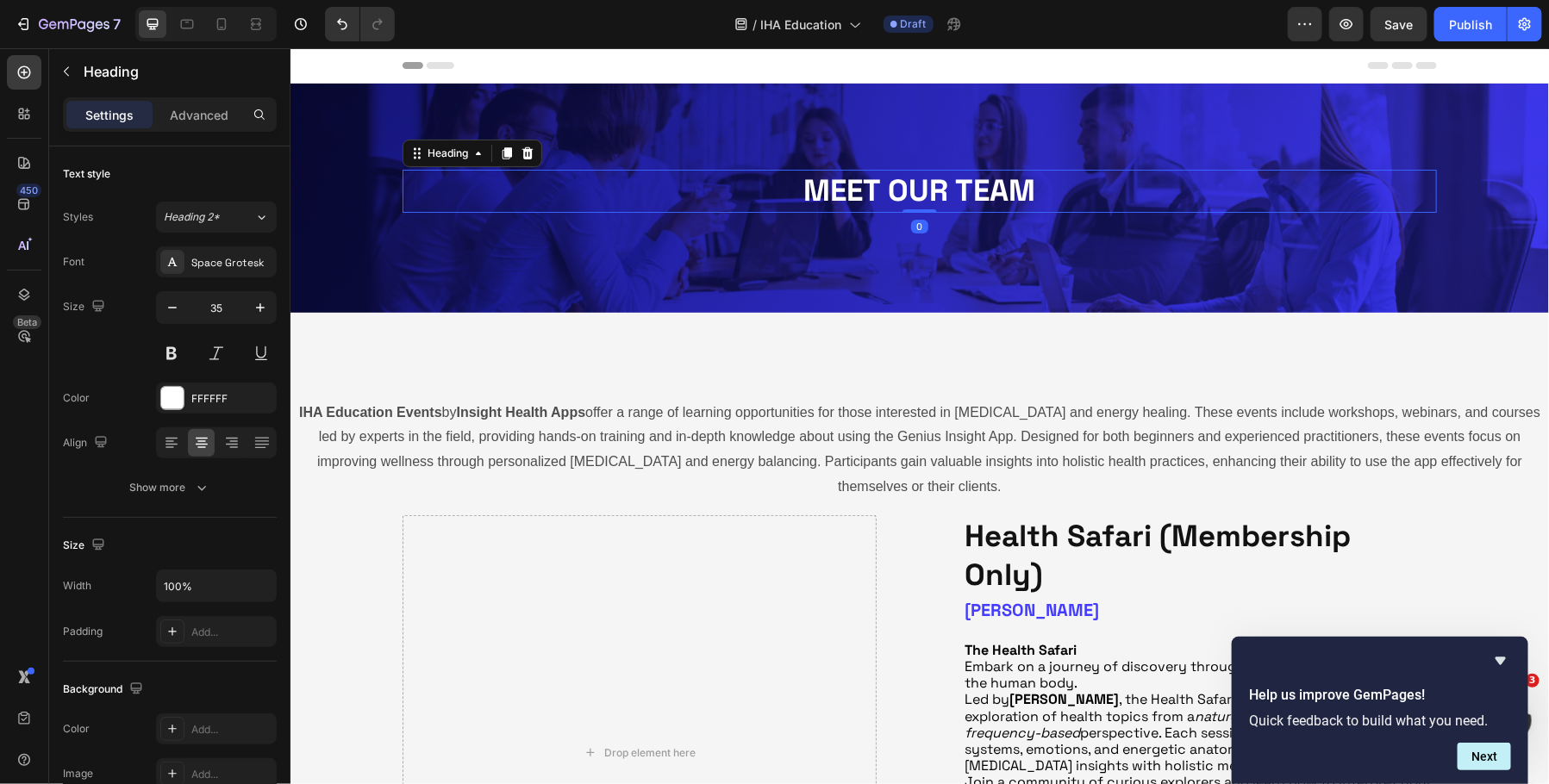
click at [964, 188] on h2 "MEET OUR TEAM" at bounding box center [918, 191] width 1034 height 43
click at [964, 188] on p "MEET OUR TEAM" at bounding box center [919, 190] width 1031 height 39
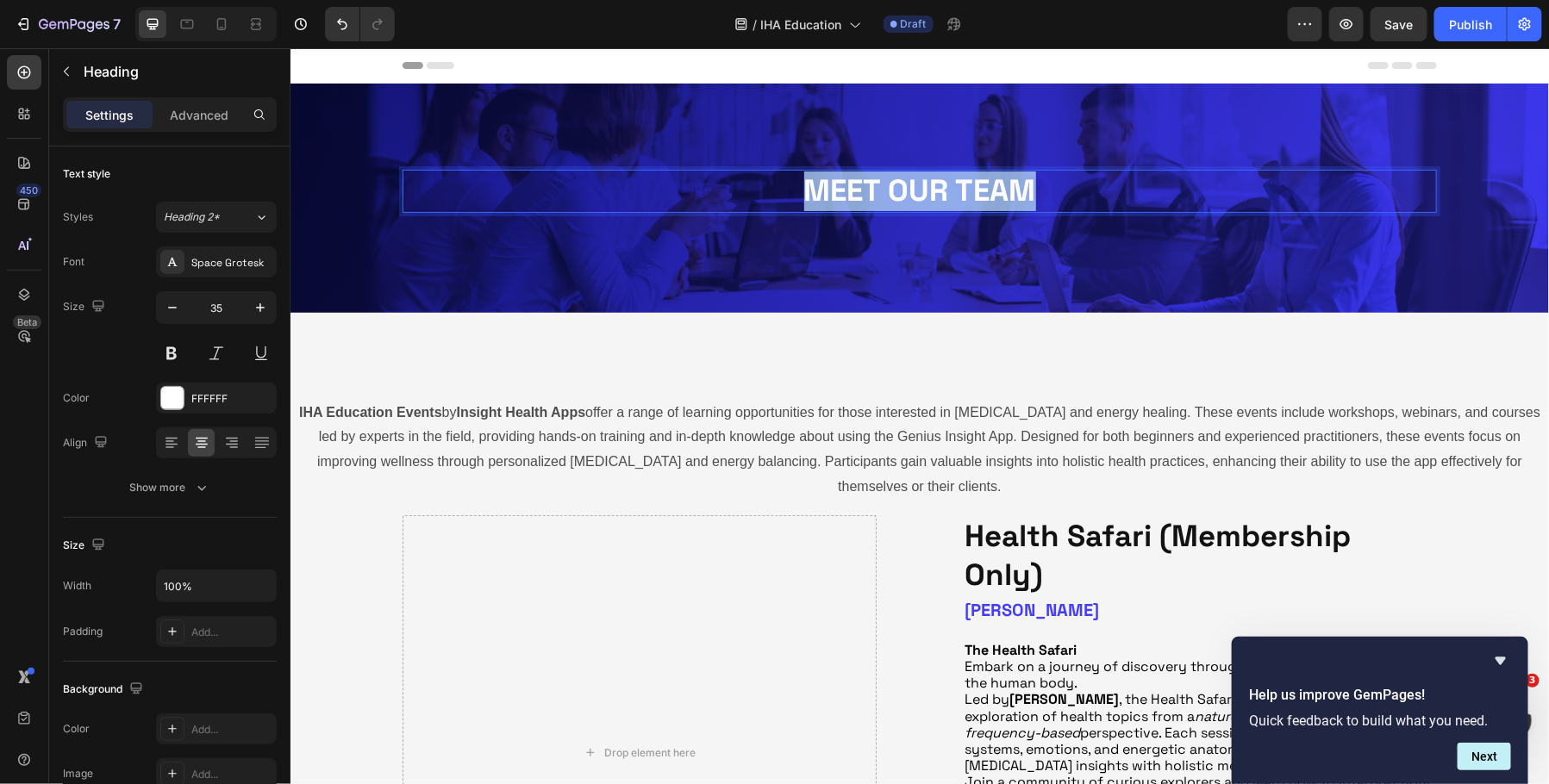
click at [964, 188] on p "MEET OUR TEAM" at bounding box center [919, 190] width 1031 height 39
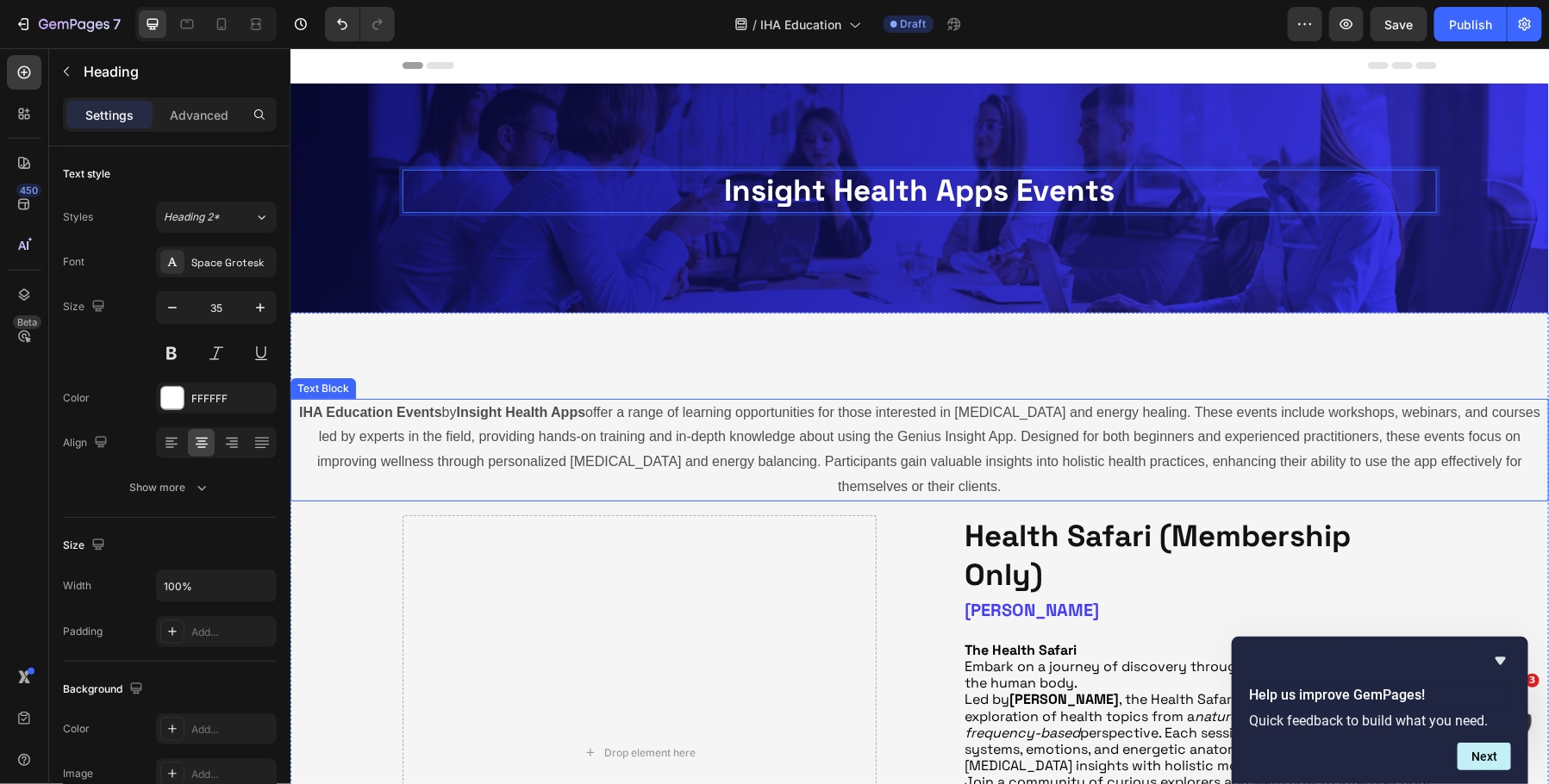
click at [957, 406] on p "IHA Education Events by Insight Health Apps offer a range of learning opportuni…" at bounding box center [918, 449] width 1255 height 99
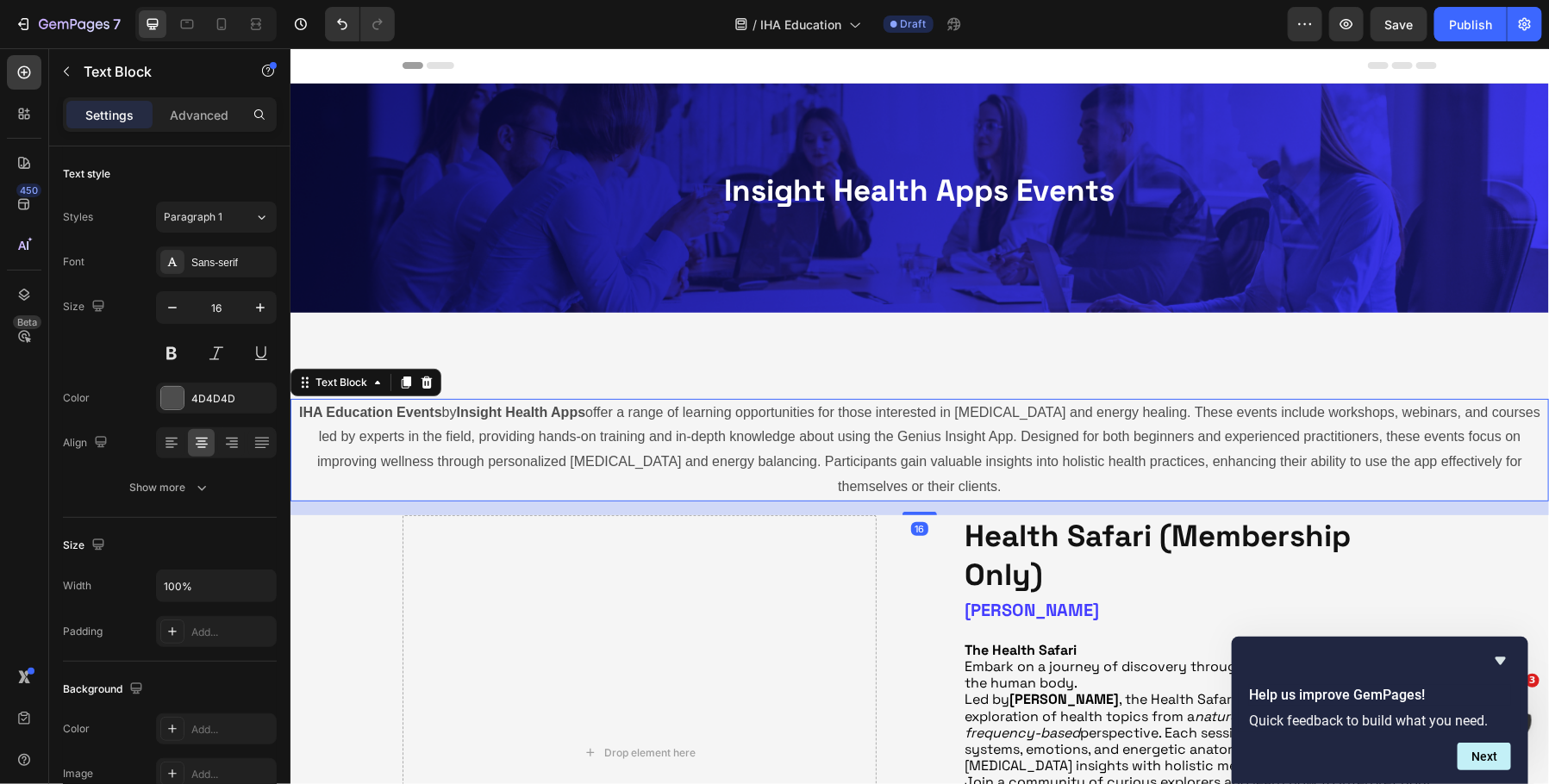
click at [983, 436] on p "IHA Education Events by Insight Health Apps offer a range of learning opportuni…" at bounding box center [918, 449] width 1255 height 99
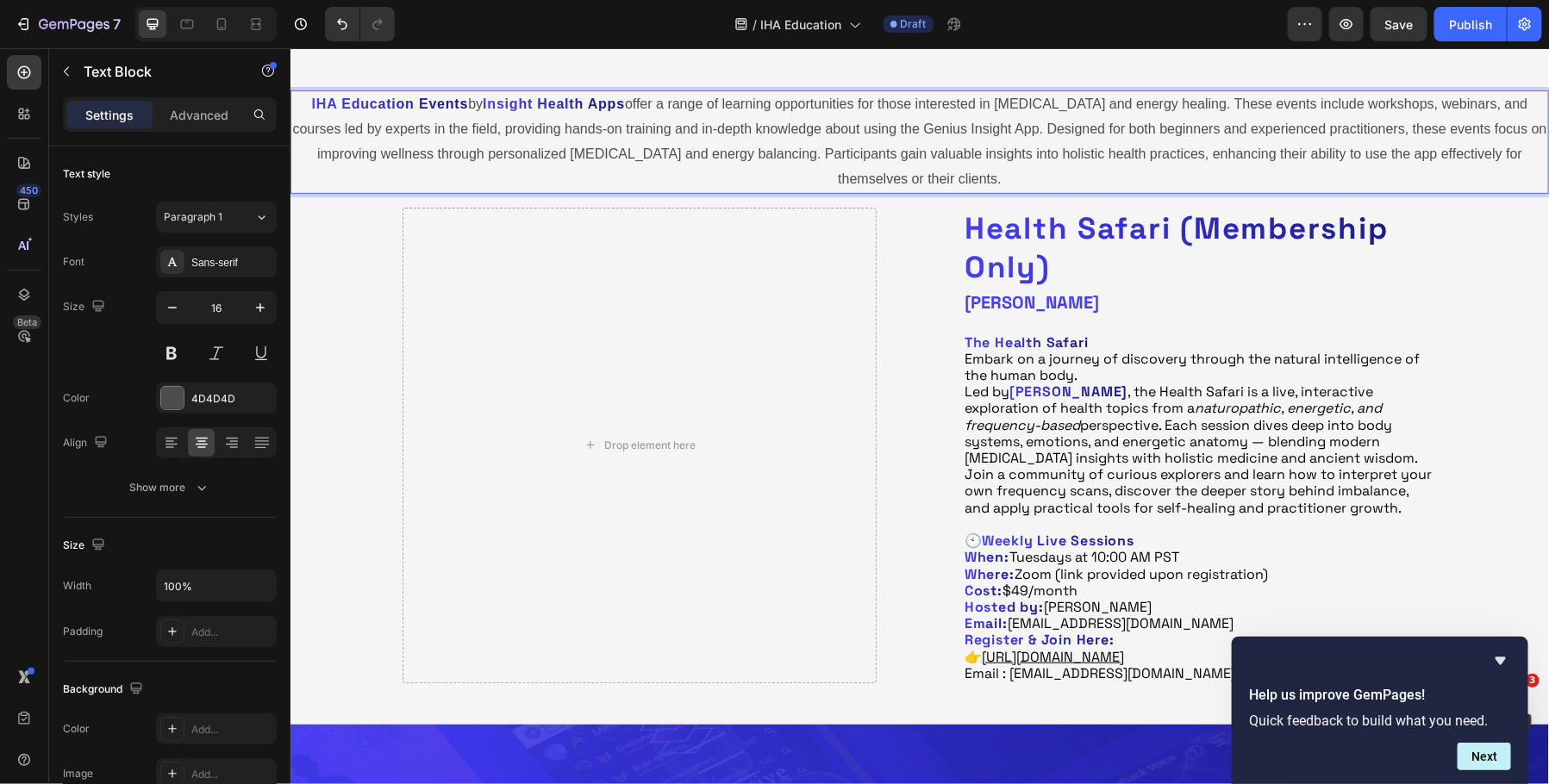
scroll to position [323, 0]
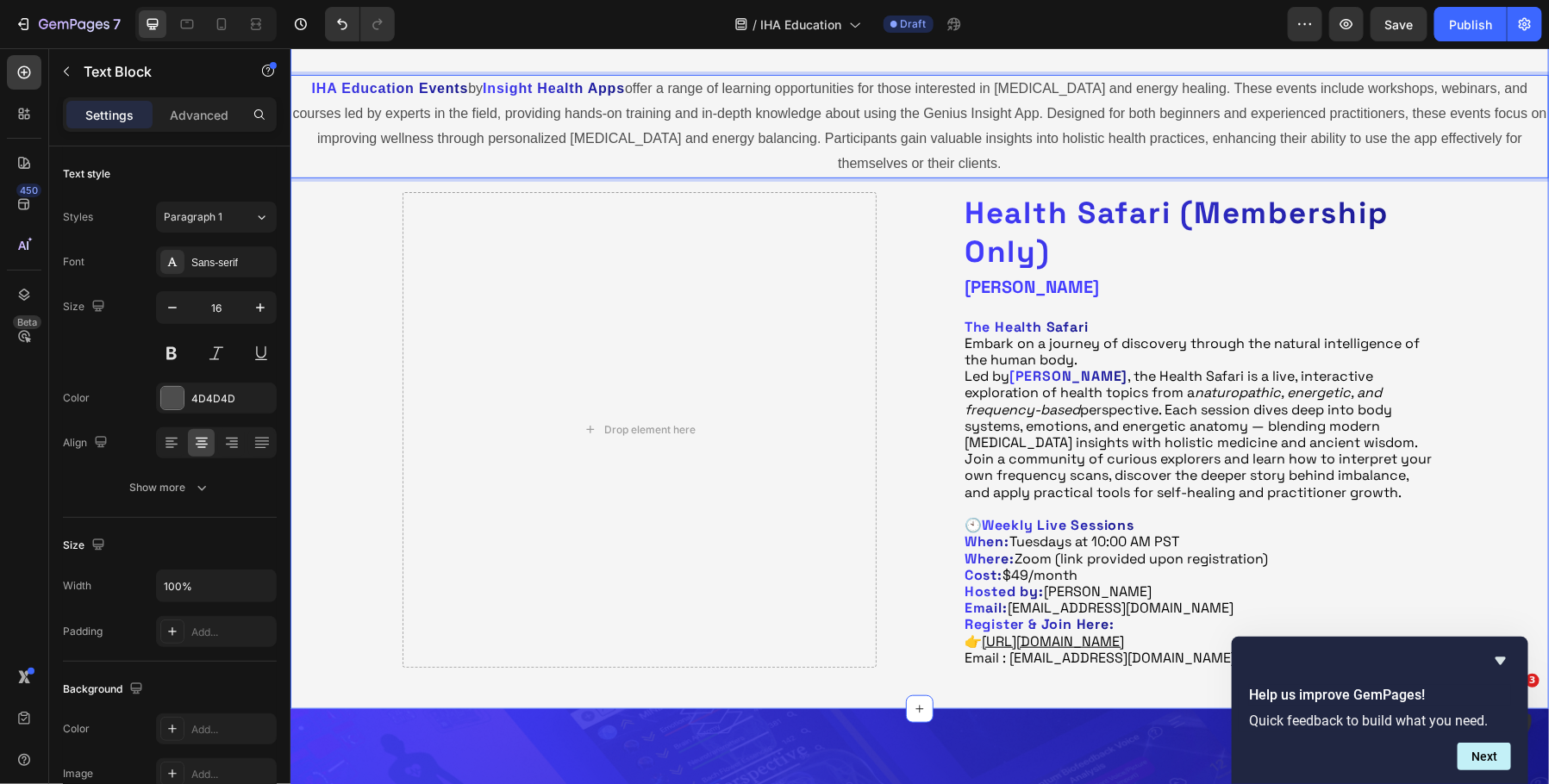
click at [1455, 199] on div "IHA Education Events by Insight Health Apps offer a range of learning opportuni…" at bounding box center [919, 377] width 1259 height 606
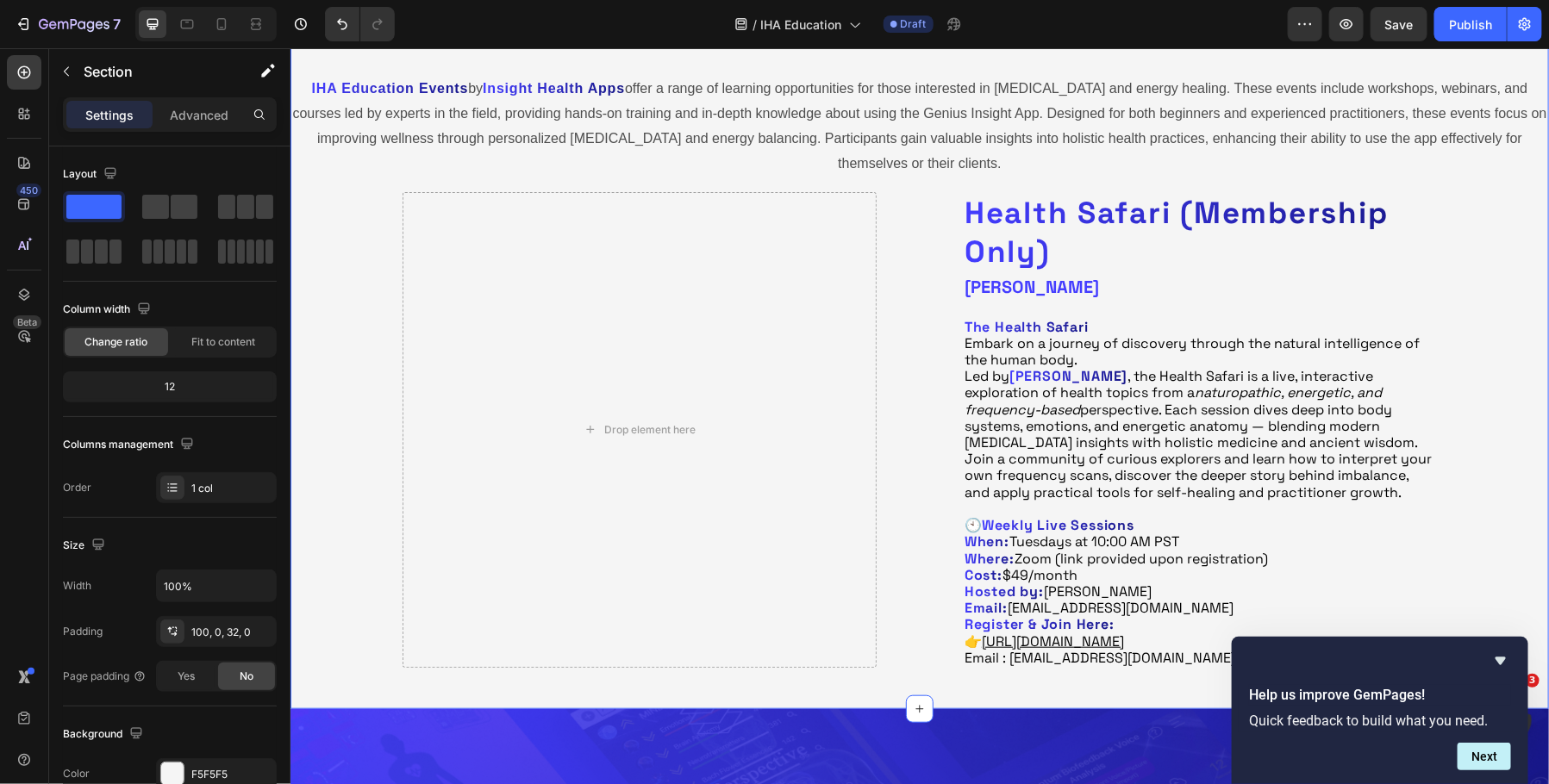
click at [1454, 243] on div "IHA Education Events by Insight Health Apps offer a range of learning opportuni…" at bounding box center [919, 377] width 1259 height 606
click at [934, 214] on div "Drop element here Health Safari (Membership Only) Heading [PERSON_NAME] Heading…" at bounding box center [918, 428] width 1034 height 475
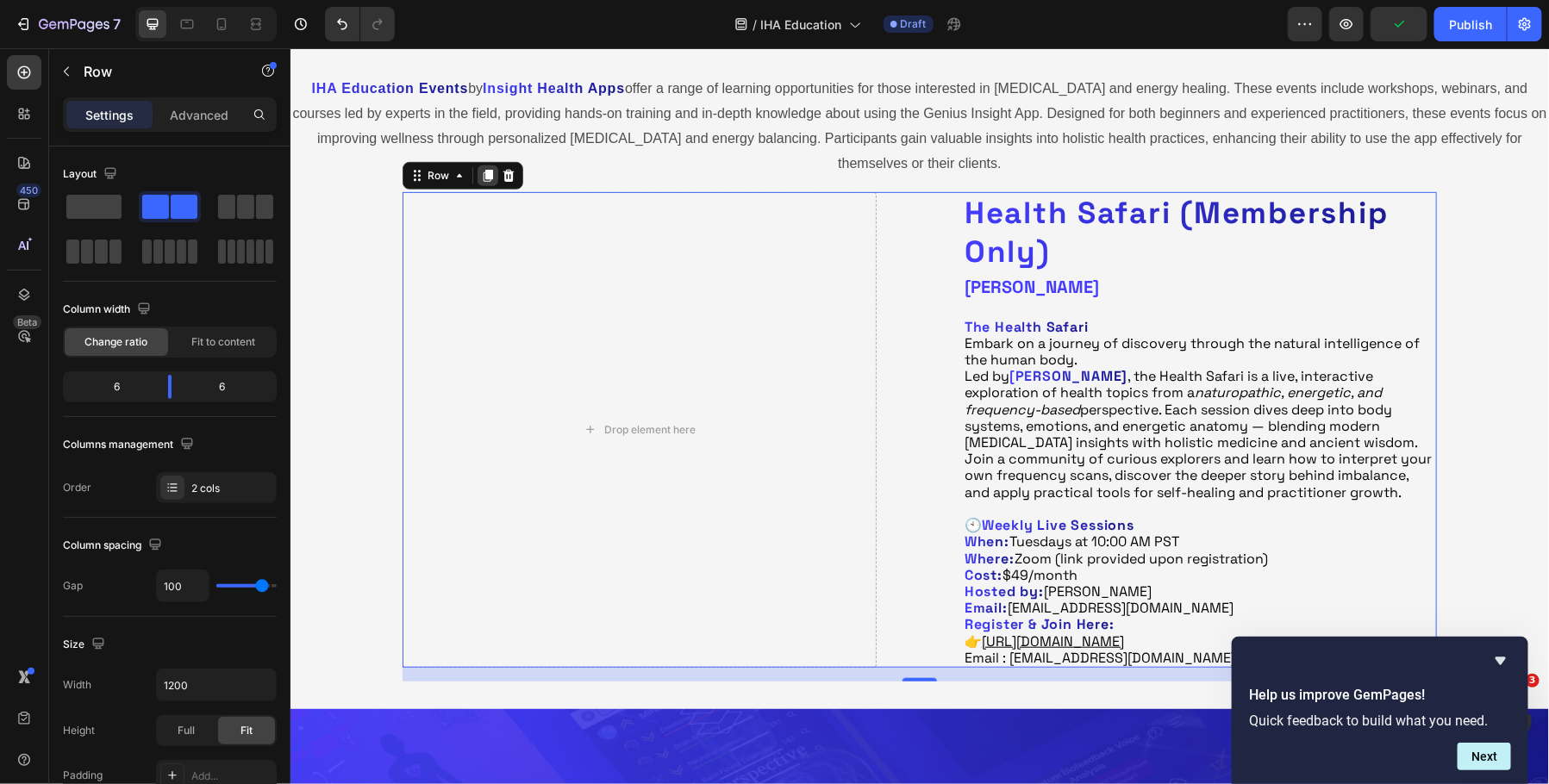
click at [480, 171] on icon at bounding box center [487, 175] width 14 height 14
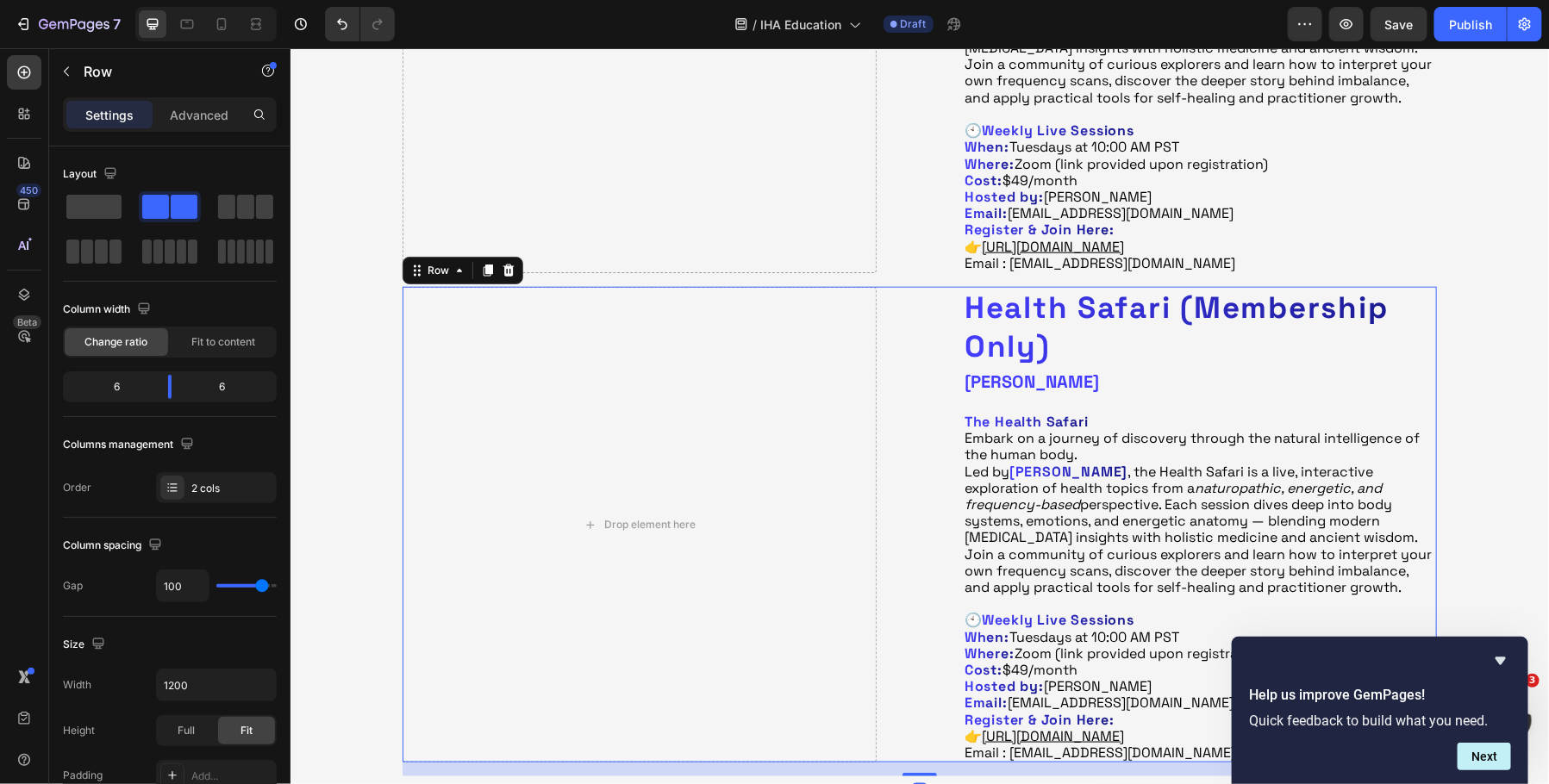
scroll to position [895, 0]
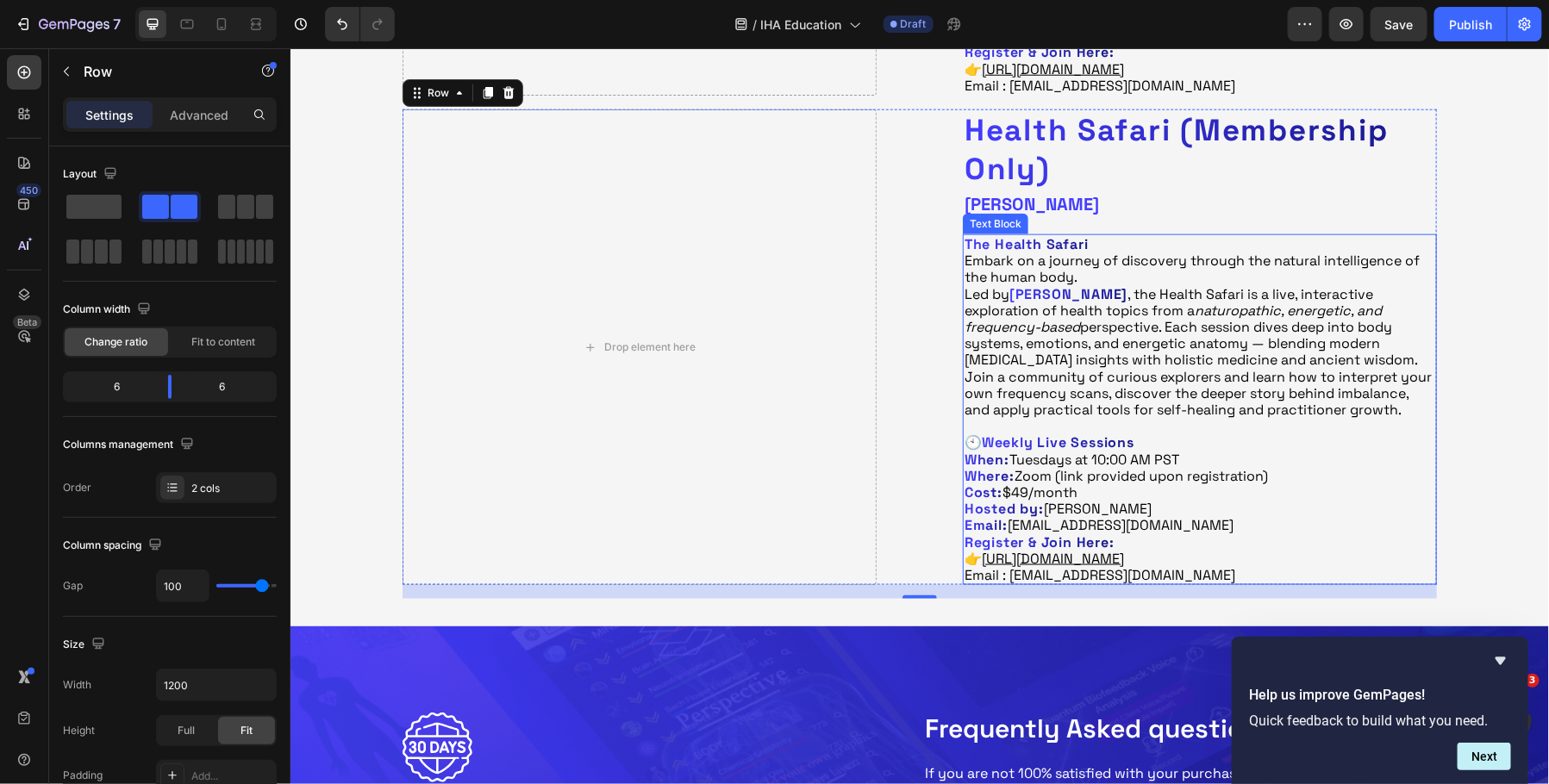
click at [1020, 255] on p "Embark on a journey of discovery through the natural intelligence of the human …" at bounding box center [1199, 309] width 471 height 115
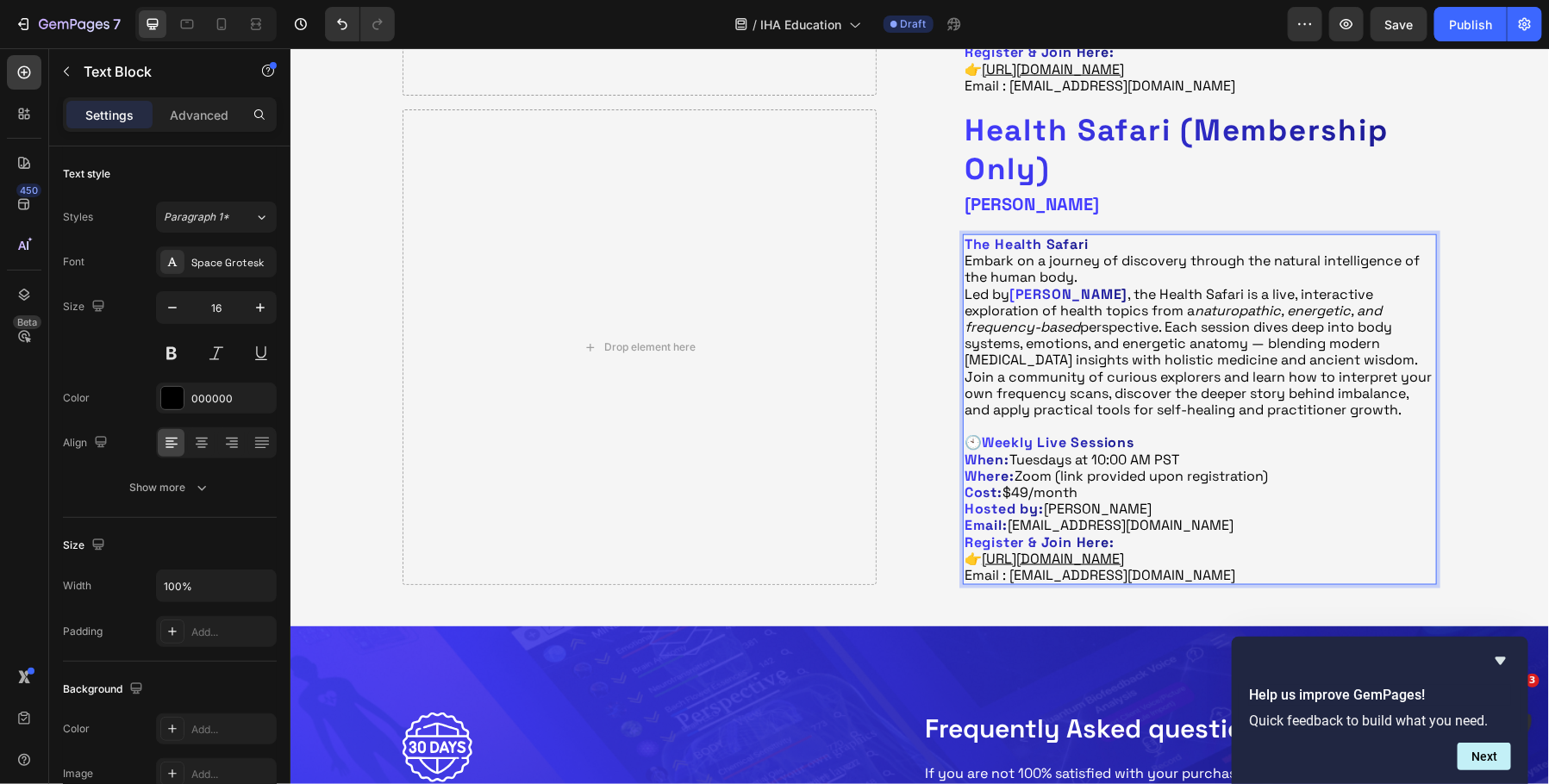
click at [981, 243] on strong "The Health Safari" at bounding box center [1026, 243] width 124 height 18
click at [986, 258] on p "Embark on a journey of discovery through the natural intelligence of the human …" at bounding box center [1199, 309] width 471 height 115
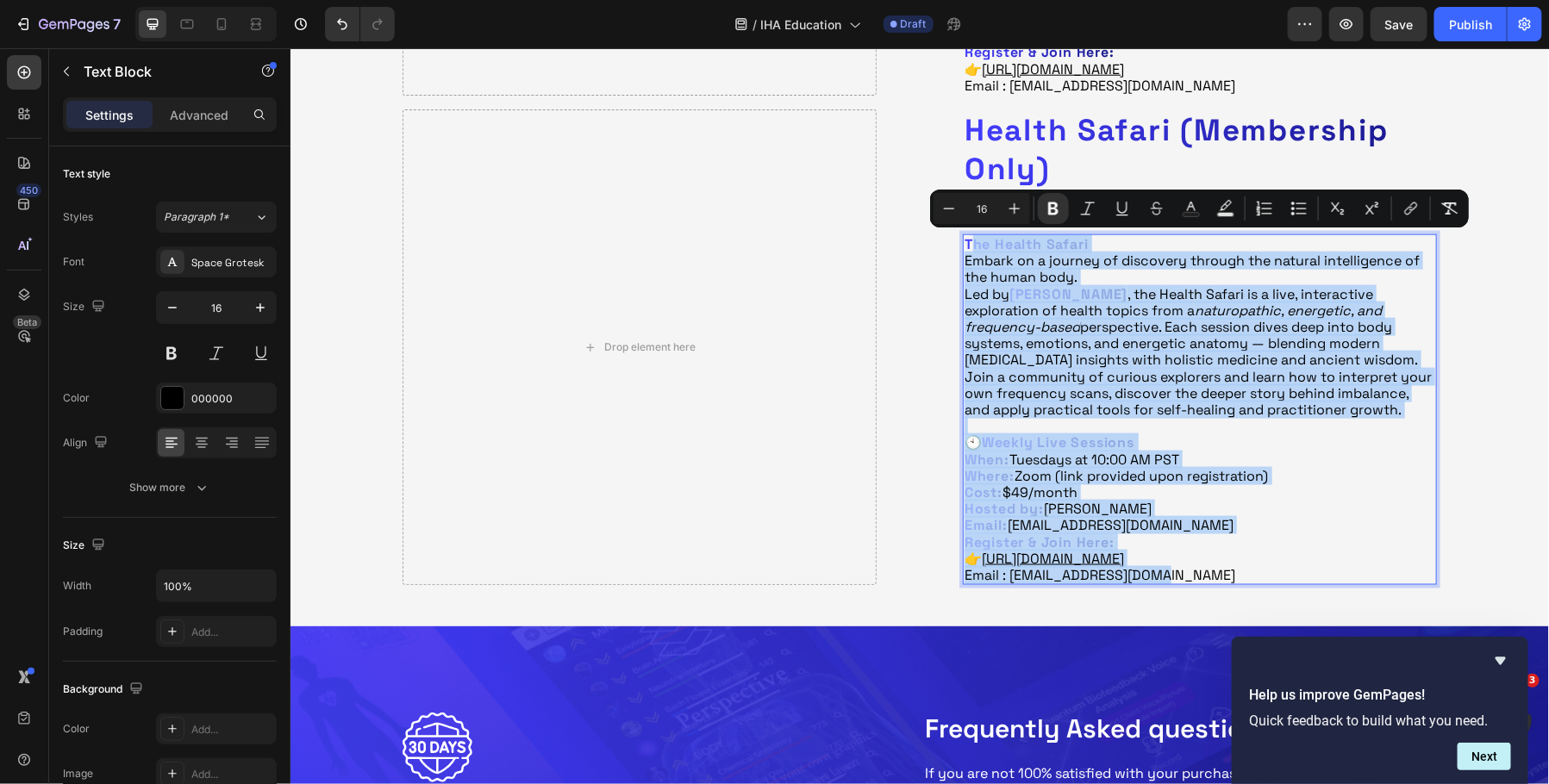
drag, startPoint x: 969, startPoint y: 242, endPoint x: 1291, endPoint y: 581, distance: 467.6
click at [1291, 581] on div "The Health Safari Embark on a journey of discovery through the natural intellig…" at bounding box center [1199, 409] width 475 height 351
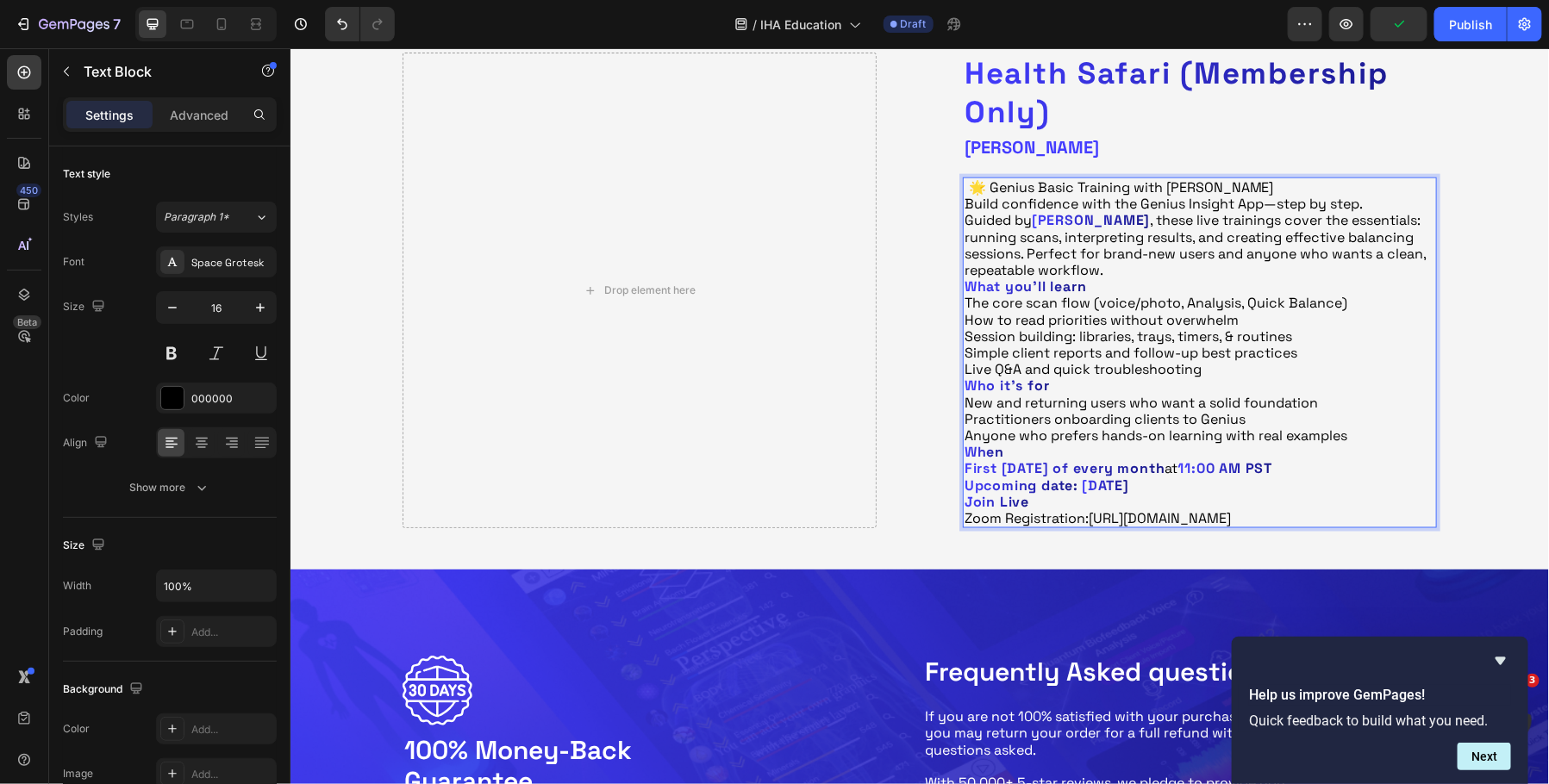
scroll to position [953, 0]
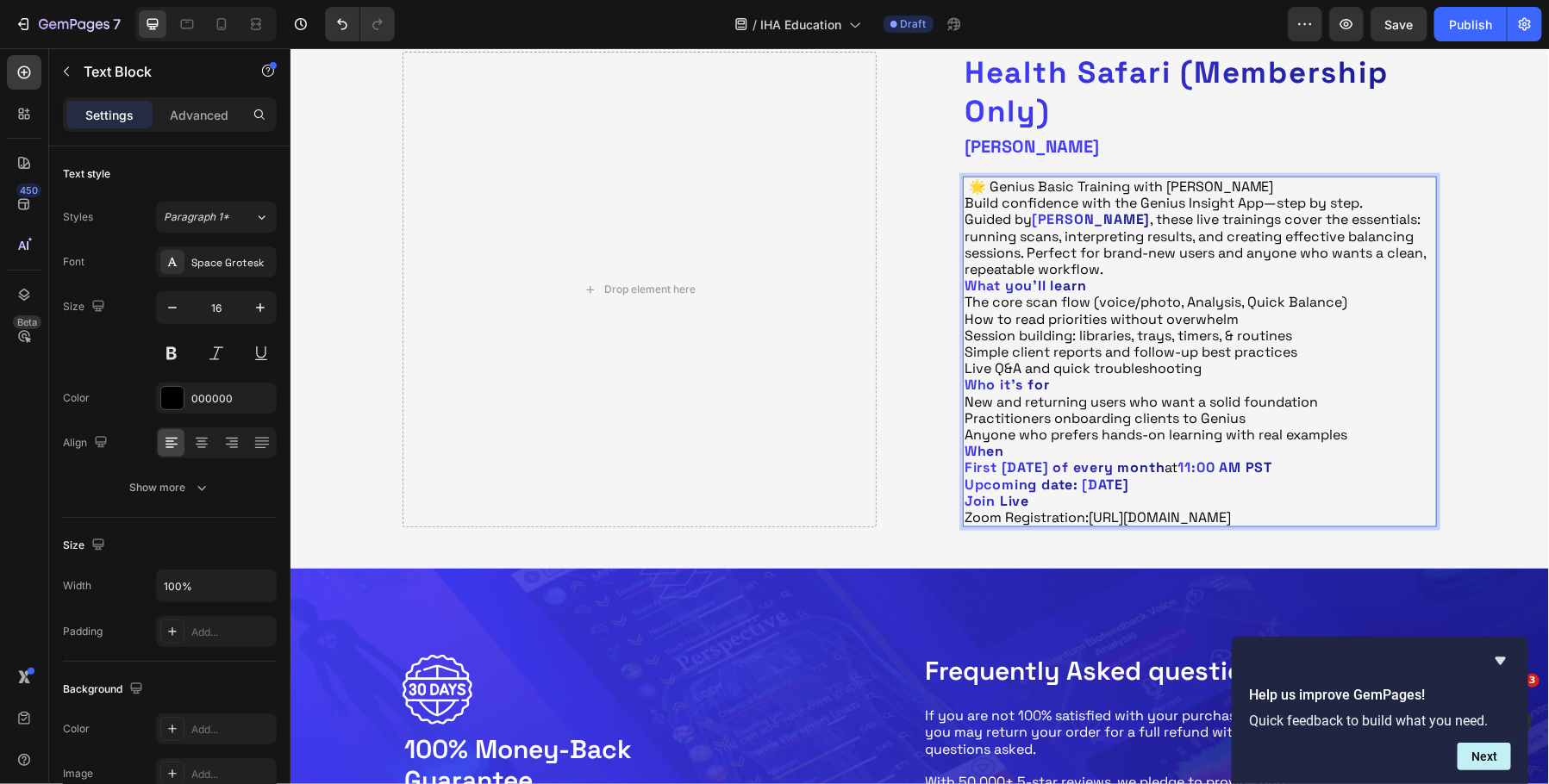
click at [1096, 486] on strong "[DATE]" at bounding box center [1104, 484] width 48 height 18
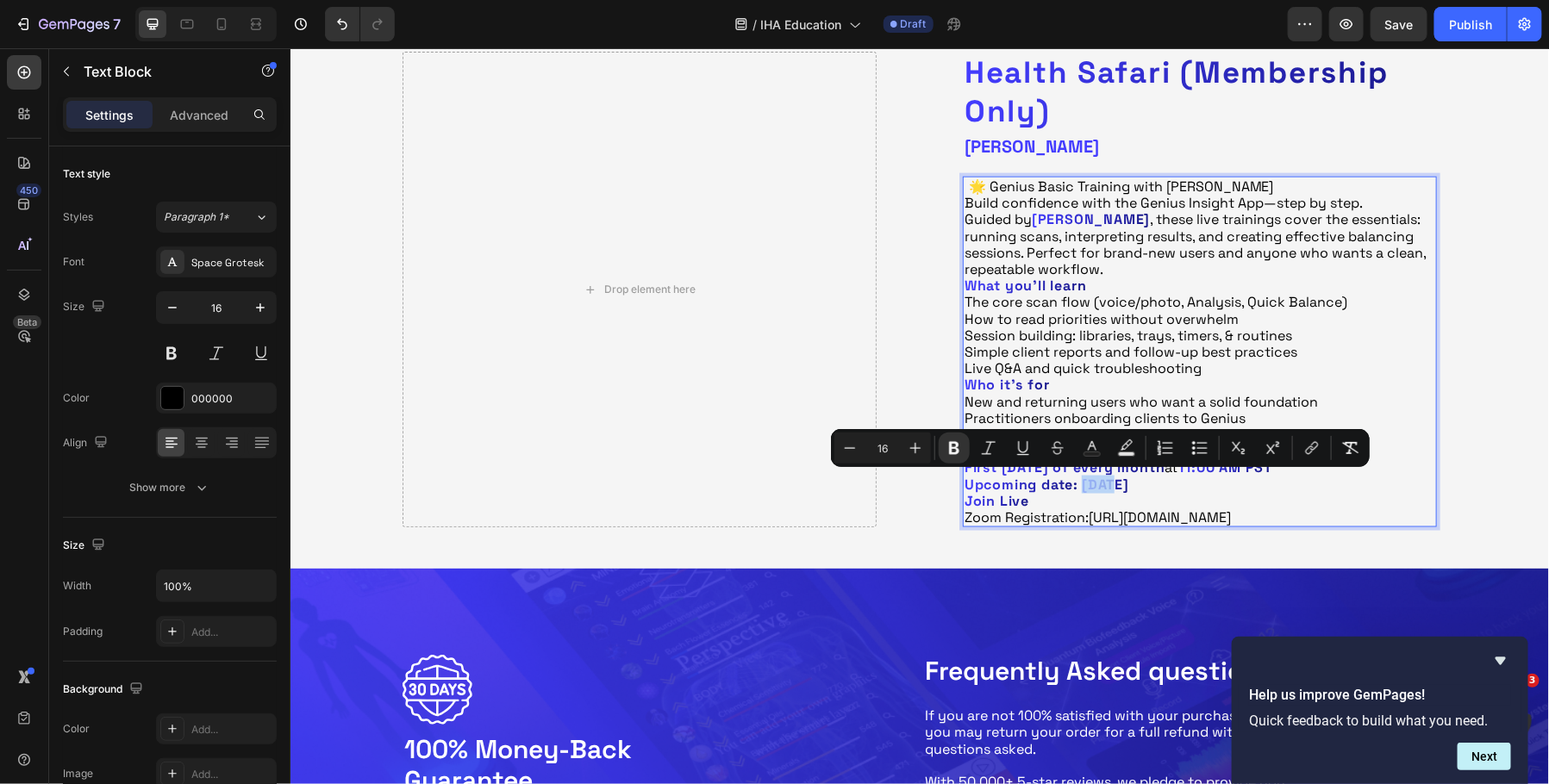
click at [1096, 486] on strong "[DATE]" at bounding box center [1104, 484] width 48 height 18
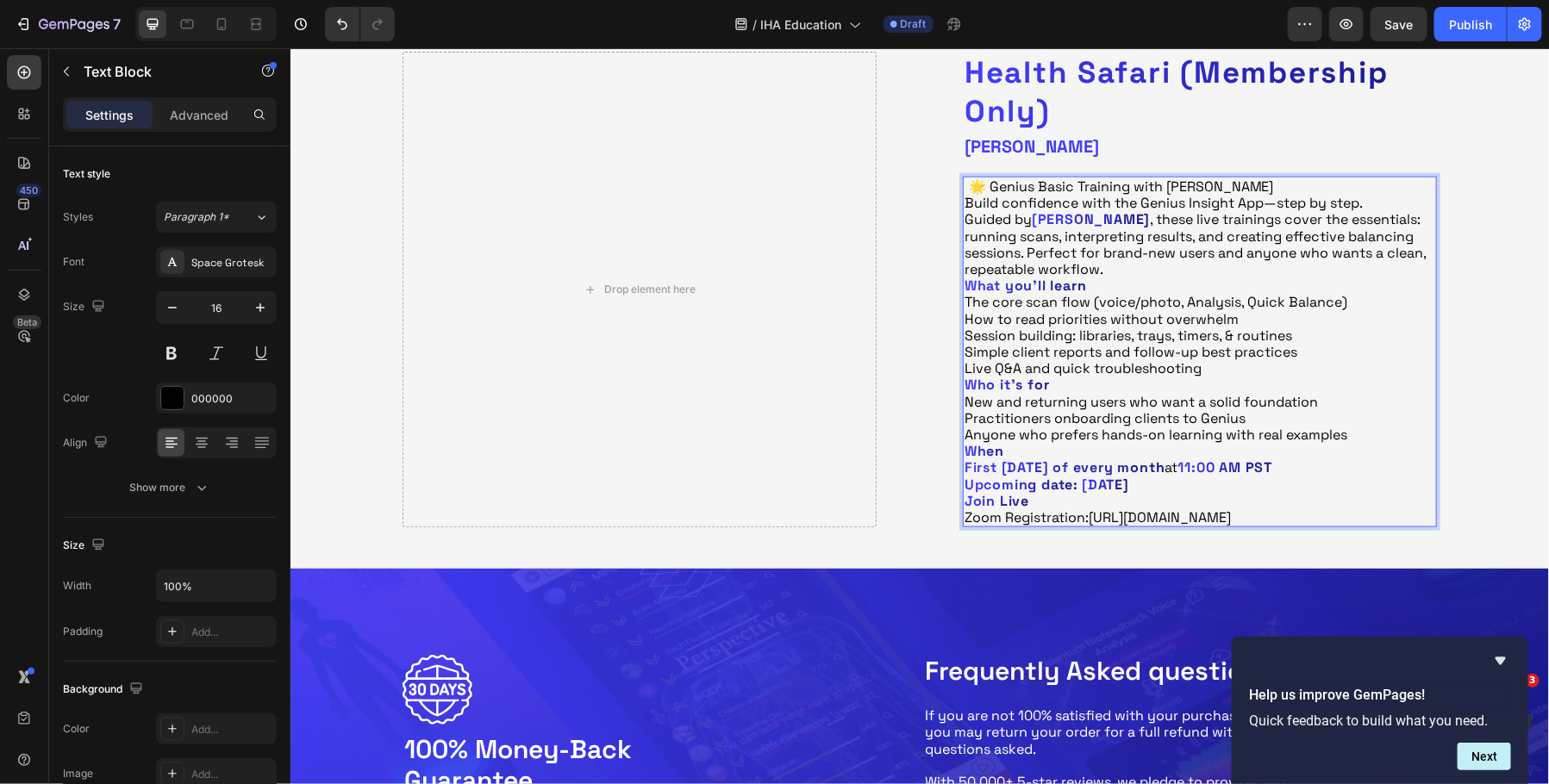
drag, startPoint x: 1175, startPoint y: 483, endPoint x: 968, endPoint y: 479, distance: 207.0
click at [968, 479] on p "Upcoming date: [DATE]" at bounding box center [1199, 484] width 471 height 17
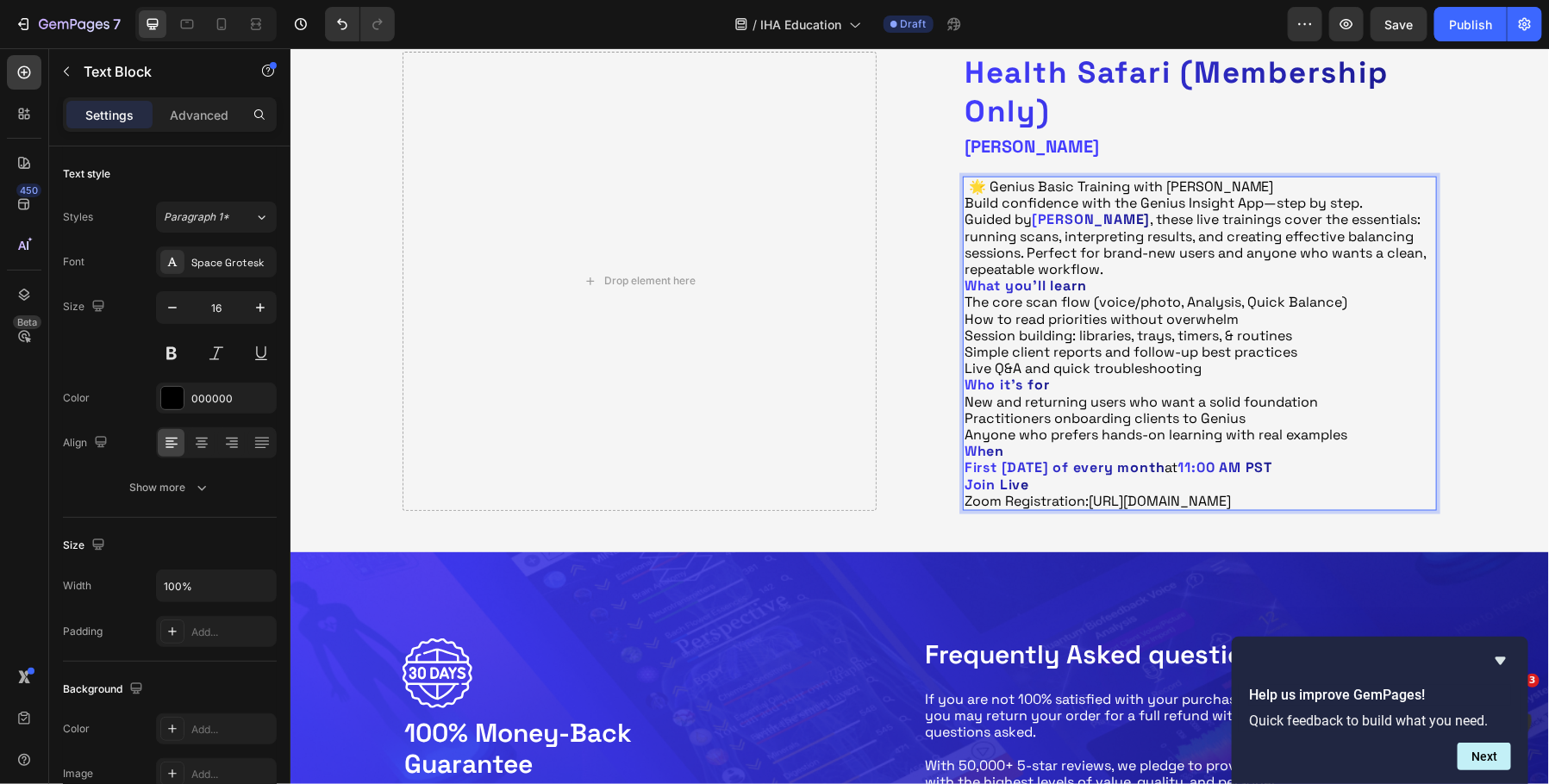
click at [1098, 508] on p "Zoom Registration: [URL][DOMAIN_NAME]" at bounding box center [1199, 501] width 471 height 17
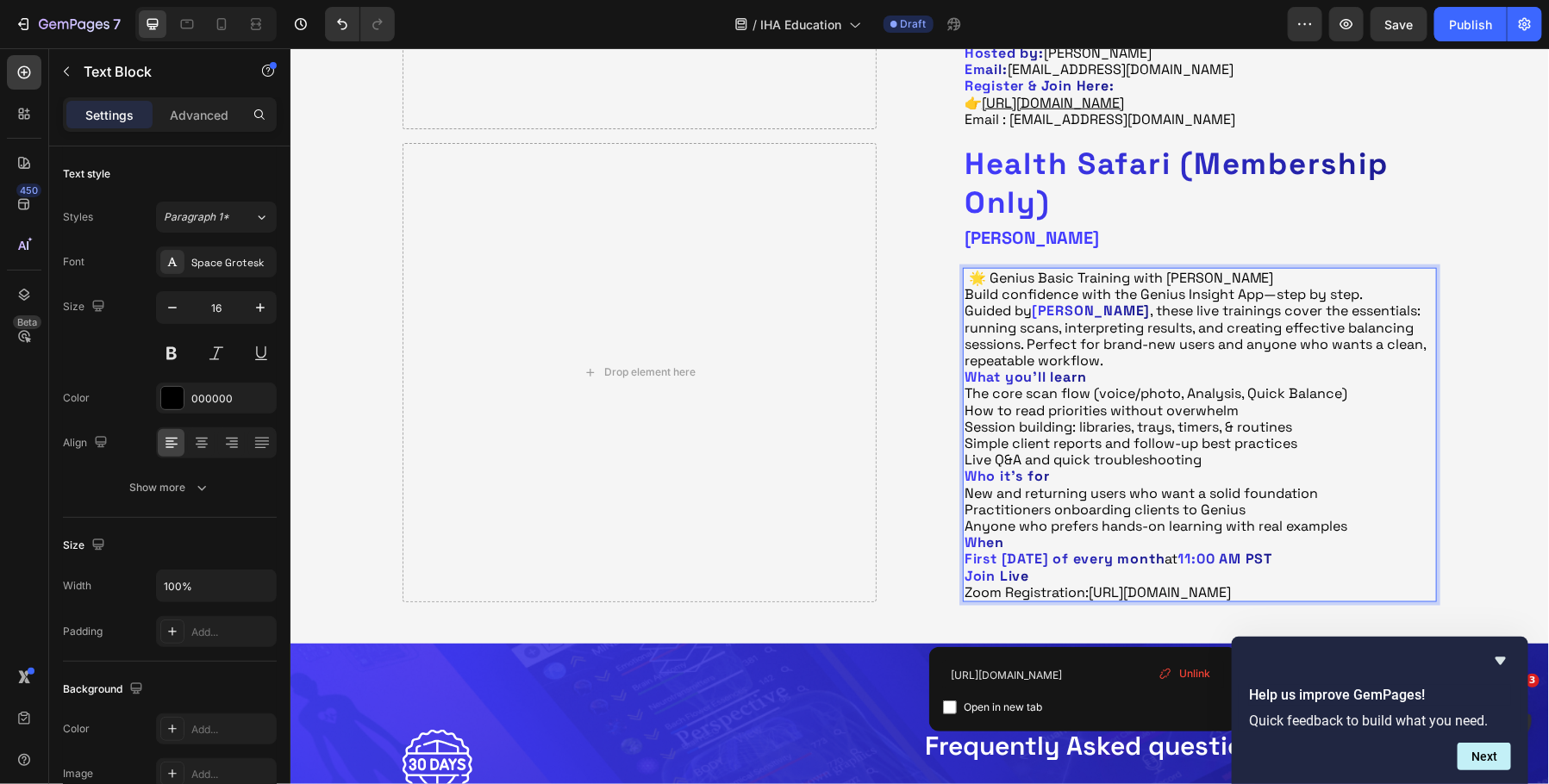
scroll to position [858, 0]
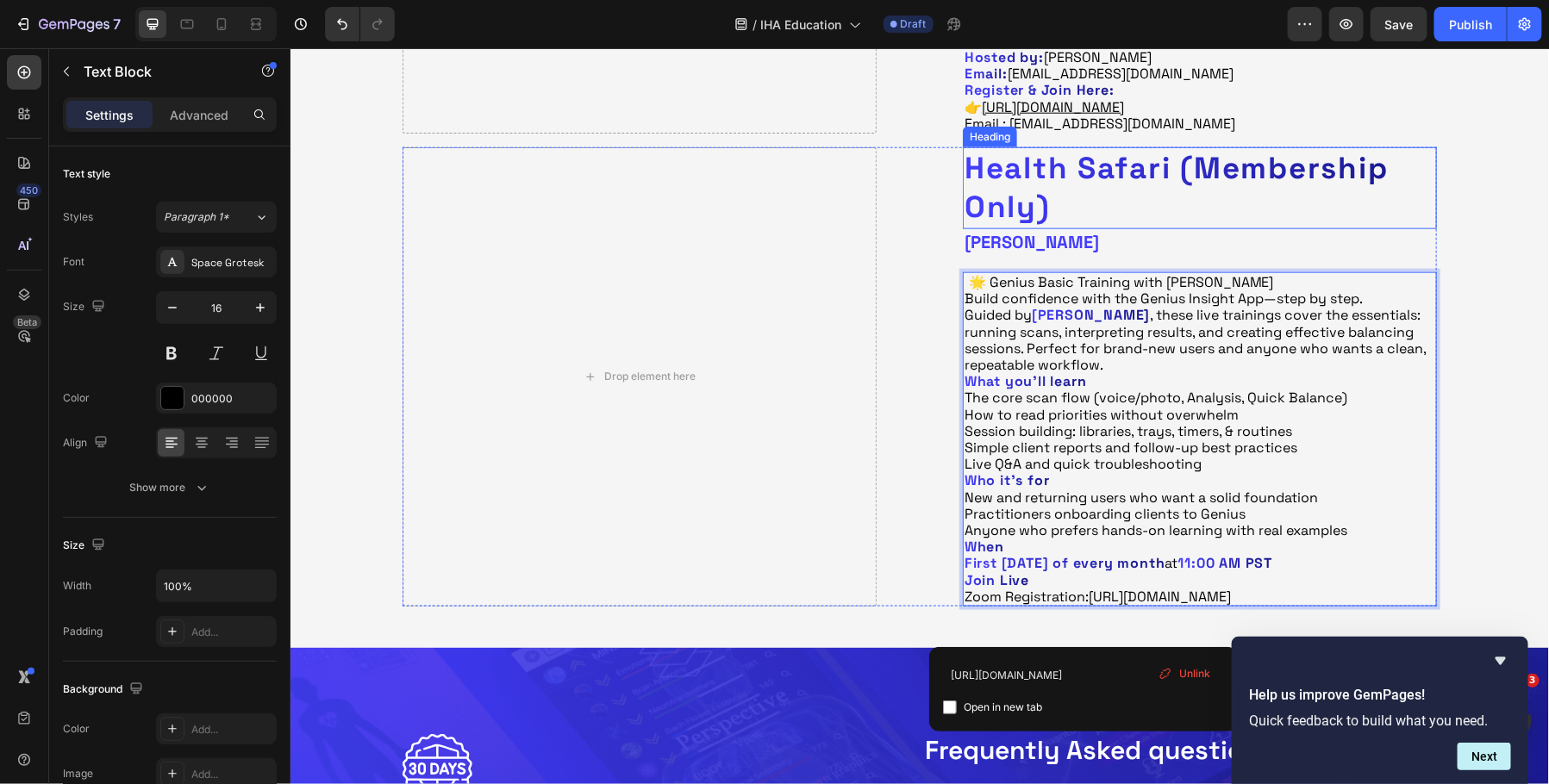
click at [1022, 178] on h2 "Health Safari (Membership Only)" at bounding box center [1199, 188] width 475 height 82
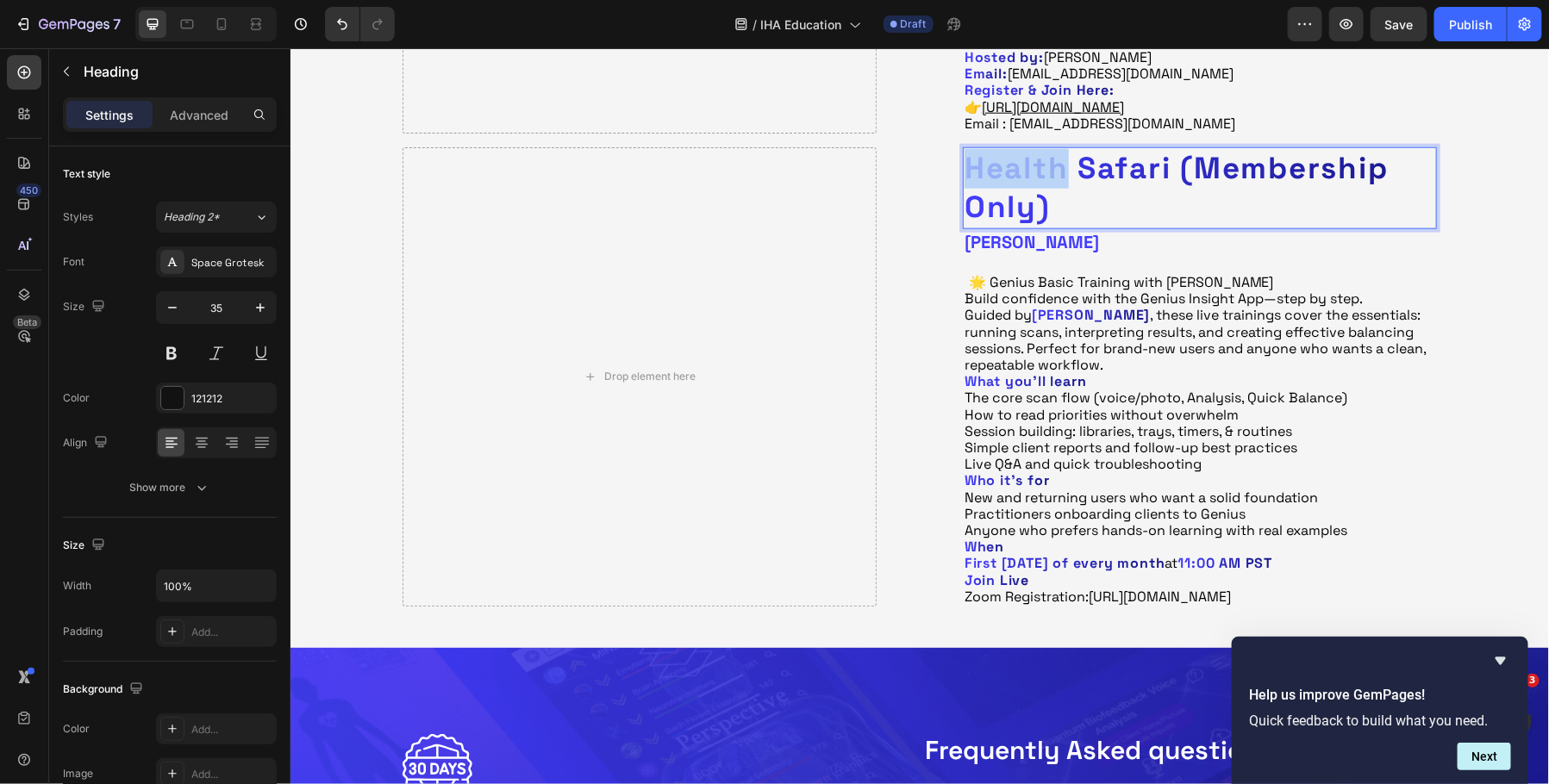
click at [1022, 178] on h2 "Health Safari (Membership Only)" at bounding box center [1199, 188] width 475 height 82
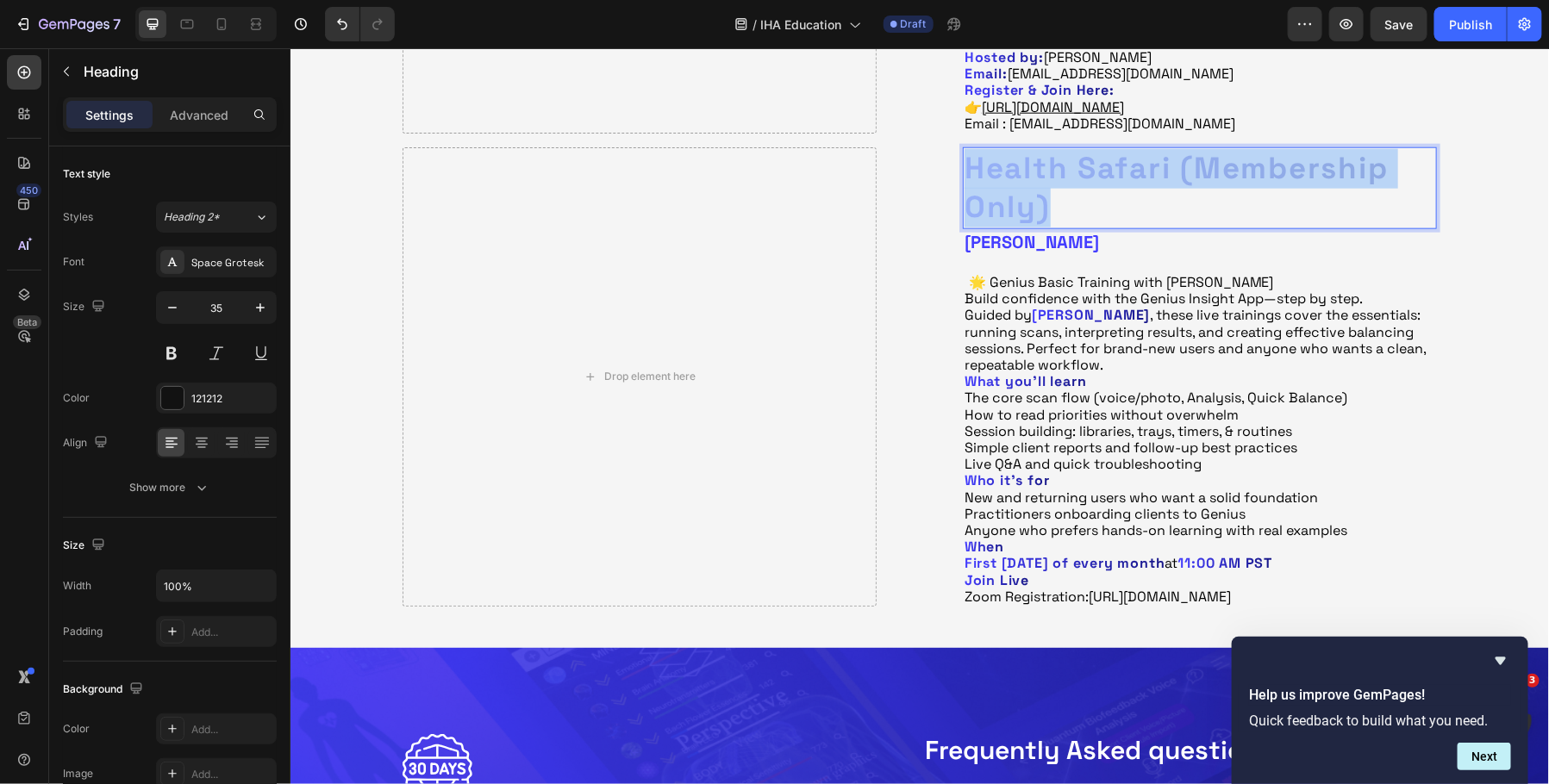
click at [1022, 178] on p "Health Safari (Membership Only)" at bounding box center [1199, 187] width 471 height 79
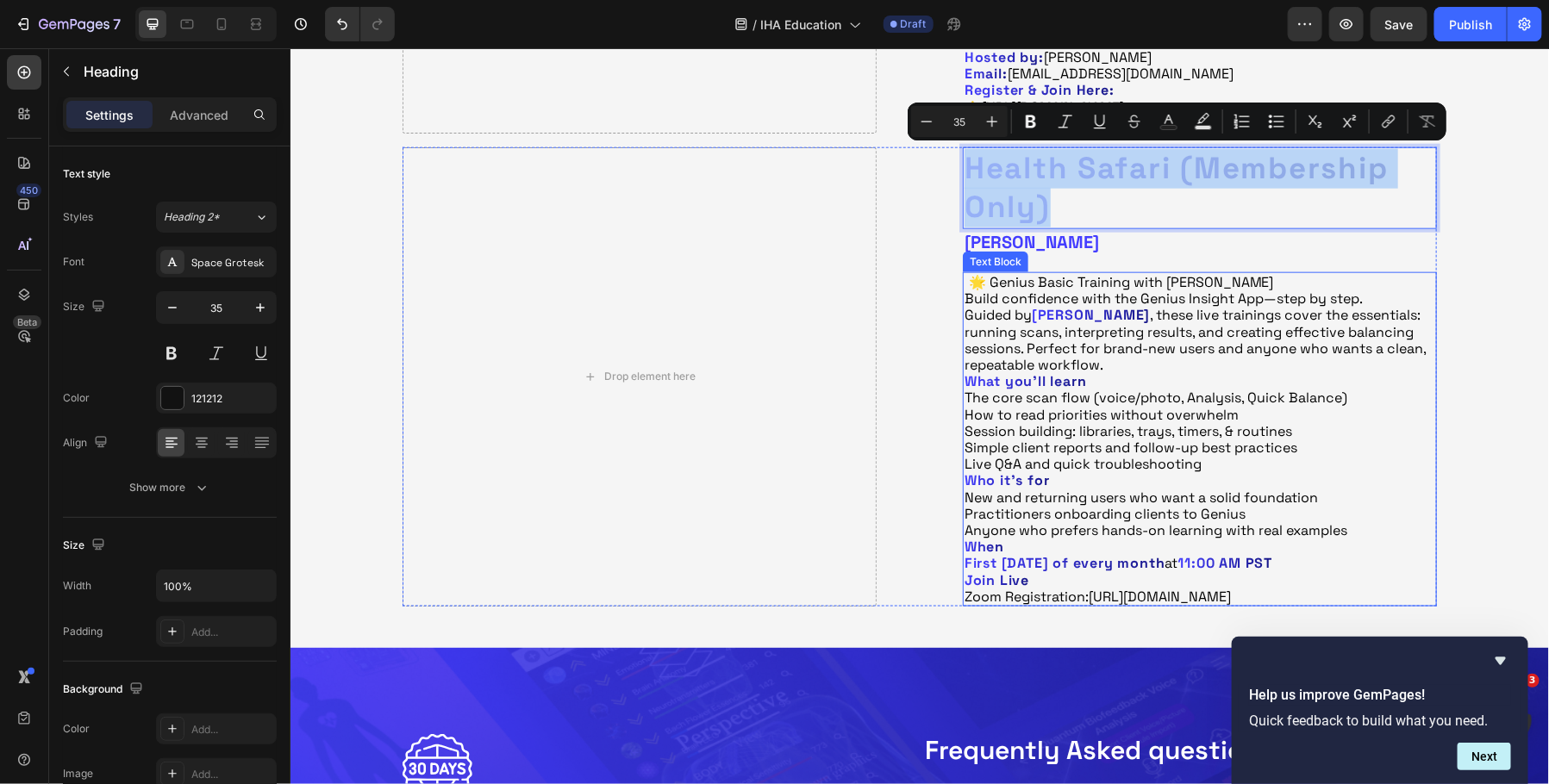
click at [1045, 278] on p "🌟 Genius Basic Training with [PERSON_NAME]" at bounding box center [1199, 282] width 471 height 17
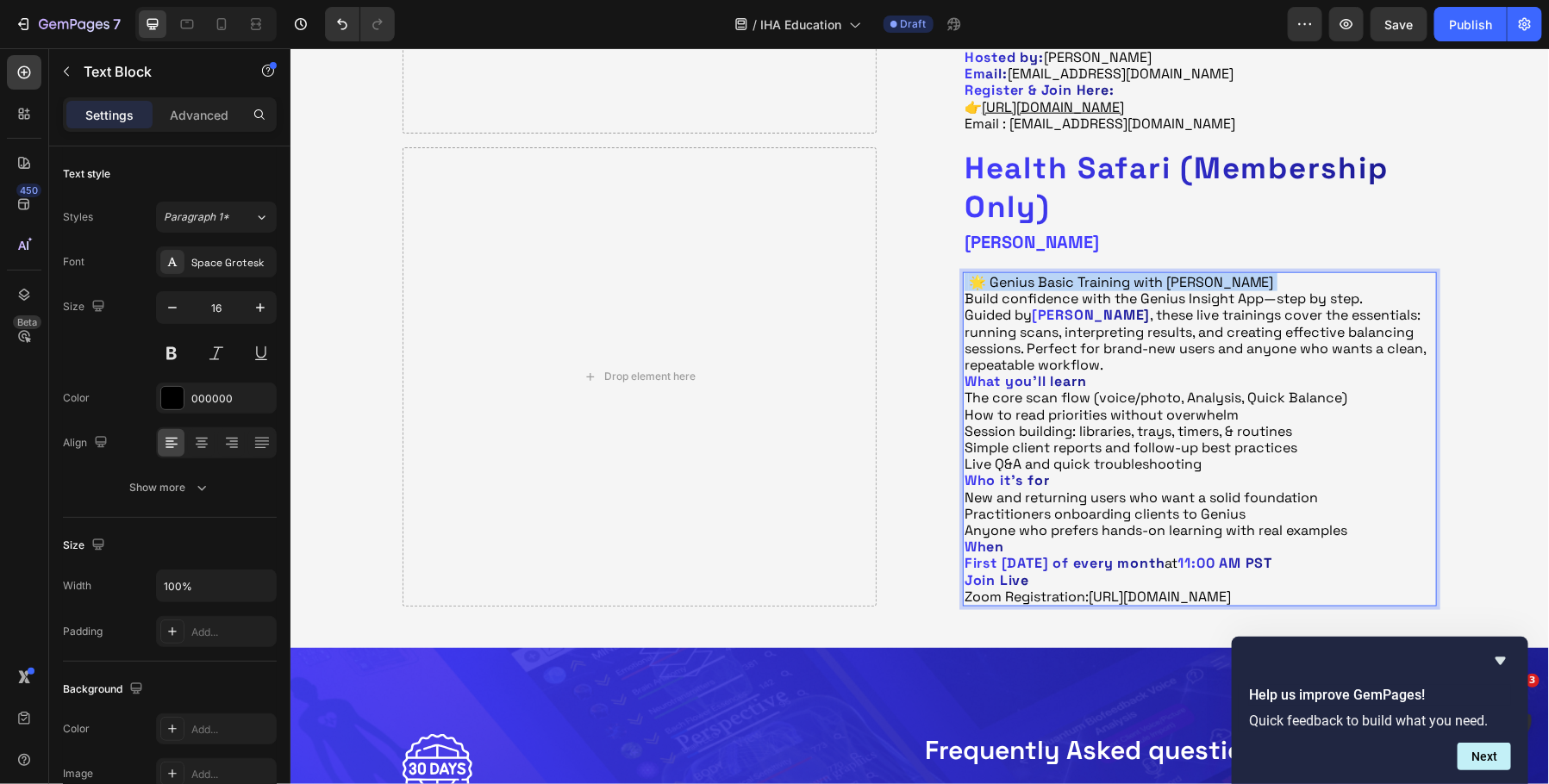
click at [1045, 278] on p "🌟 Genius Basic Training with [PERSON_NAME]" at bounding box center [1199, 282] width 471 height 17
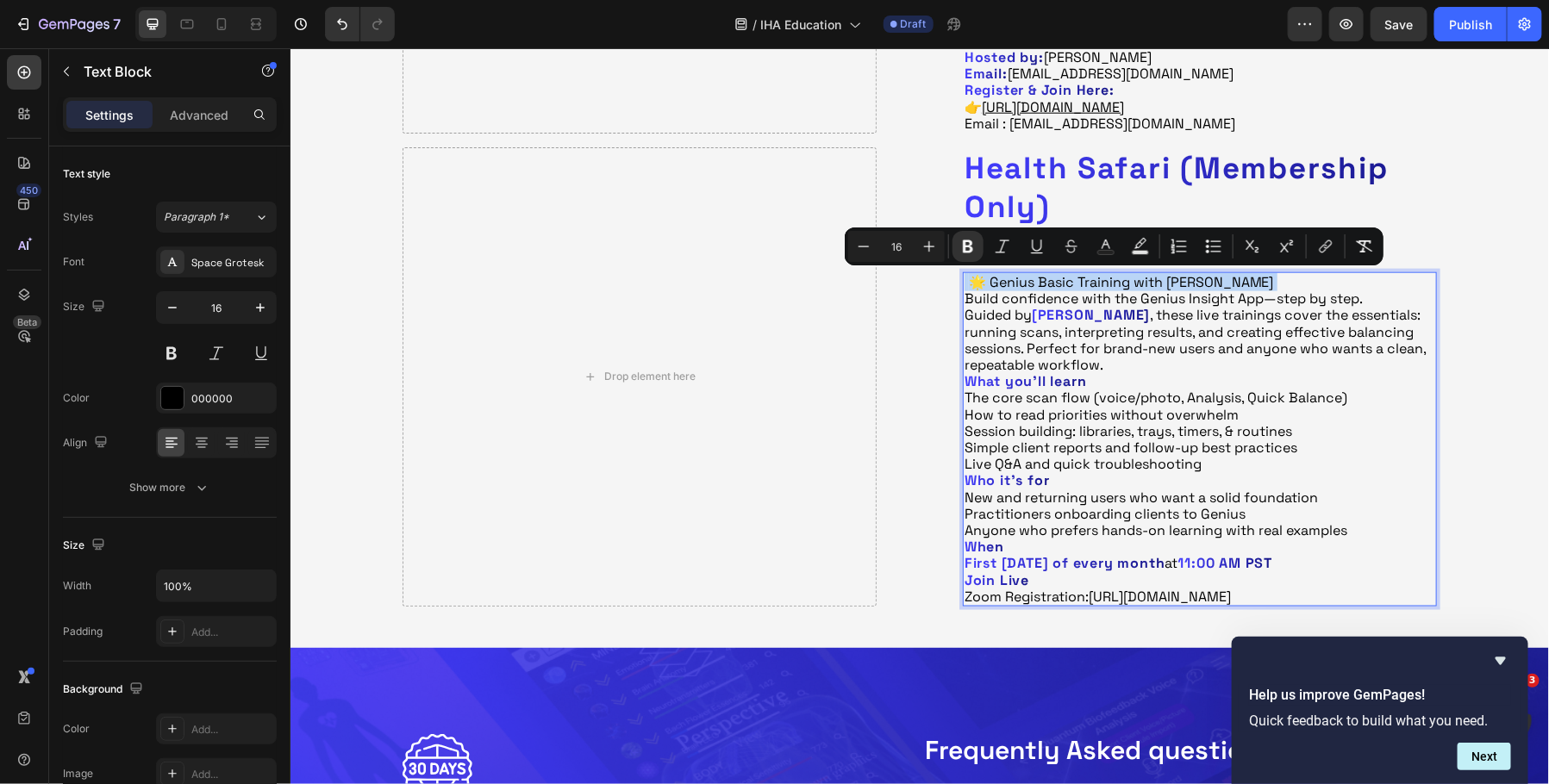
copy p "🌟 Genius Basic Training with [PERSON_NAME]"
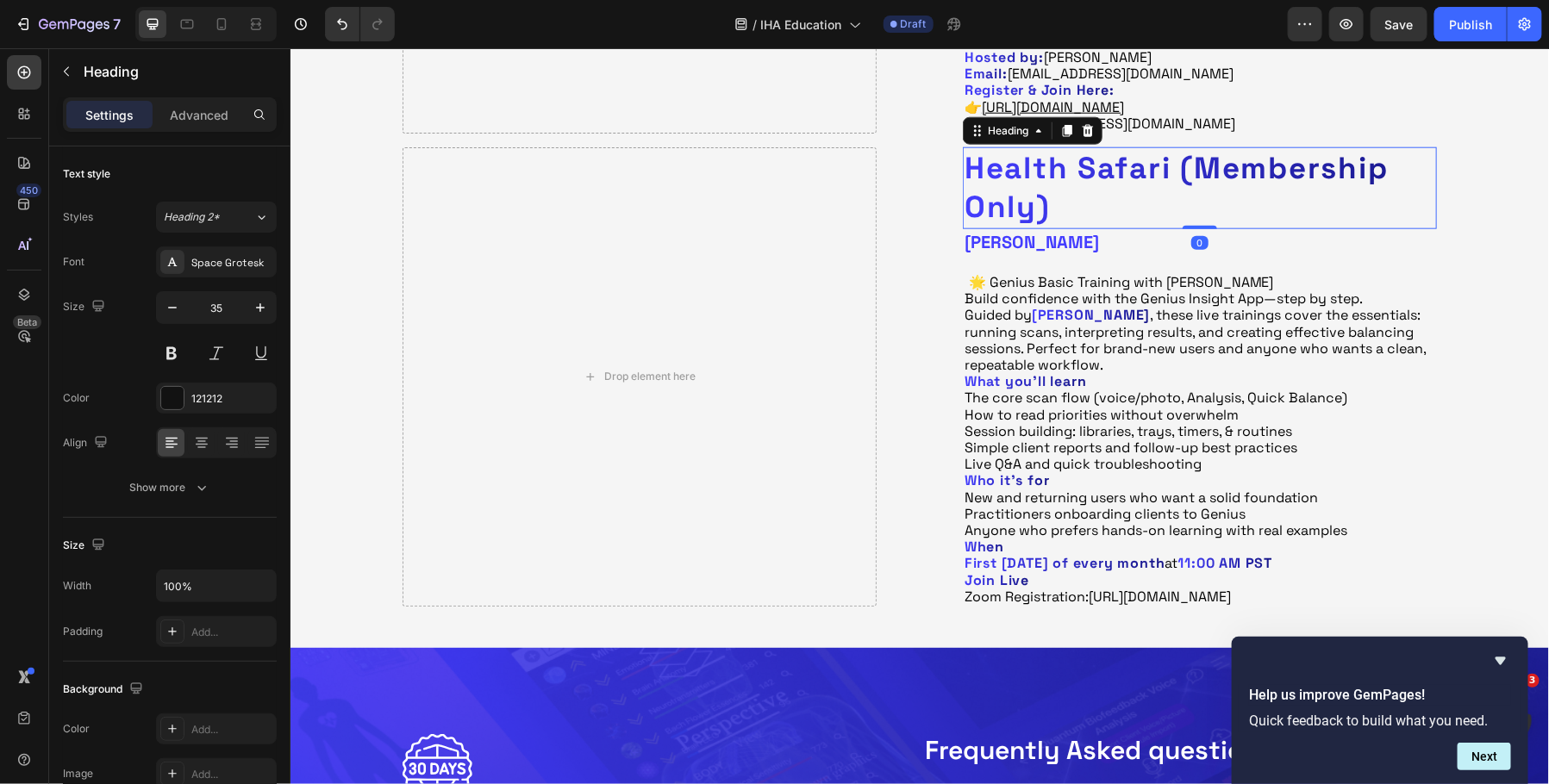
click at [1008, 178] on p "Health Safari (Membership Only)" at bounding box center [1199, 187] width 471 height 79
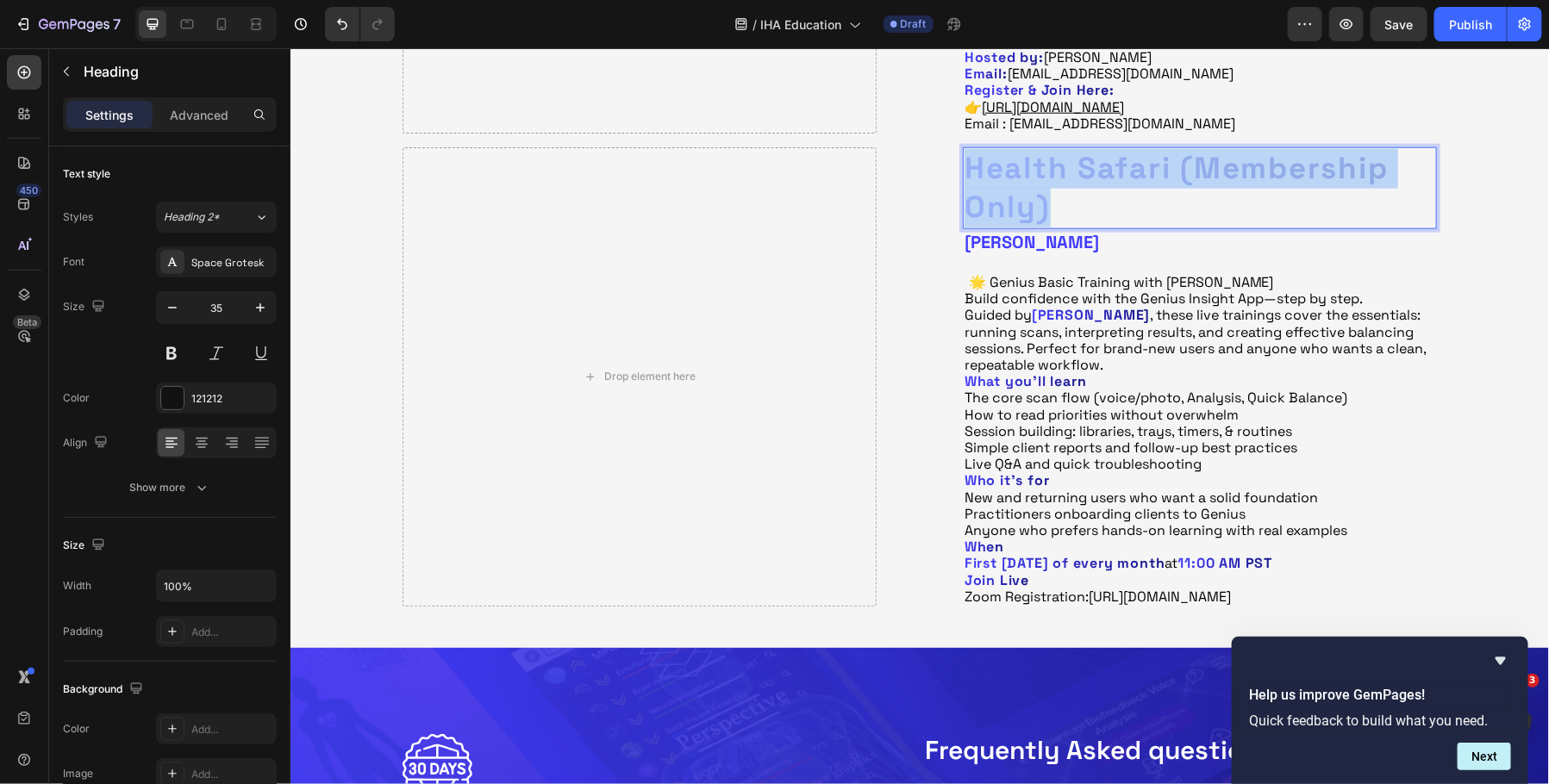
click at [1008, 178] on p "Health Safari (Membership Only)" at bounding box center [1199, 187] width 471 height 79
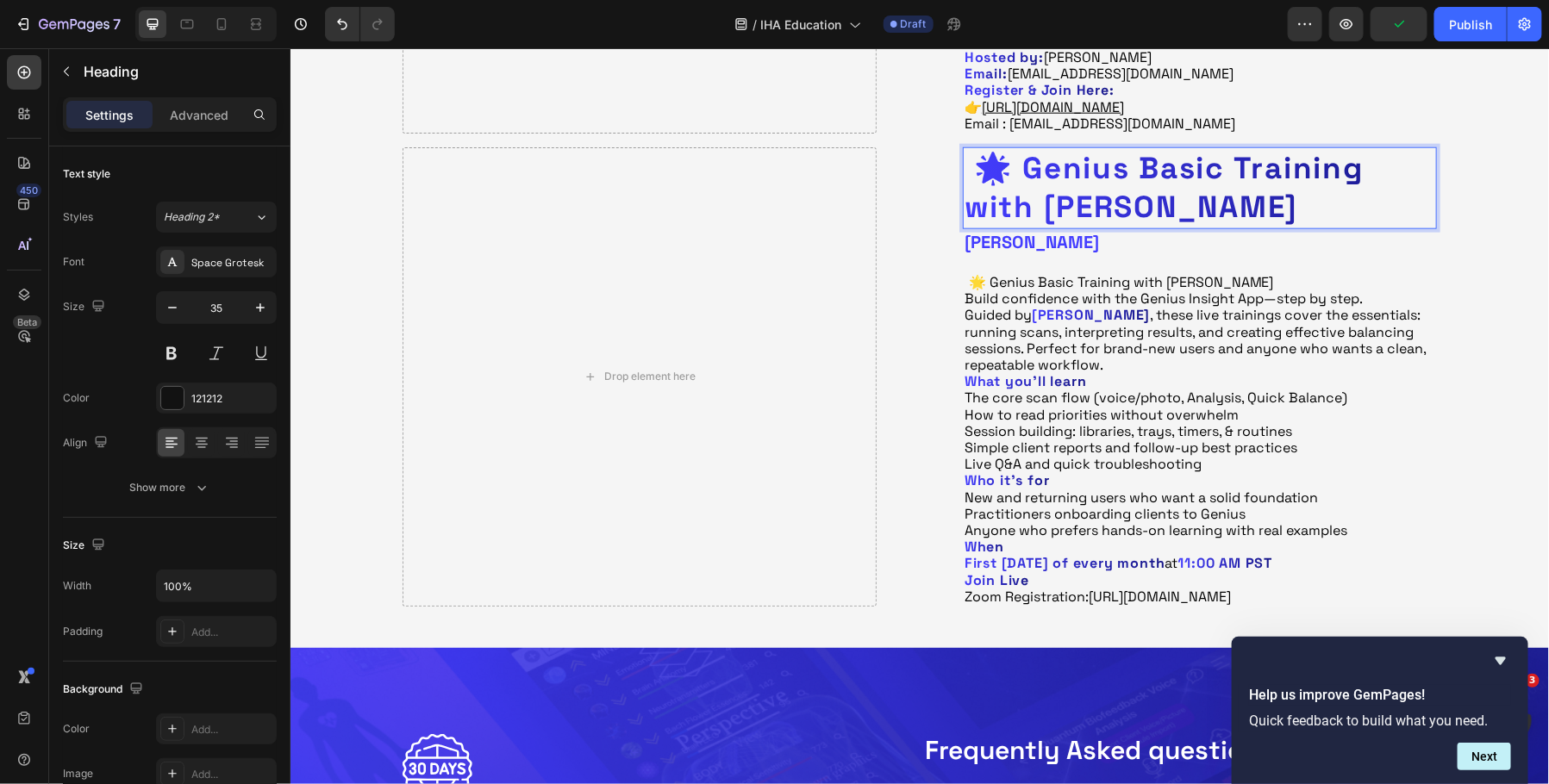
click at [1001, 162] on p "🌟 Genius Basic Training with [PERSON_NAME]" at bounding box center [1199, 187] width 471 height 79
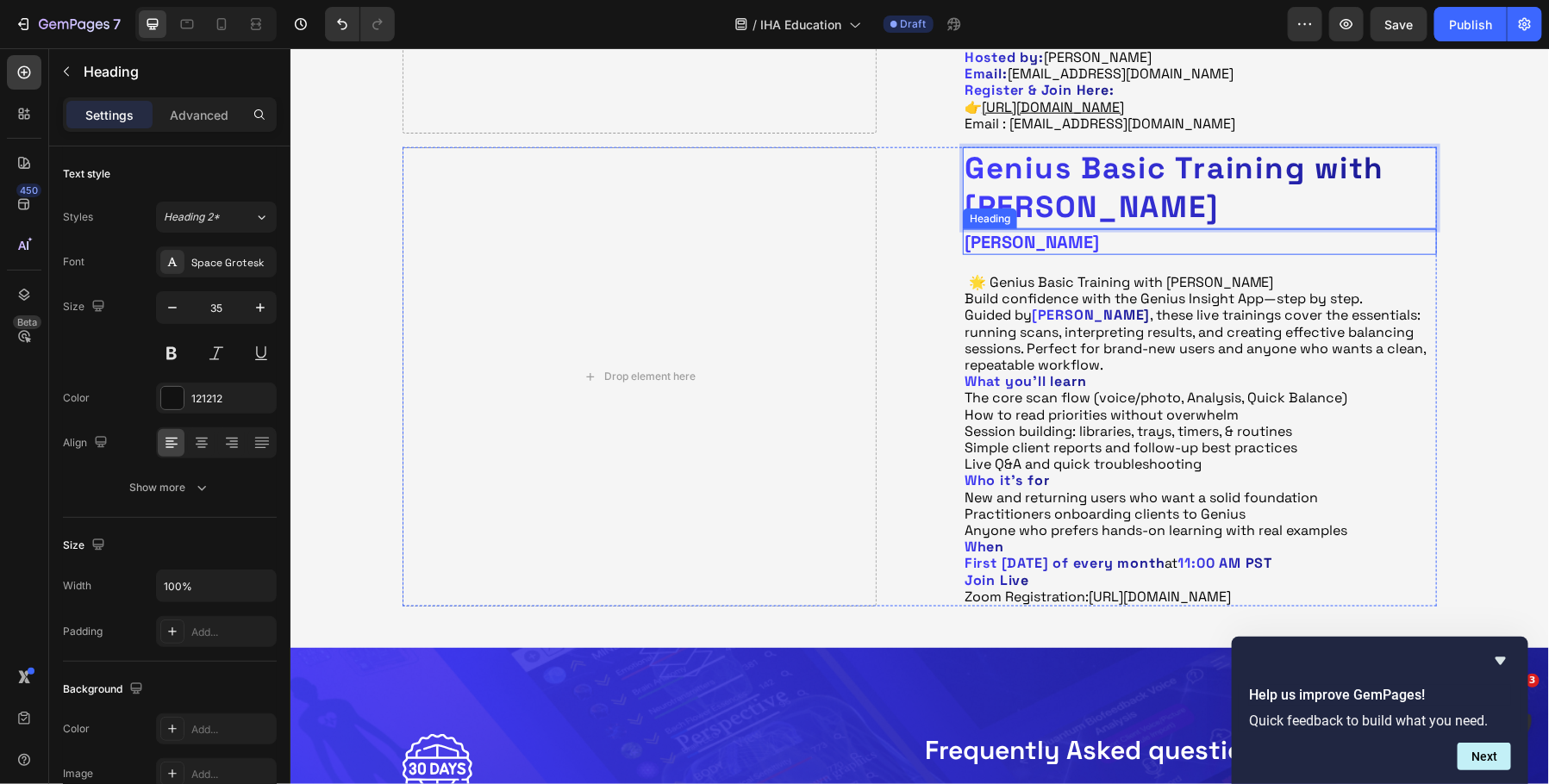
click at [1016, 235] on h2 "[PERSON_NAME]" at bounding box center [1199, 241] width 475 height 26
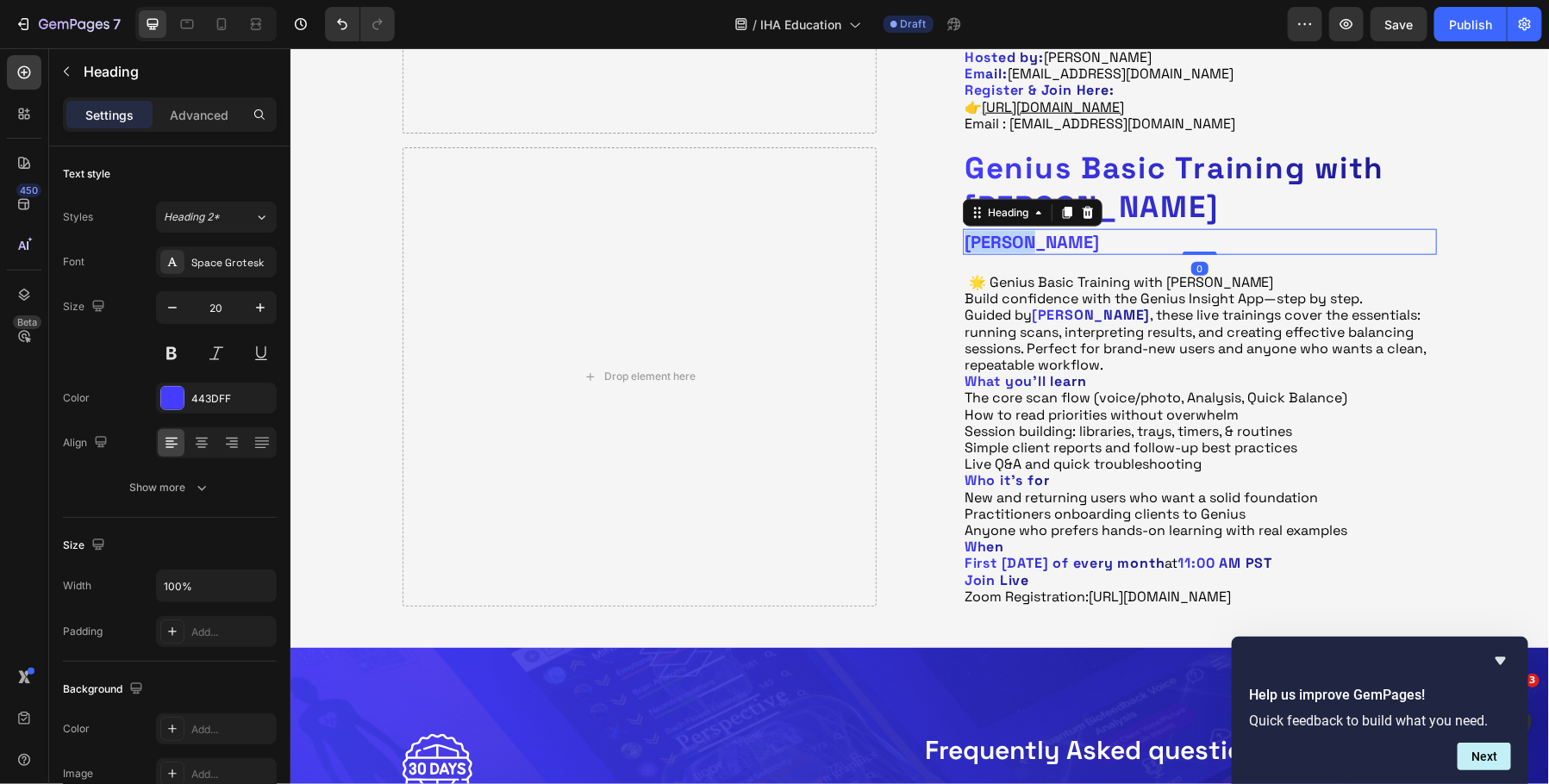
click at [1016, 235] on h2 "[PERSON_NAME]" at bounding box center [1199, 241] width 475 height 26
click at [1016, 235] on p "[PERSON_NAME]" at bounding box center [1199, 241] width 471 height 22
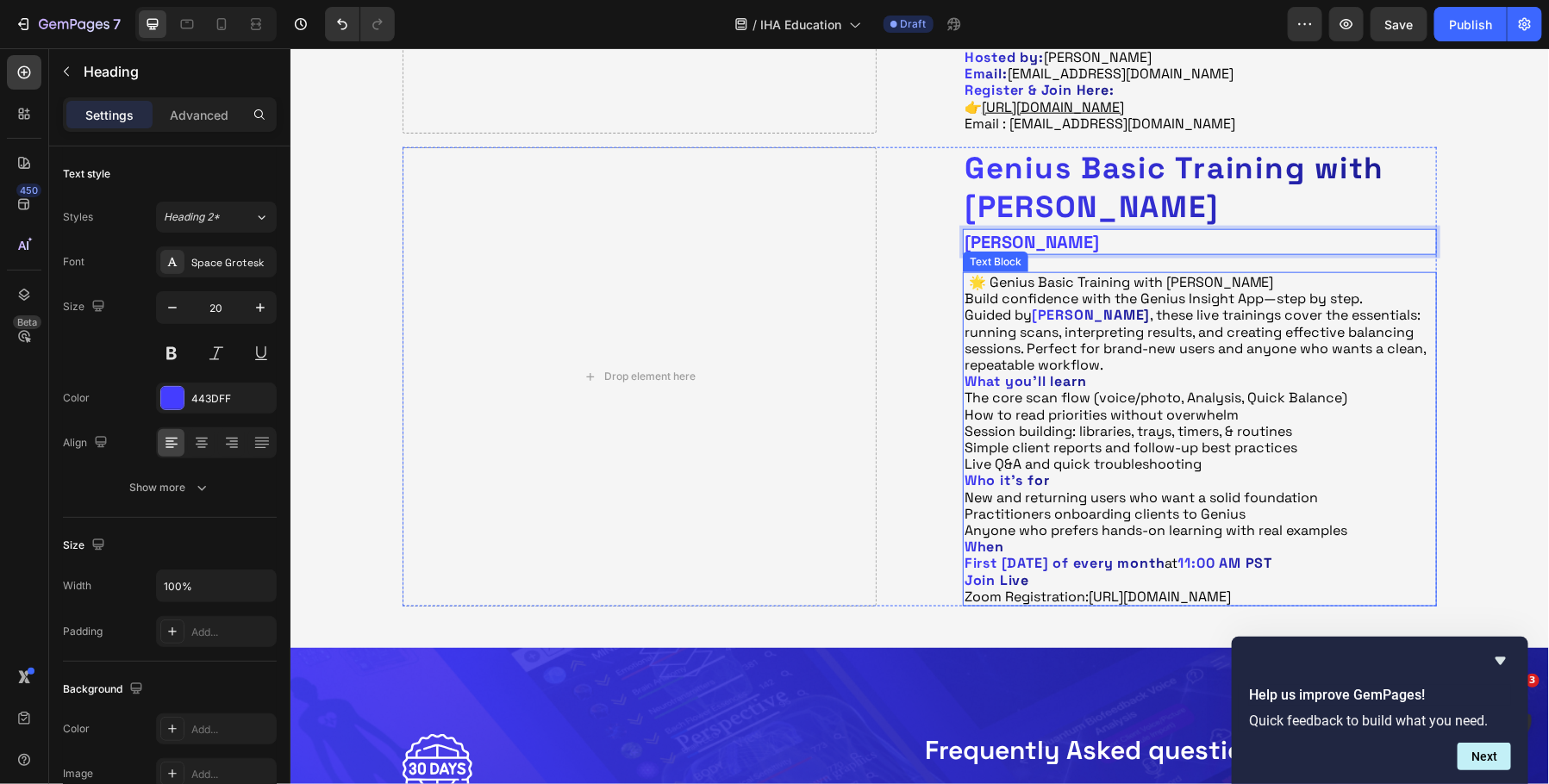
click at [1178, 378] on p "What you’ll learn" at bounding box center [1199, 381] width 471 height 17
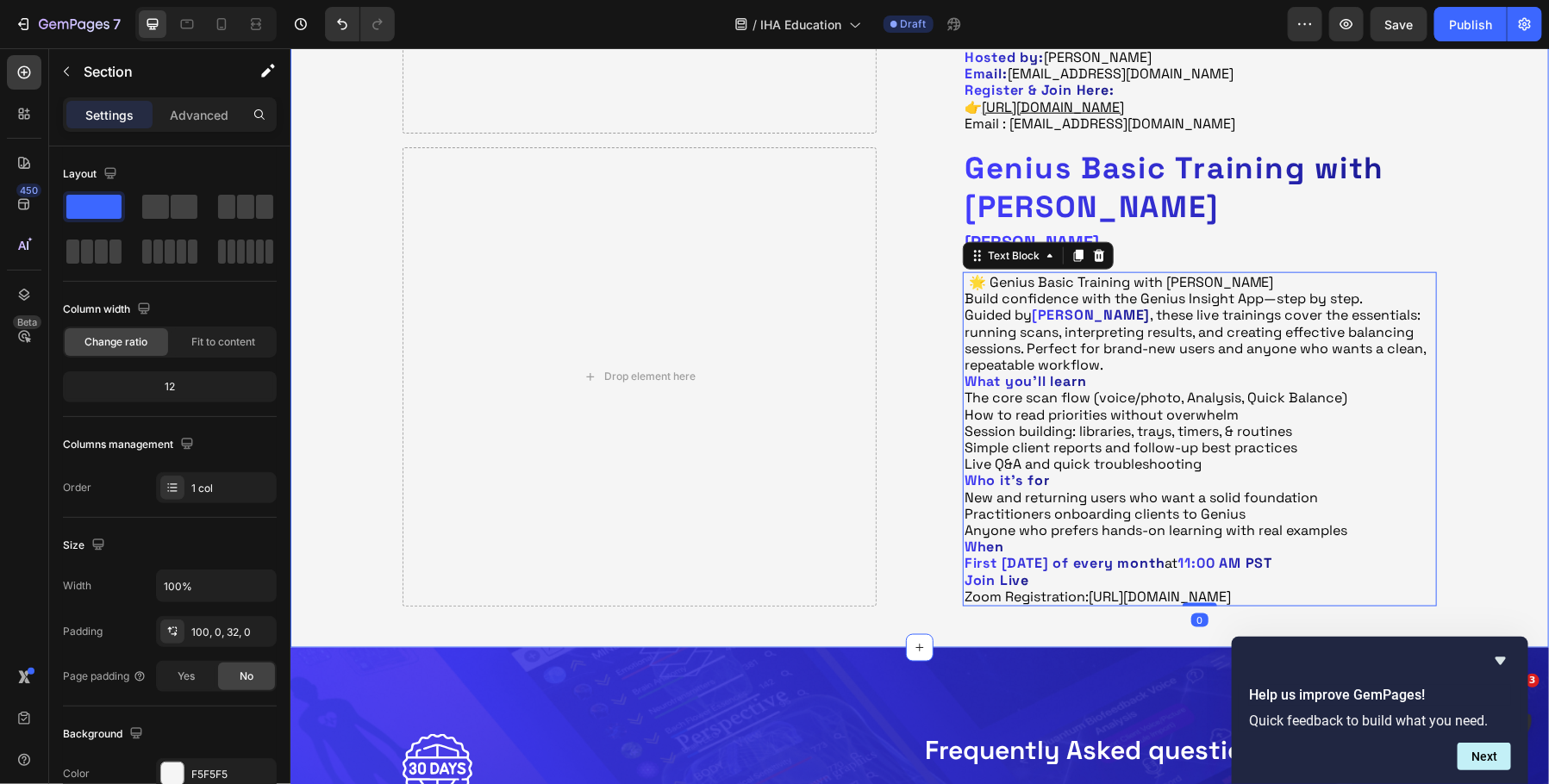
click at [1492, 370] on div "IHA Education Events by Insight Health Apps offer a range of learning opportuni…" at bounding box center [919, 80] width 1259 height 1080
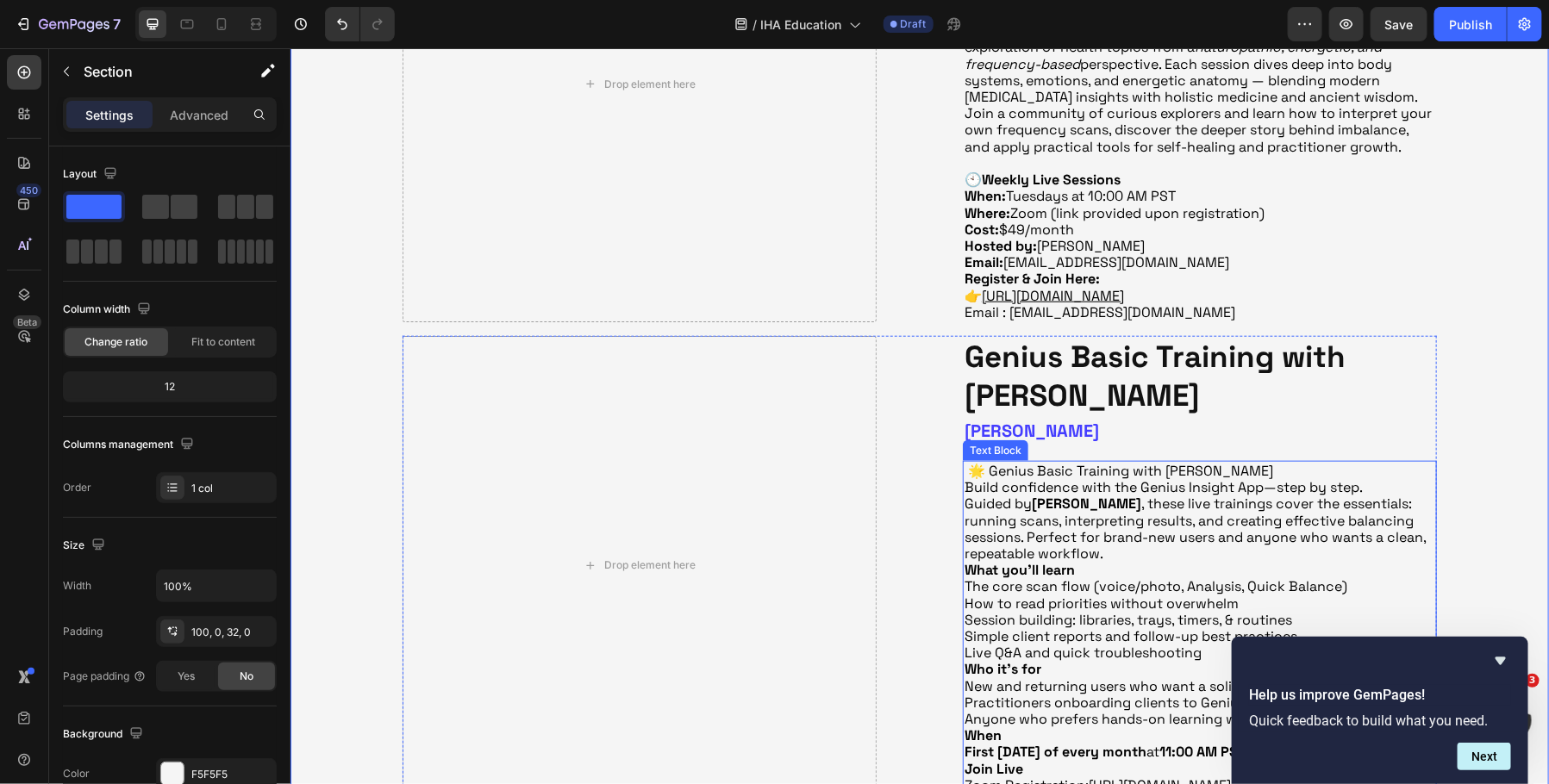
scroll to position [675, 0]
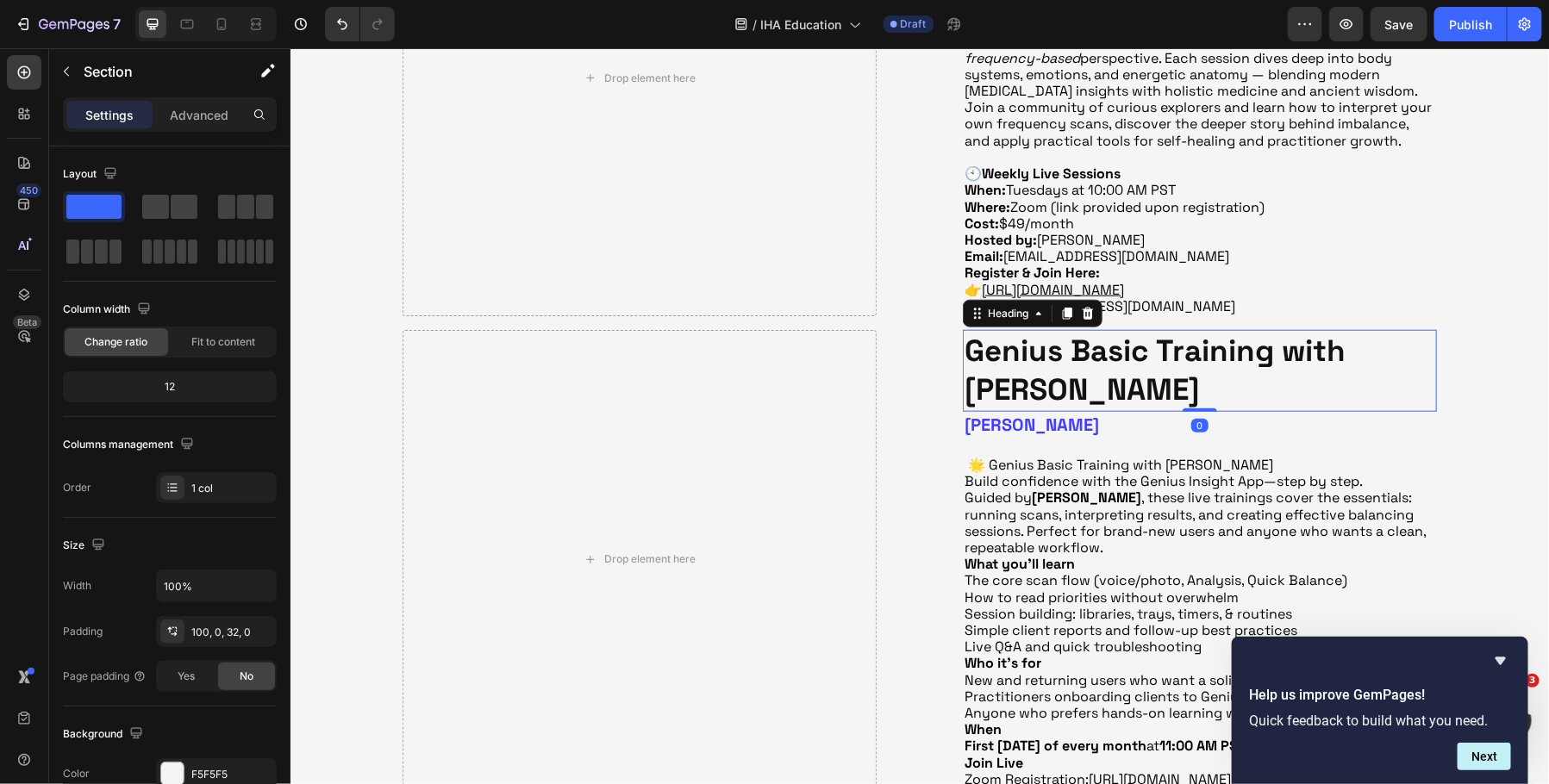
click at [1308, 340] on p "Genius Basic Training with [PERSON_NAME]" at bounding box center [1199, 370] width 471 height 79
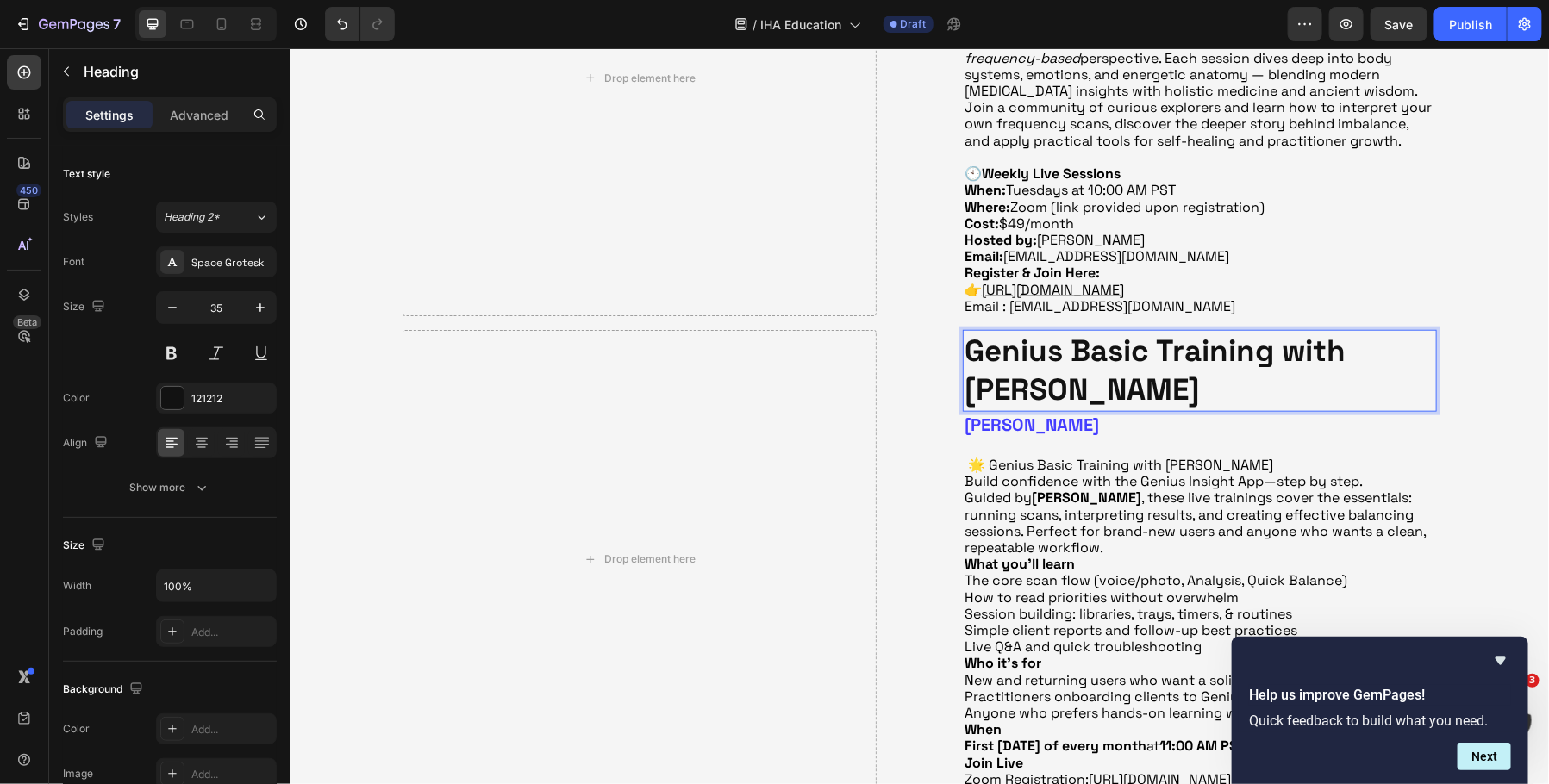
click at [1294, 360] on p "Genius Basic Training with [PERSON_NAME]" at bounding box center [1199, 370] width 471 height 79
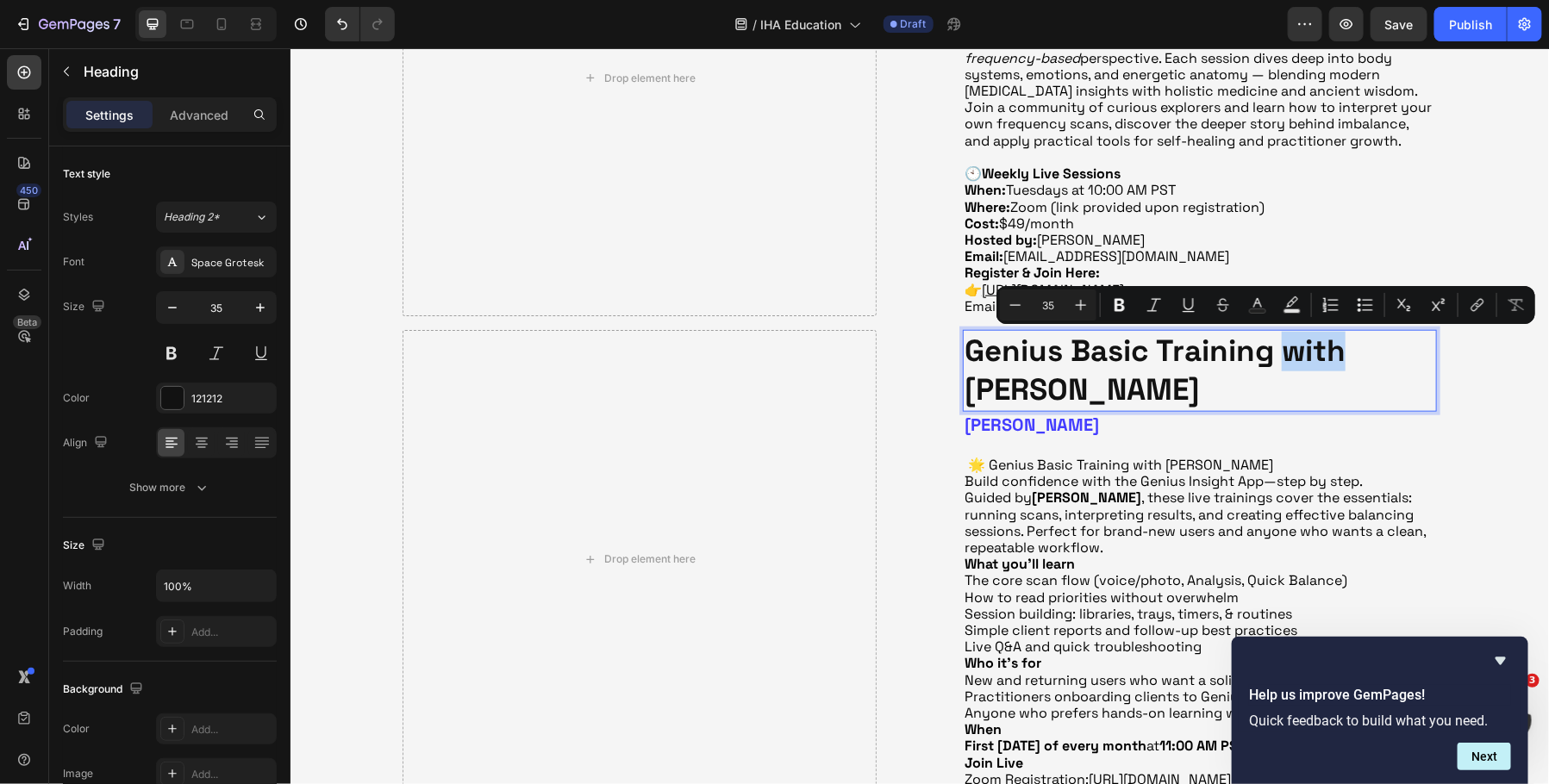
click at [1286, 346] on p "Genius Basic Training with [PERSON_NAME]" at bounding box center [1199, 370] width 471 height 79
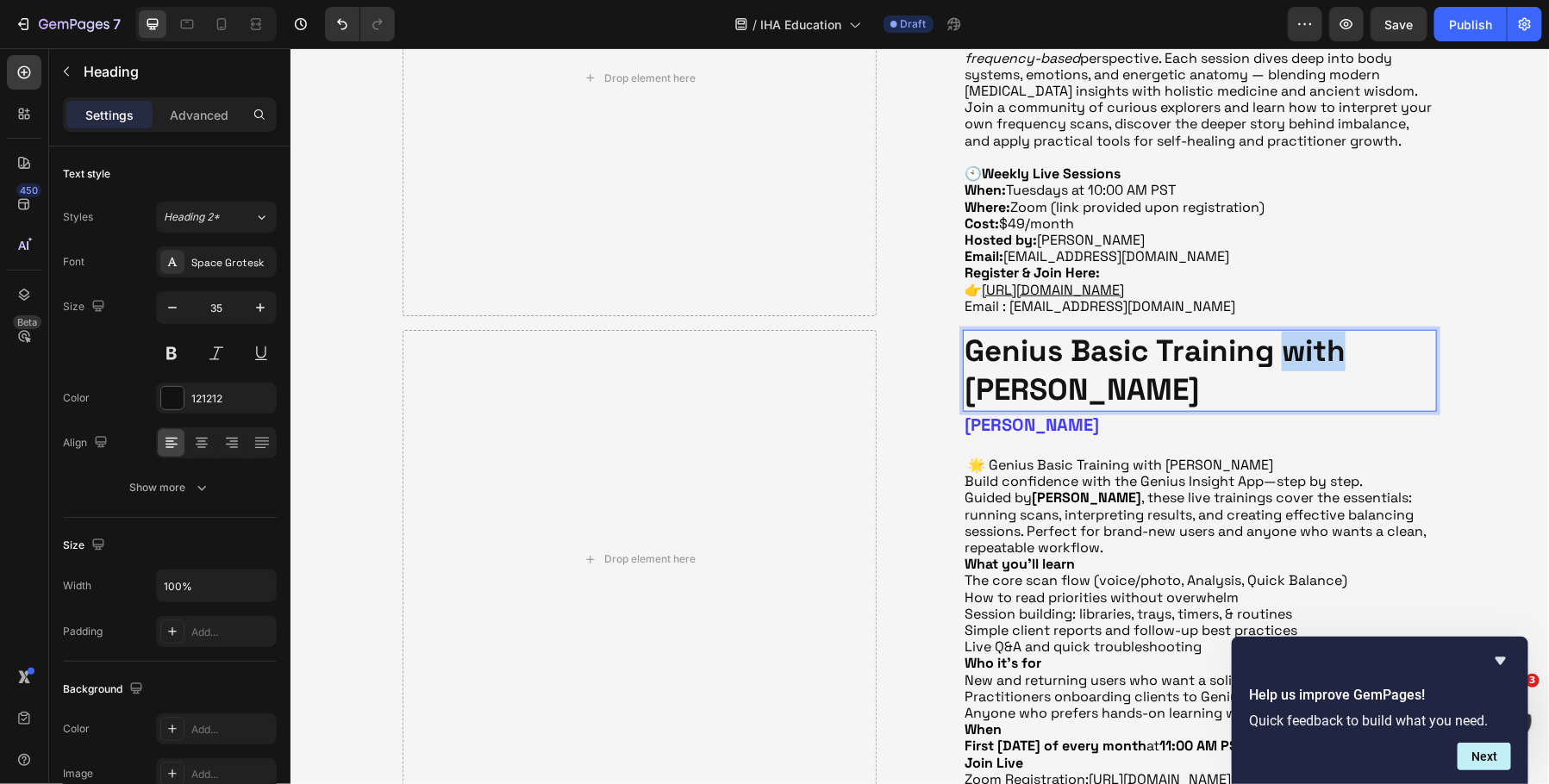
drag, startPoint x: 1285, startPoint y: 350, endPoint x: 1298, endPoint y: 379, distance: 31.8
click at [1298, 380] on p "Genius Basic Training with [PERSON_NAME]" at bounding box center [1199, 370] width 471 height 79
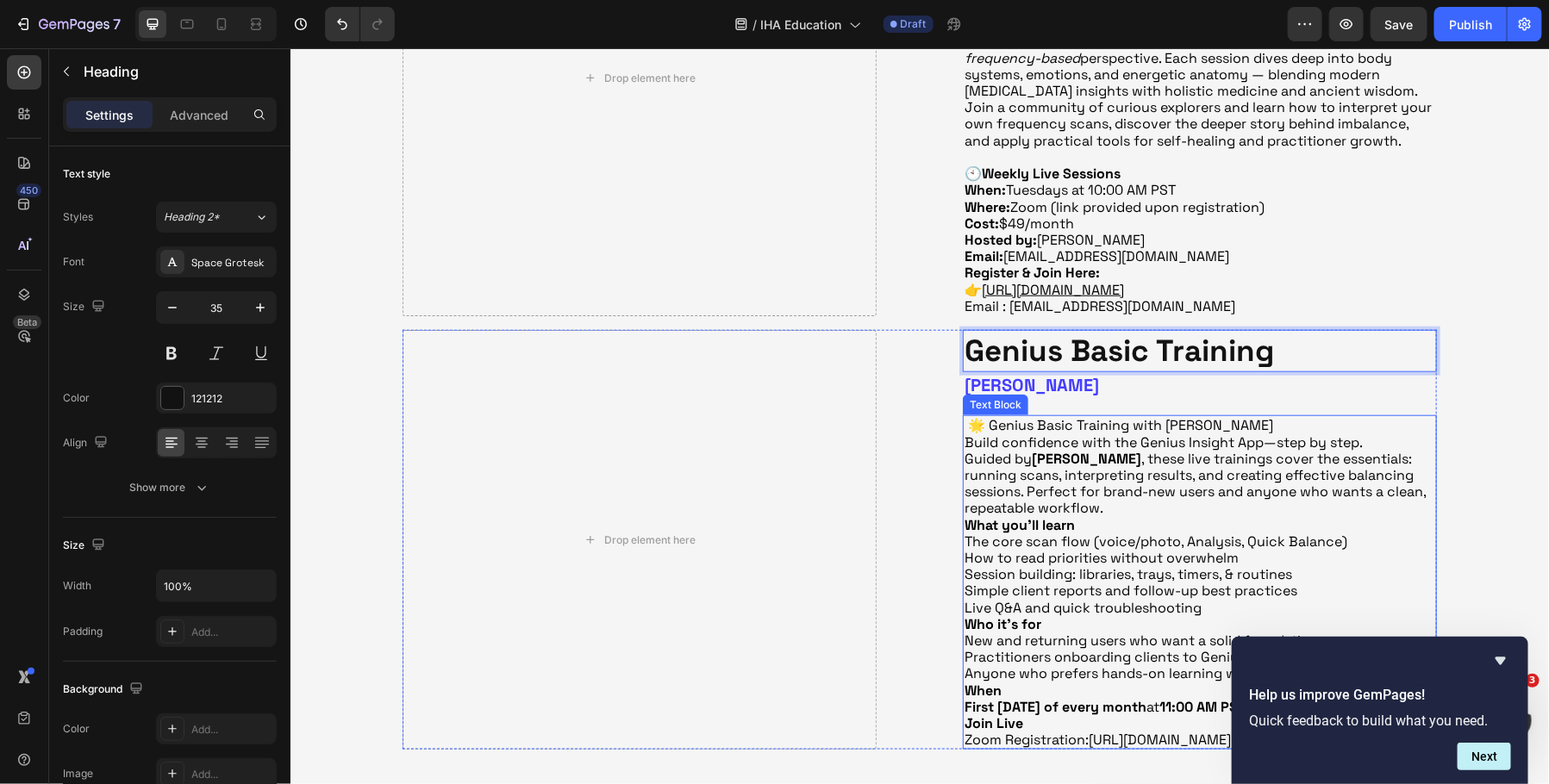
click at [1396, 426] on p "🌟 Genius Basic Training with [PERSON_NAME]" at bounding box center [1199, 425] width 471 height 17
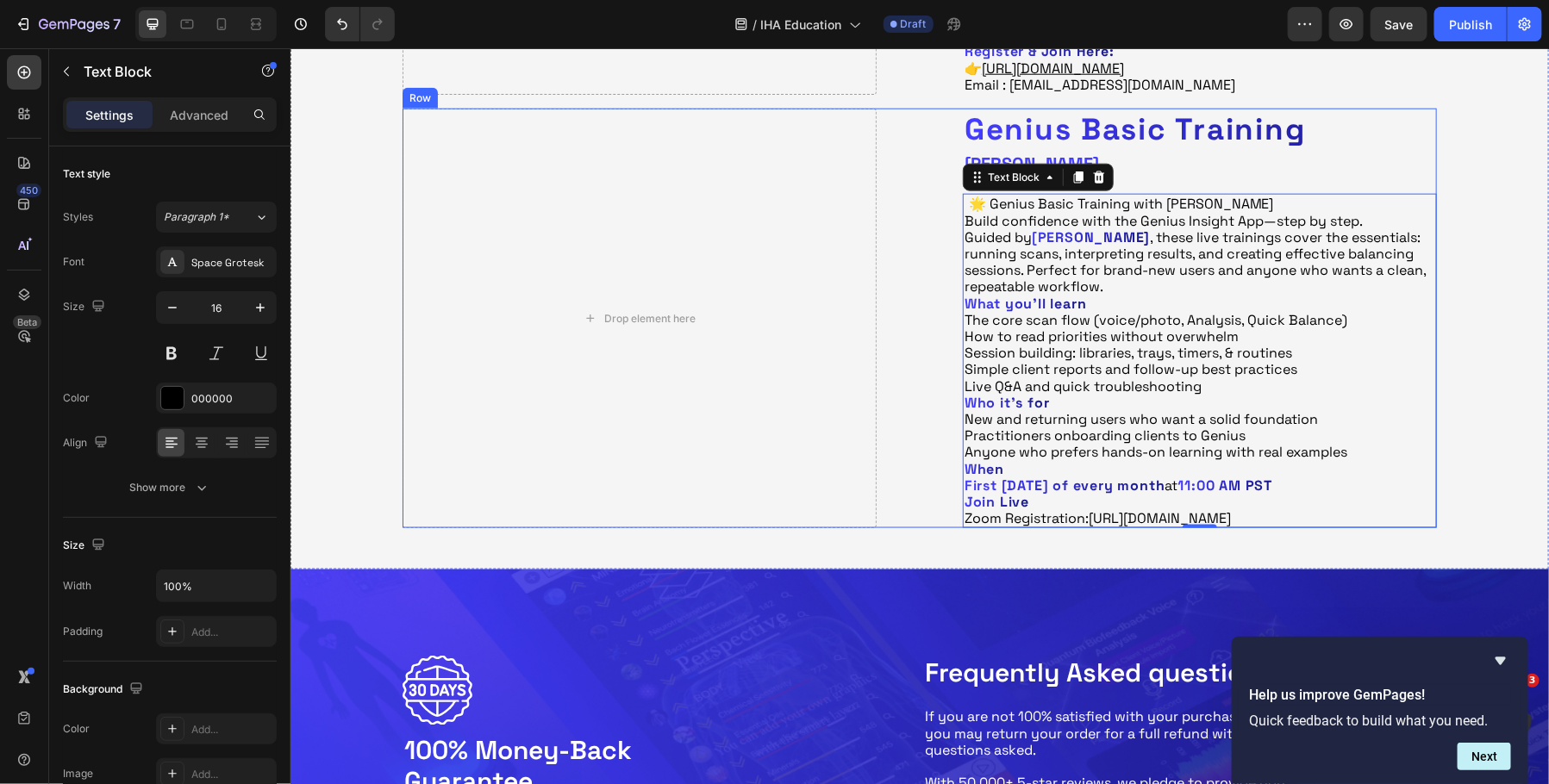
scroll to position [897, 0]
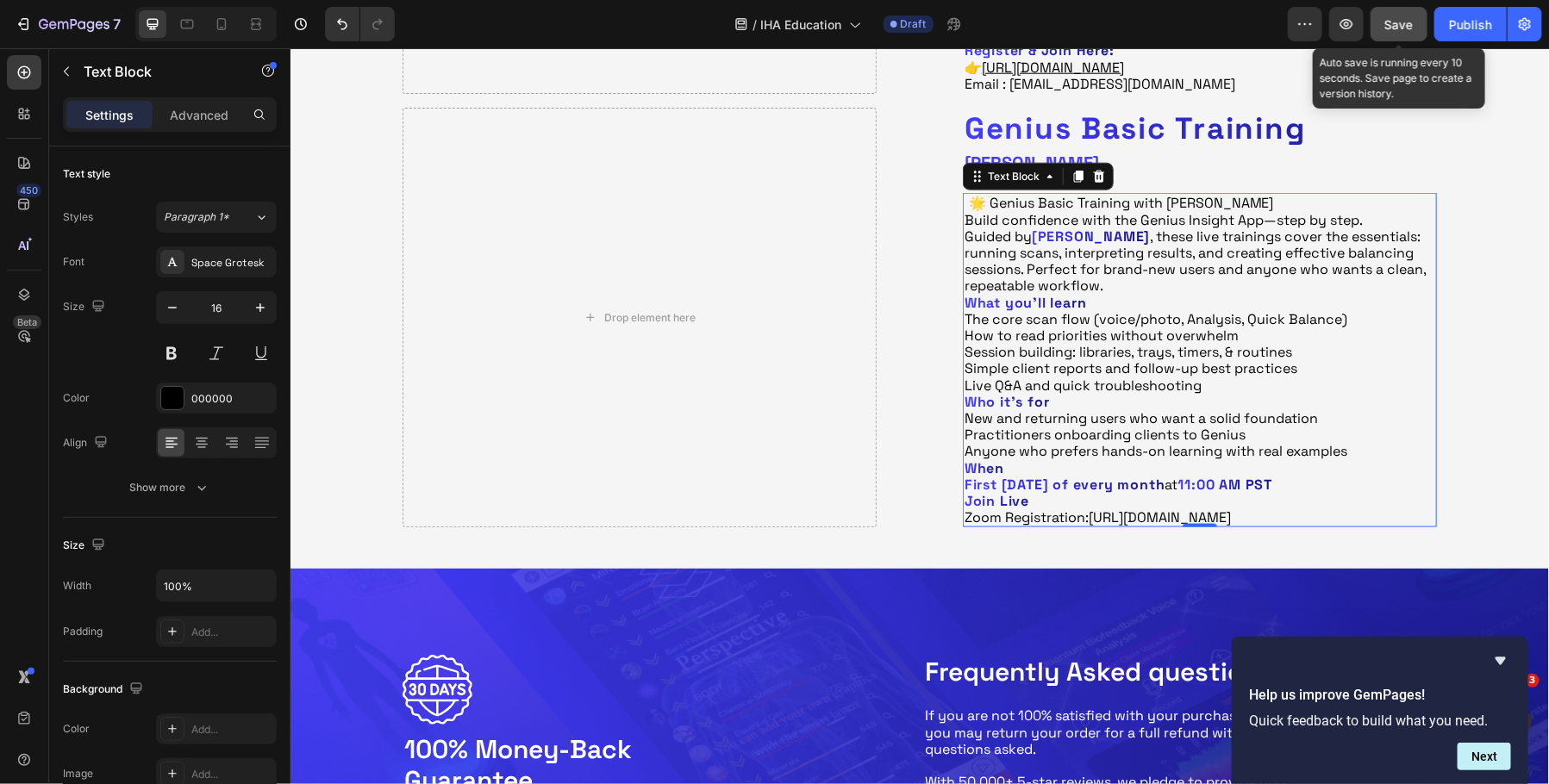
click at [1407, 30] on span "Save" at bounding box center [1399, 24] width 28 height 15
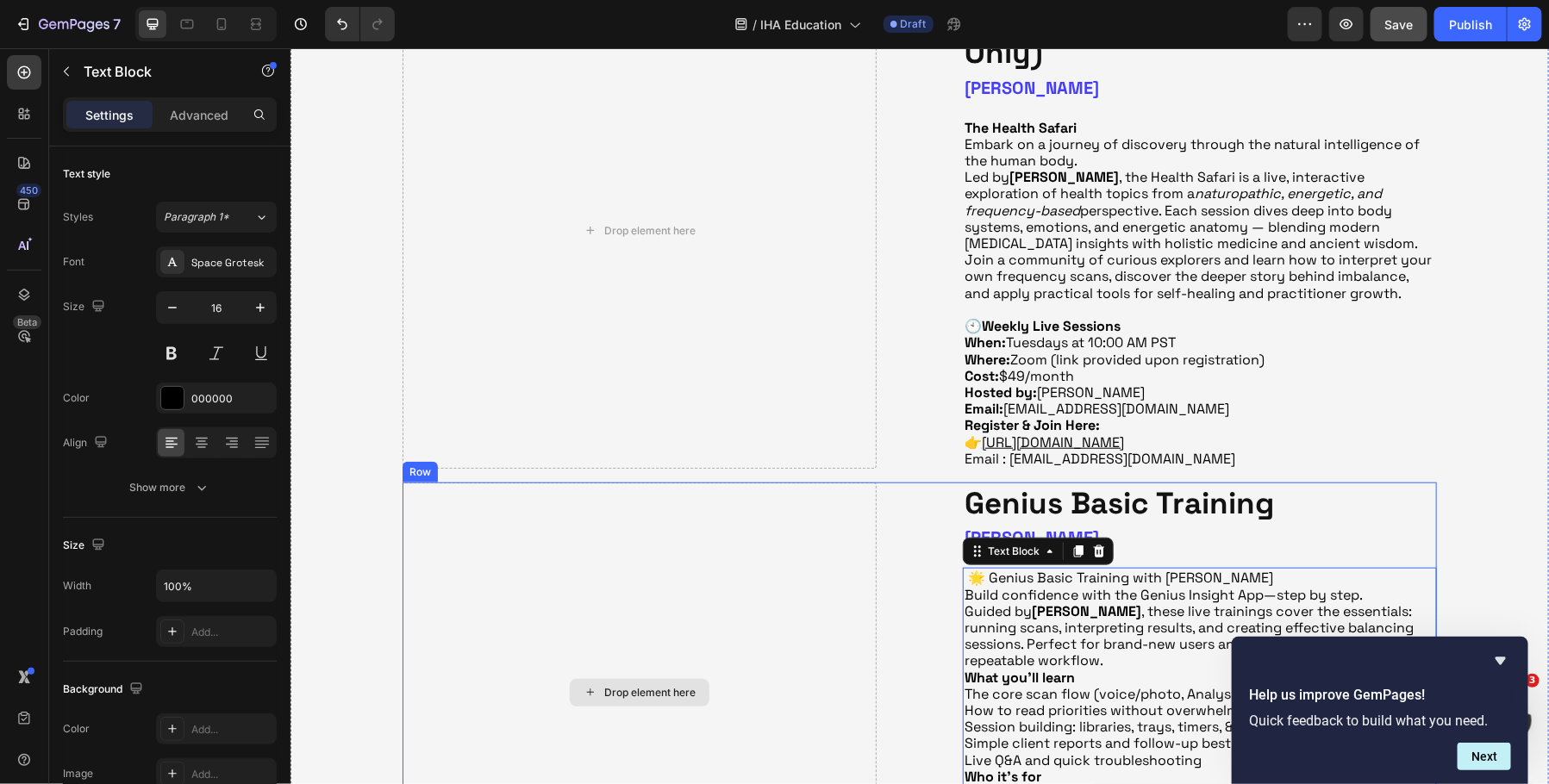
scroll to position [512, 0]
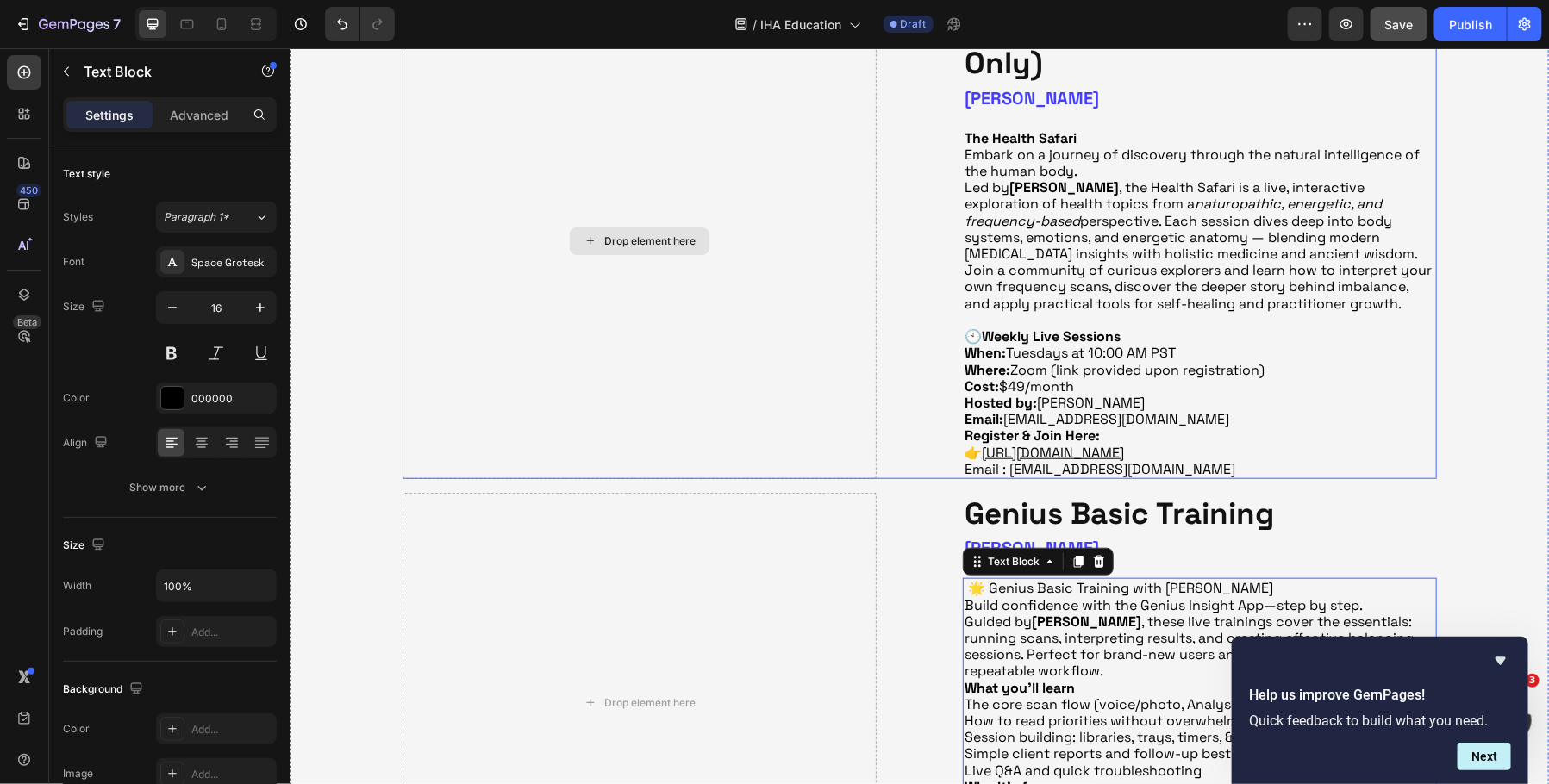
click at [608, 243] on div "Drop element here" at bounding box center [650, 240] width 92 height 14
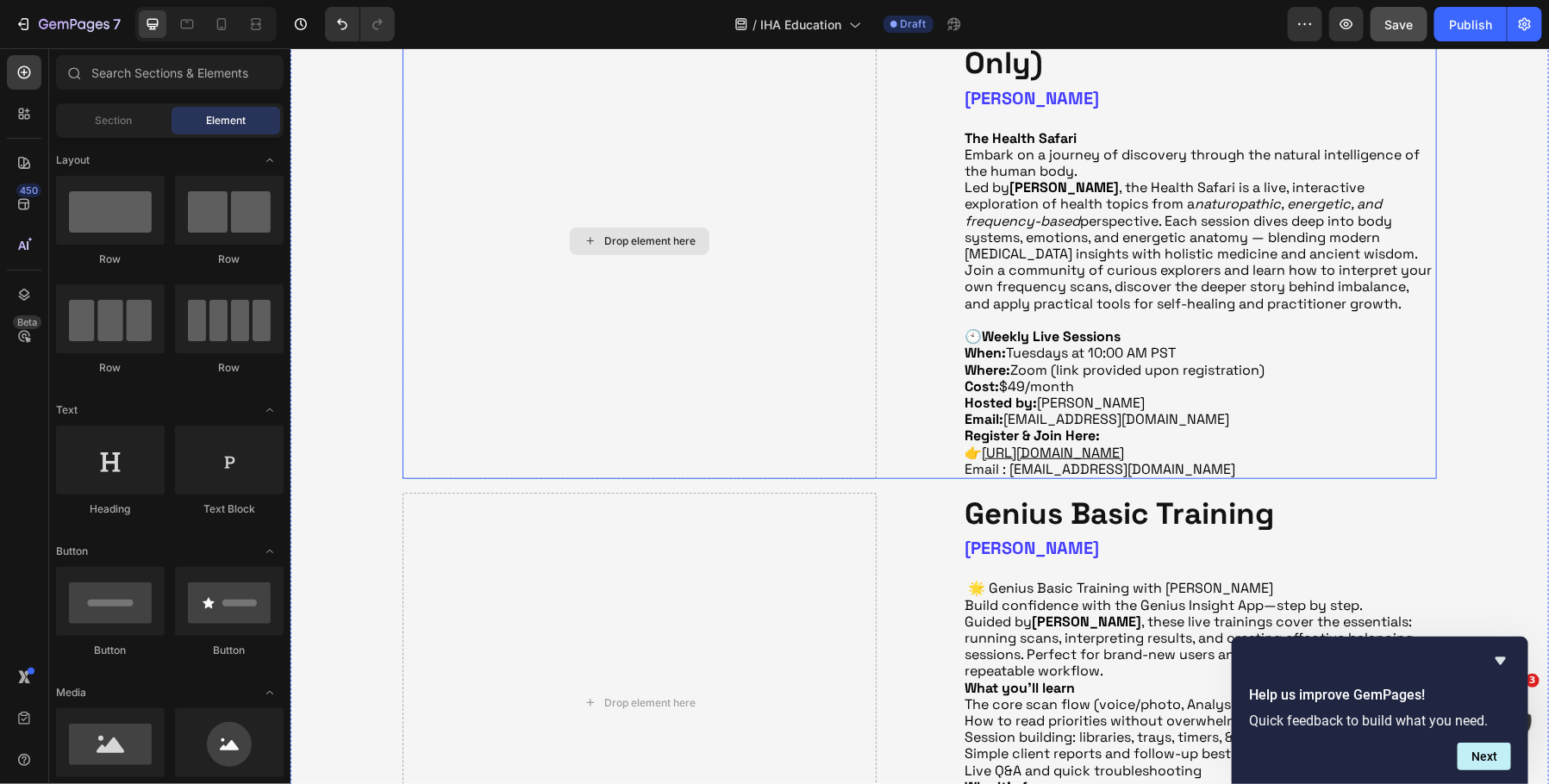
click at [585, 240] on icon at bounding box center [590, 240] width 14 height 15
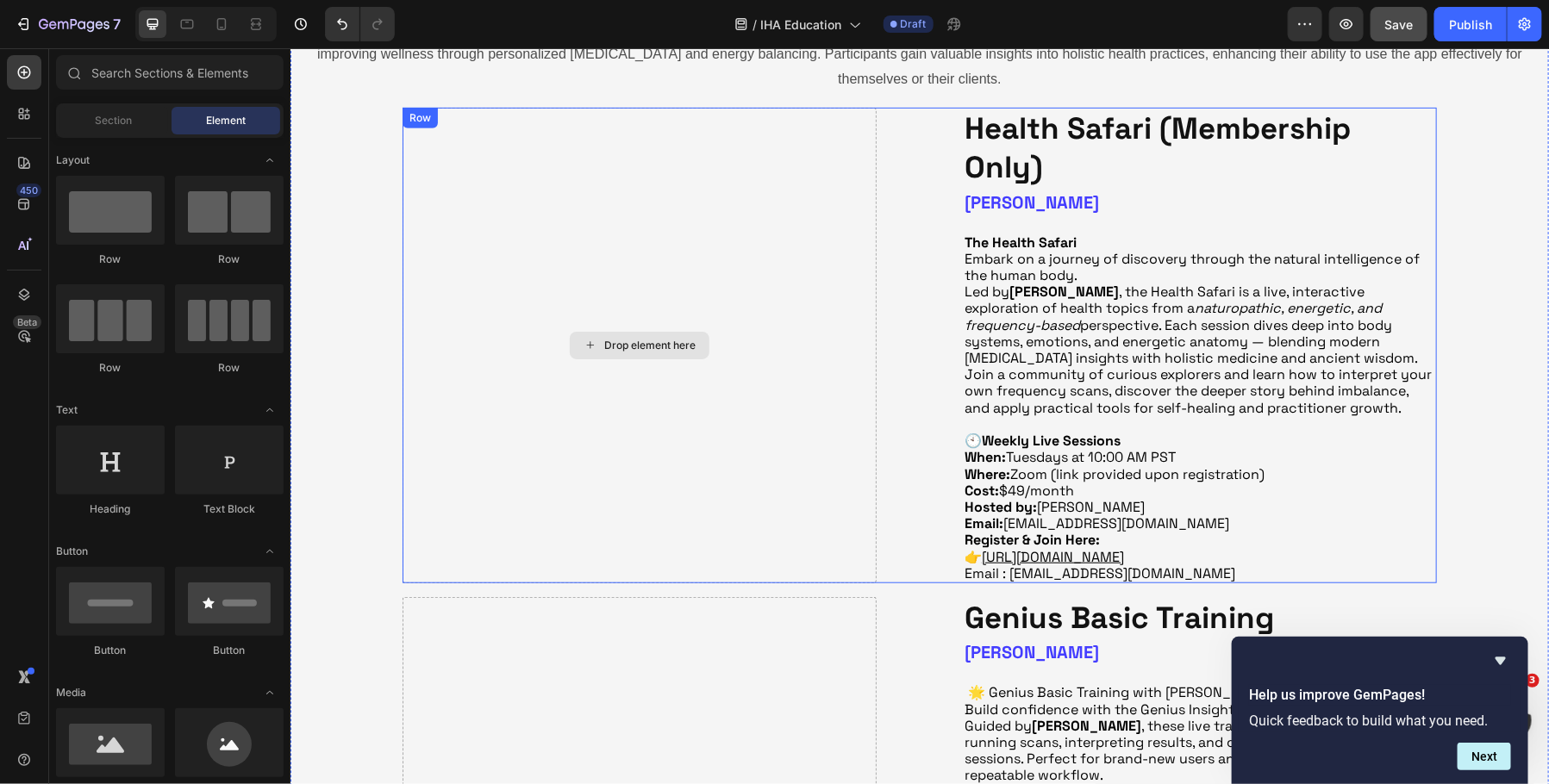
scroll to position [409, 0]
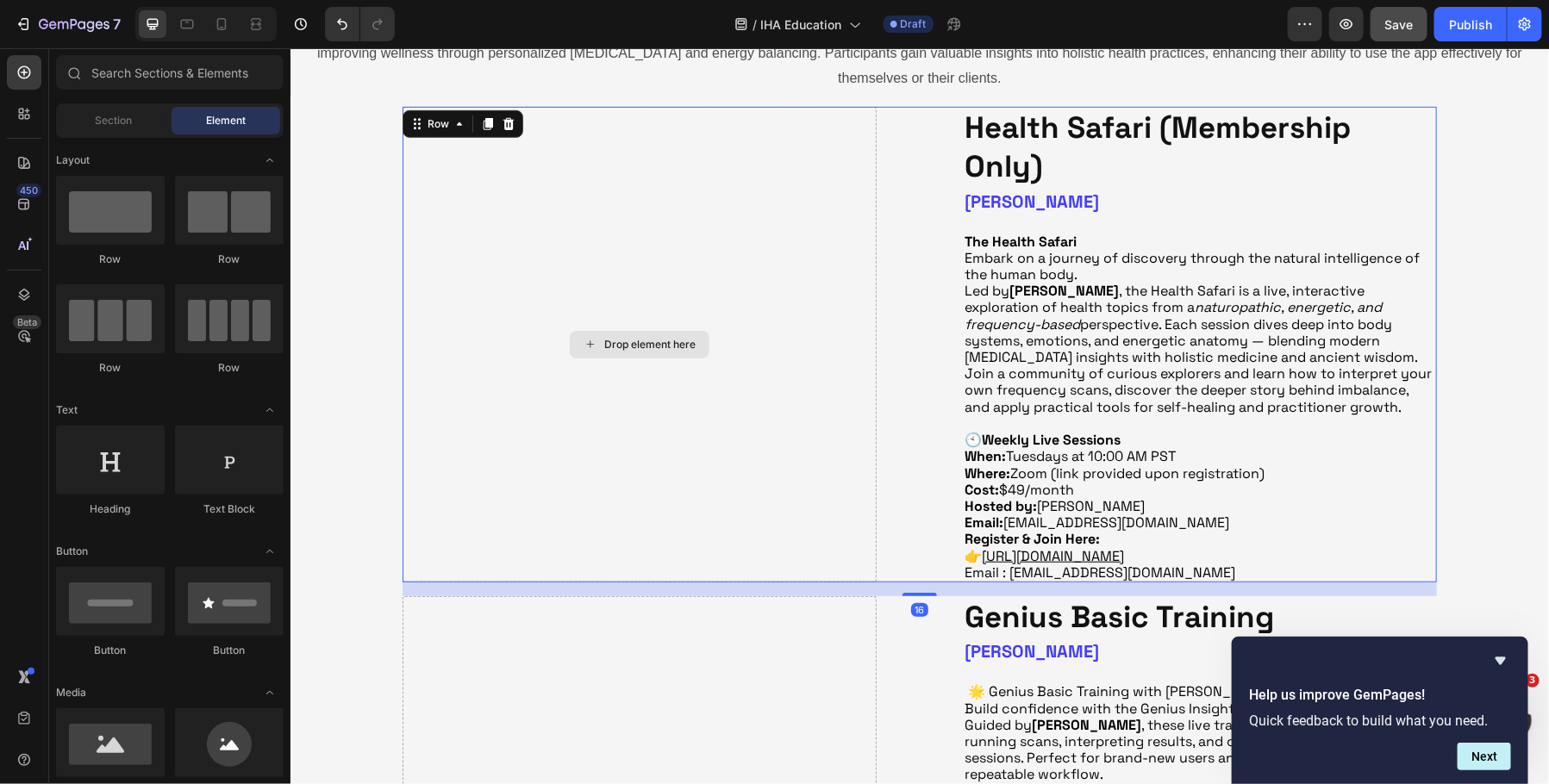
click at [498, 241] on div "Drop element here" at bounding box center [638, 343] width 475 height 475
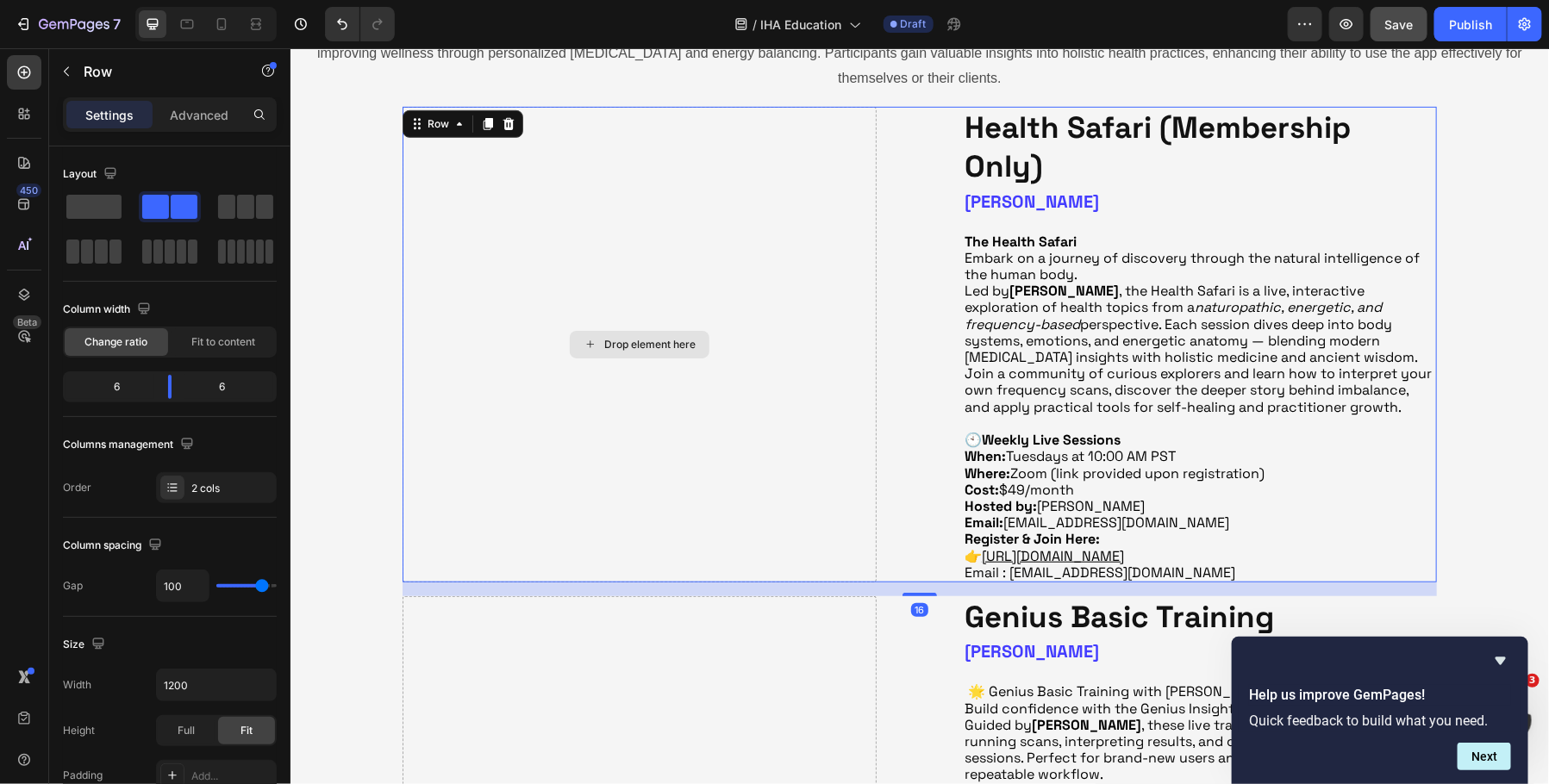
click at [624, 343] on div "Drop element here" at bounding box center [650, 343] width 92 height 14
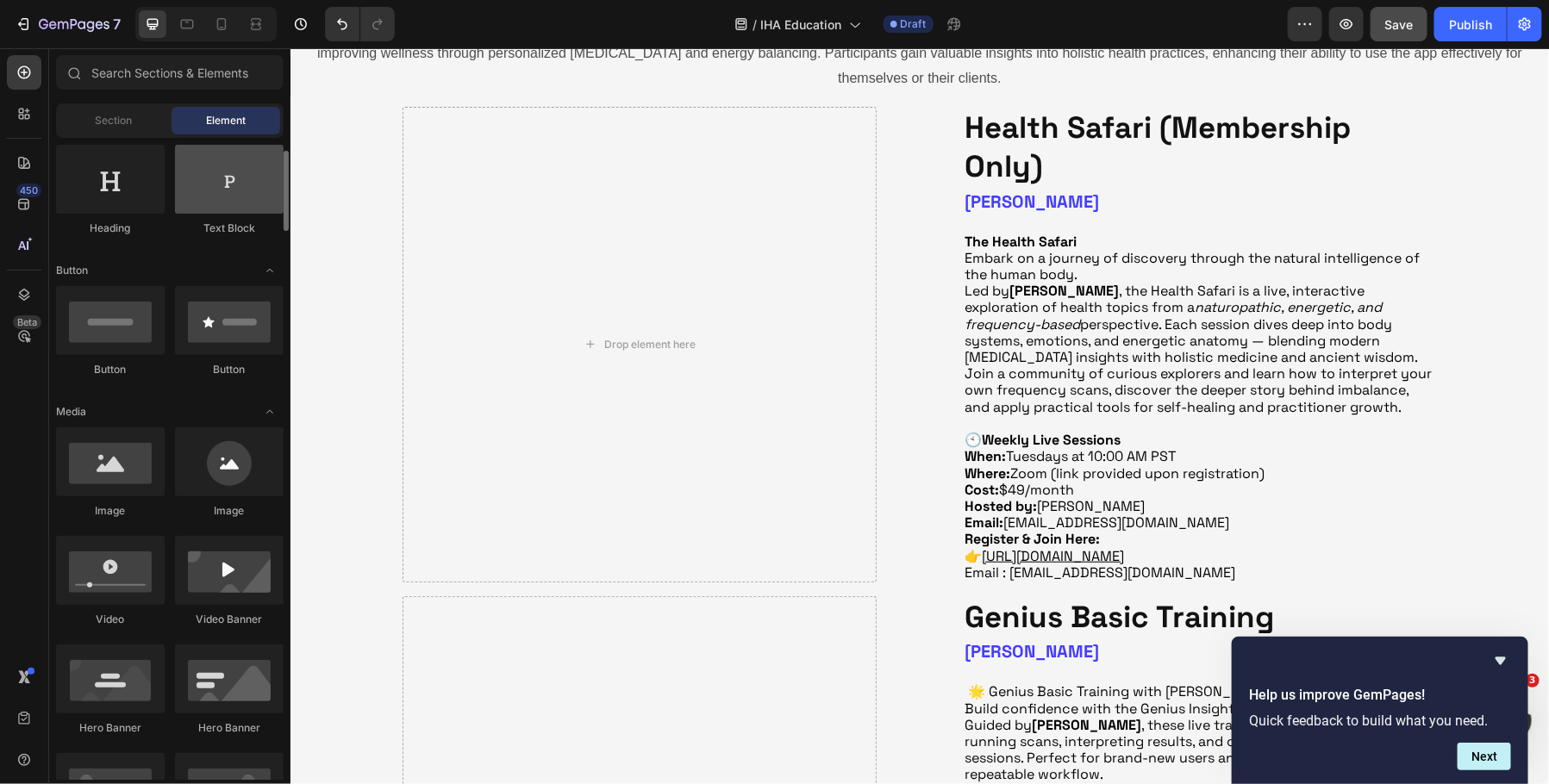
scroll to position [290, 0]
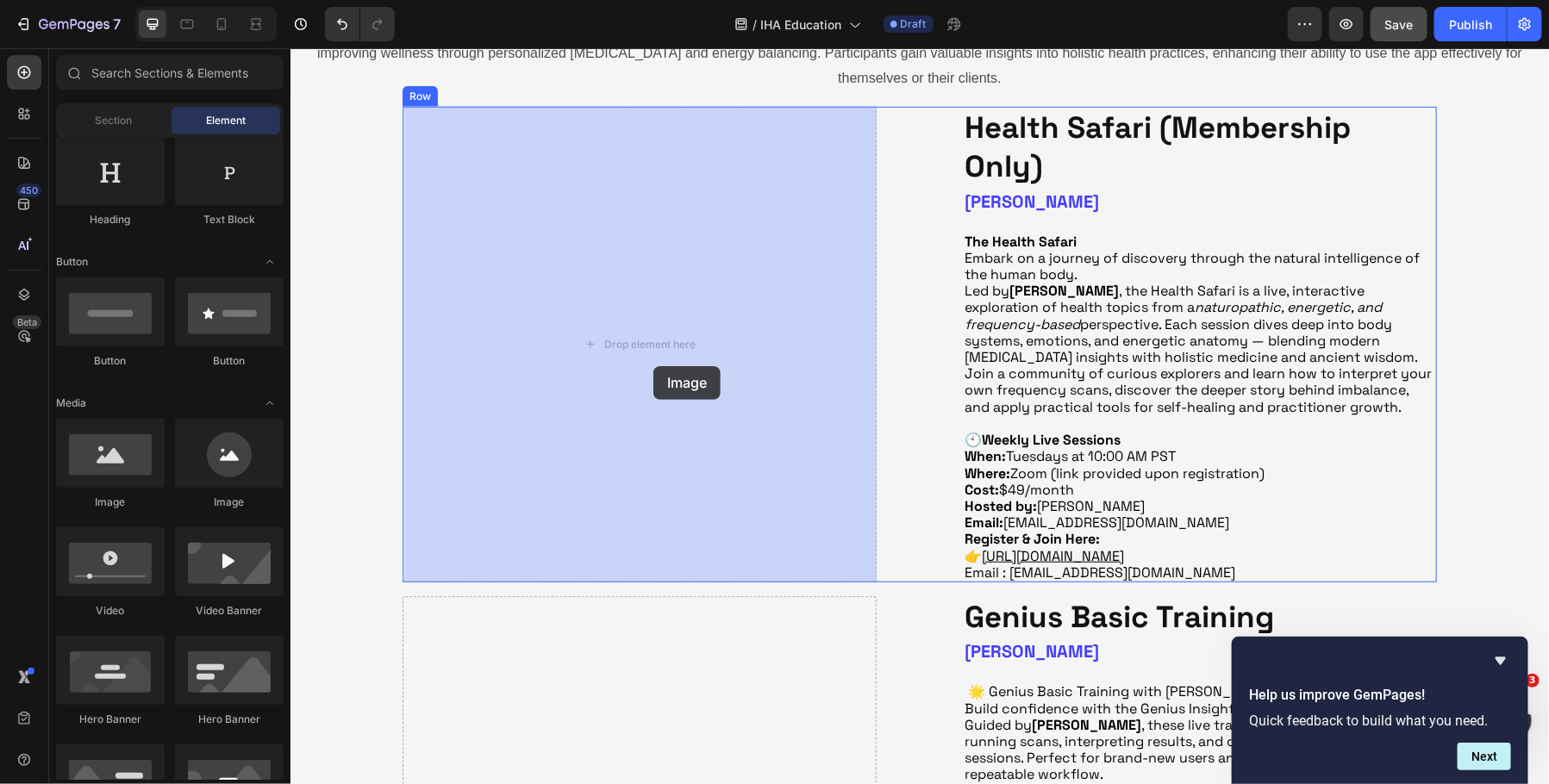
drag, startPoint x: 402, startPoint y: 511, endPoint x: 652, endPoint y: 366, distance: 289.0
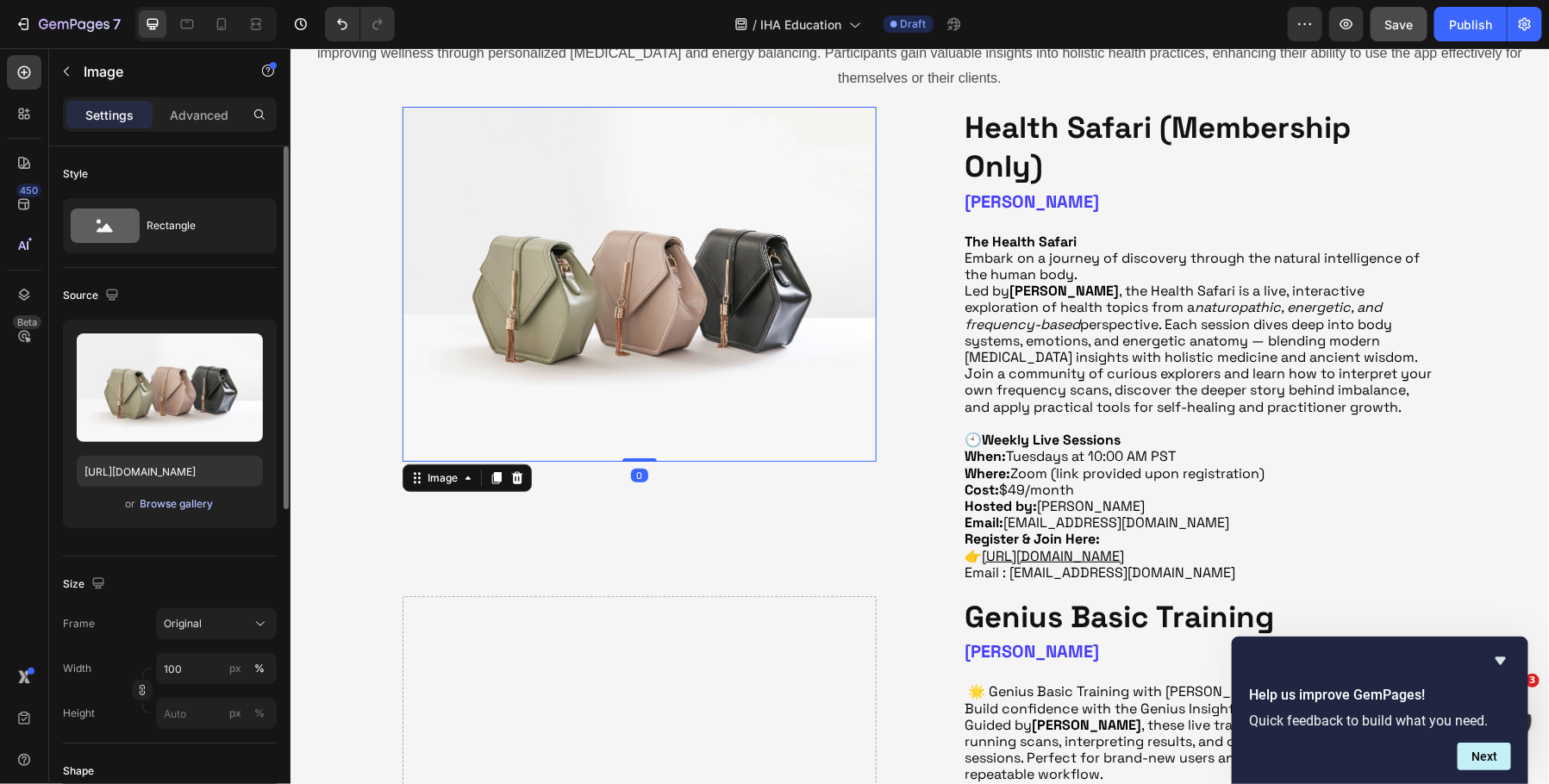
click at [178, 502] on div "Browse gallery" at bounding box center [177, 504] width 73 height 16
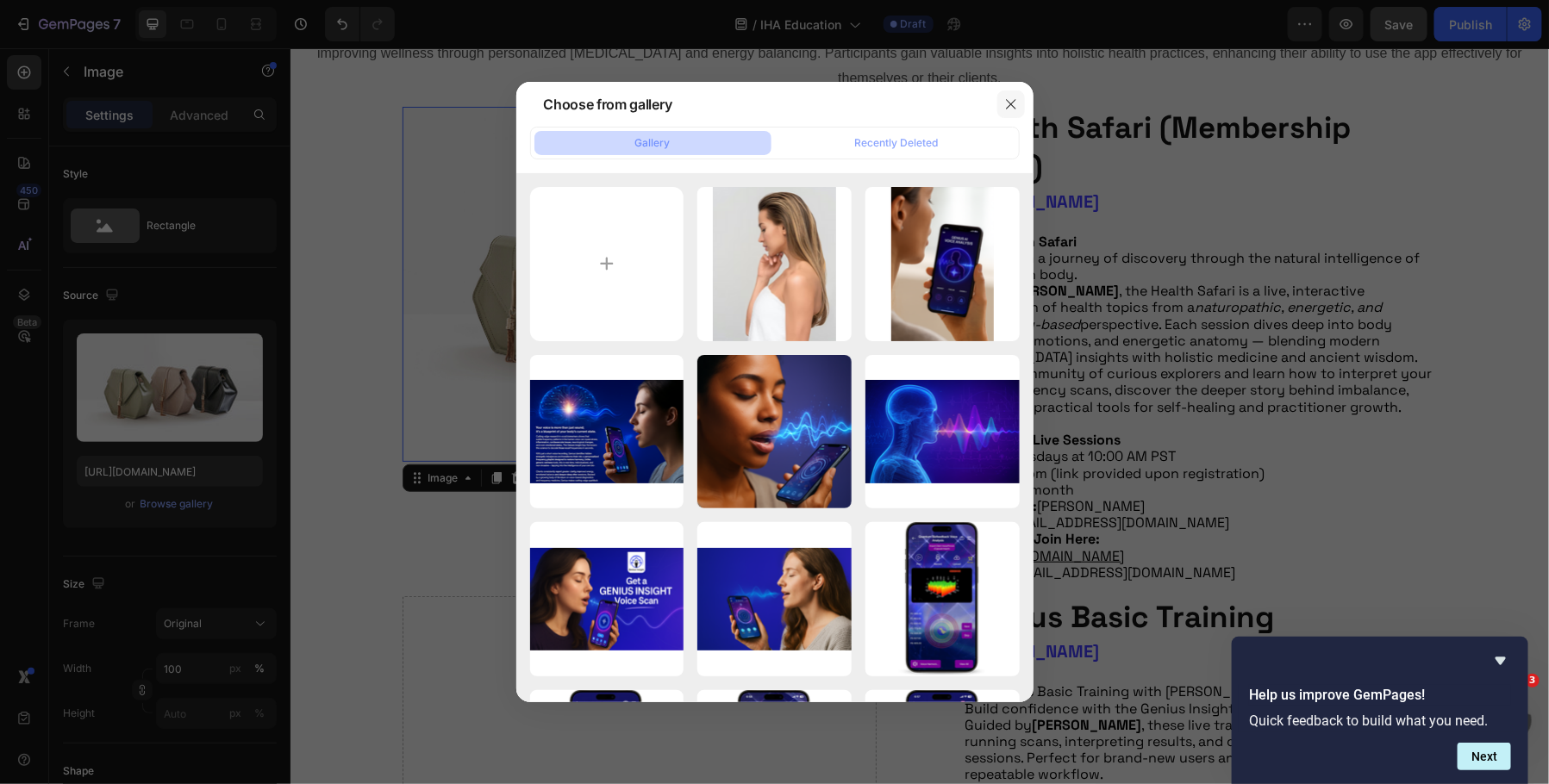
click at [1007, 100] on icon "button" at bounding box center [1011, 104] width 14 height 14
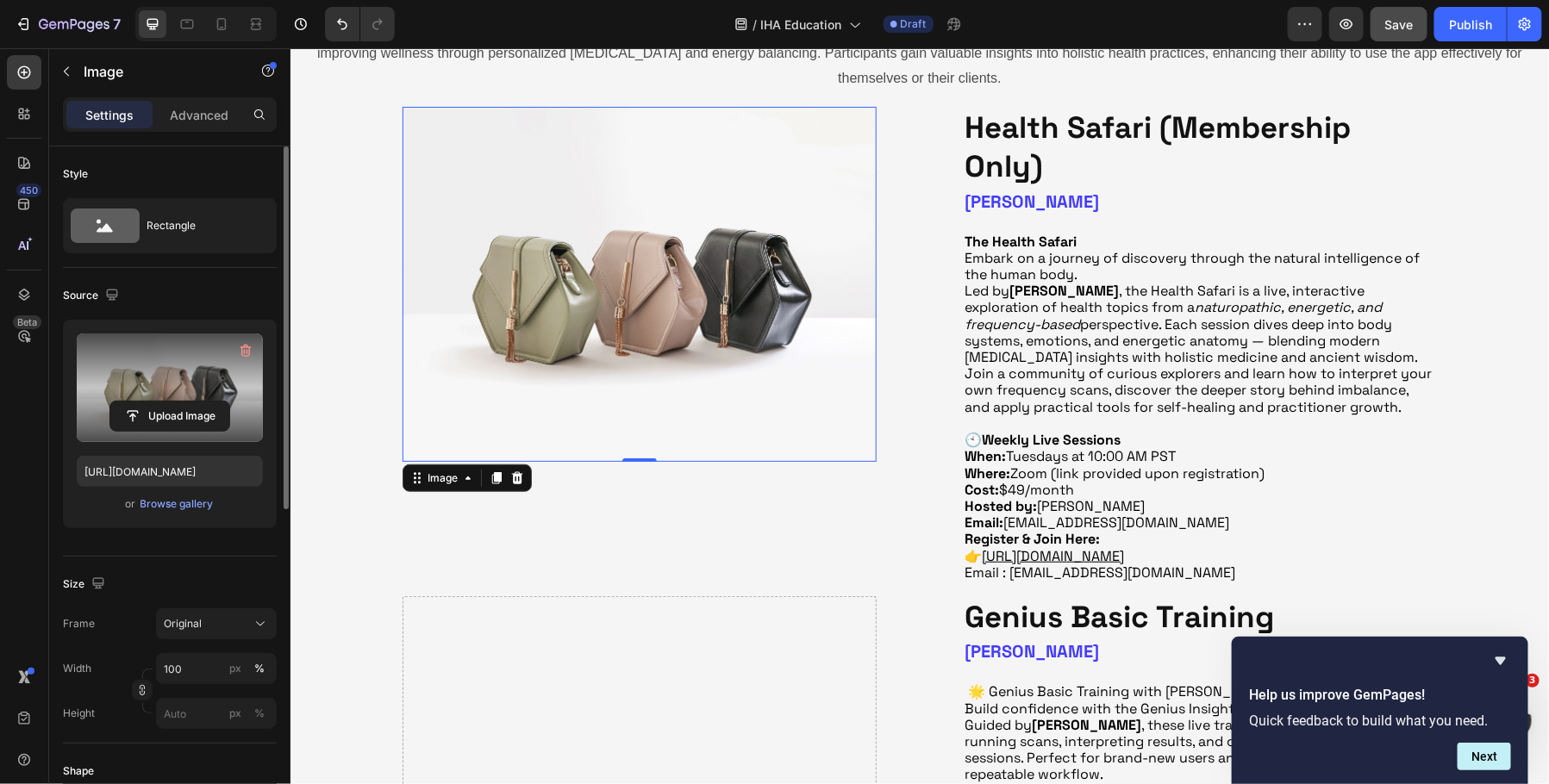
click at [134, 396] on label at bounding box center [169, 387] width 186 height 109
click at [134, 401] on input "file" at bounding box center [169, 415] width 119 height 29
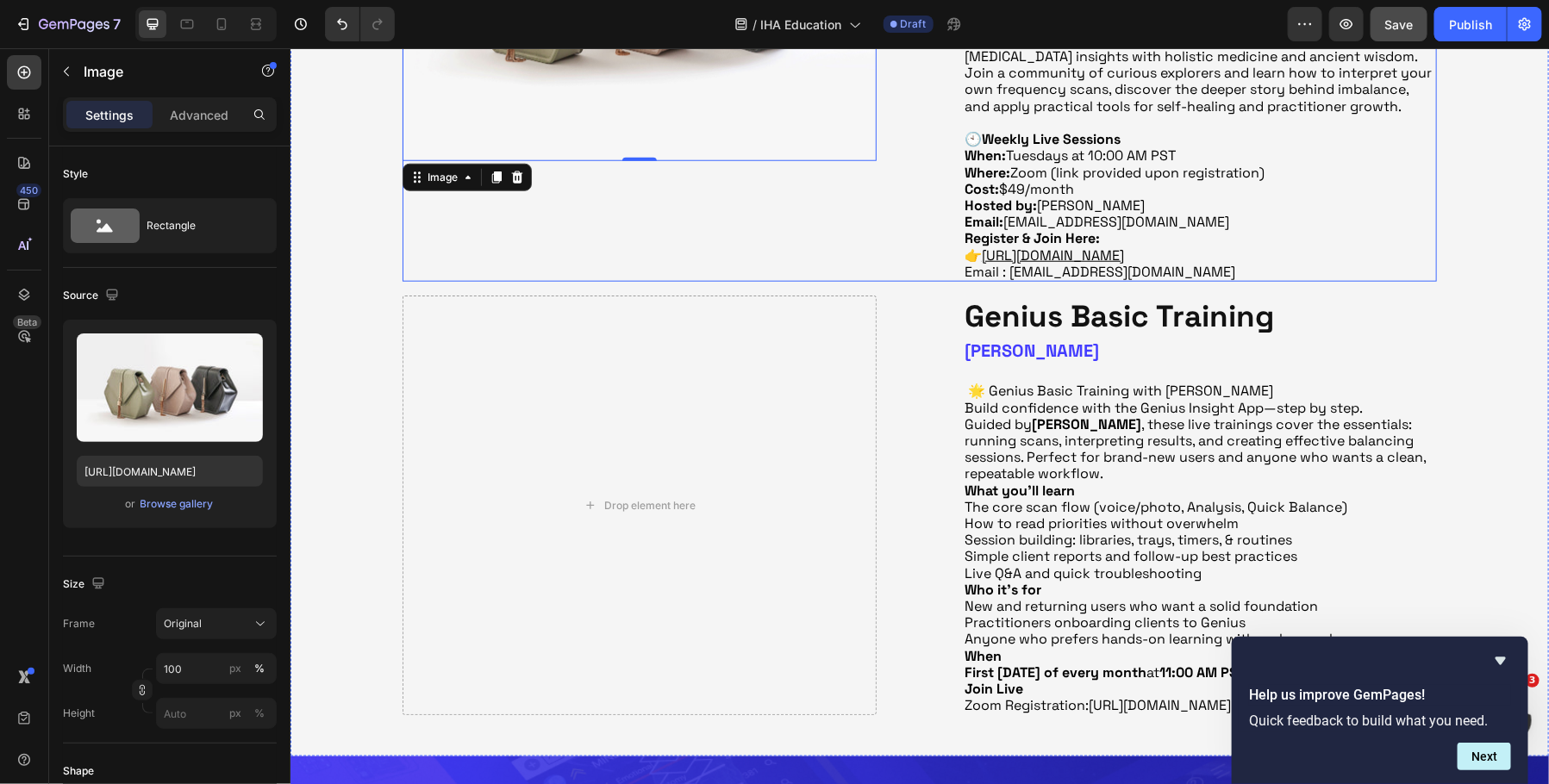
scroll to position [715, 0]
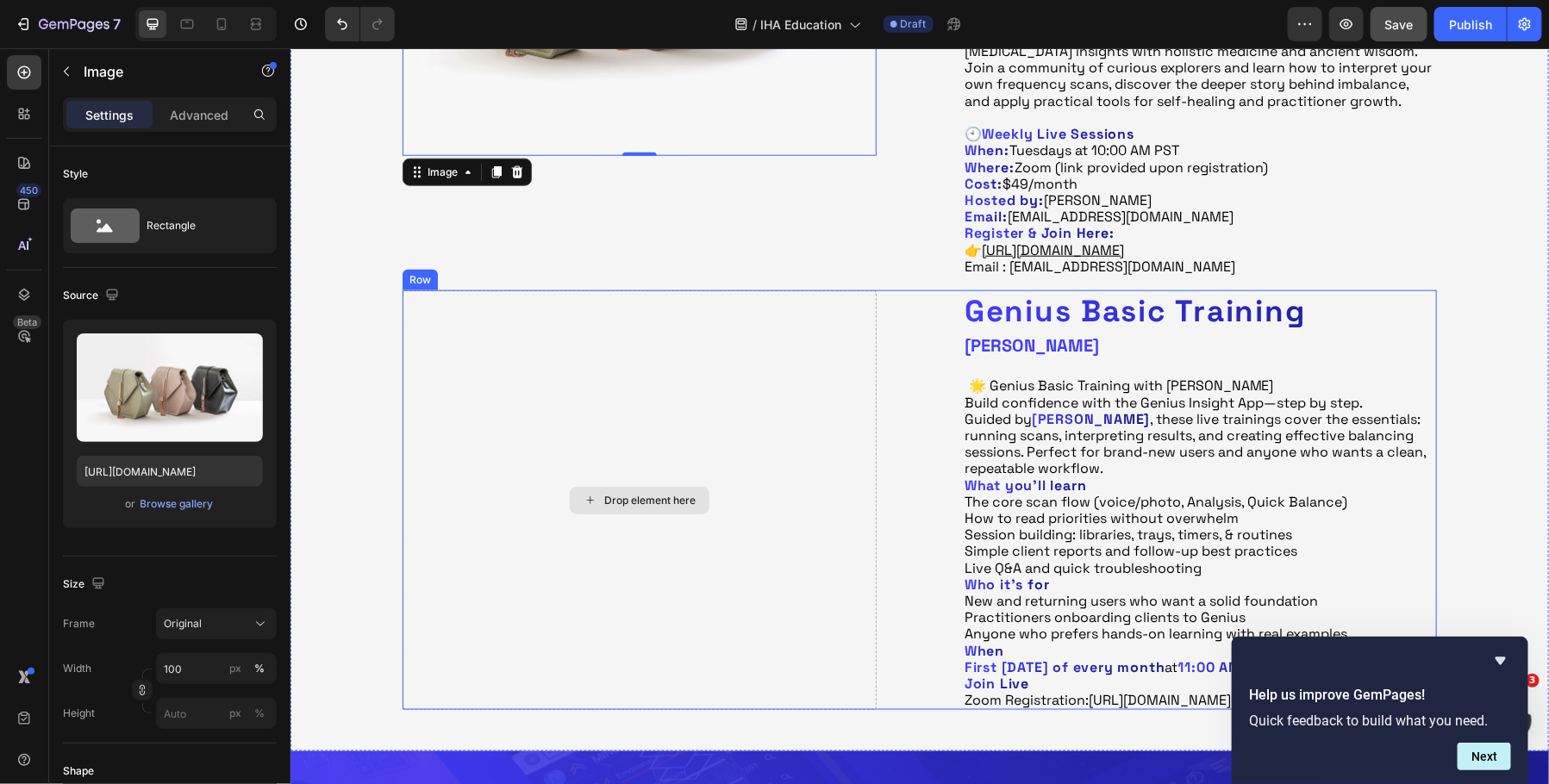
click at [640, 505] on div "Drop element here" at bounding box center [638, 500] width 139 height 27
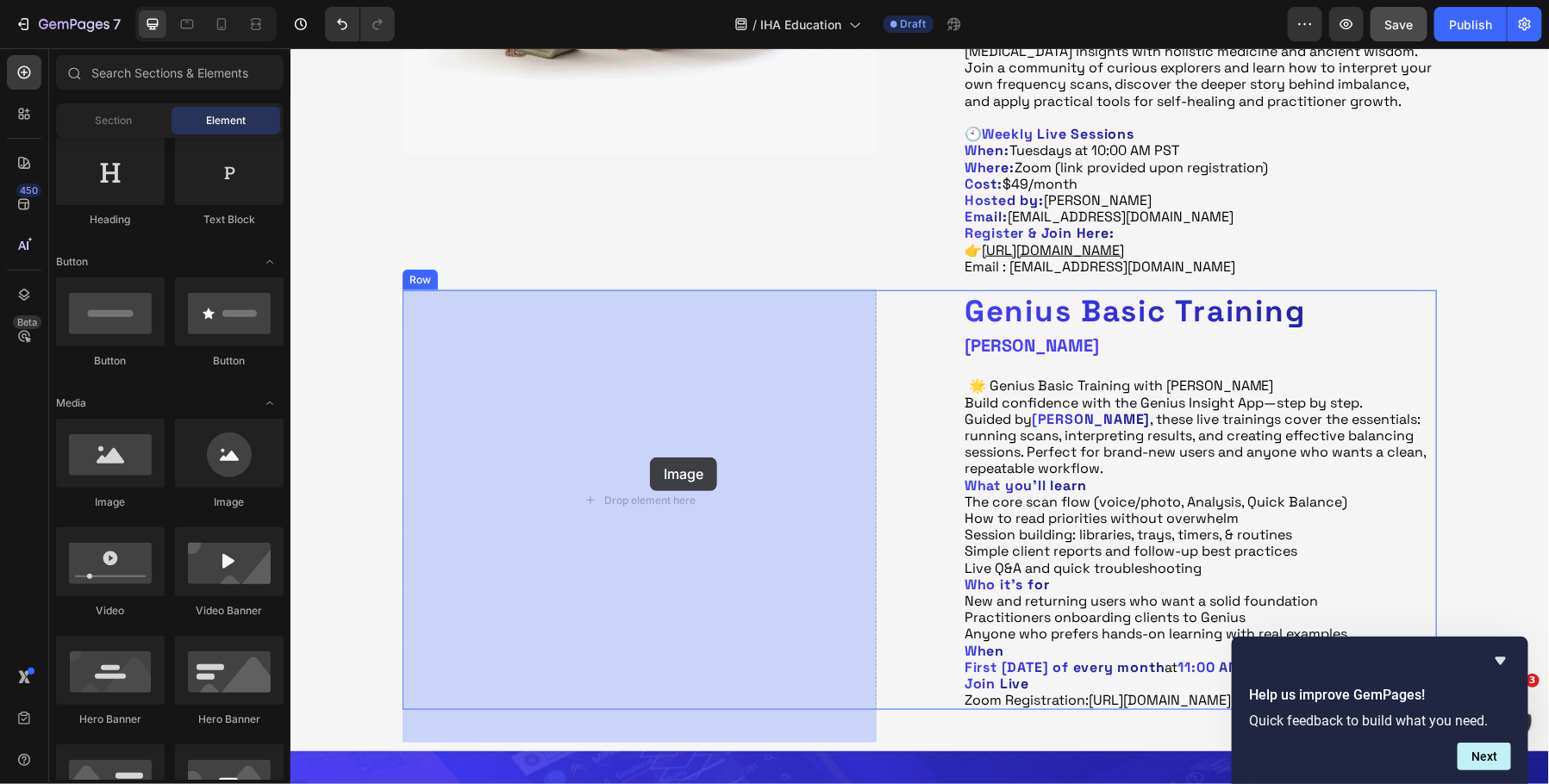
drag, startPoint x: 398, startPoint y: 510, endPoint x: 650, endPoint y: 457, distance: 257.5
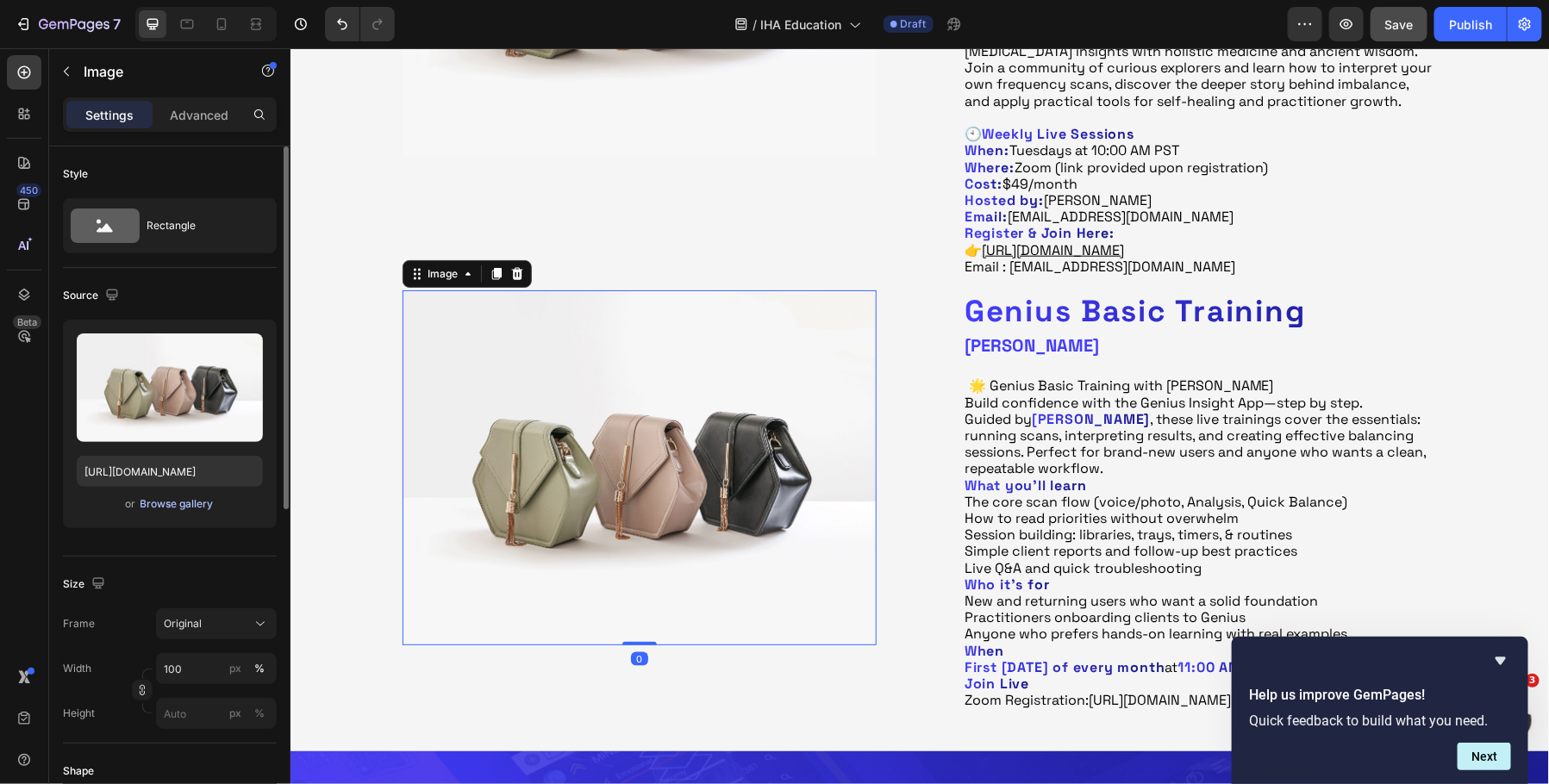
click at [200, 509] on div "Browse gallery" at bounding box center [177, 504] width 73 height 16
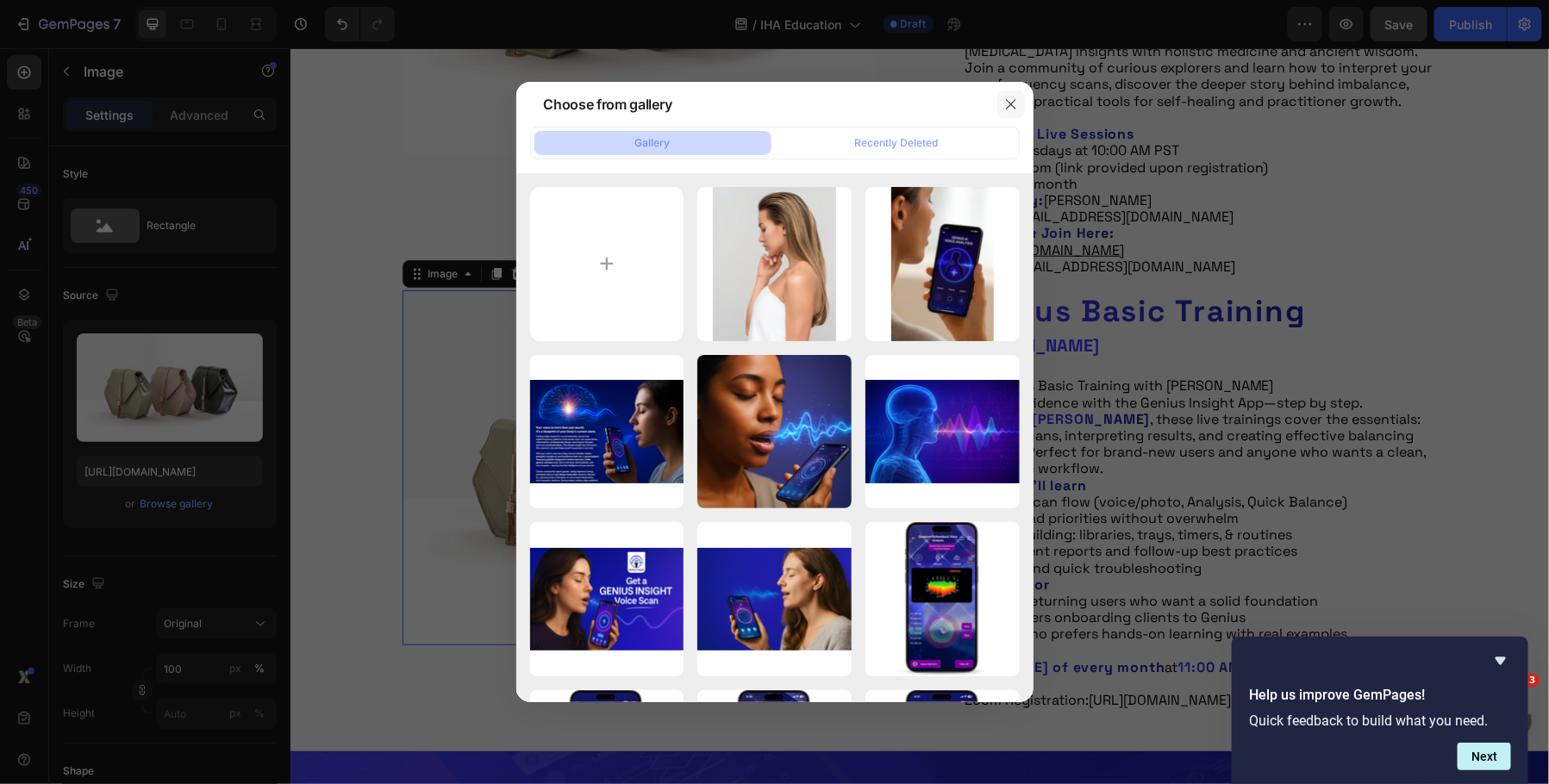
click at [1017, 103] on icon "button" at bounding box center [1011, 104] width 14 height 14
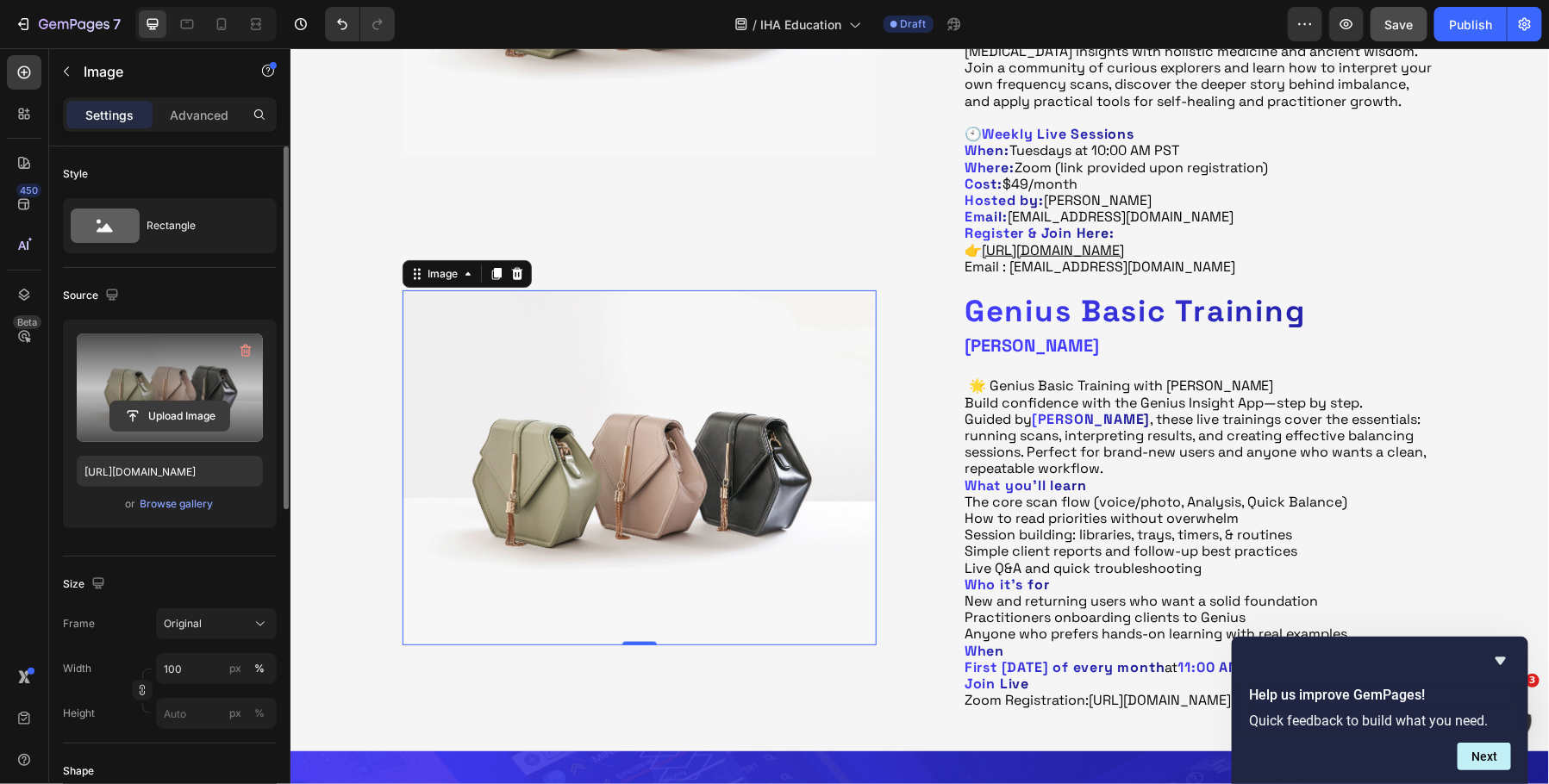
click at [164, 413] on input "file" at bounding box center [169, 415] width 119 height 29
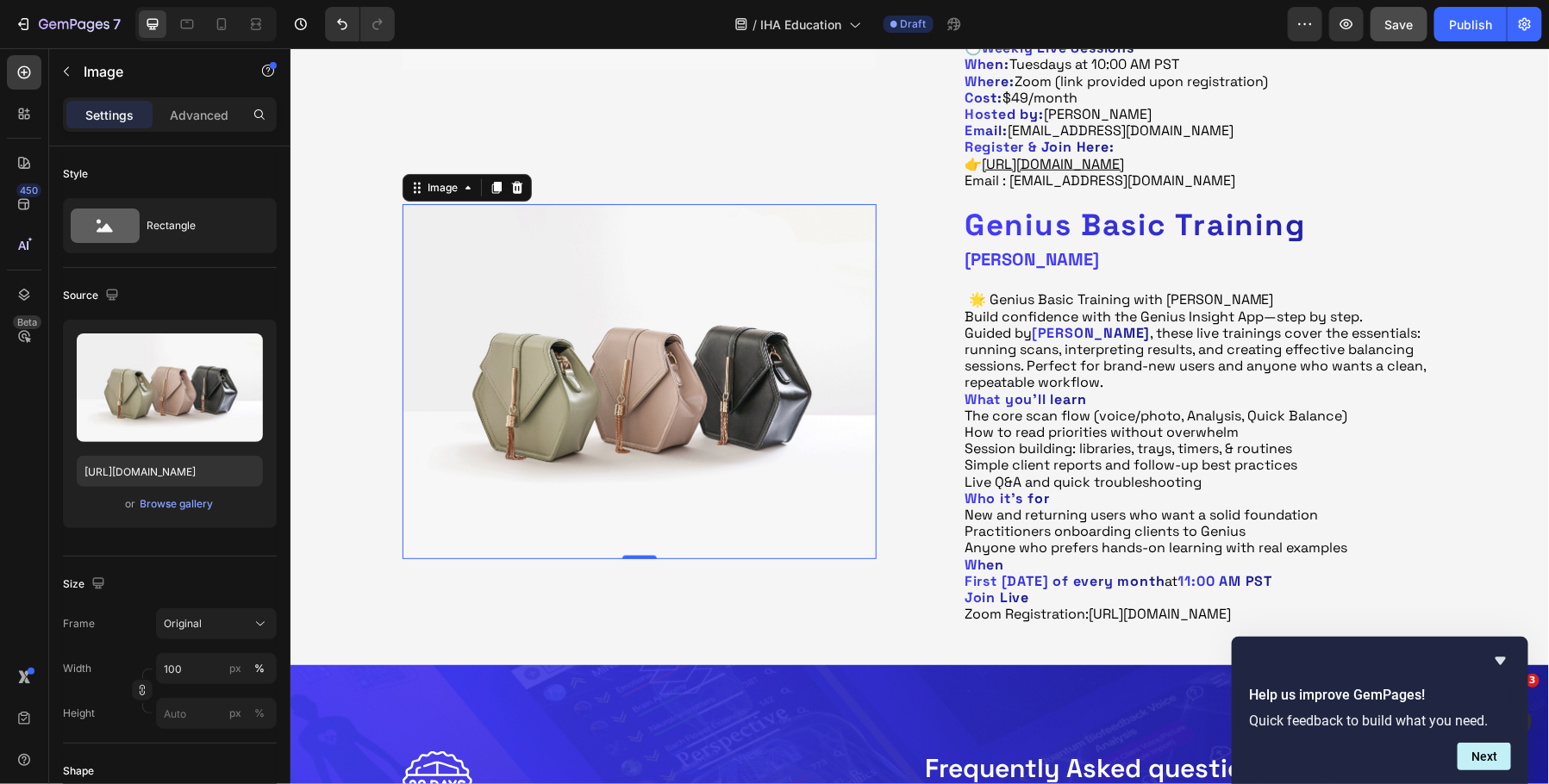
scroll to position [736, 0]
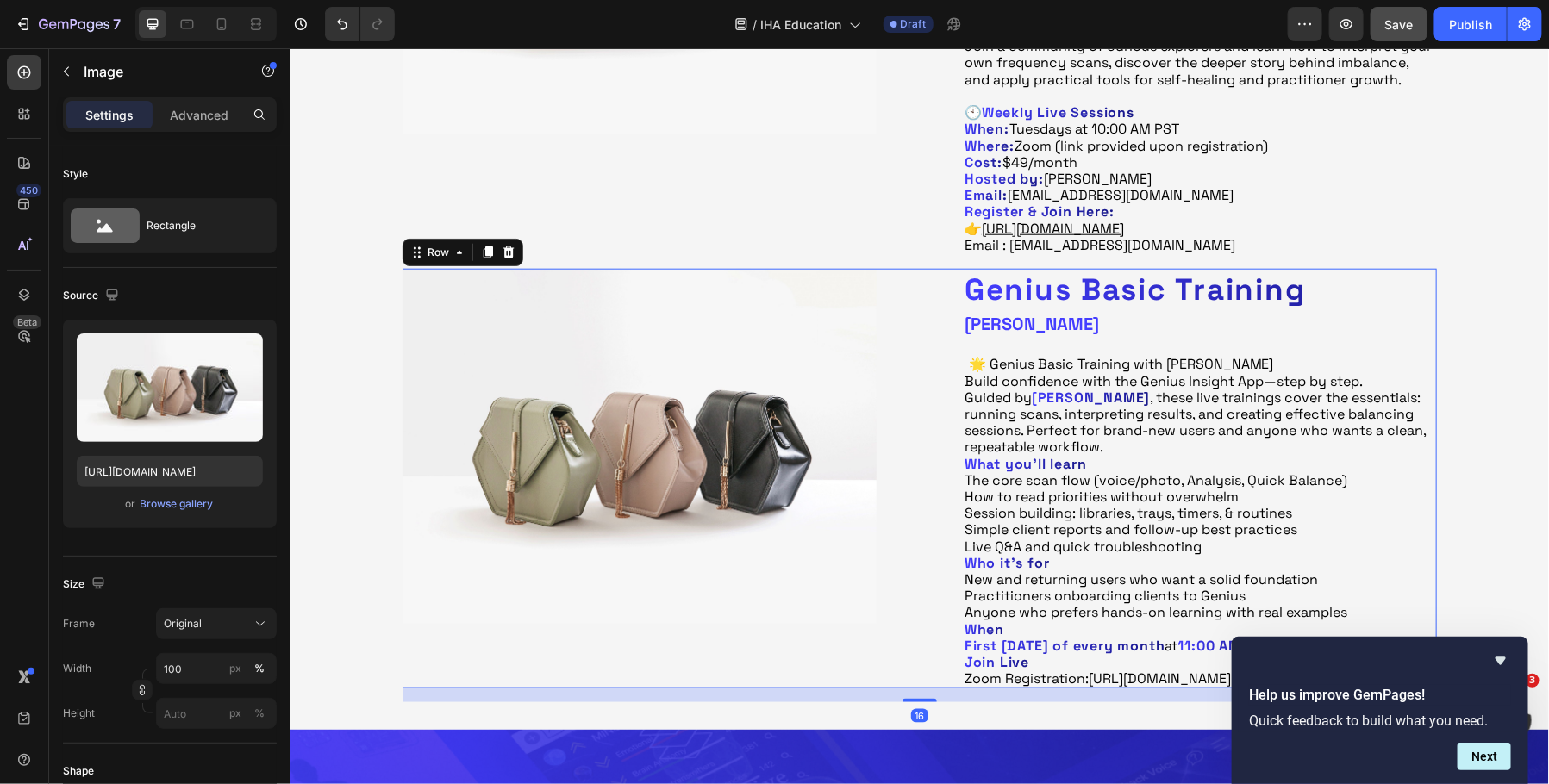
click at [908, 284] on div "Image Genius Basic Training Heading [PERSON_NAME] Heading 🌟 Genius Basic Traini…" at bounding box center [918, 478] width 1034 height 421
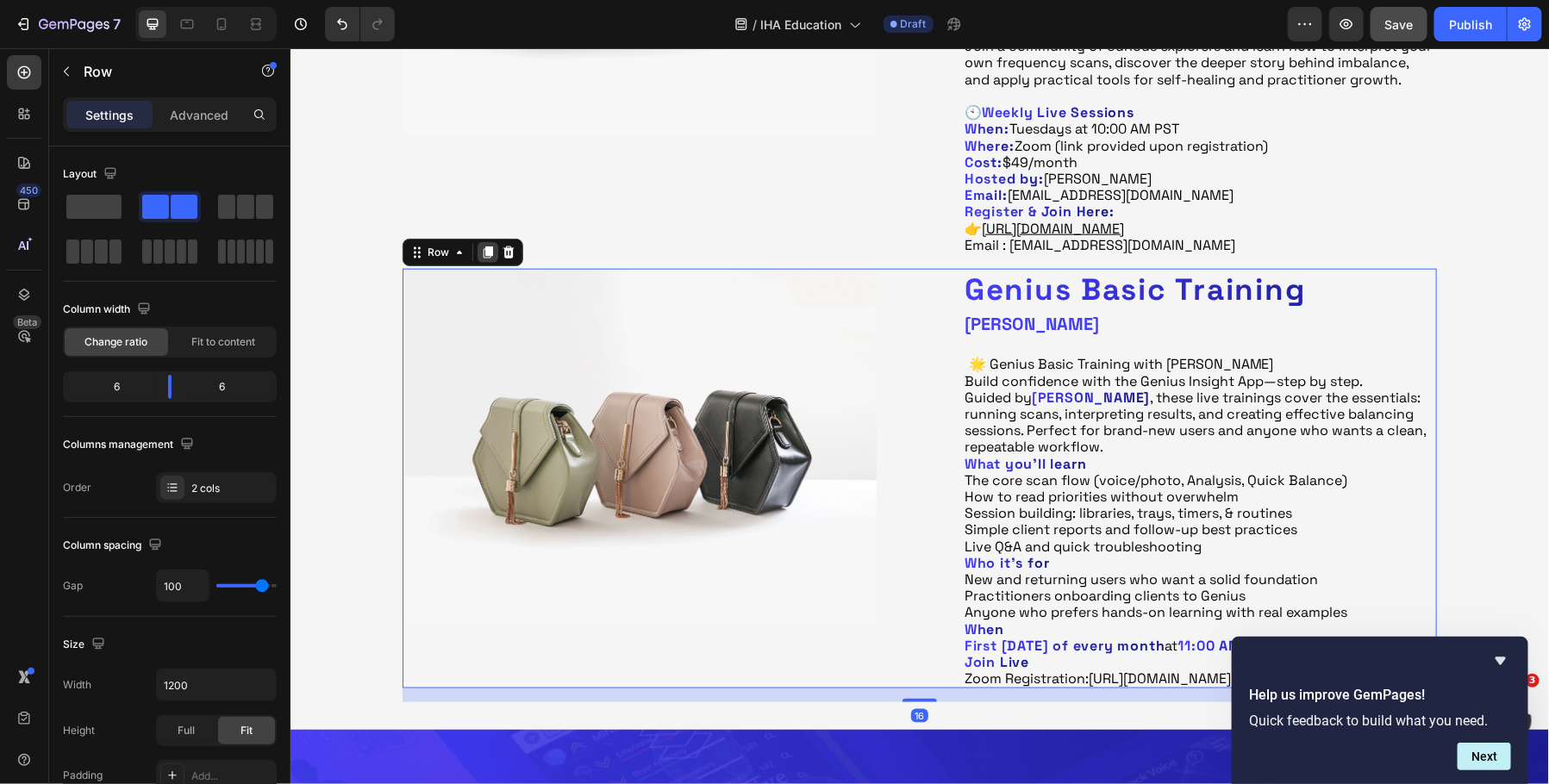
click at [490, 250] on icon at bounding box center [488, 252] width 9 height 12
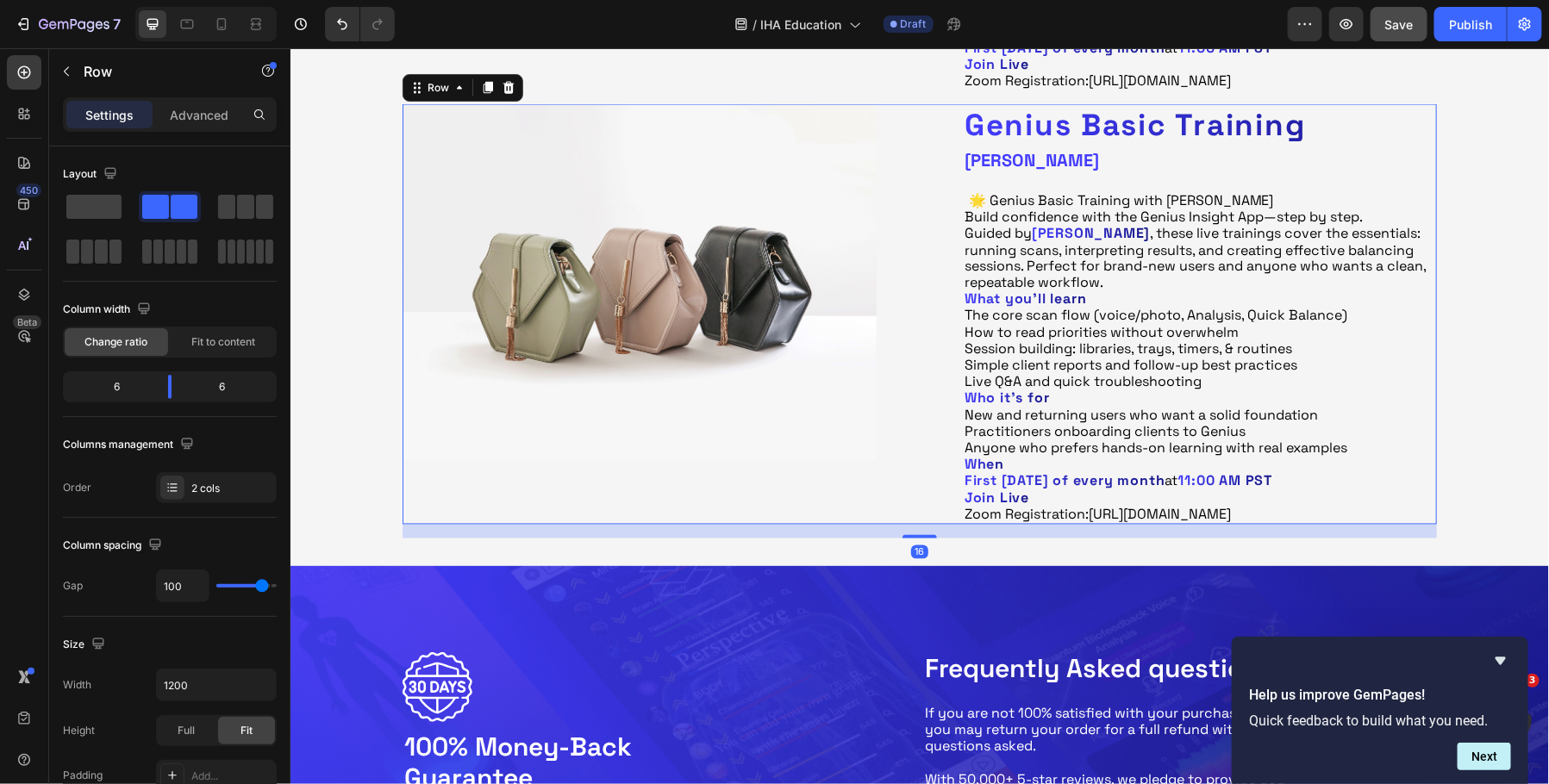
scroll to position [1362, 0]
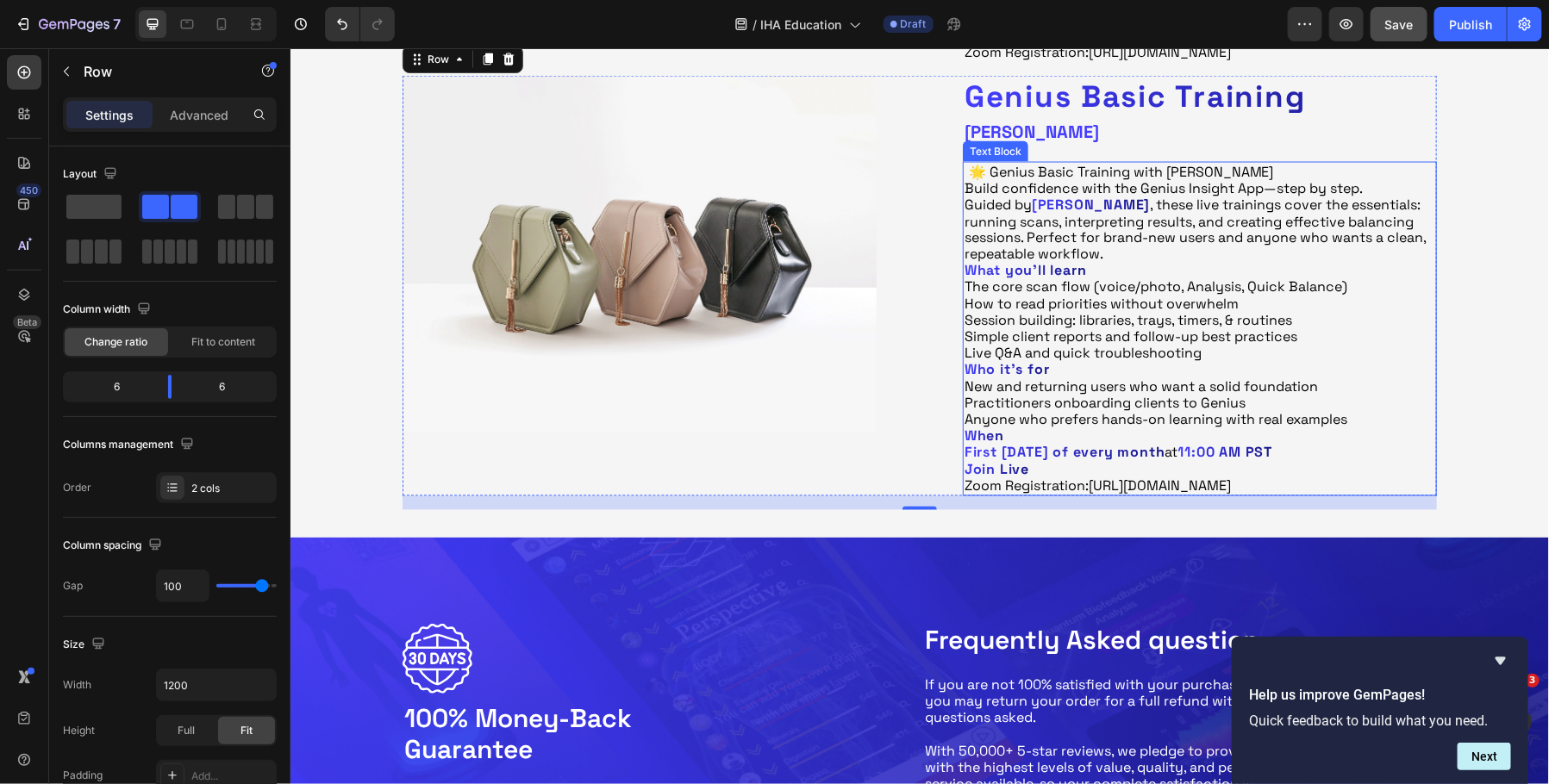
click at [1104, 312] on p "How to read priorities without overwhelm" at bounding box center [1199, 304] width 471 height 17
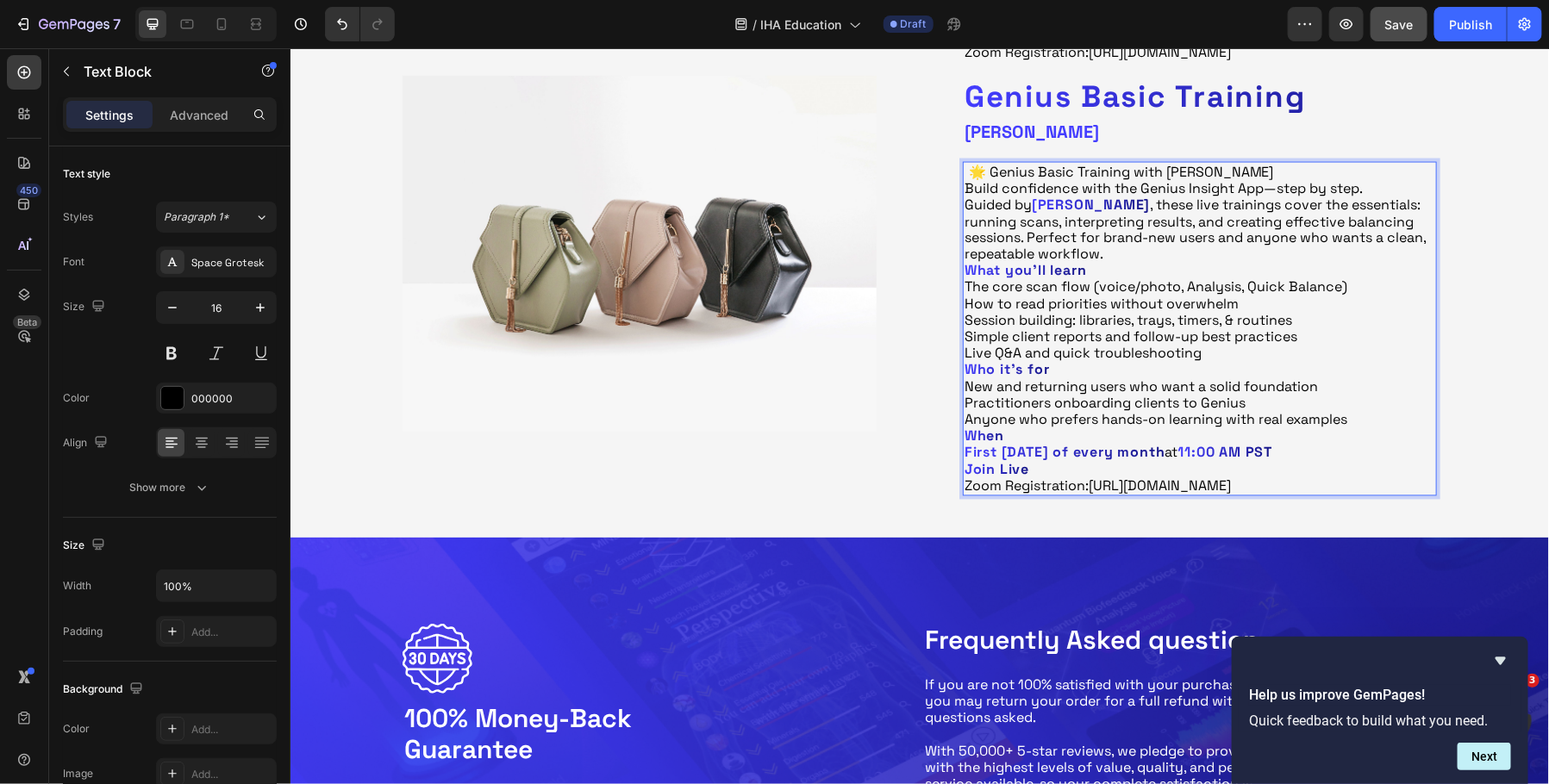
drag, startPoint x: 1101, startPoint y: 547, endPoint x: 965, endPoint y: 196, distance: 376.4
click at [965, 196] on div "🌟 Genius Basic Training with [PERSON_NAME] Build confidence with the Genius Ins…" at bounding box center [1199, 327] width 475 height 334
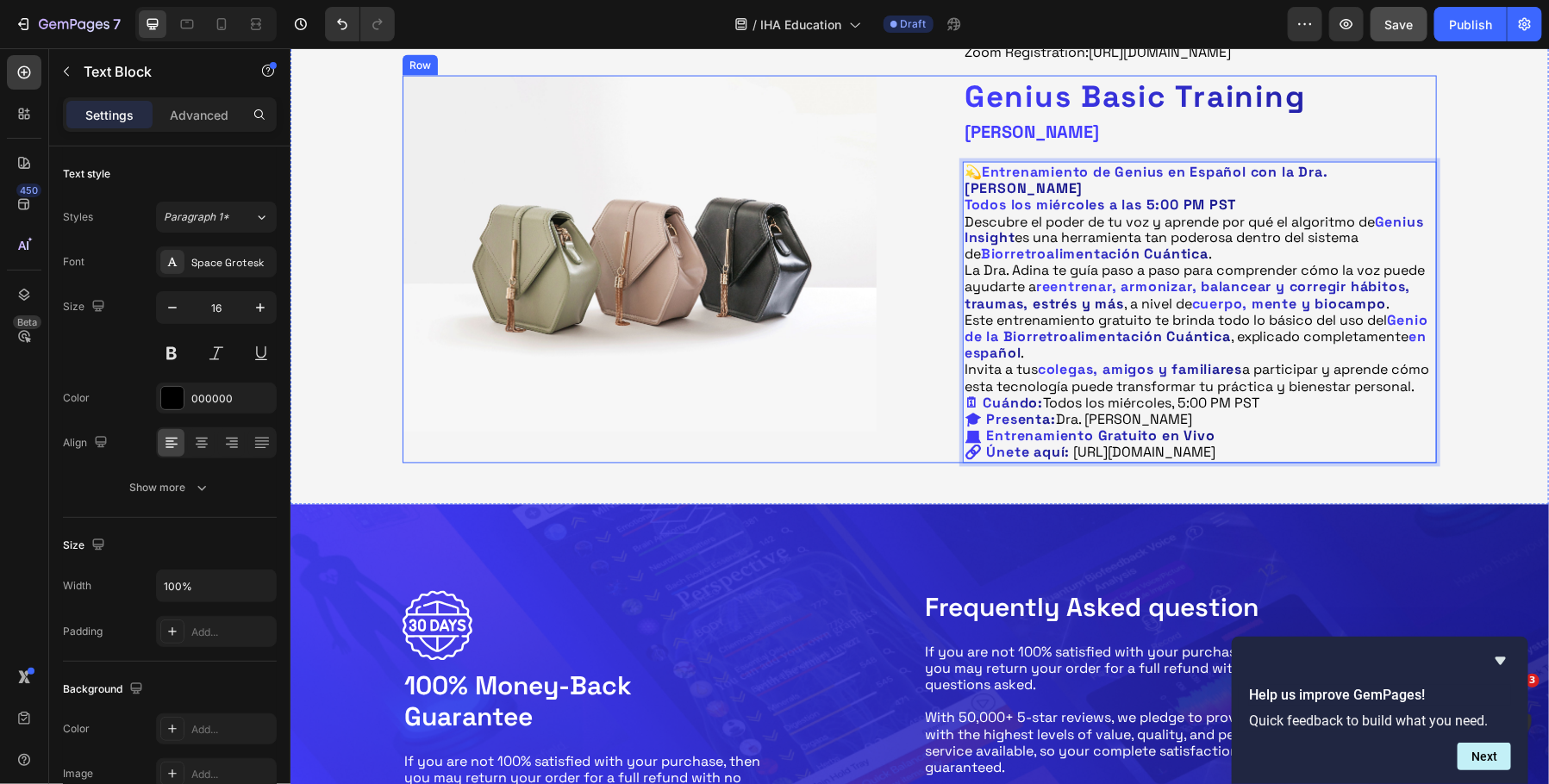
drag, startPoint x: 1033, startPoint y: 218, endPoint x: 957, endPoint y: 204, distance: 77.3
click at [957, 204] on div "Image Genius Basic Training Heading [PERSON_NAME] Heading 💫 Entrenamiento de Ge…" at bounding box center [918, 269] width 1034 height 387
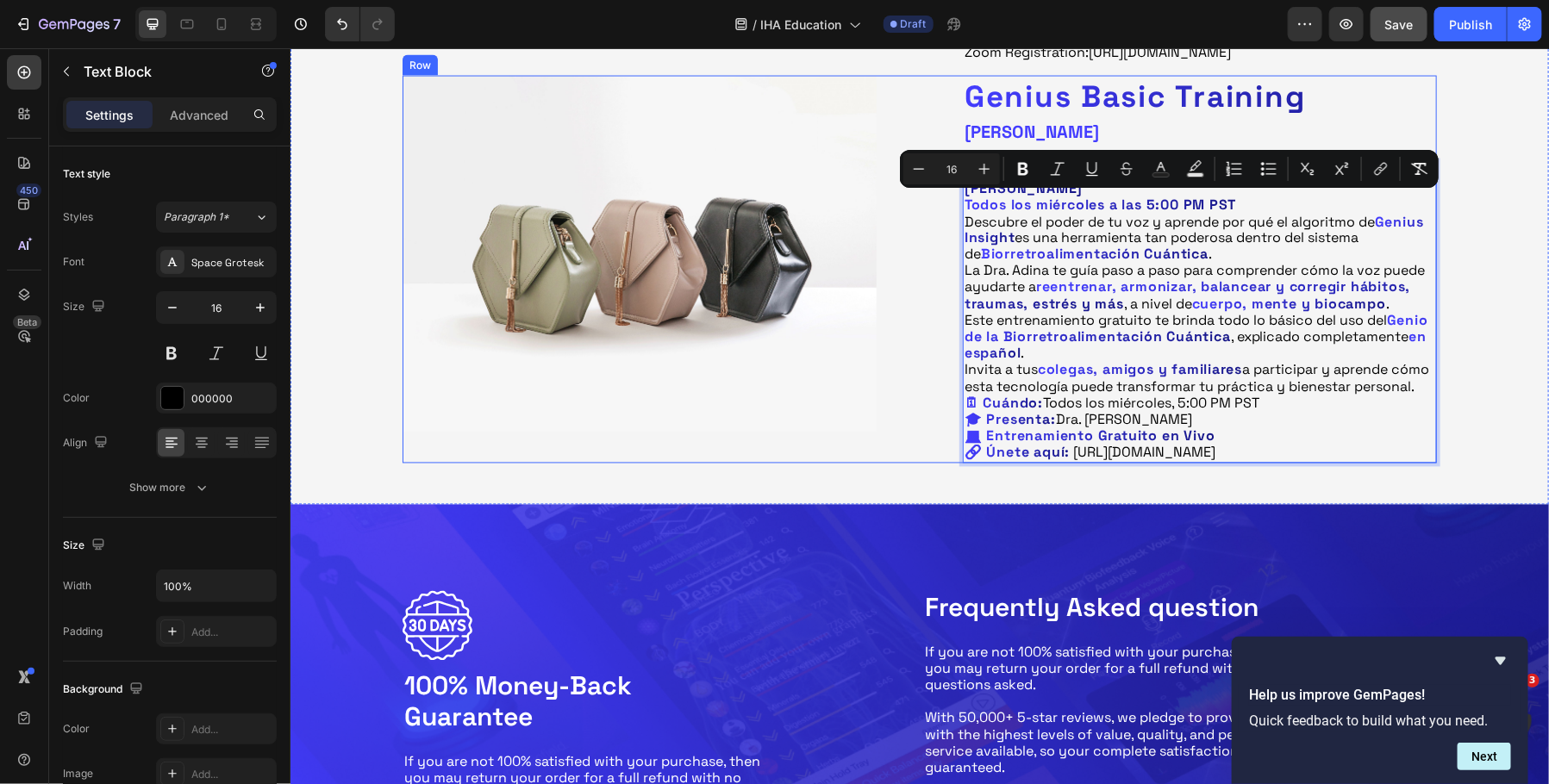
copy p "💫 Entrenamiento de Genius en Español con la Dra. [PERSON_NAME]"
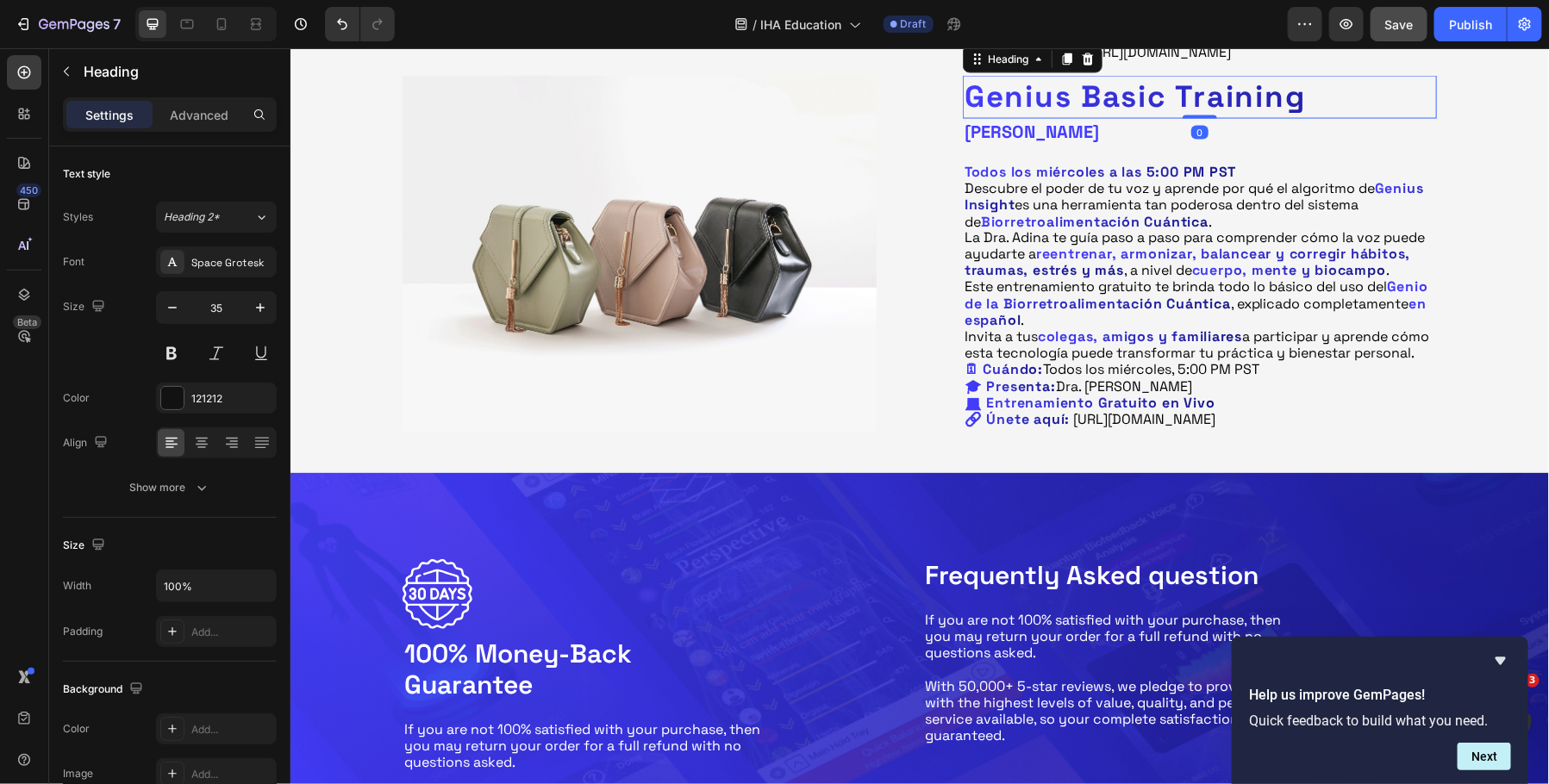
click at [1022, 118] on h2 "Genius Basic Training" at bounding box center [1199, 96] width 475 height 43
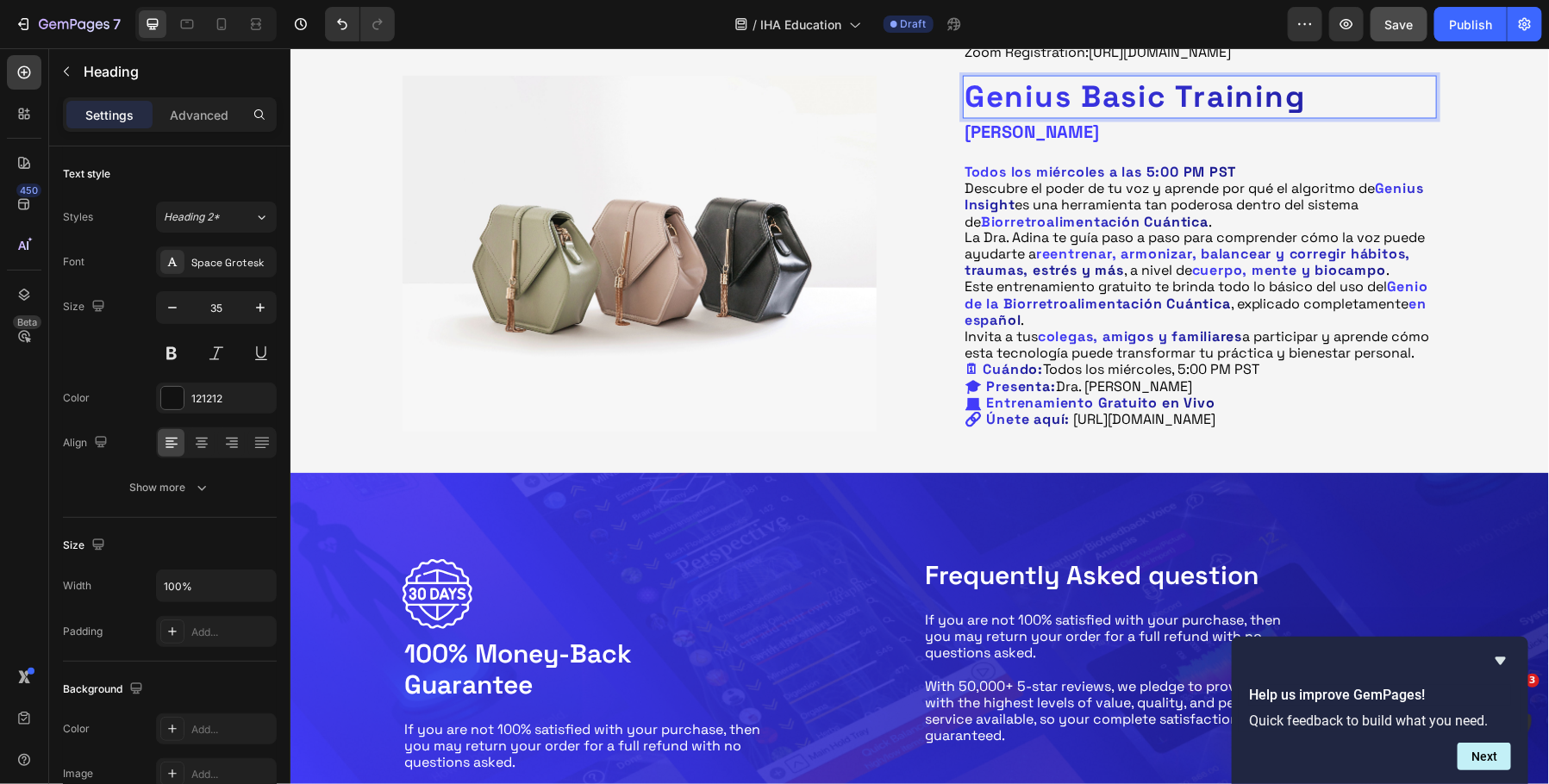
click at [1022, 116] on p "Genius Basic Training" at bounding box center [1199, 96] width 471 height 39
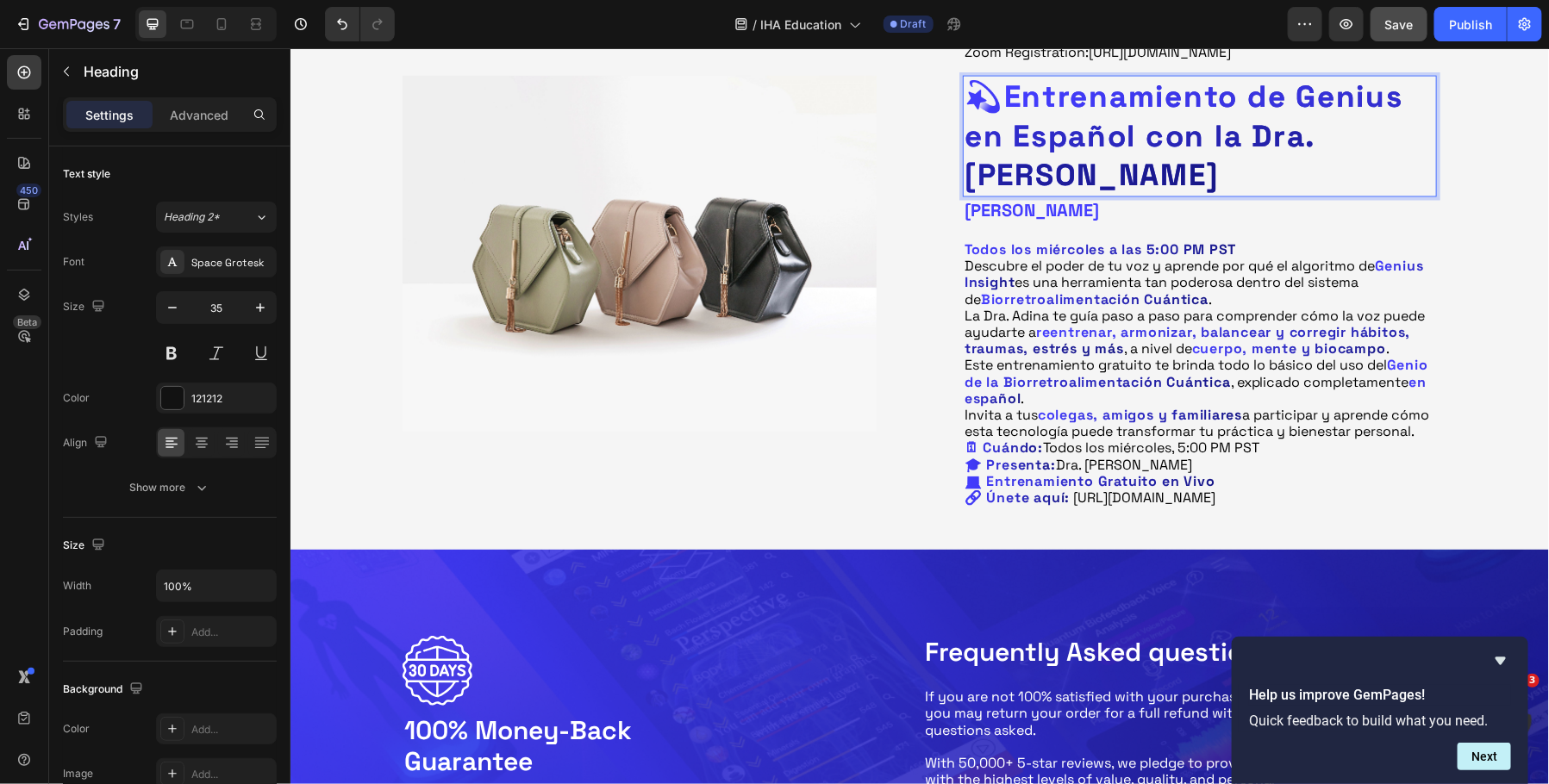
click at [1009, 125] on strong "Entrenamiento de Genius en Español con la Dra. [PERSON_NAME]" at bounding box center [1183, 135] width 439 height 116
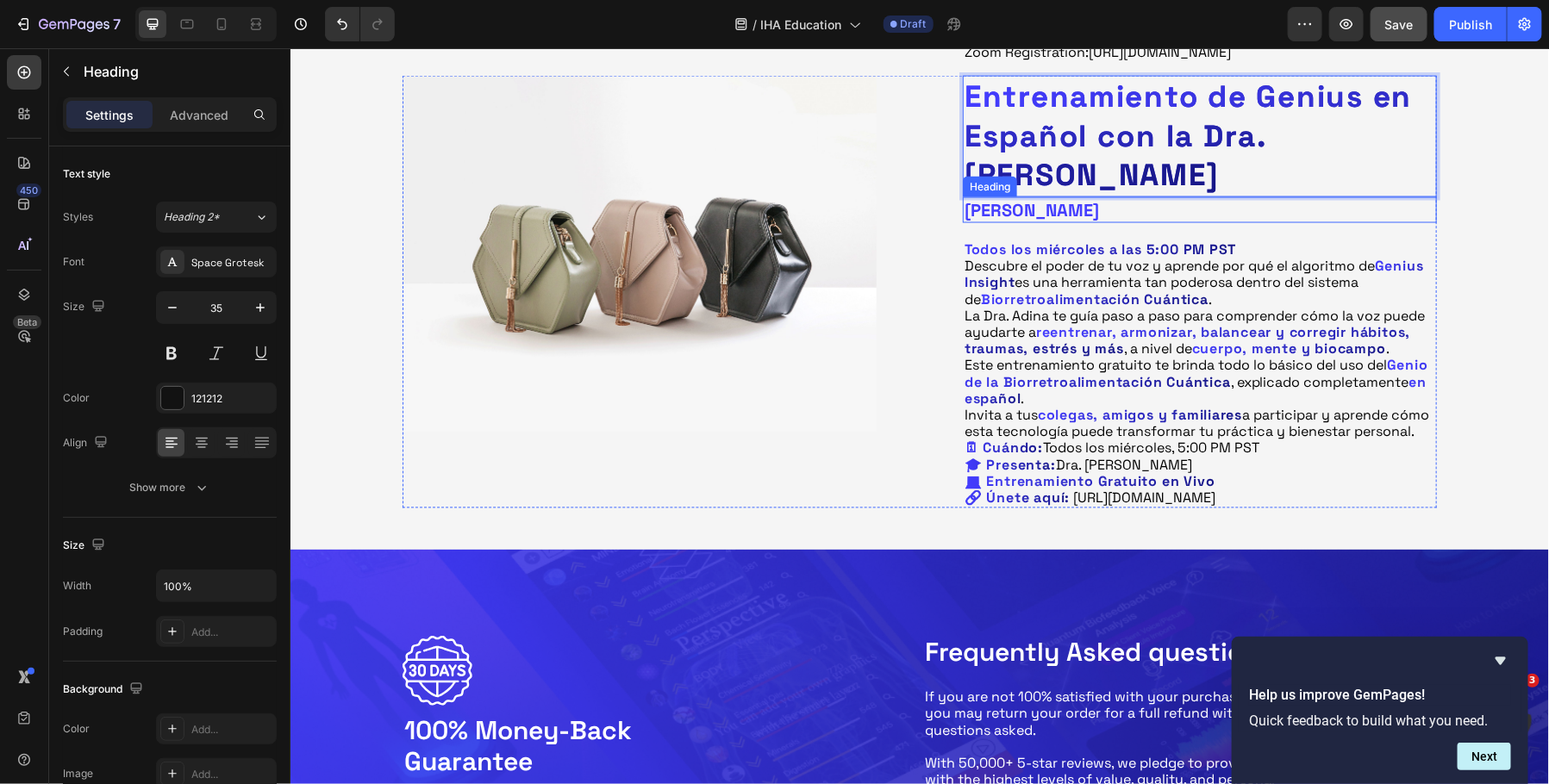
click at [1066, 223] on h2 "[PERSON_NAME]" at bounding box center [1199, 210] width 475 height 26
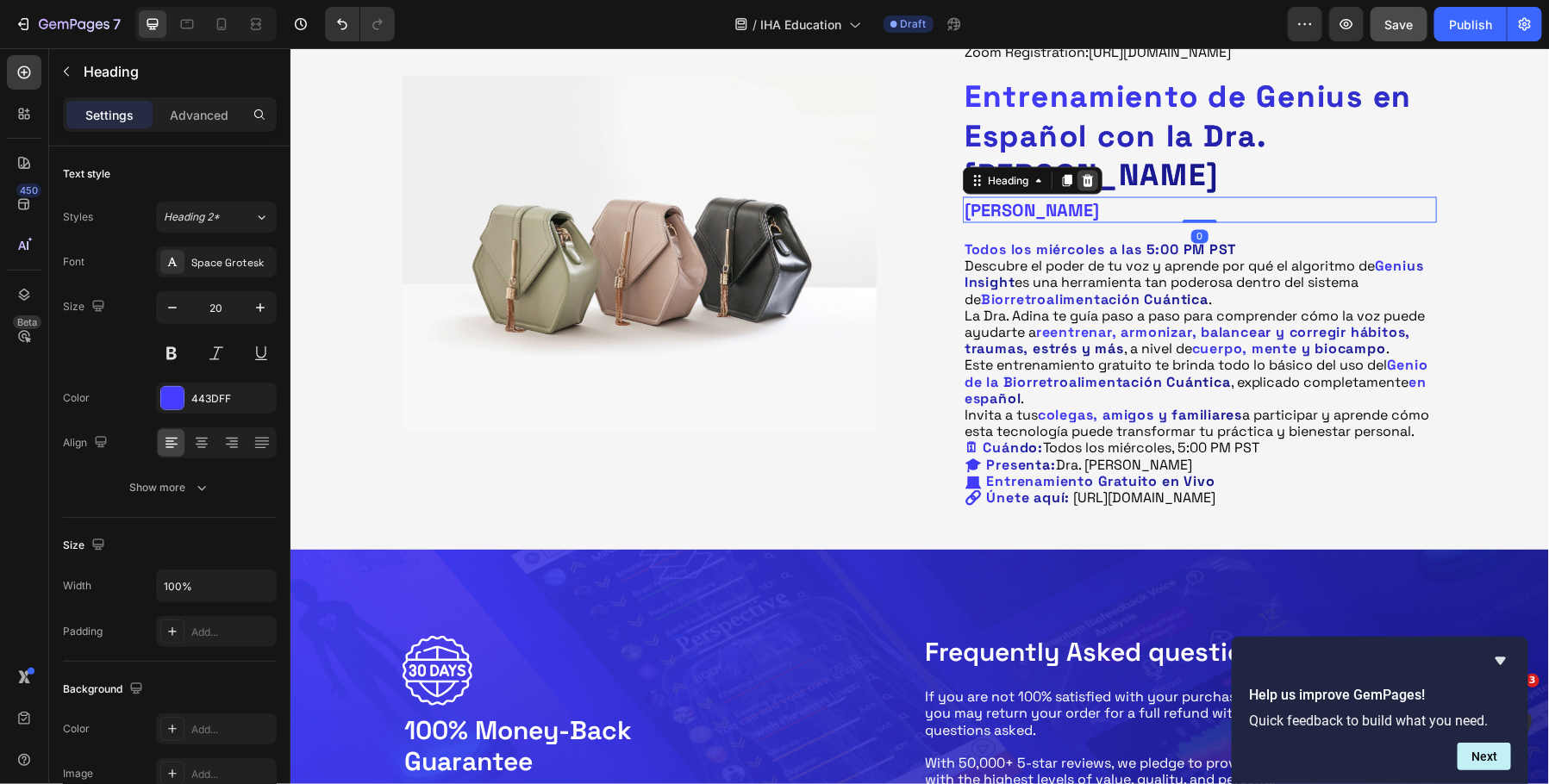
click at [1094, 191] on div at bounding box center [1088, 180] width 21 height 21
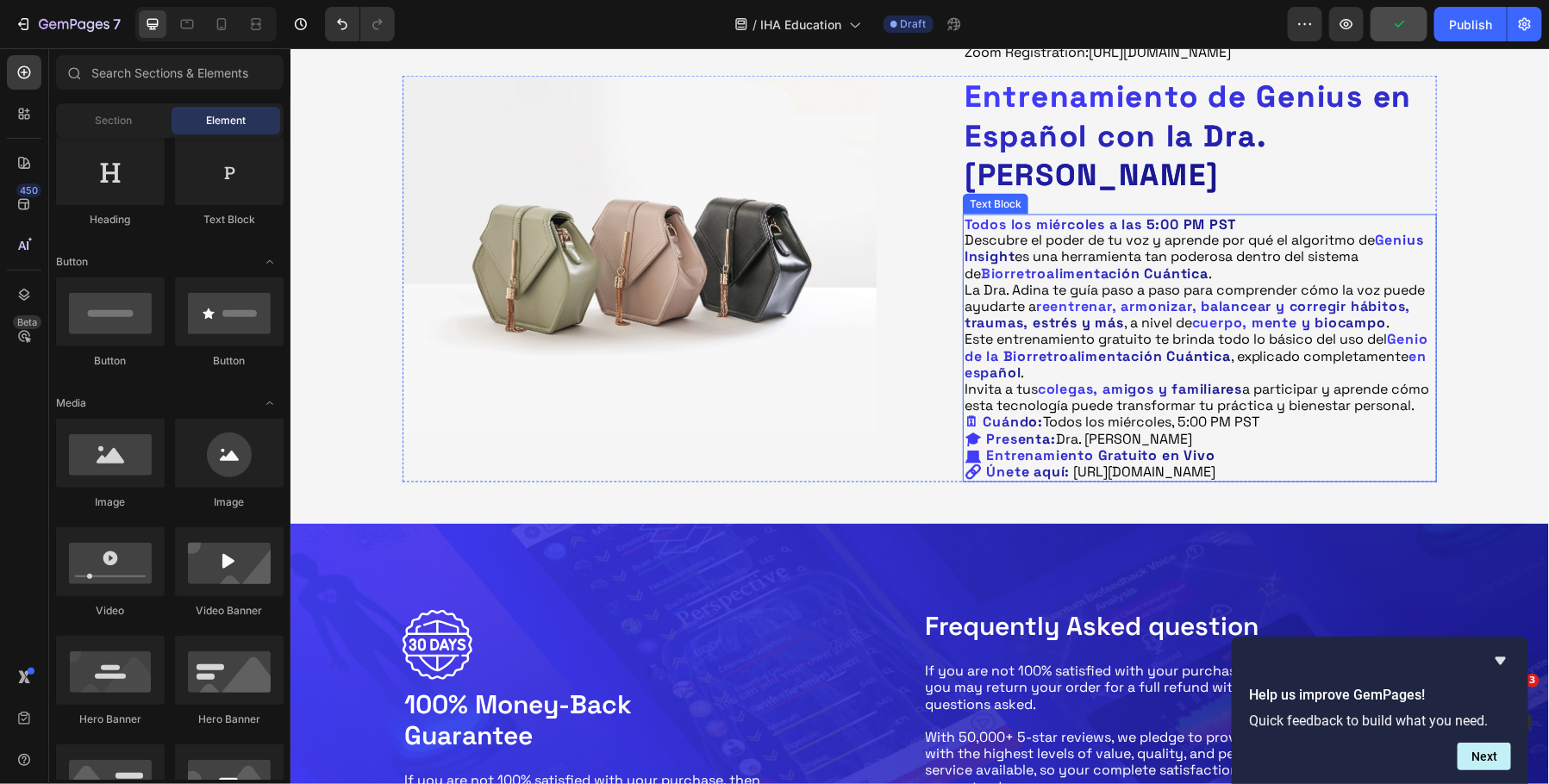
click at [1101, 233] on strong "Todos los miércoles a las 5:00 PM PST" at bounding box center [1100, 223] width 272 height 18
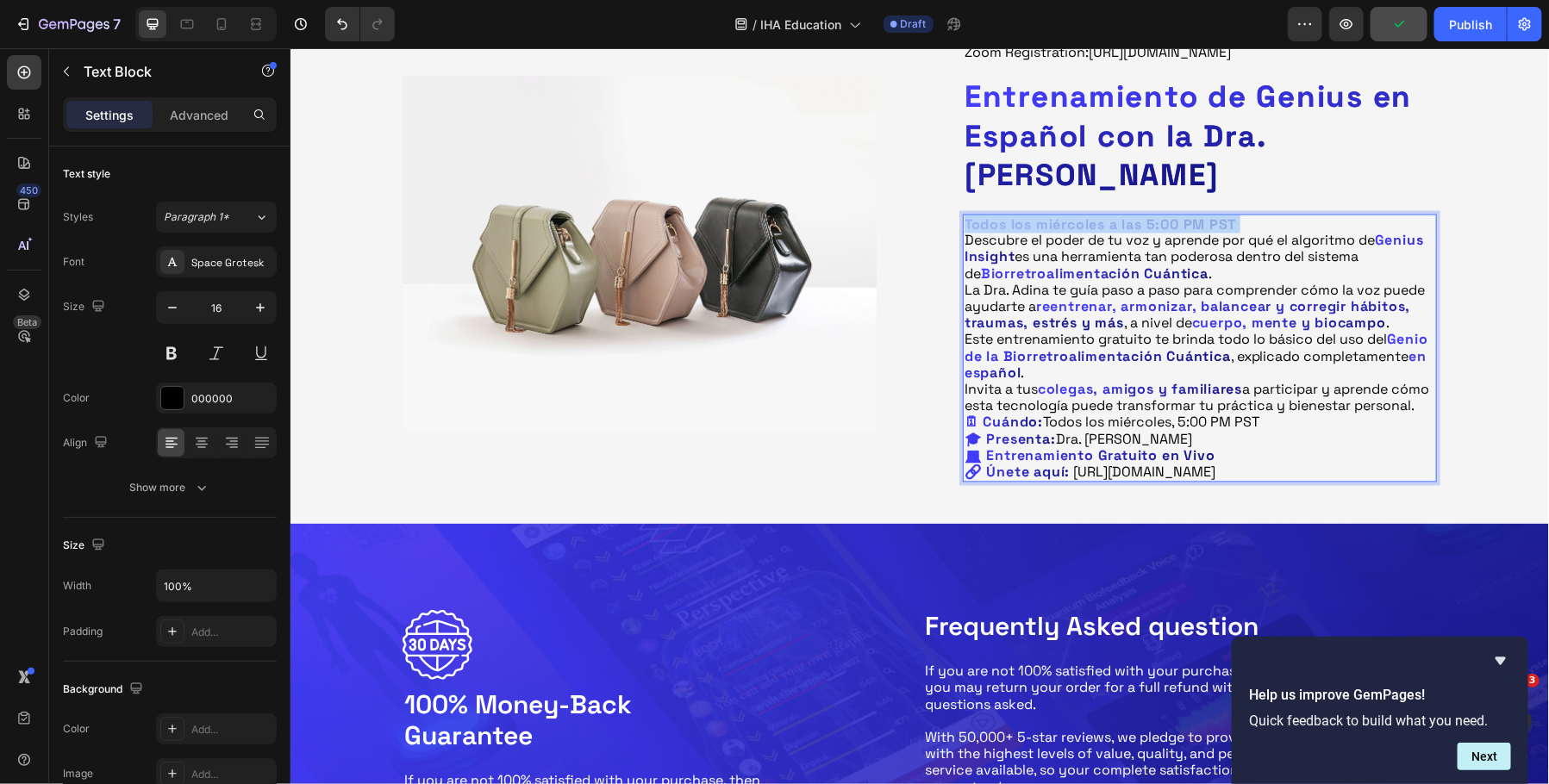
click at [1101, 233] on strong "Todos los miércoles a las 5:00 PM PST" at bounding box center [1100, 223] width 272 height 18
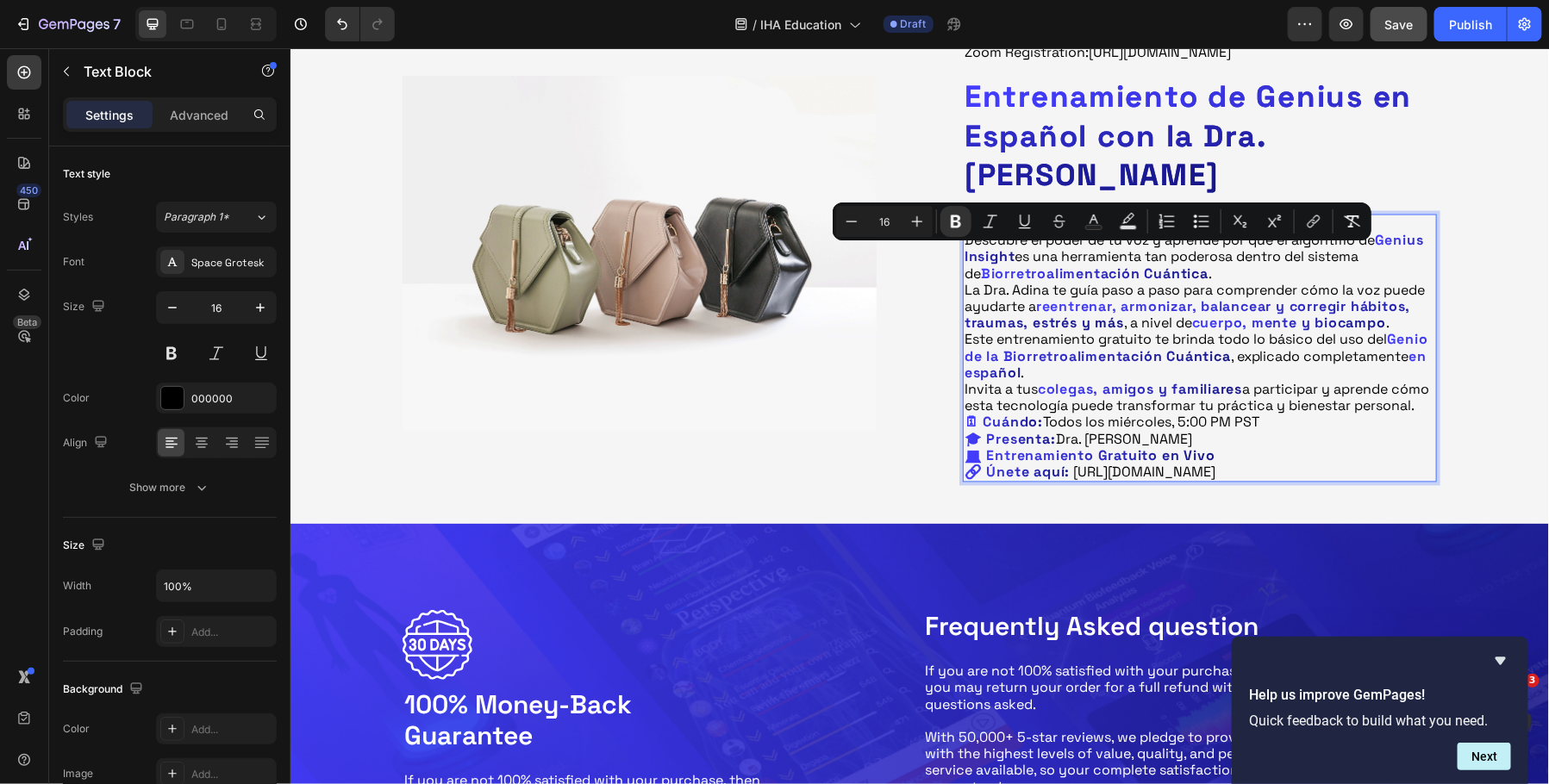
copy strong "Todos los miércoles a las 5:00 PM PST"
click at [1279, 478] on p "🗓 Cuándo: Todos los miércoles, 5:00 PM PST 🎓 Presenta: Dra. [PERSON_NAME] 💻 Ent…" at bounding box center [1199, 446] width 471 height 66
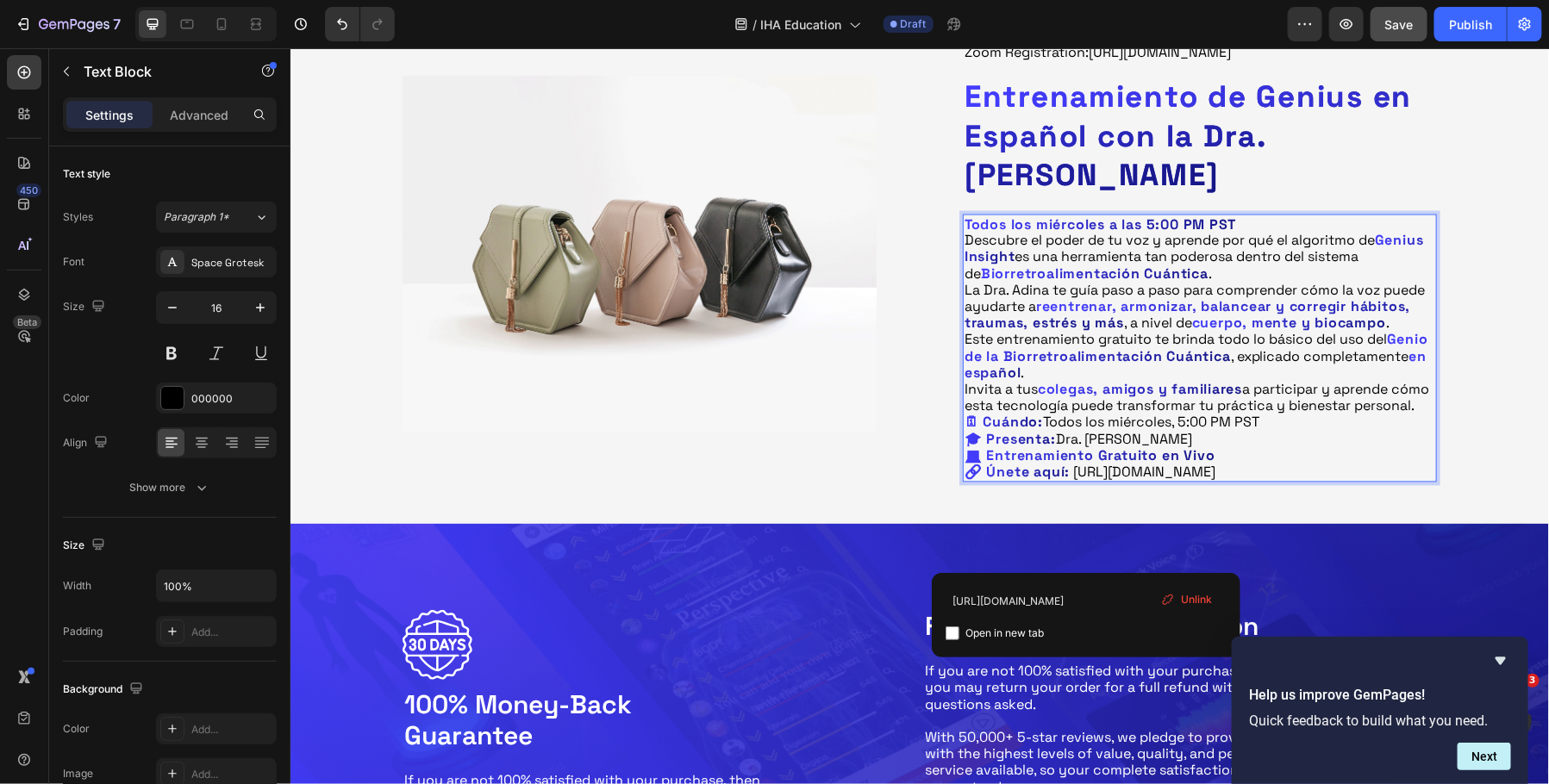
click at [1110, 480] on p "🗓 Cuándo: Todos los miércoles, 5:00 PM PST 🎓 Presenta: Dra. [PERSON_NAME] 💻 Ent…" at bounding box center [1199, 446] width 471 height 66
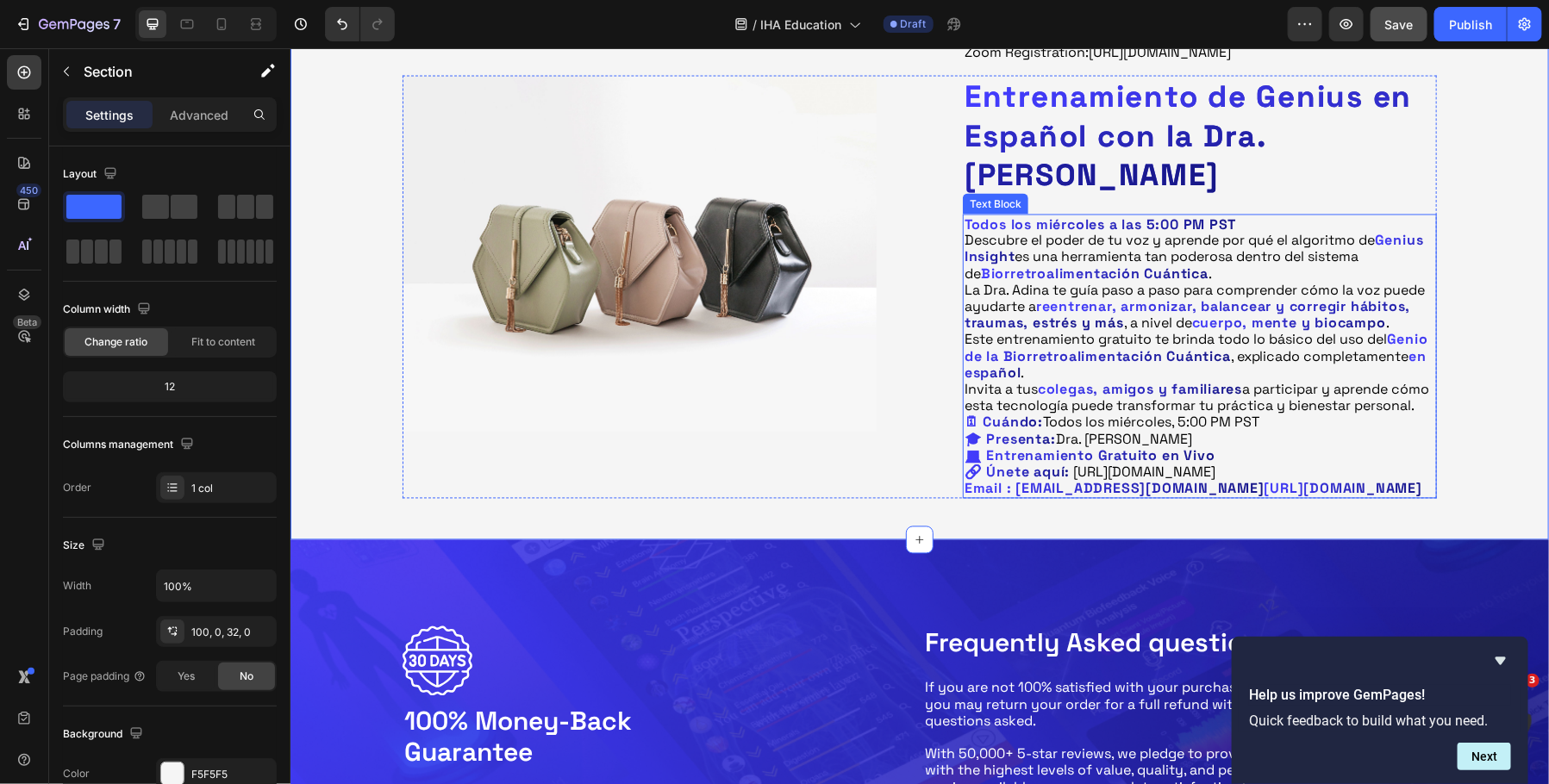
click at [1370, 498] on strong "[URL][DOMAIN_NAME]" at bounding box center [1342, 487] width 158 height 18
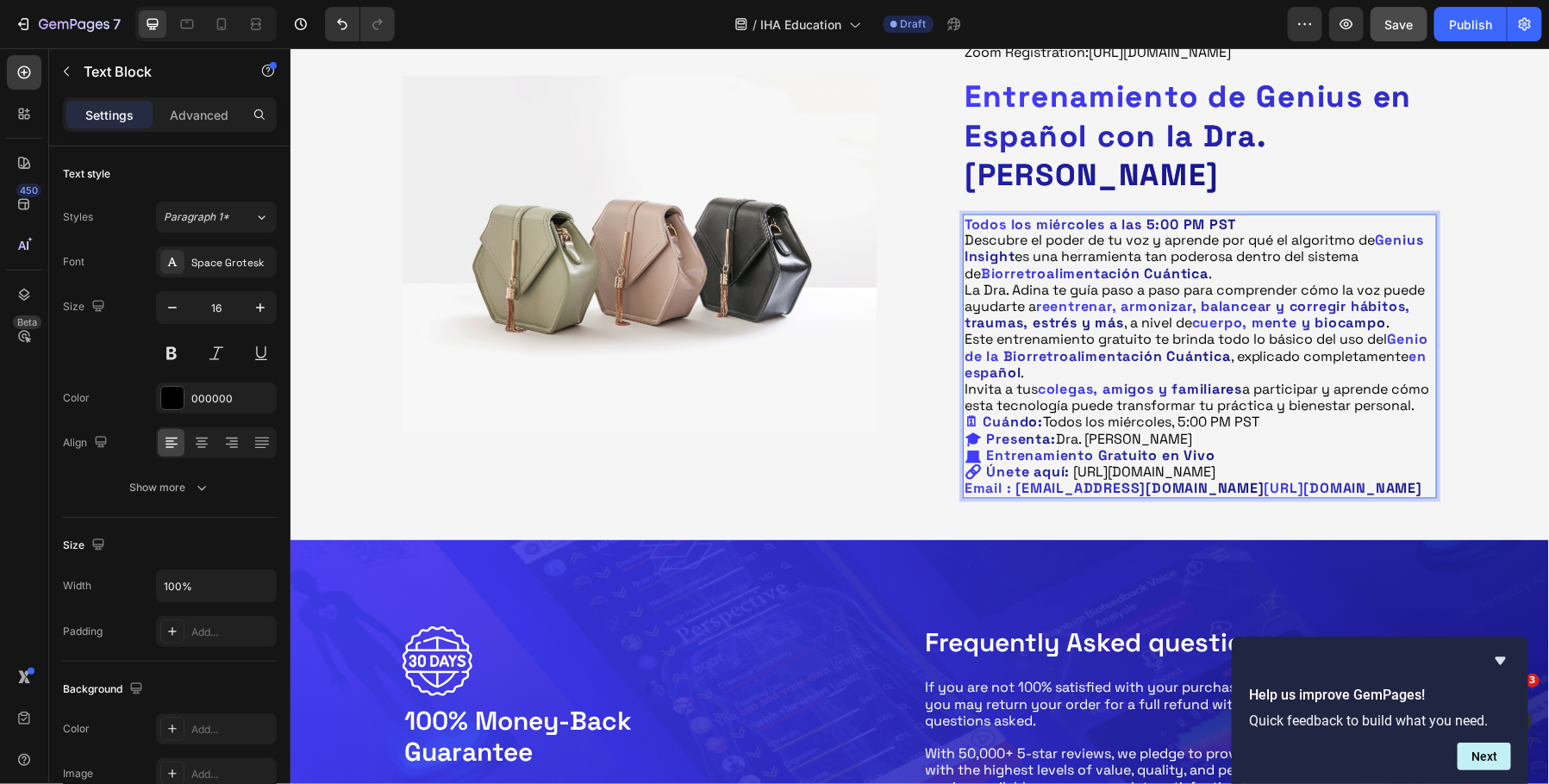
click at [1264, 498] on strong "[URL][DOMAIN_NAME]" at bounding box center [1342, 487] width 158 height 18
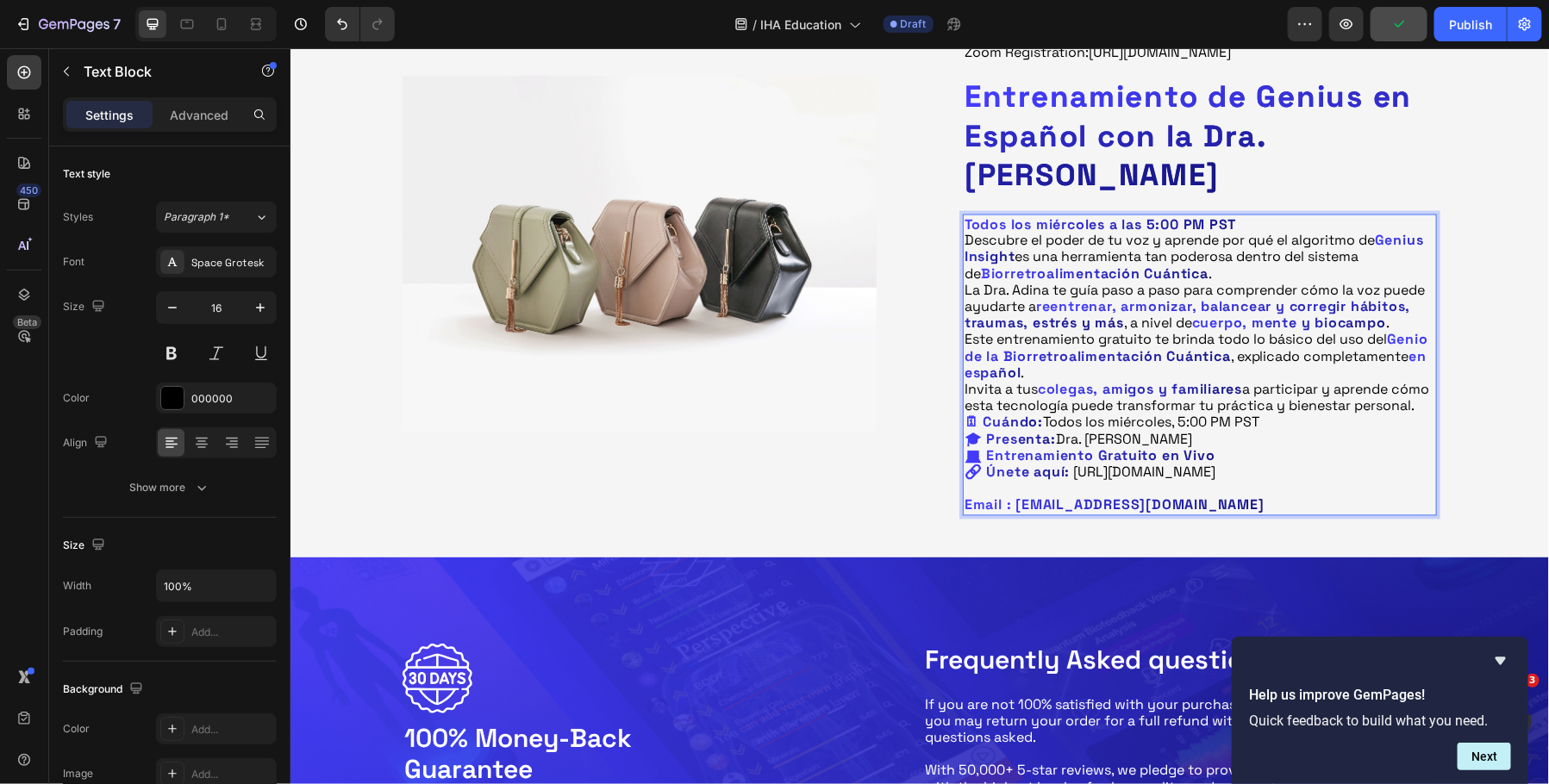
drag, startPoint x: 1016, startPoint y: 589, endPoint x: 1285, endPoint y: 587, distance: 269.0
click at [1285, 513] on p "Email : [EMAIL_ADDRESS][DOMAIN_NAME]" at bounding box center [1199, 505] width 471 height 17
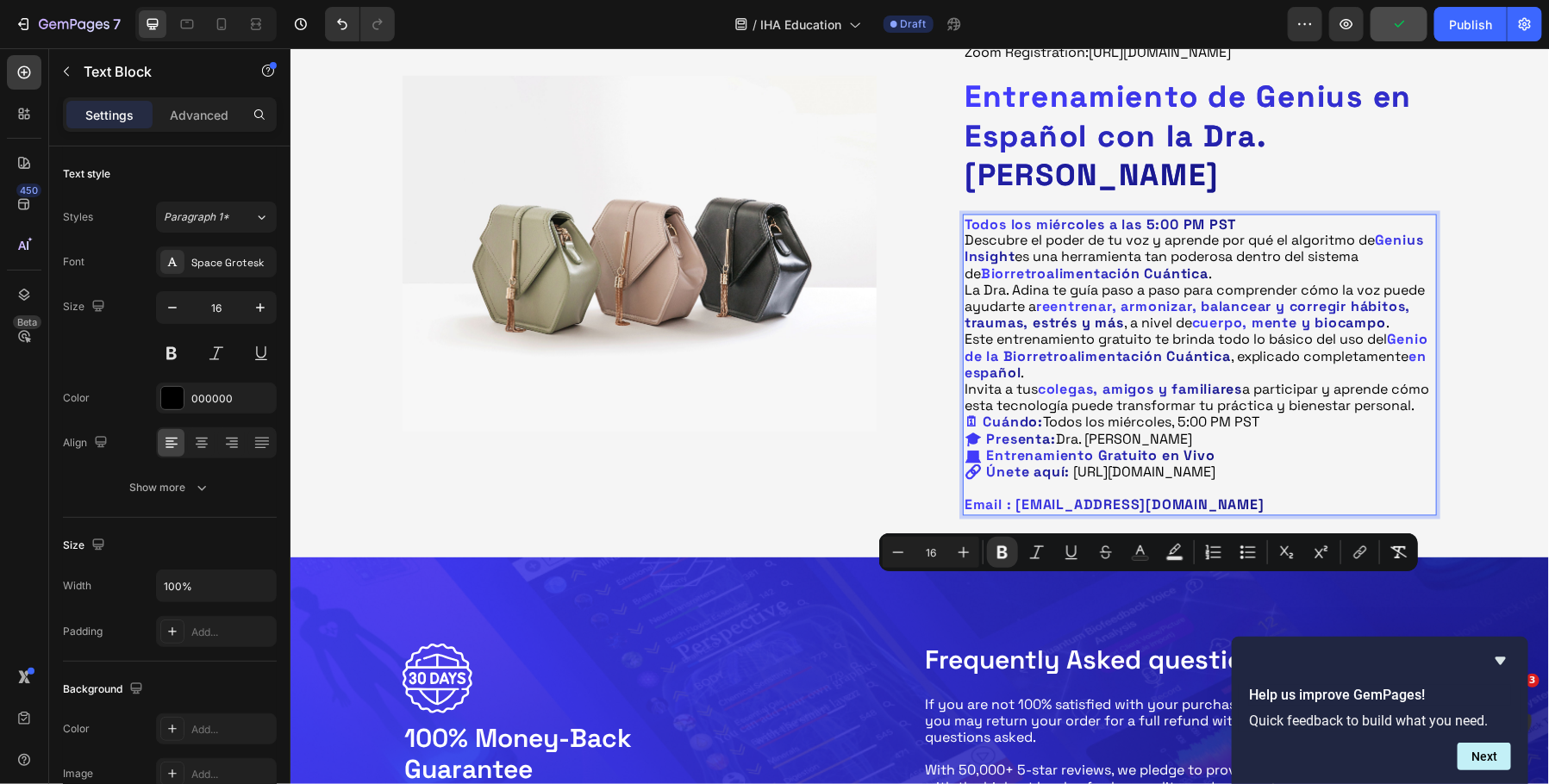
copy strong "[EMAIL_ADDRESS][DOMAIN_NAME]"
click at [1372, 546] on button "link" at bounding box center [1360, 552] width 31 height 31
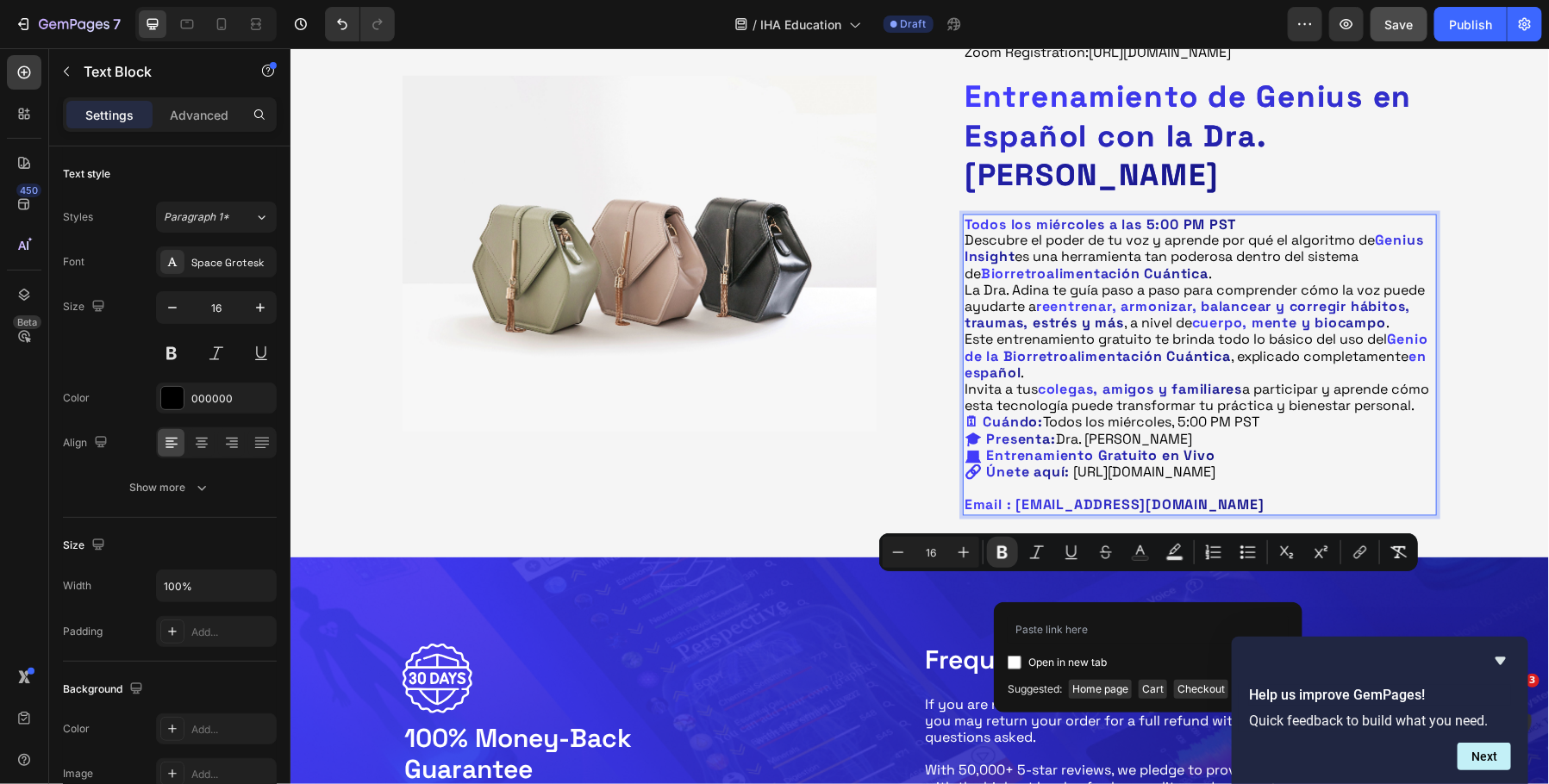
type input "[EMAIL_ADDRESS][DOMAIN_NAME]"
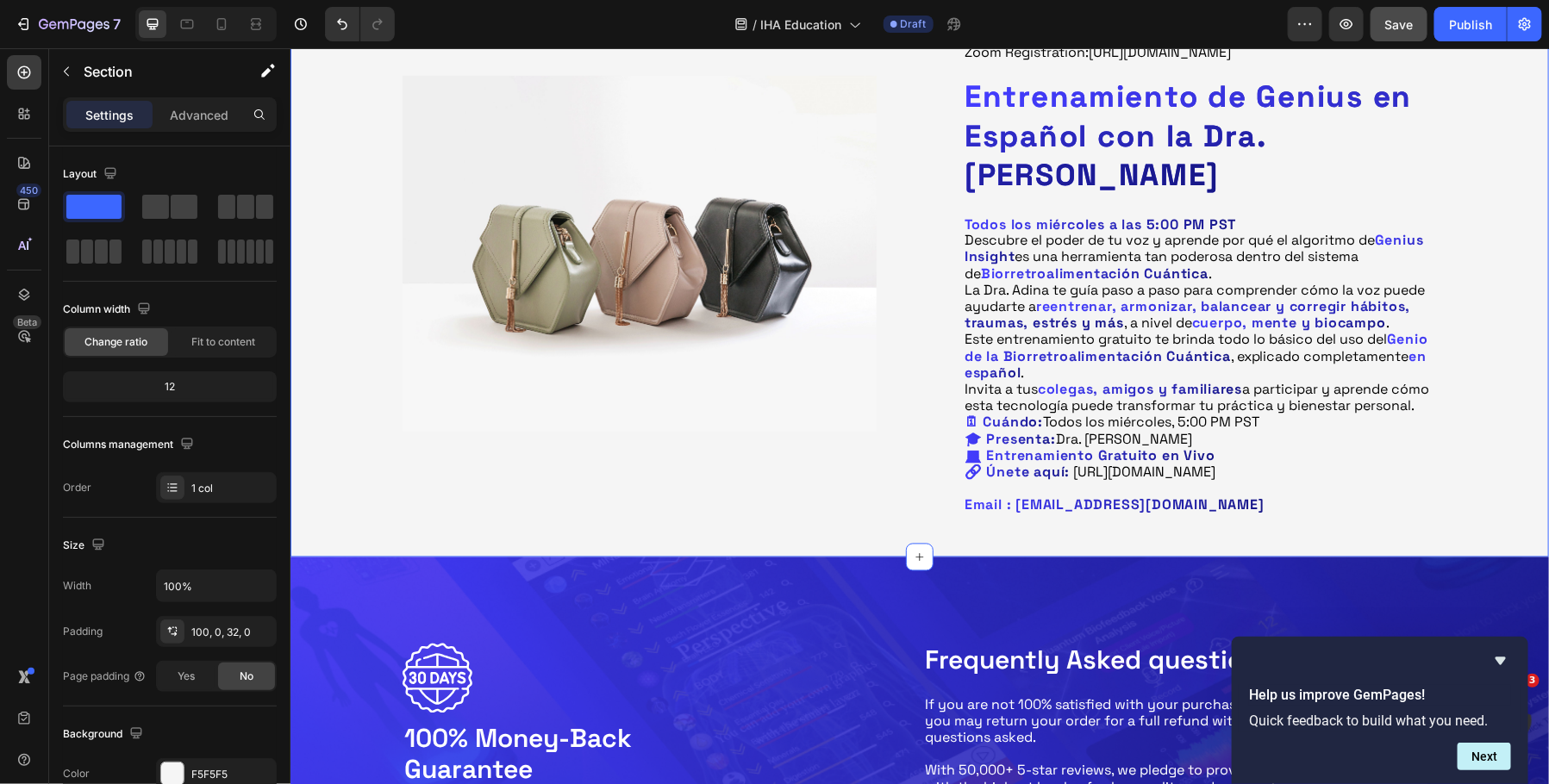
click at [1215, 481] on link "[URL][DOMAIN_NAME]" at bounding box center [1144, 472] width 142 height 18
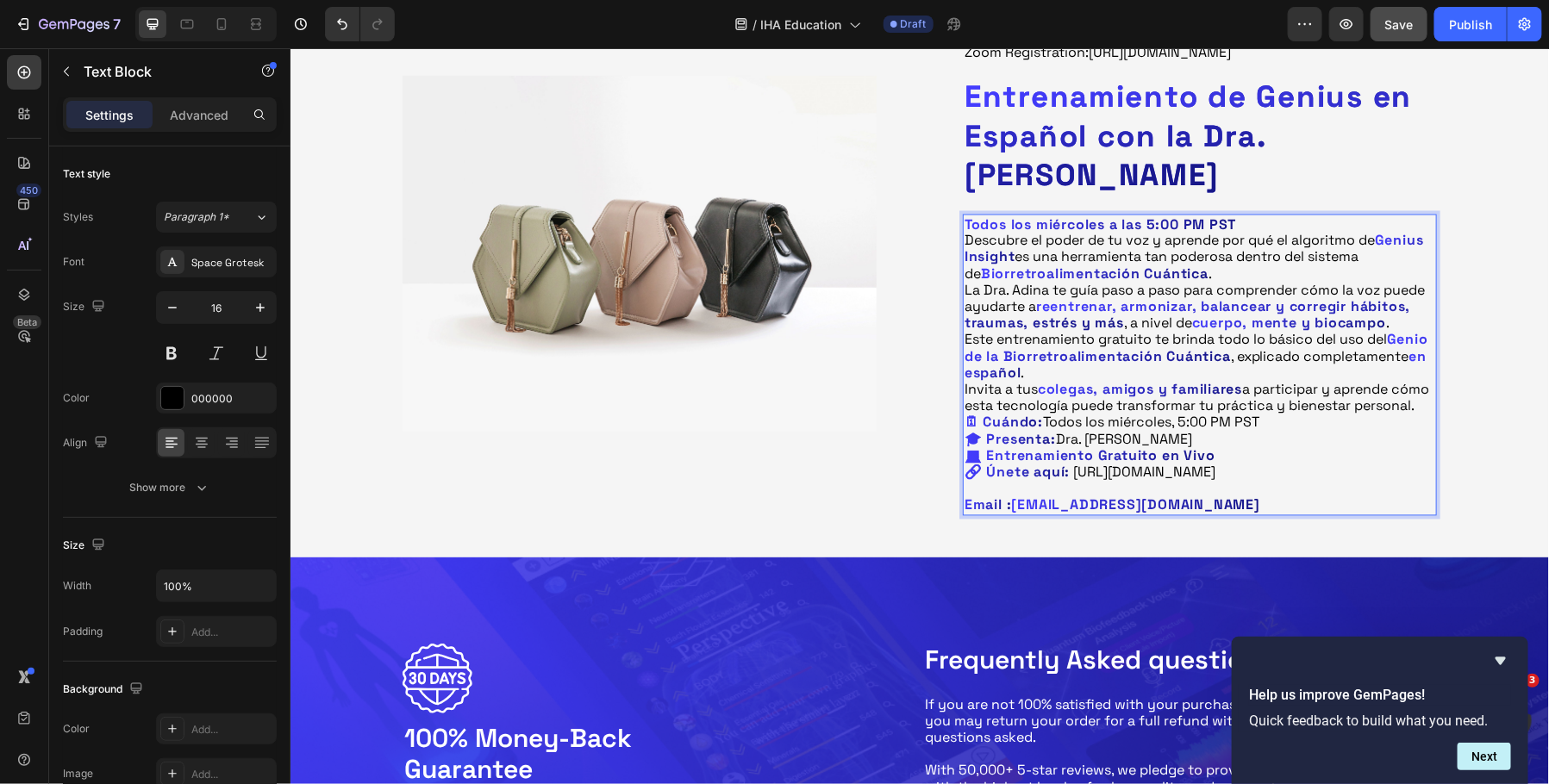
click at [1133, 481] on link "[URL][DOMAIN_NAME]" at bounding box center [1144, 472] width 142 height 18
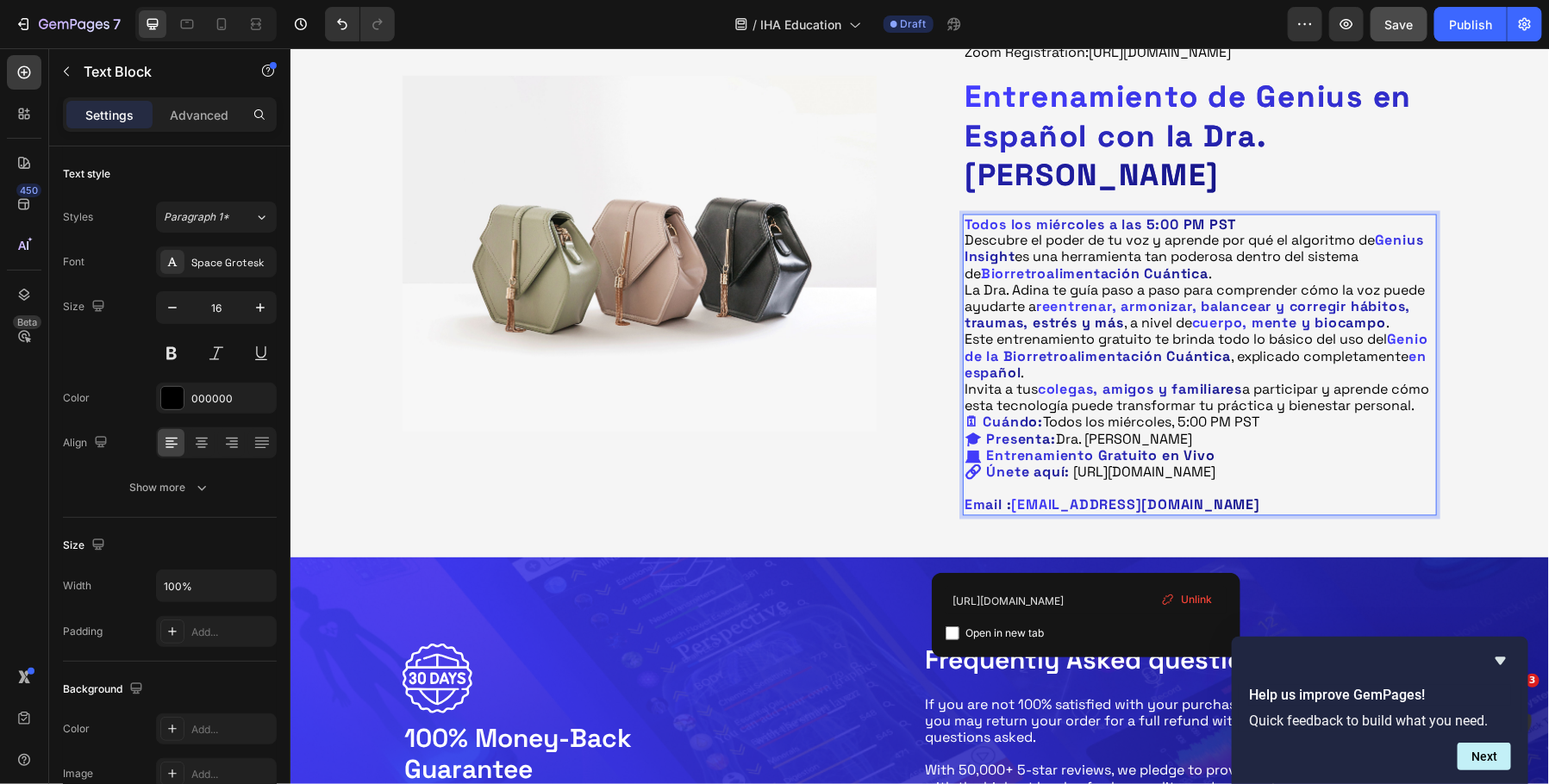
drag, startPoint x: 1085, startPoint y: 552, endPoint x: 959, endPoint y: 533, distance: 127.4
click at [959, 515] on div "Image ⁠⁠⁠⁠⁠⁠⁠ Entrenamiento de Genius en Español con la Dra. [PERSON_NAME] Head…" at bounding box center [918, 295] width 1034 height 440
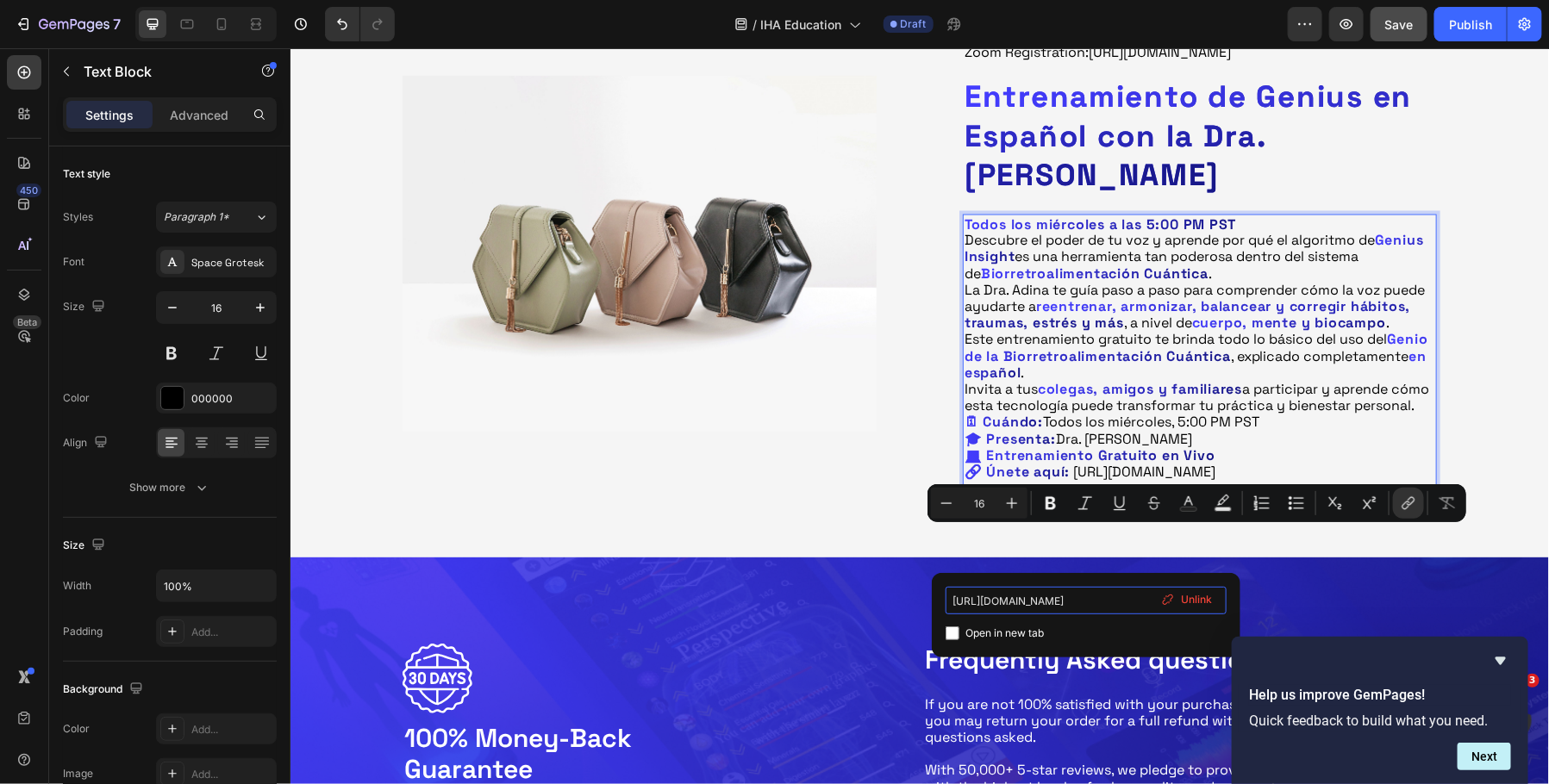
click at [1130, 606] on input "[URL][DOMAIN_NAME]" at bounding box center [1087, 600] width 281 height 27
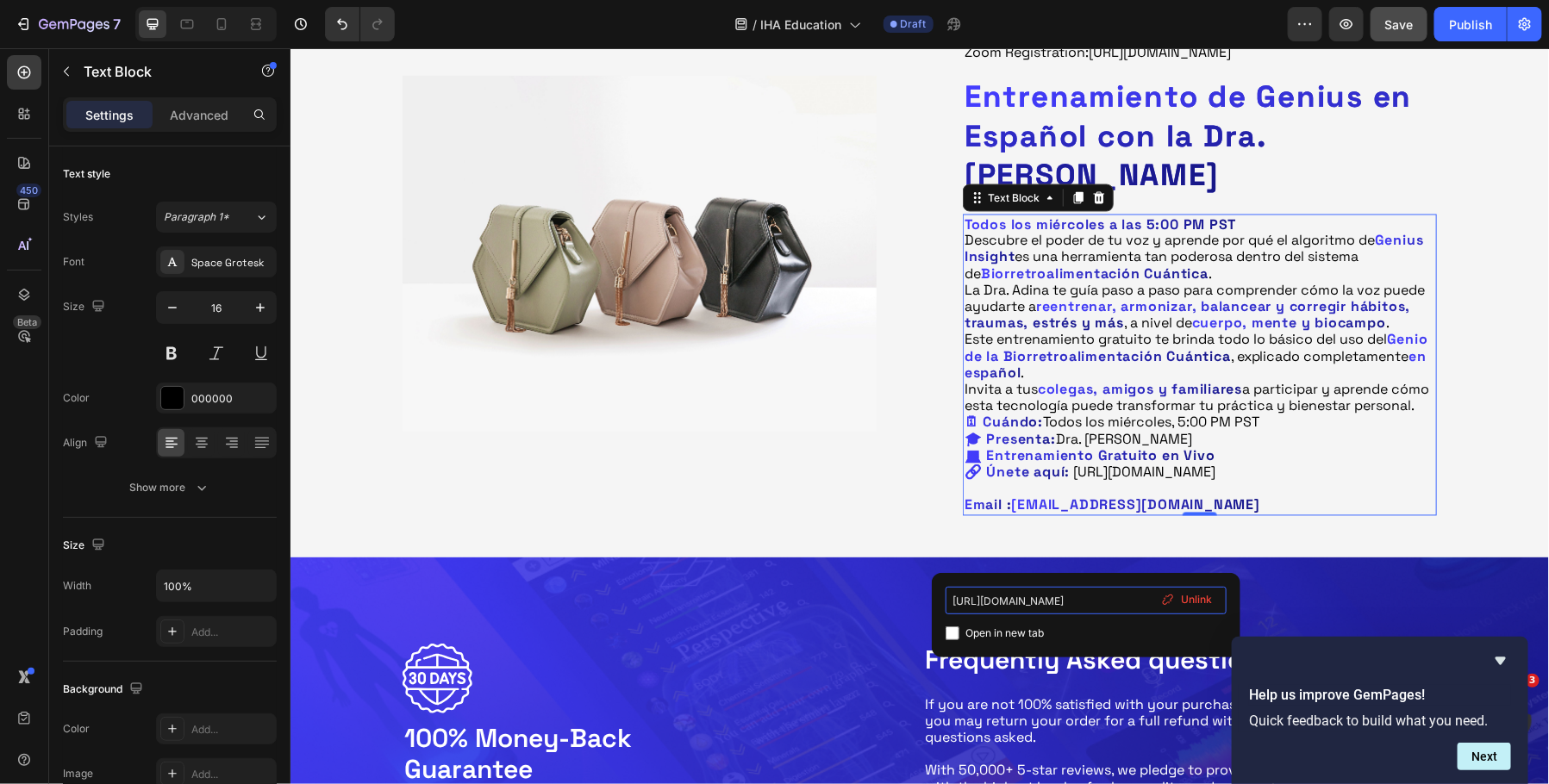
drag, startPoint x: 1099, startPoint y: 607, endPoint x: 1206, endPoint y: 607, distance: 107.0
click at [1206, 607] on div "[URL][DOMAIN_NAME] Open in new tab Unlink" at bounding box center [1087, 615] width 281 height 57
drag, startPoint x: 1127, startPoint y: 600, endPoint x: 1216, endPoint y: 600, distance: 89.0
click at [1216, 600] on div "[URL][DOMAIN_NAME] Open in new tab Unlink" at bounding box center [1087, 615] width 281 height 57
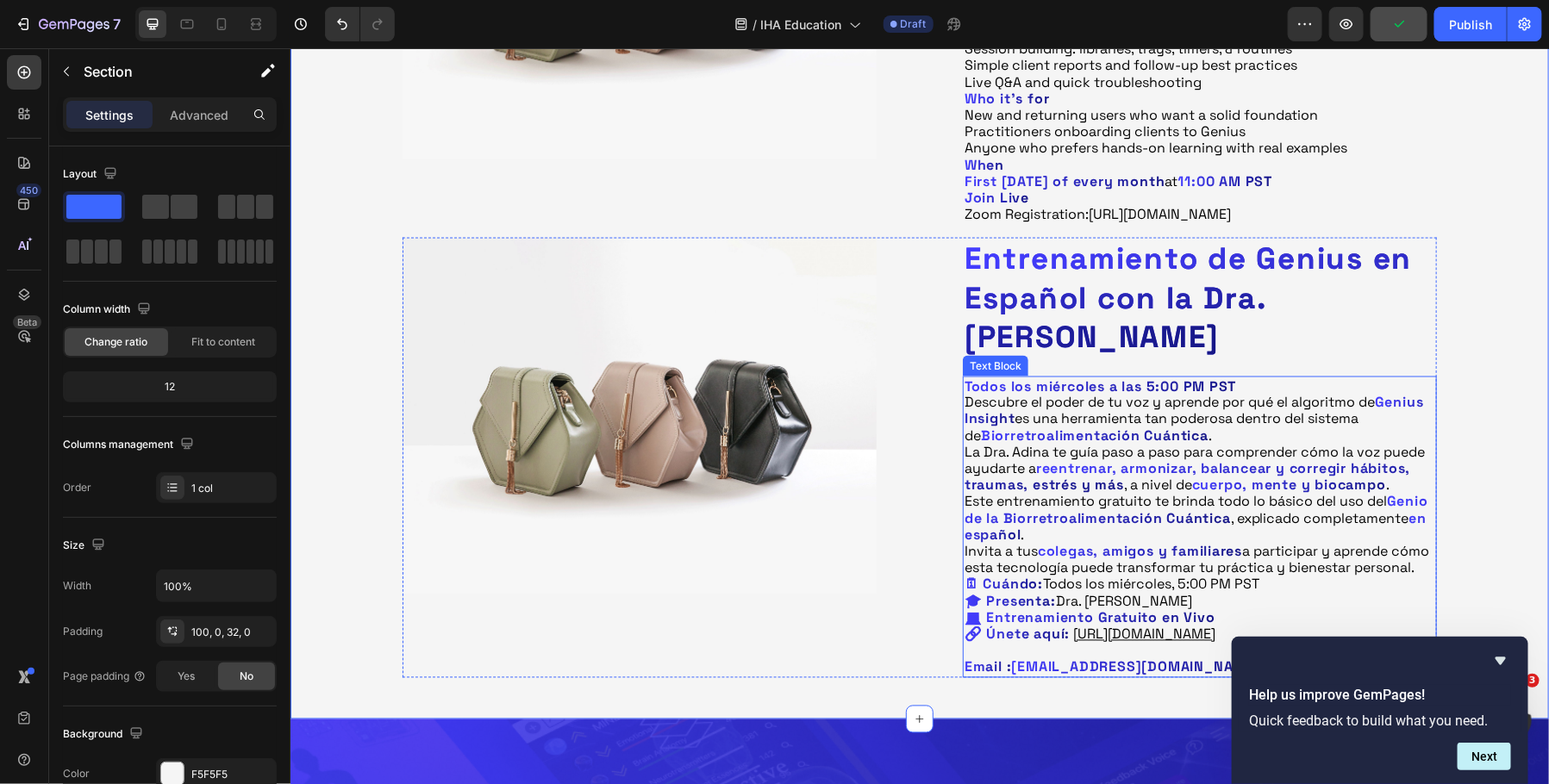
scroll to position [1208, 0]
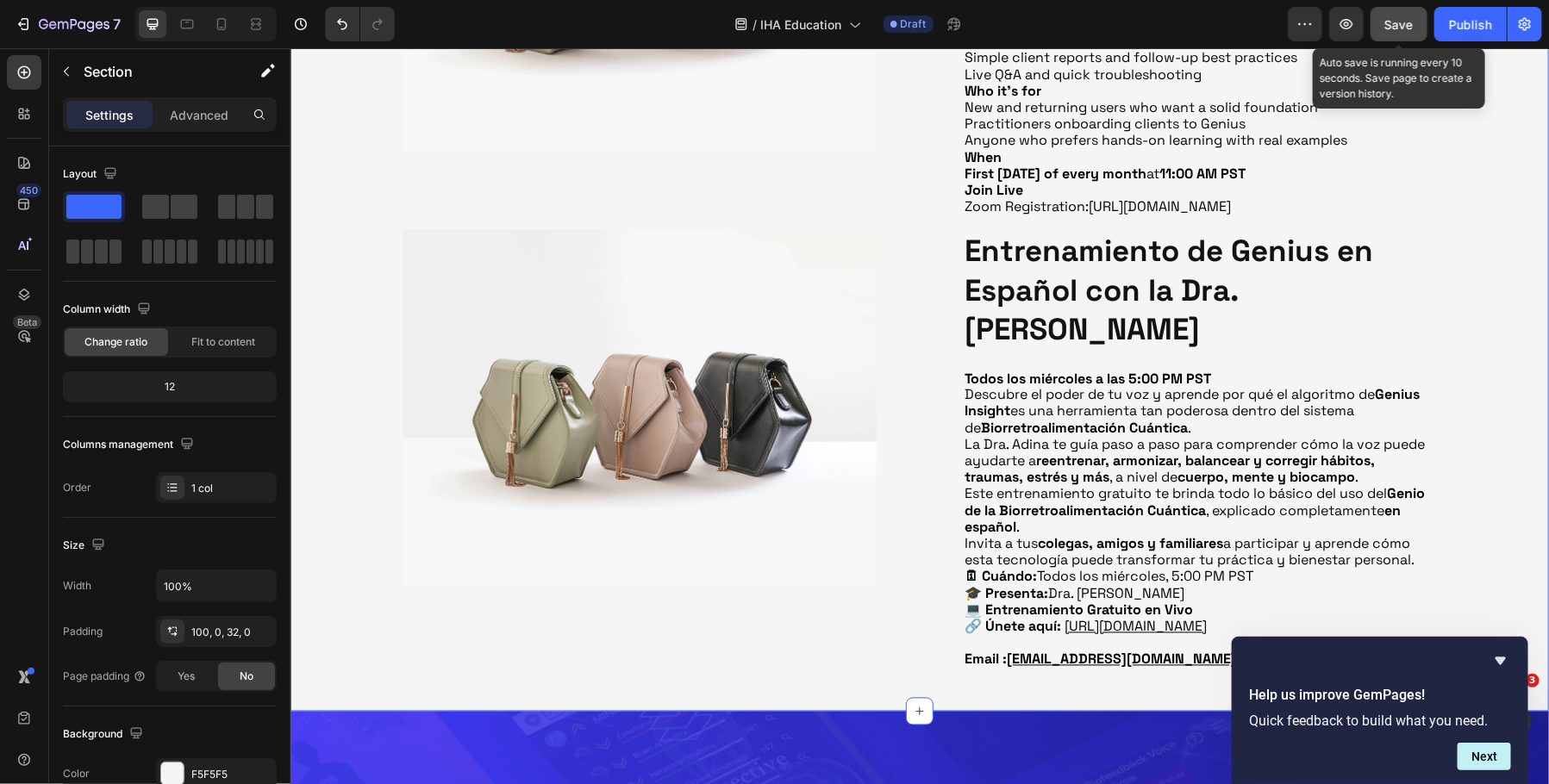
click at [1411, 30] on span "Save" at bounding box center [1399, 24] width 28 height 15
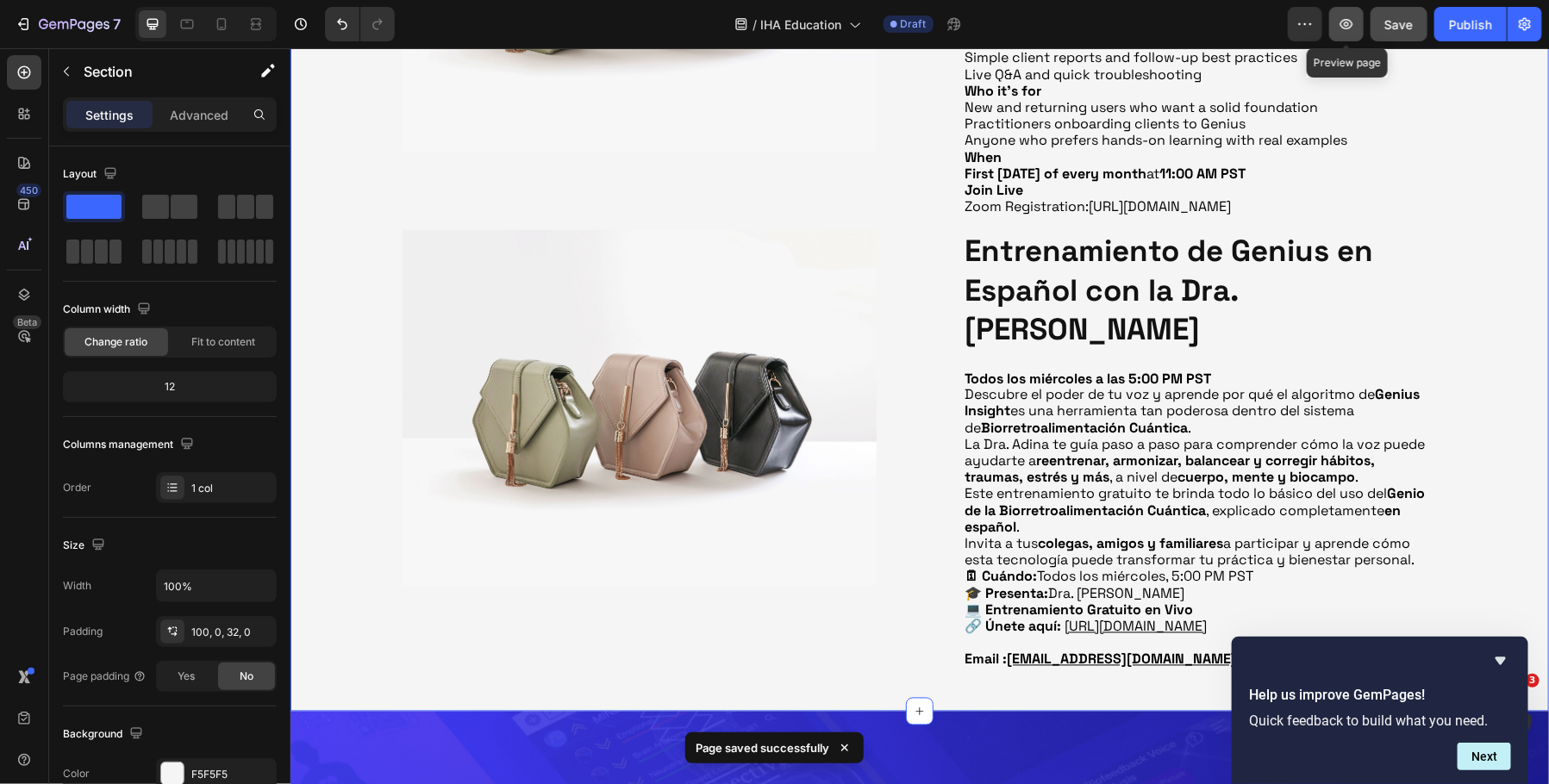
click at [1352, 29] on icon "button" at bounding box center [1347, 24] width 17 height 17
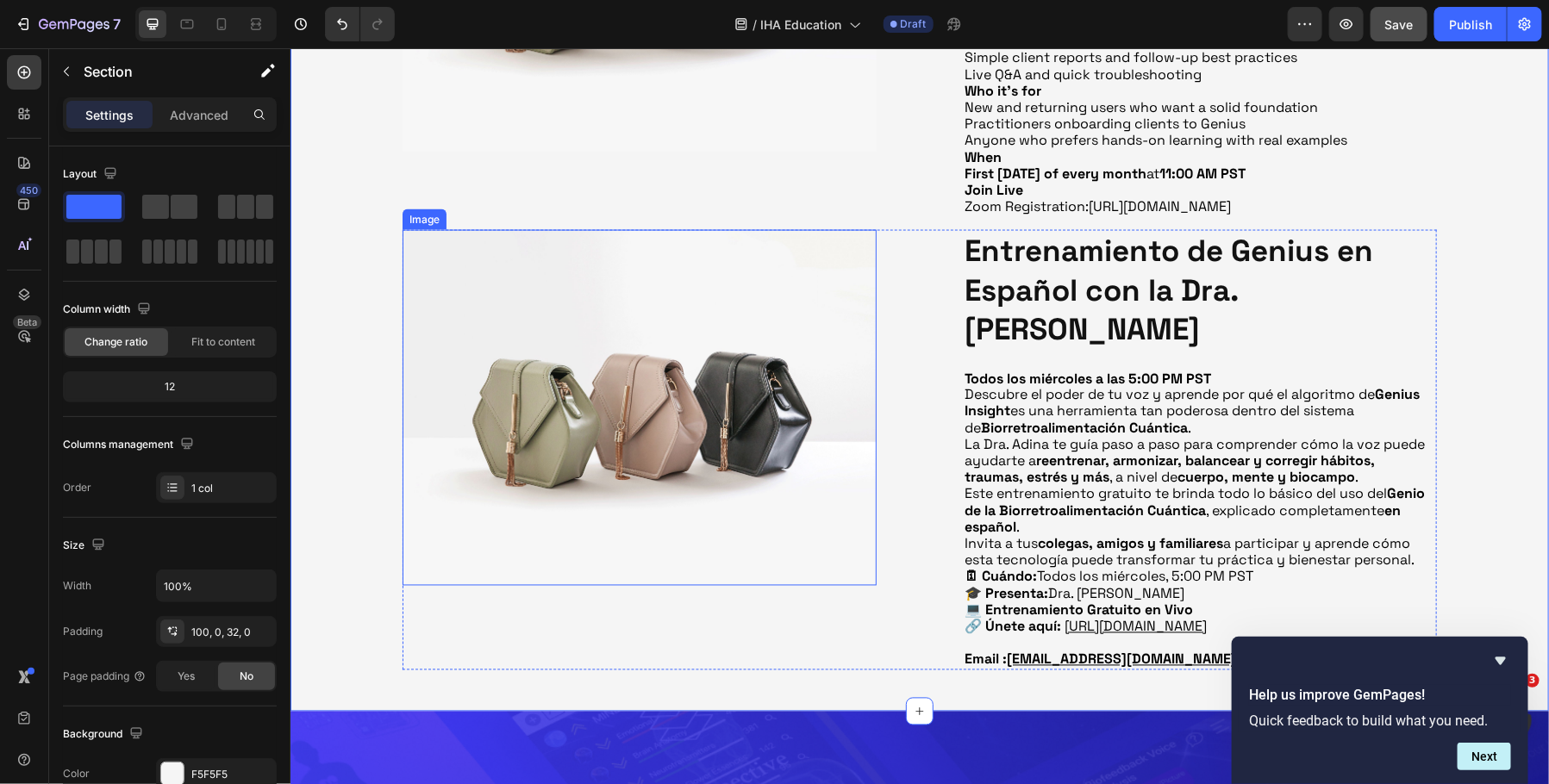
click at [788, 512] on img at bounding box center [638, 407] width 475 height 356
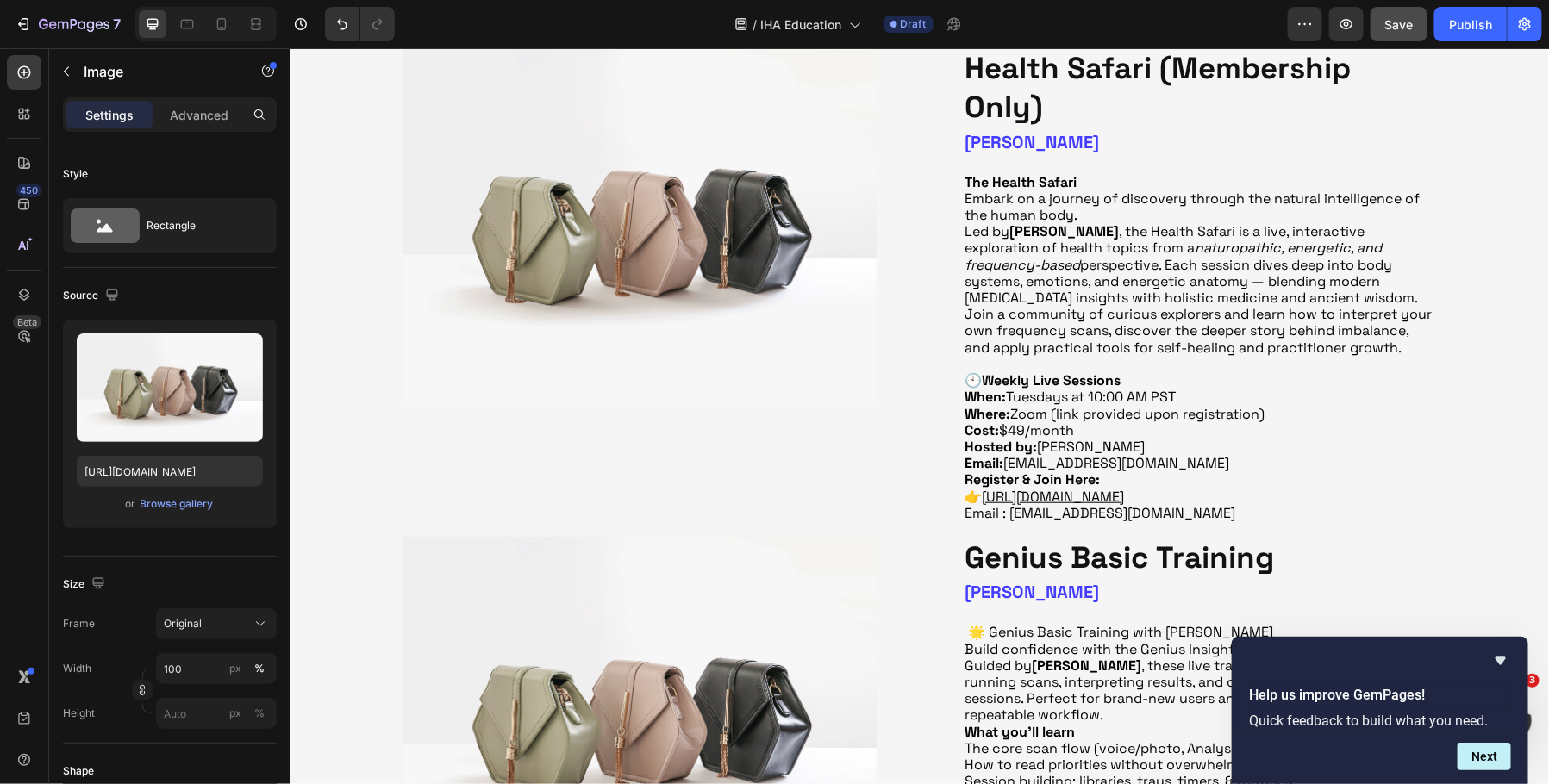
scroll to position [427, 0]
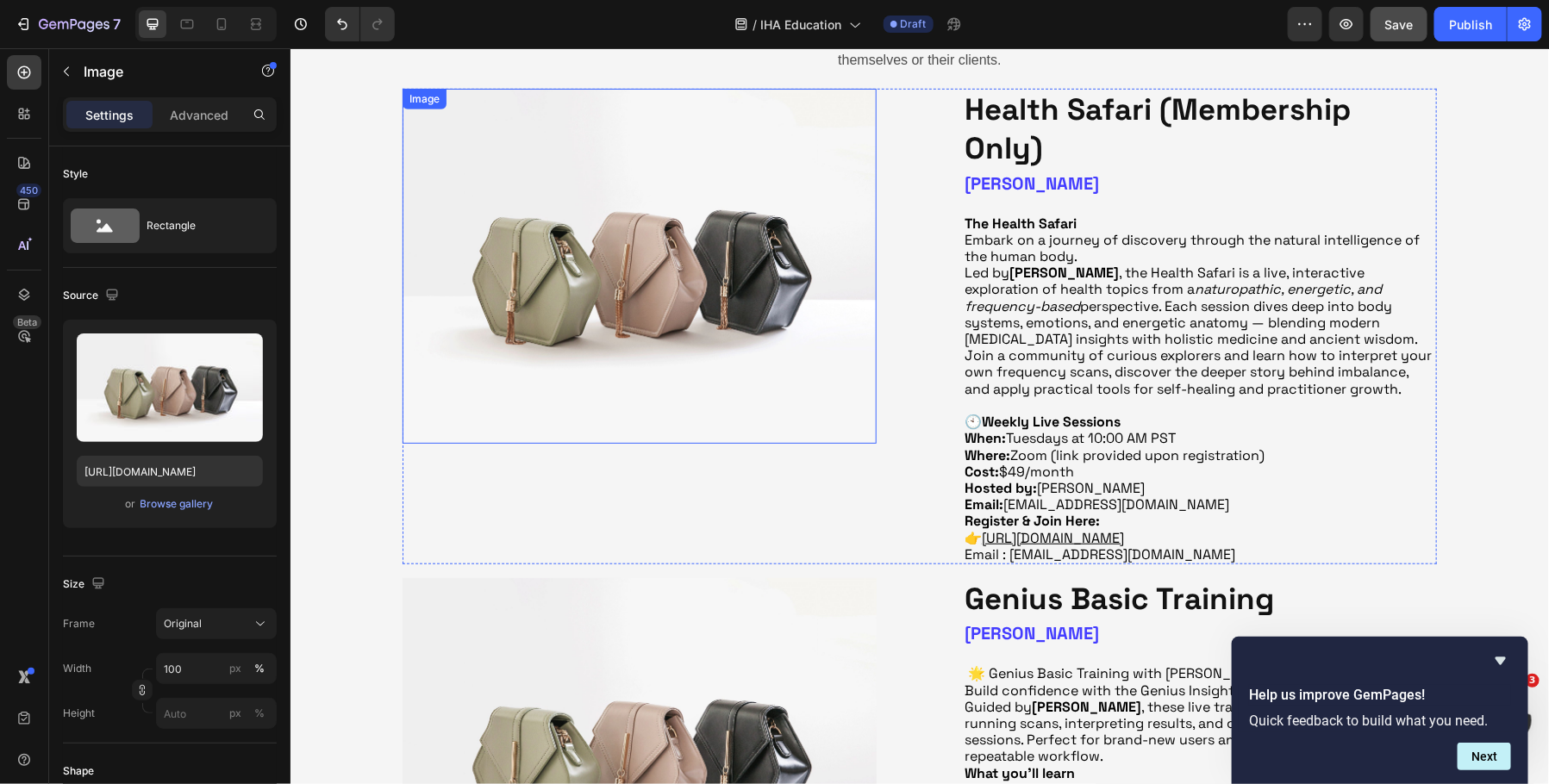
click at [676, 298] on img at bounding box center [638, 266] width 475 height 356
click at [192, 504] on div "Browse gallery" at bounding box center [177, 504] width 73 height 16
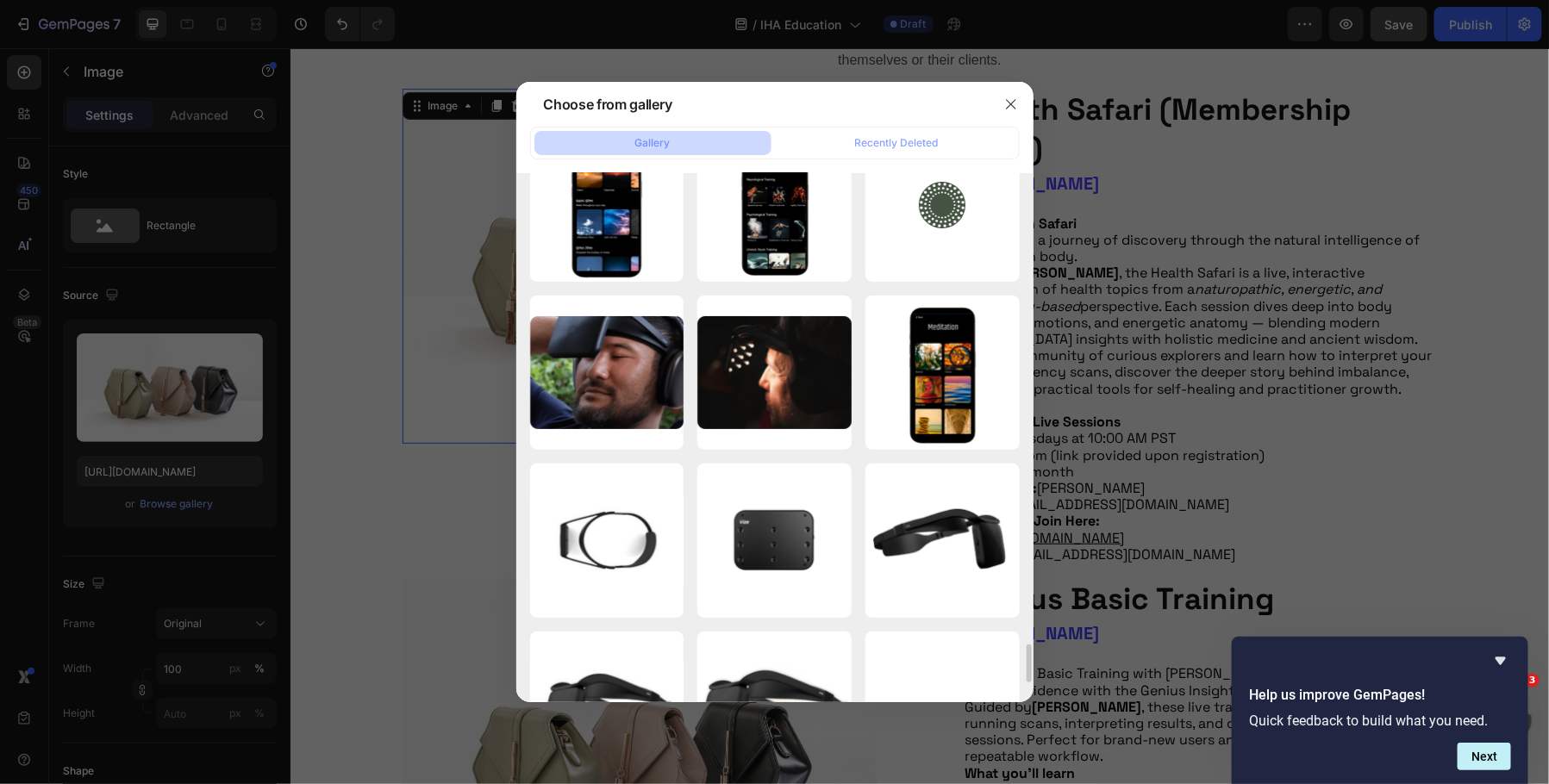
scroll to position [6457, 0]
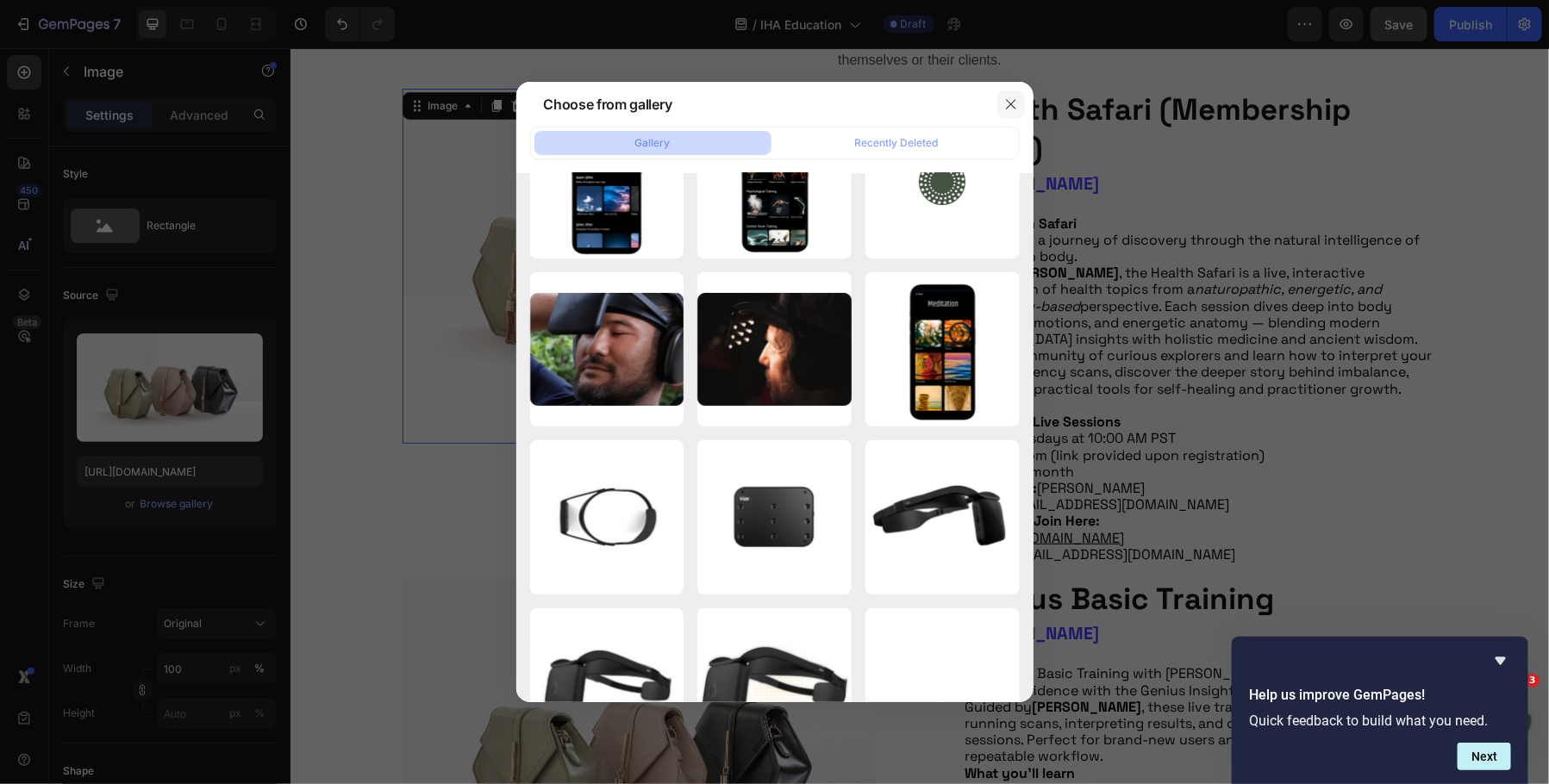
click at [1012, 103] on icon "button" at bounding box center [1011, 104] width 9 height 9
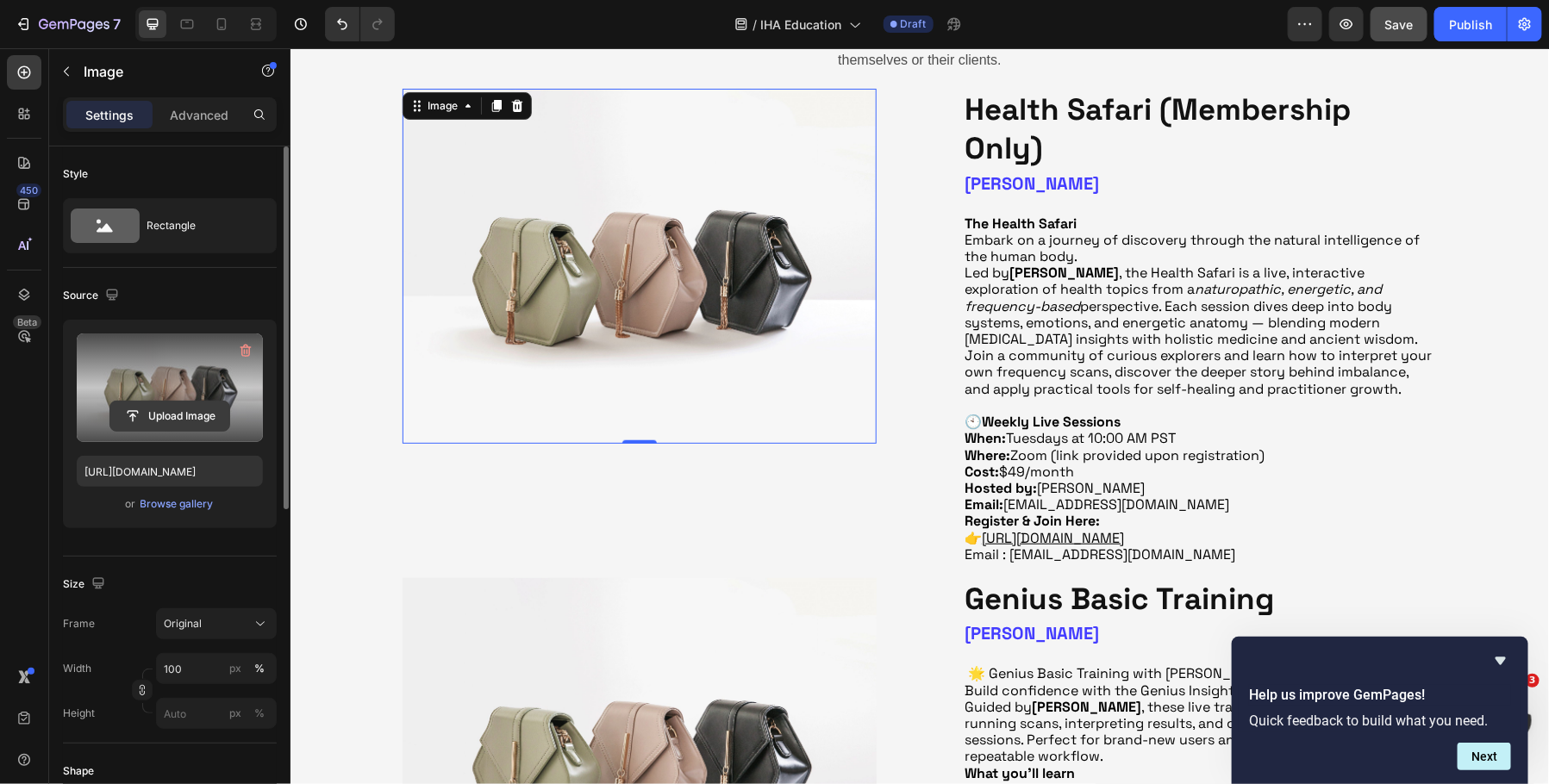
click at [173, 414] on input "file" at bounding box center [169, 415] width 119 height 29
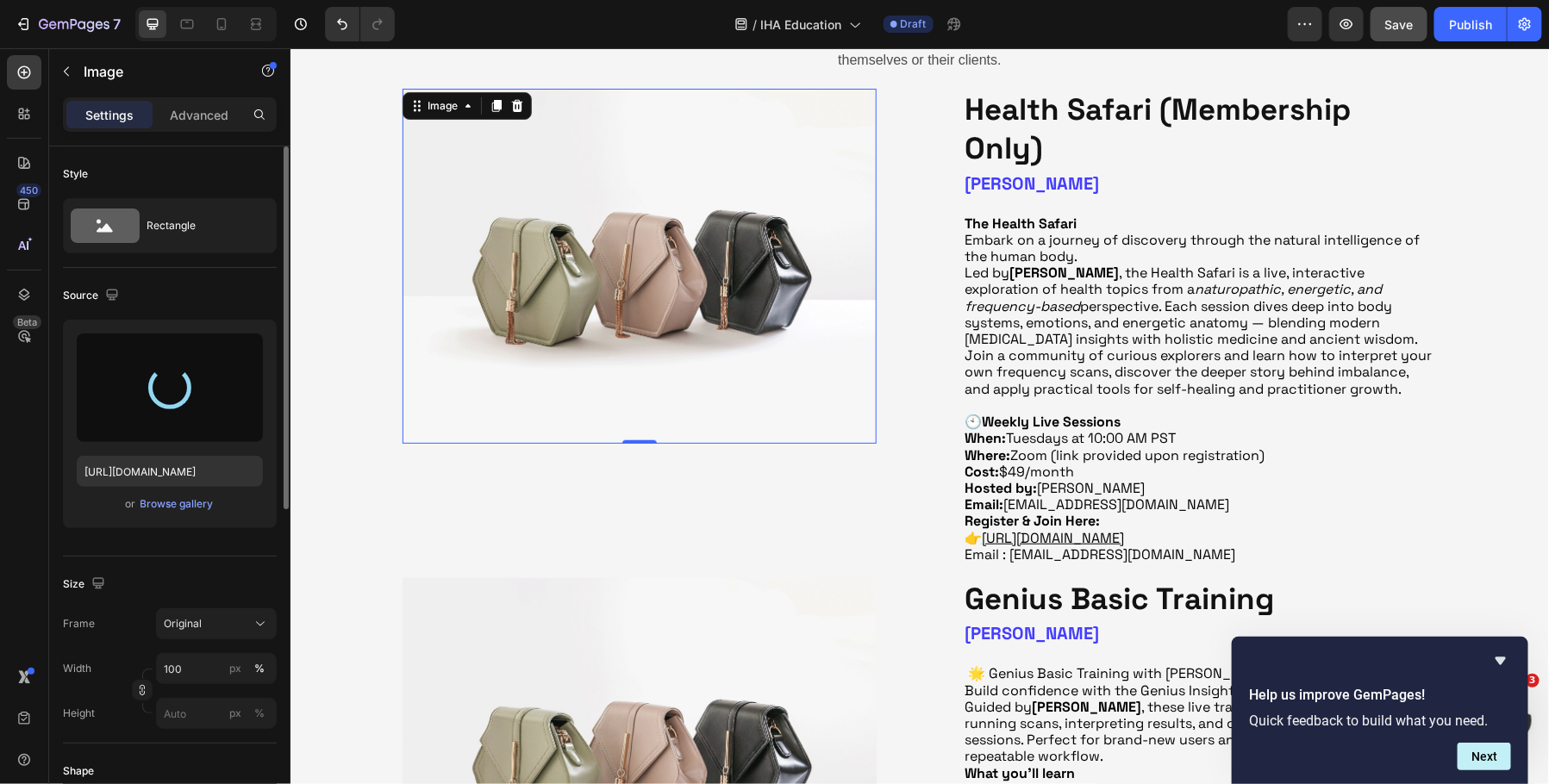
type input "[URL][DOMAIN_NAME]"
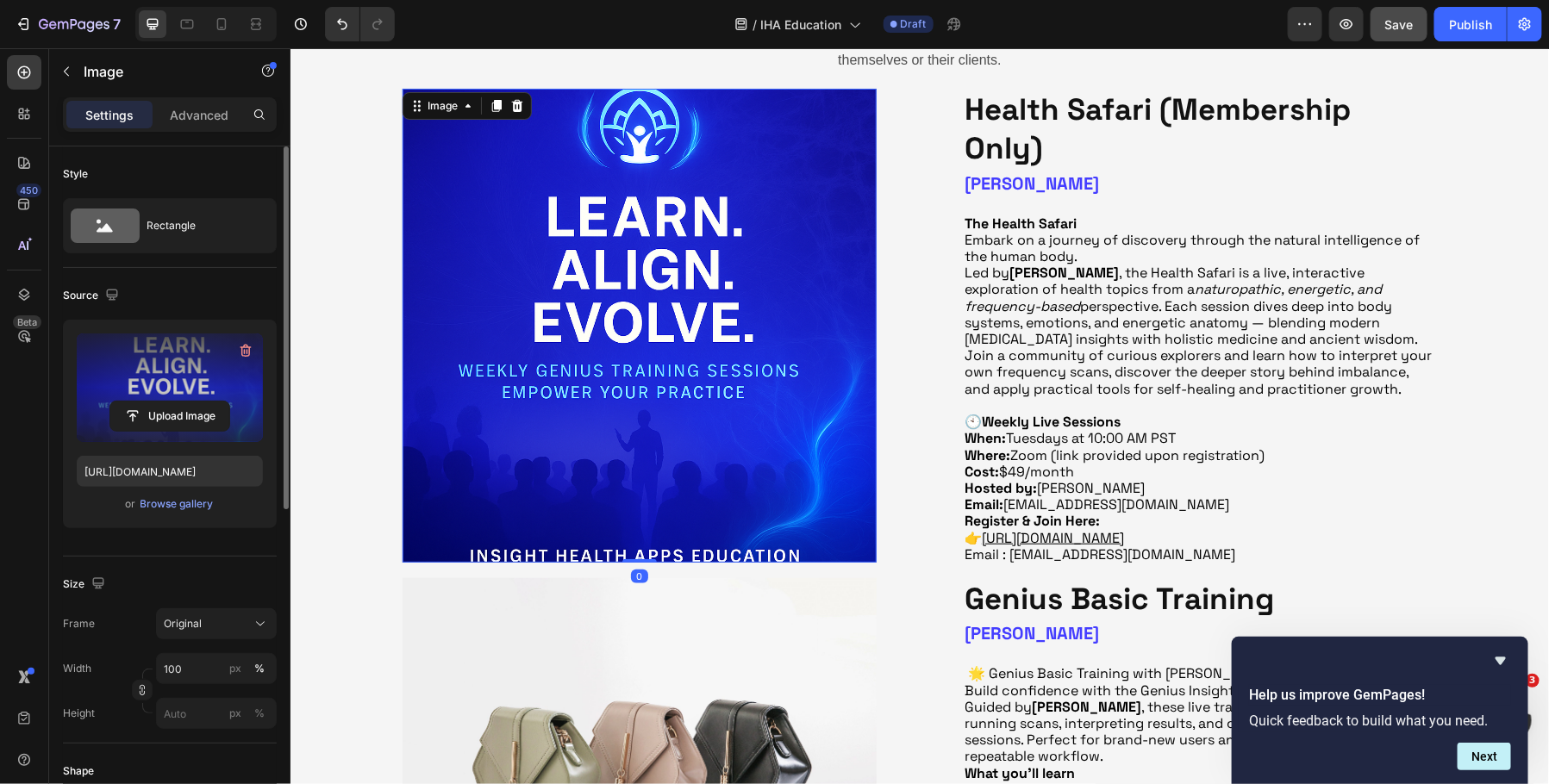
drag, startPoint x: 638, startPoint y: 559, endPoint x: 642, endPoint y: 508, distance: 51.2
click at [642, 508] on div "Image 0" at bounding box center [638, 325] width 475 height 474
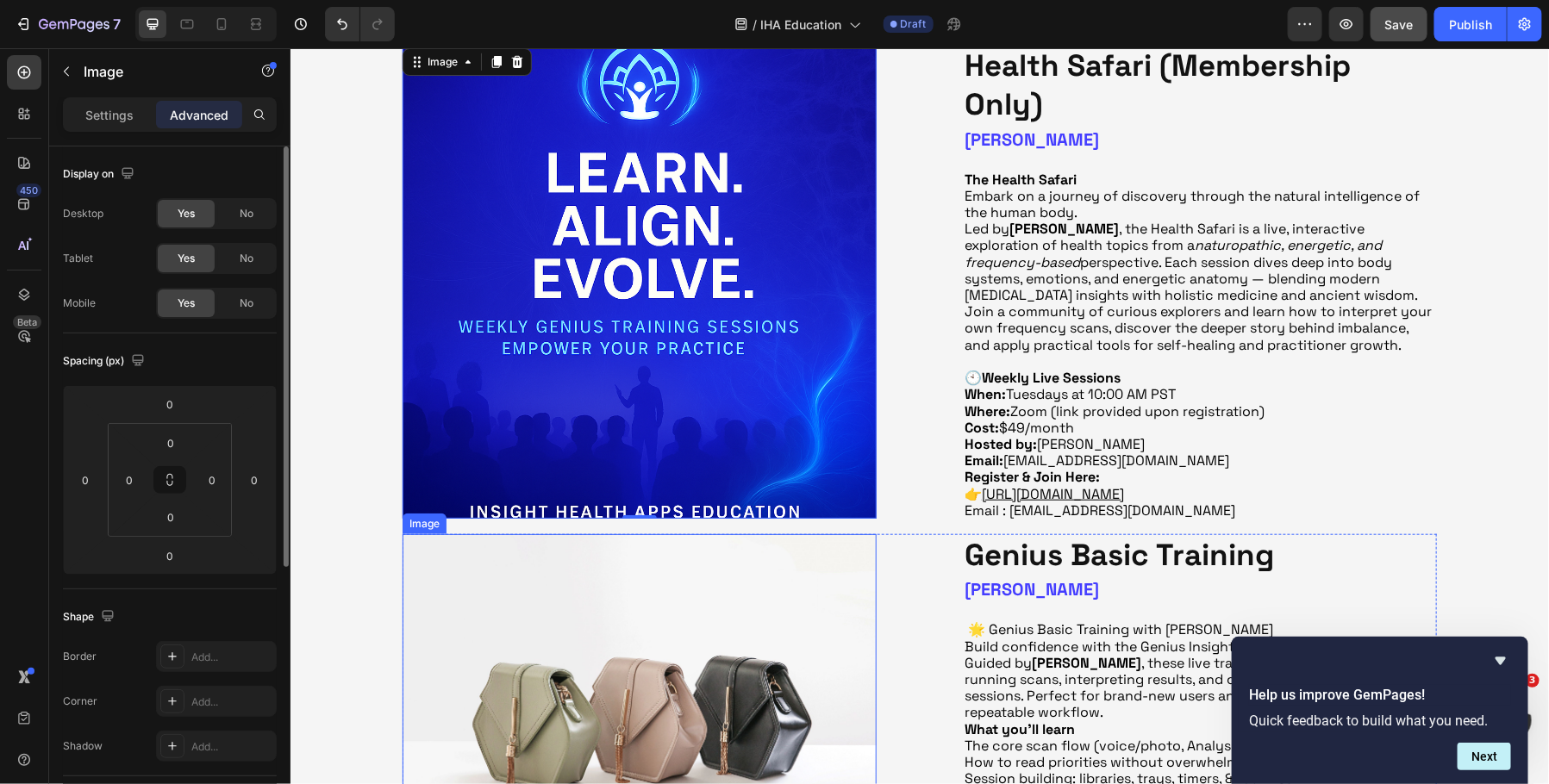
scroll to position [457, 0]
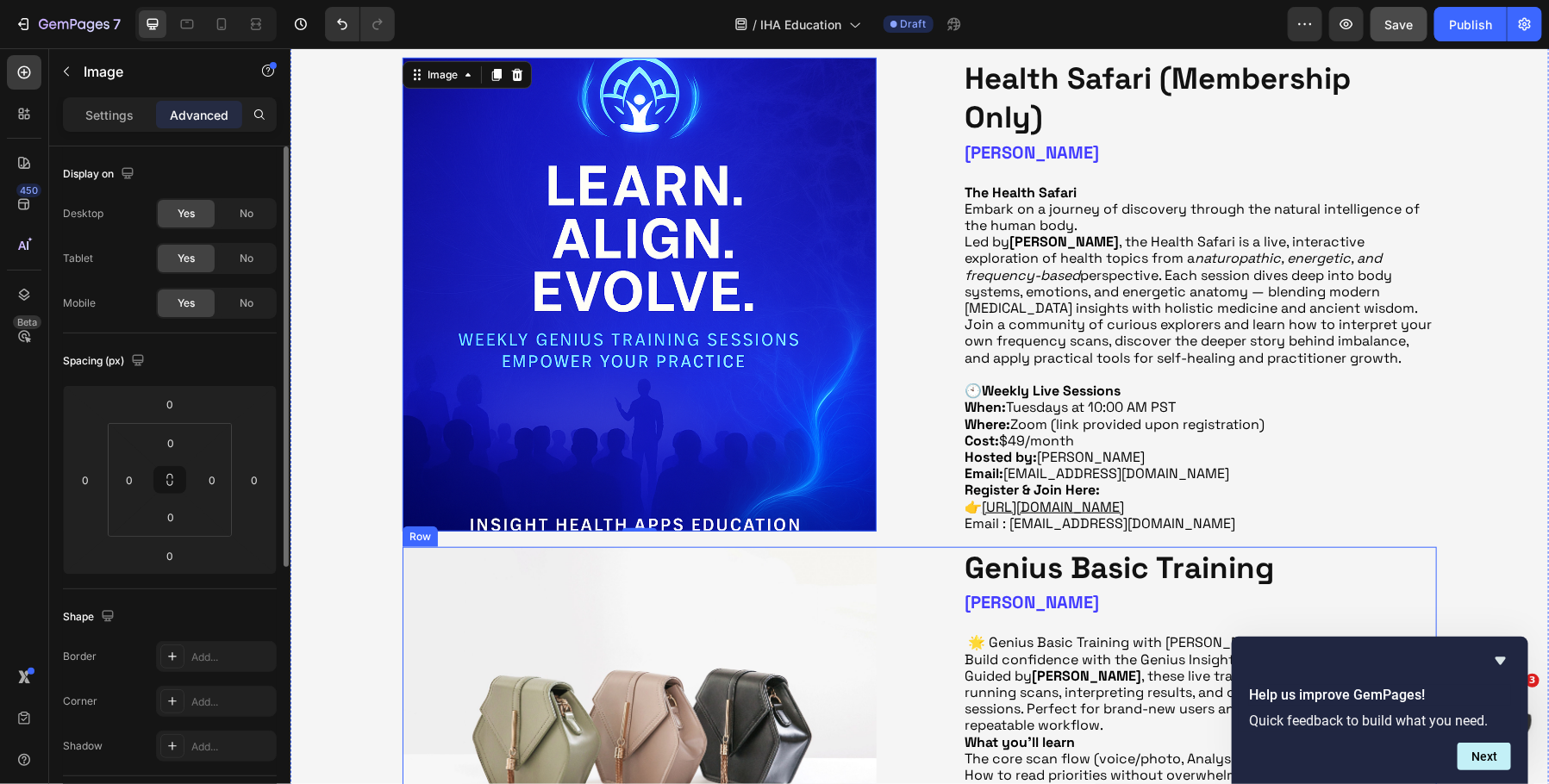
click at [886, 632] on div "Image Genius Basic Training Heading [PERSON_NAME] Heading 🌟 Genius Basic Traini…" at bounding box center [918, 757] width 1034 height 421
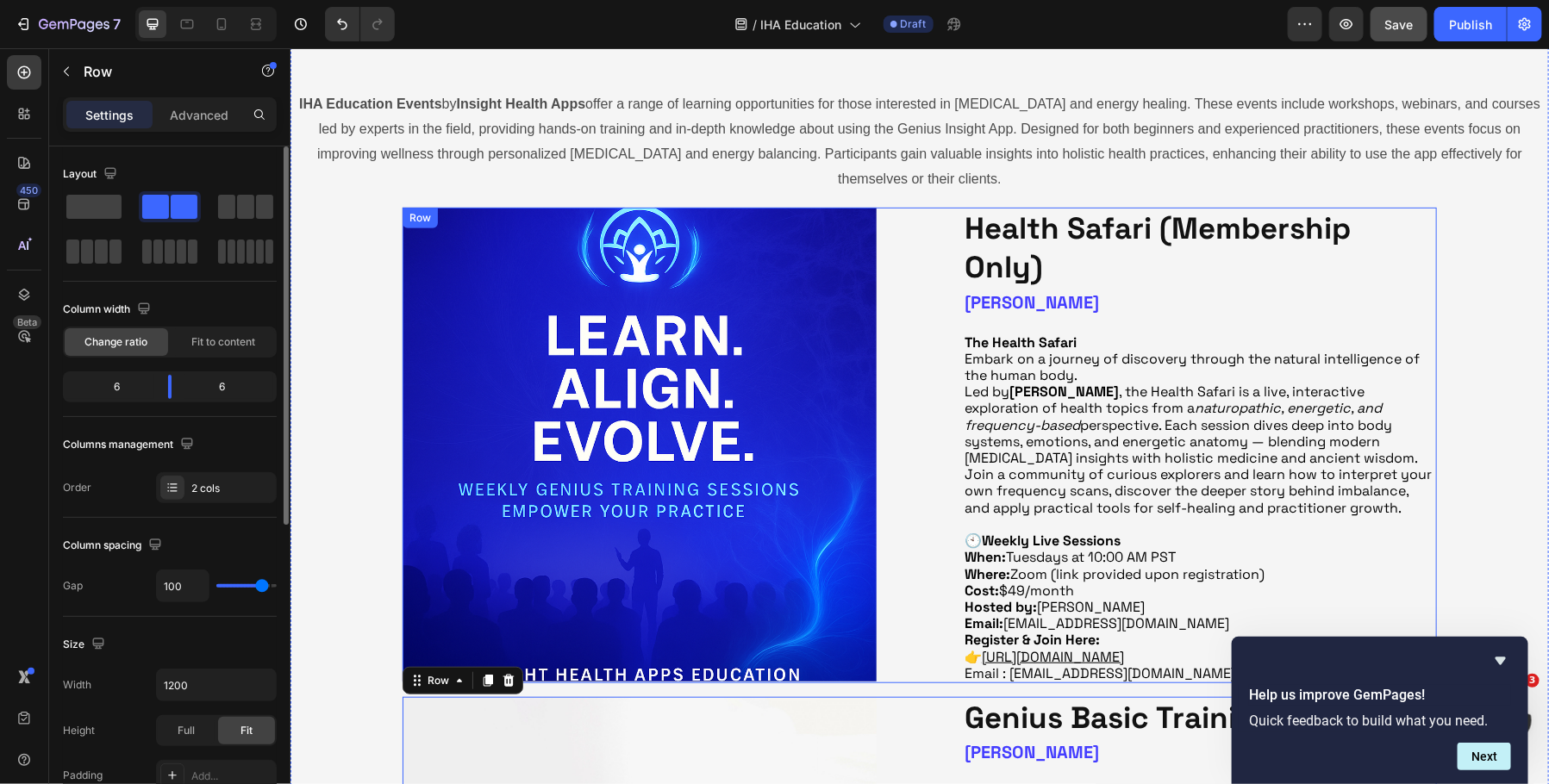
scroll to position [315, 0]
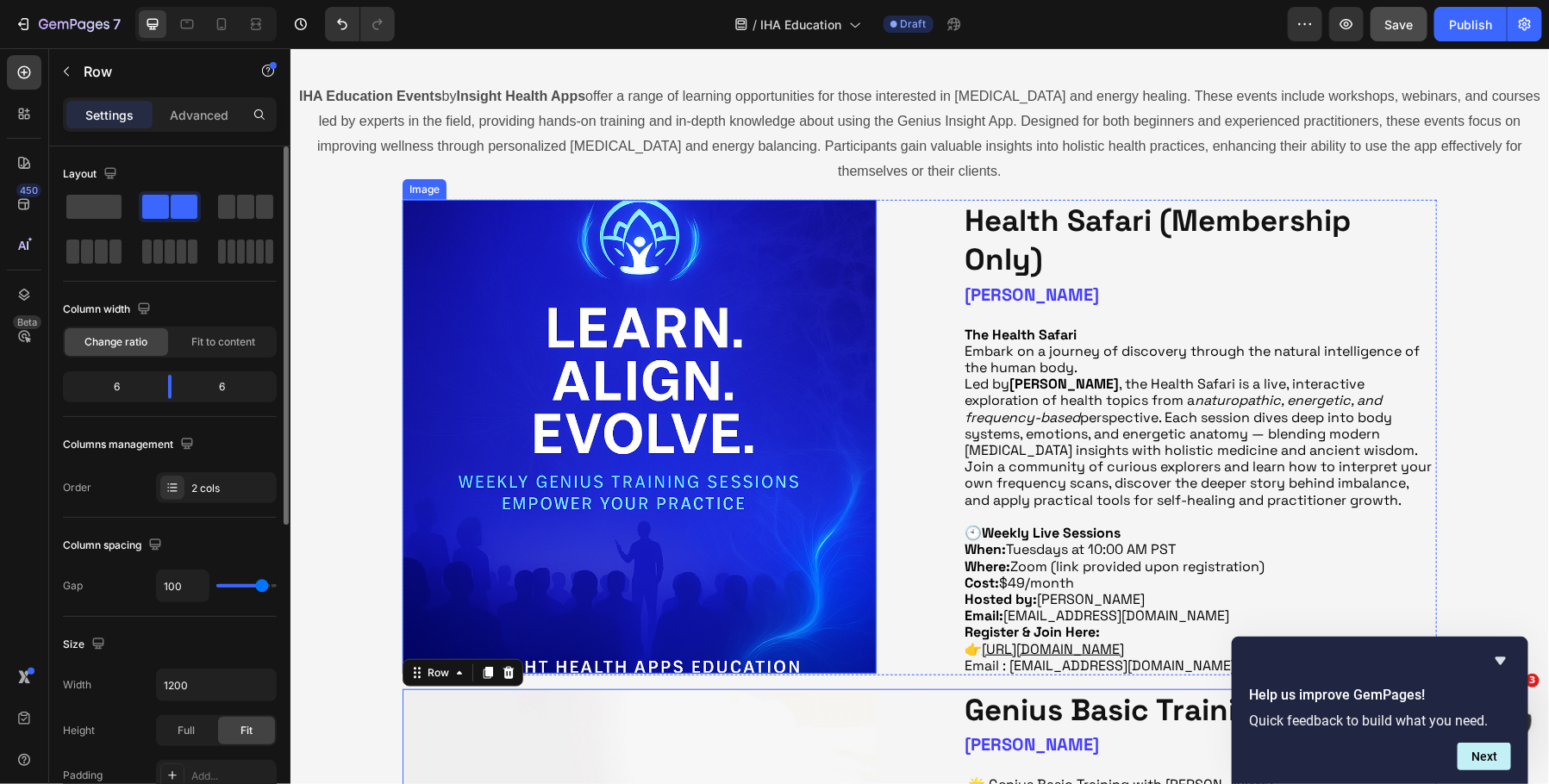
click at [682, 434] on img at bounding box center [638, 436] width 475 height 474
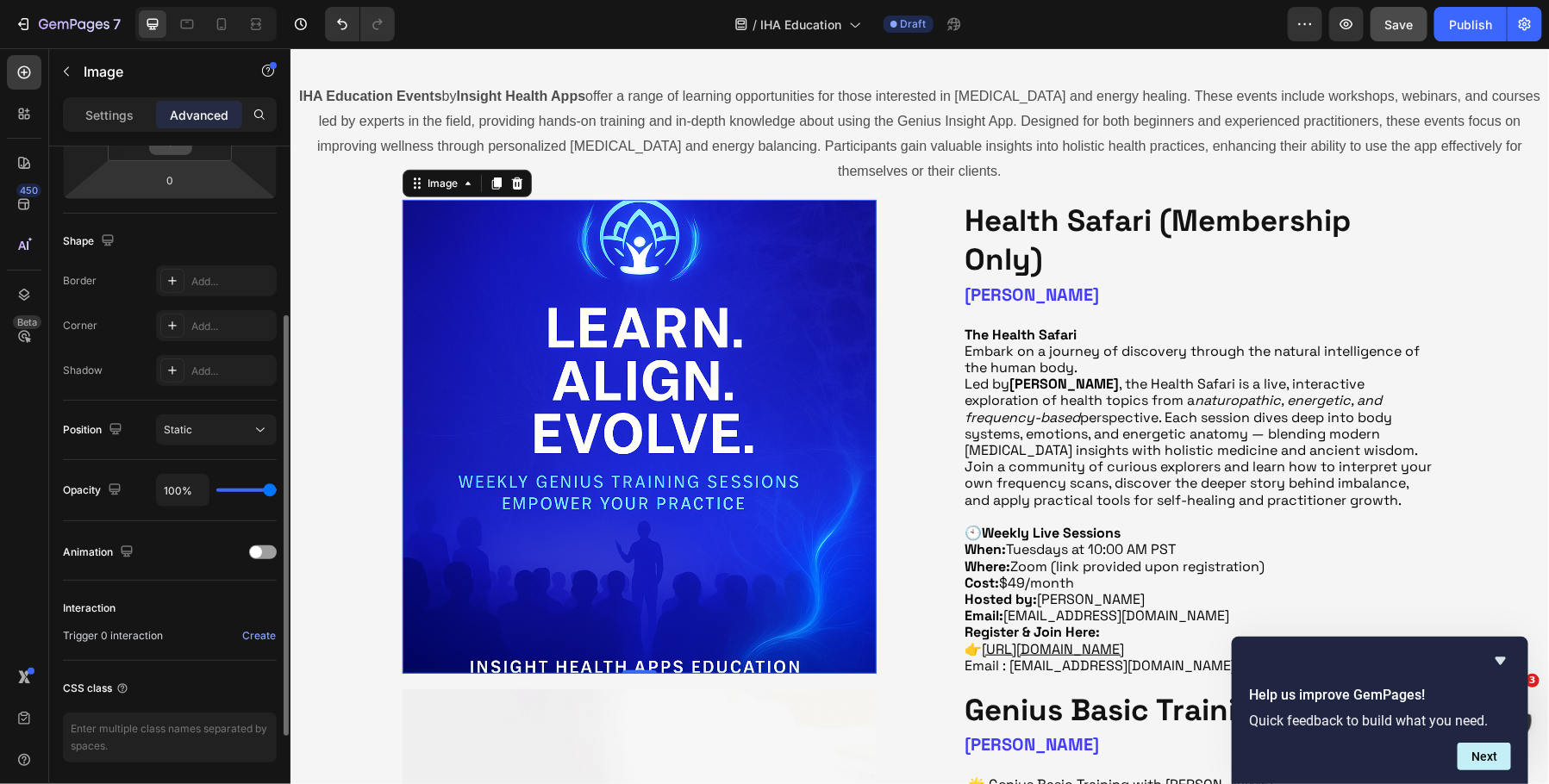
scroll to position [433, 0]
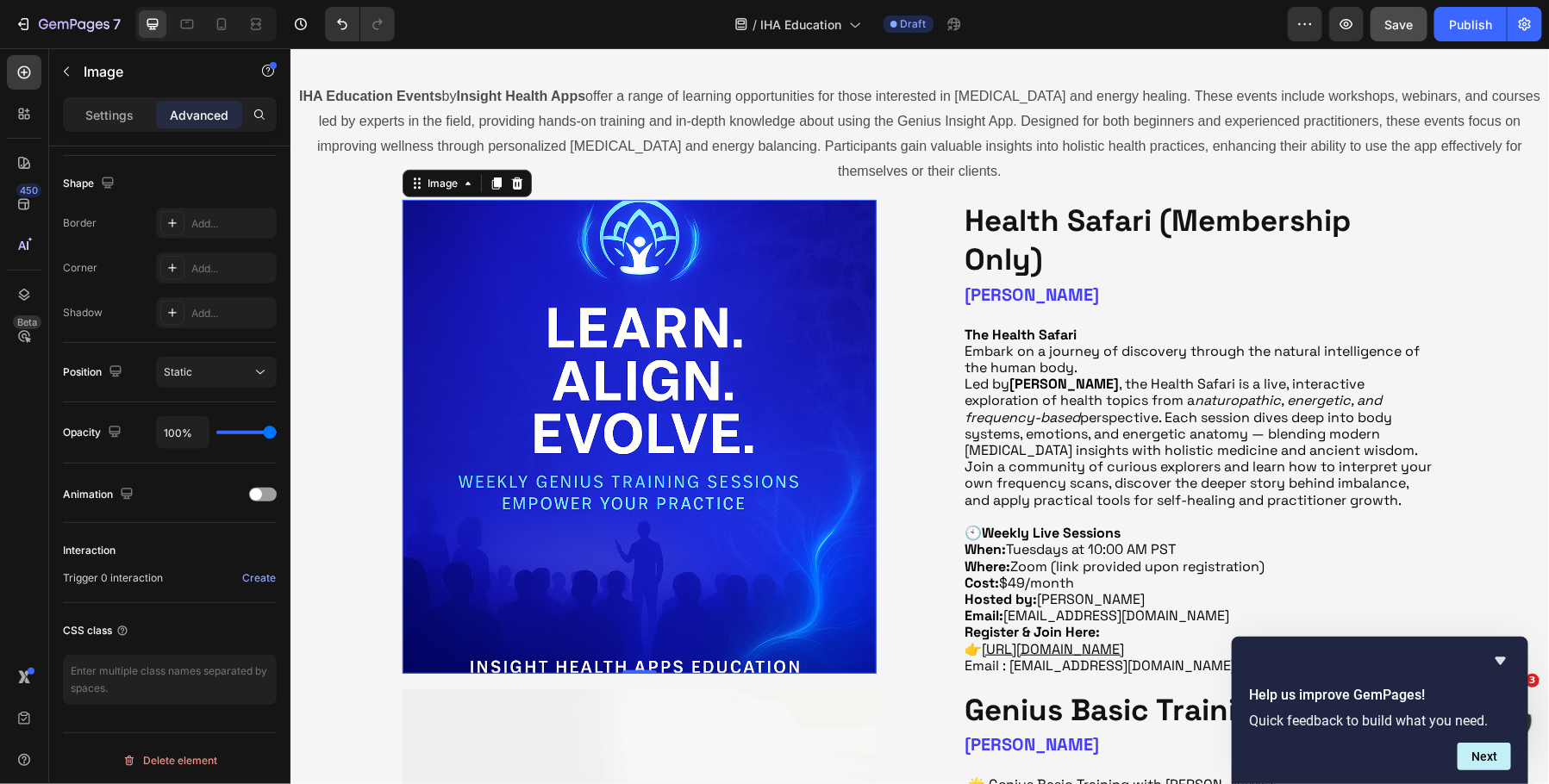
click at [575, 460] on img at bounding box center [638, 436] width 475 height 474
click at [446, 184] on div "Image" at bounding box center [442, 182] width 37 height 16
click at [562, 365] on img at bounding box center [638, 436] width 475 height 474
click at [108, 120] on p "Settings" at bounding box center [110, 114] width 49 height 18
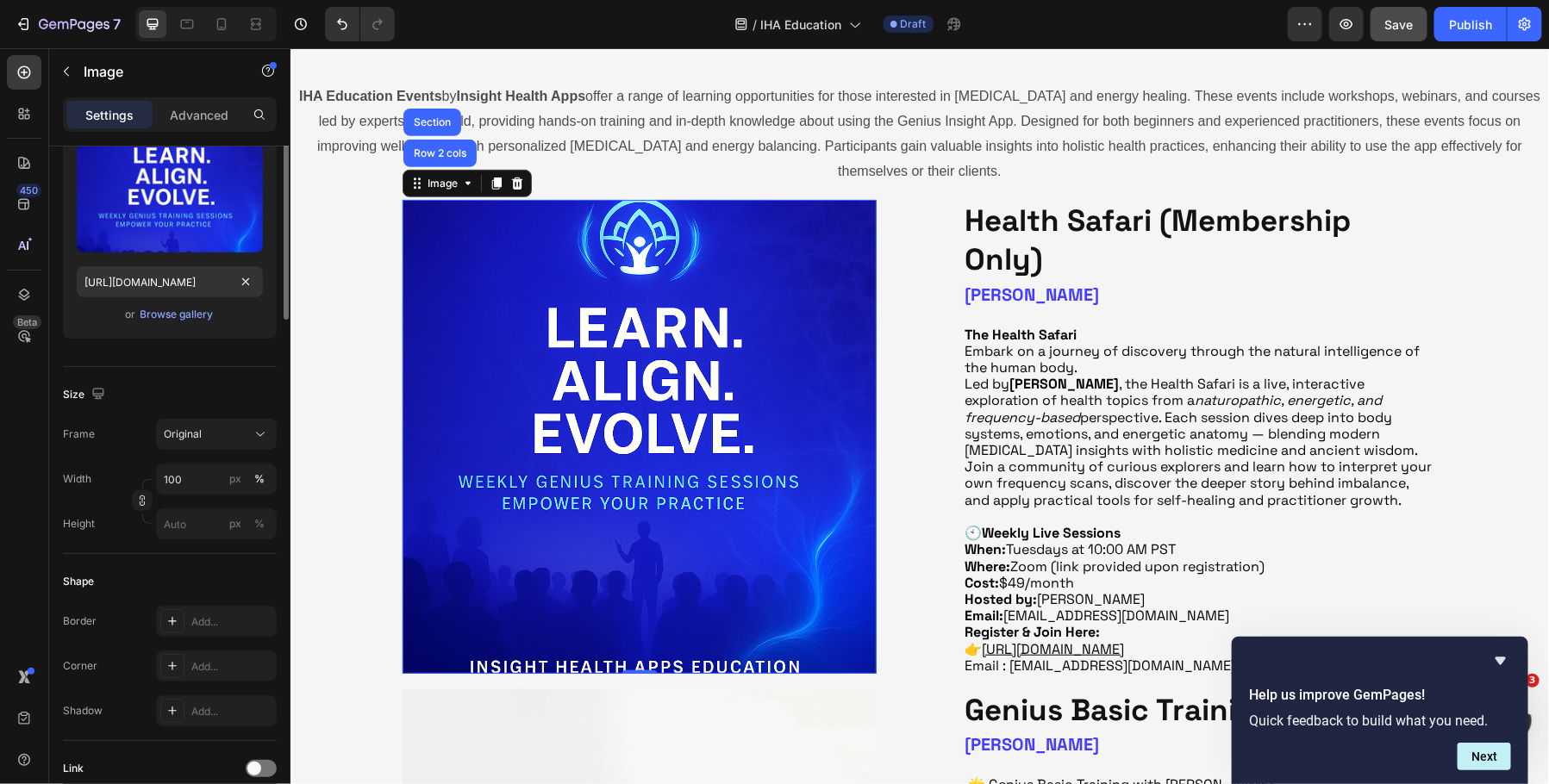
scroll to position [0, 0]
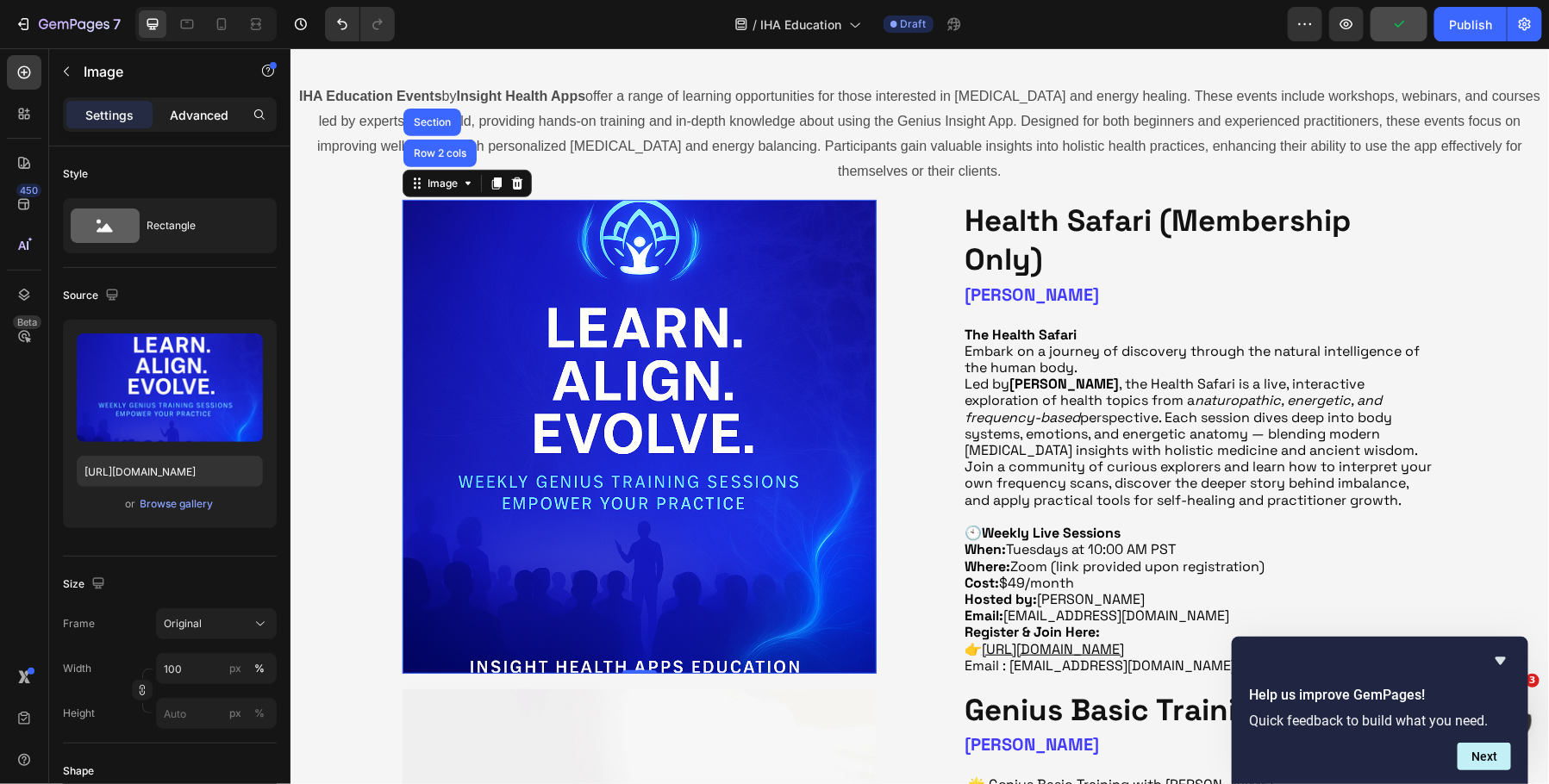
click at [204, 106] on p "Advanced" at bounding box center [198, 114] width 59 height 18
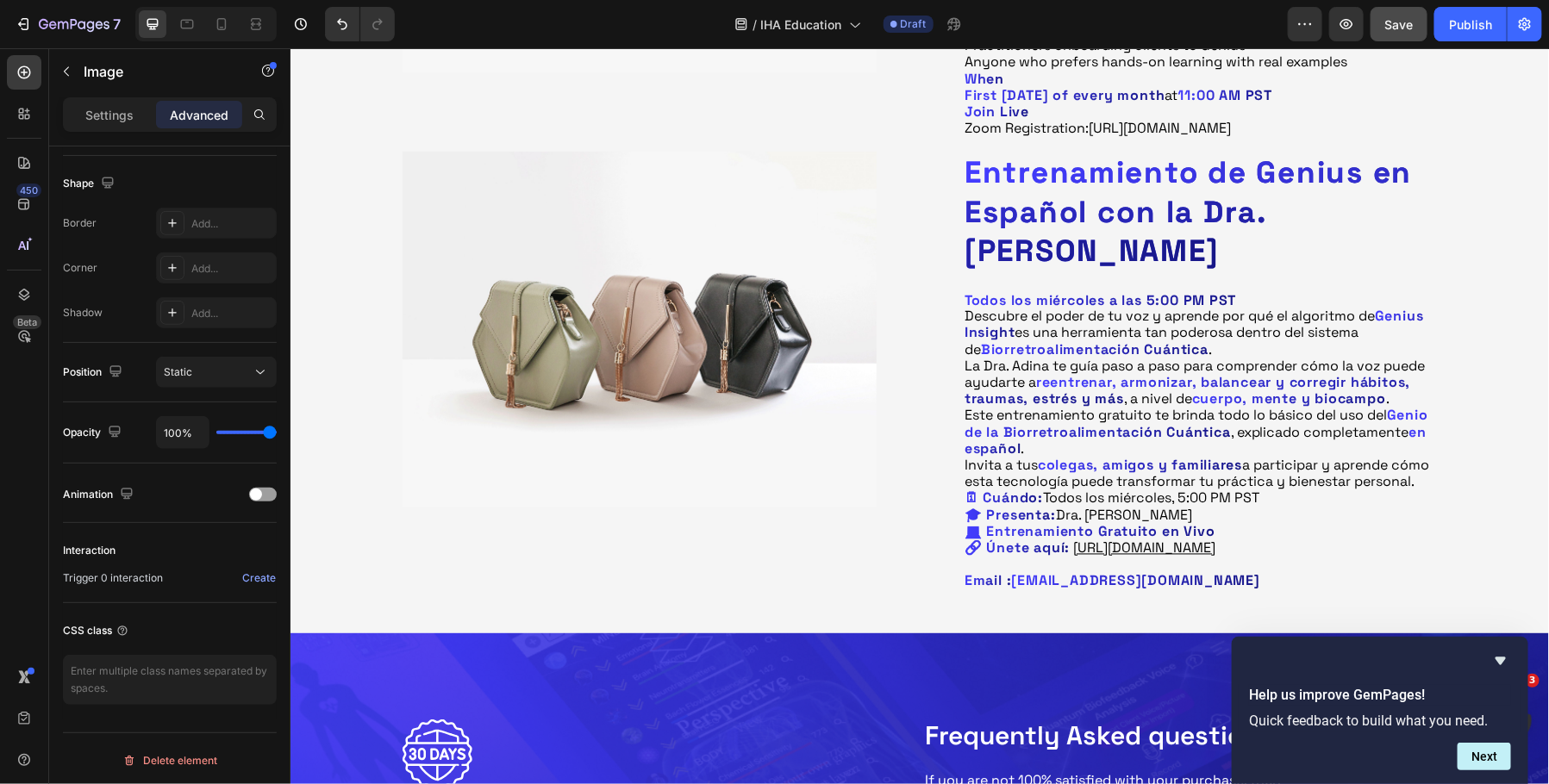
scroll to position [1288, 0]
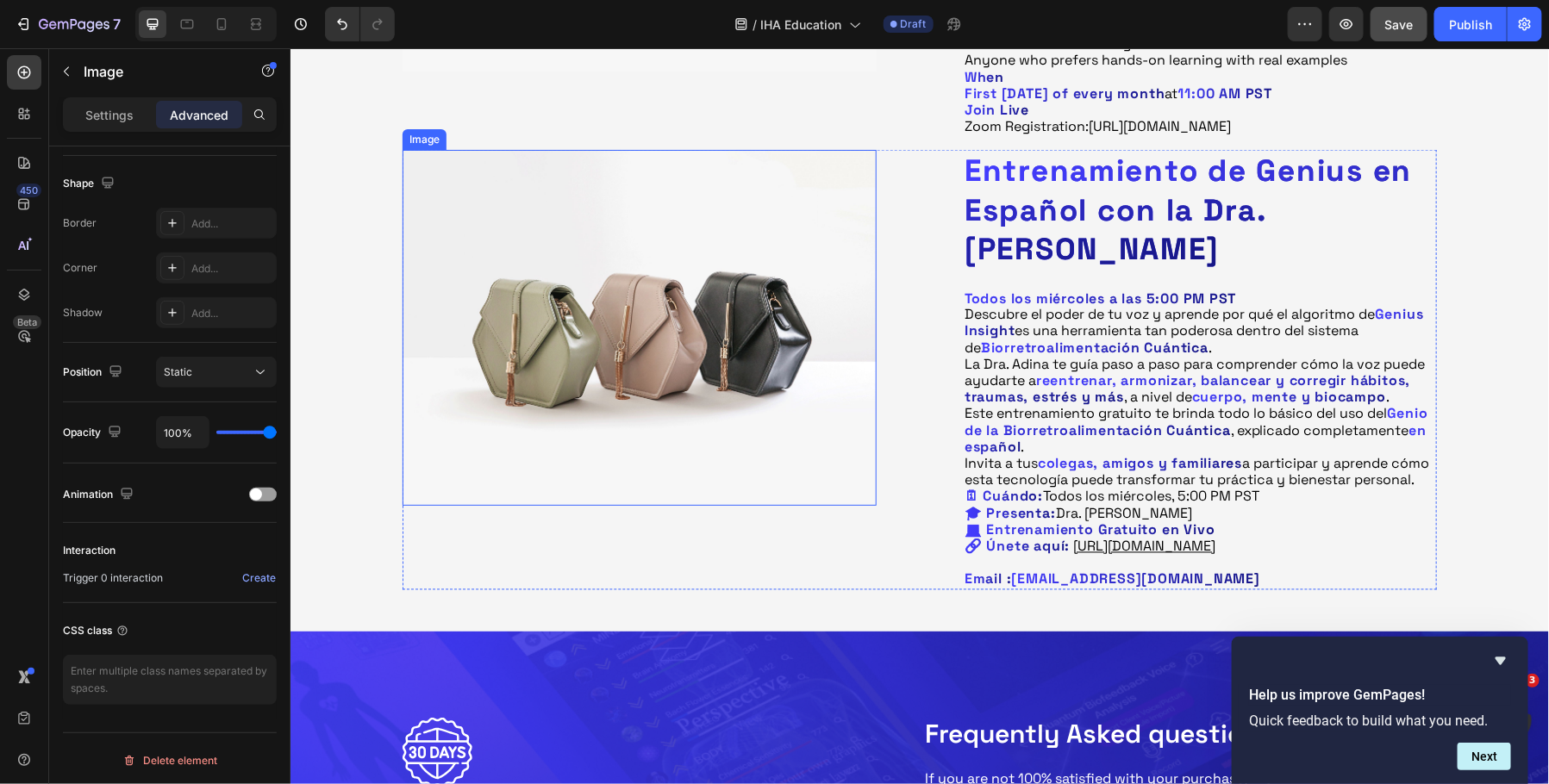
click at [684, 355] on img at bounding box center [638, 327] width 475 height 356
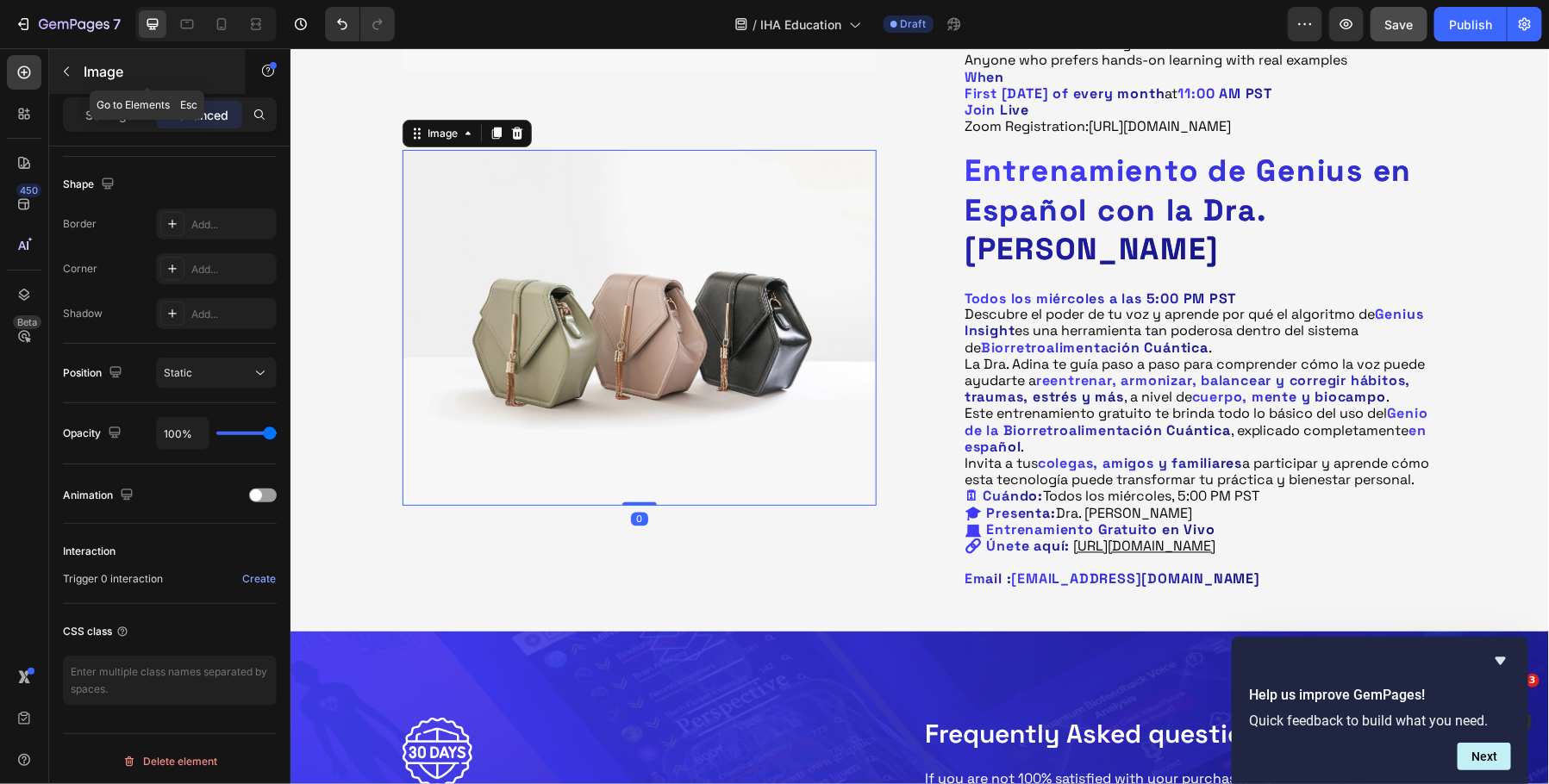
click at [70, 73] on icon "button" at bounding box center [66, 71] width 14 height 14
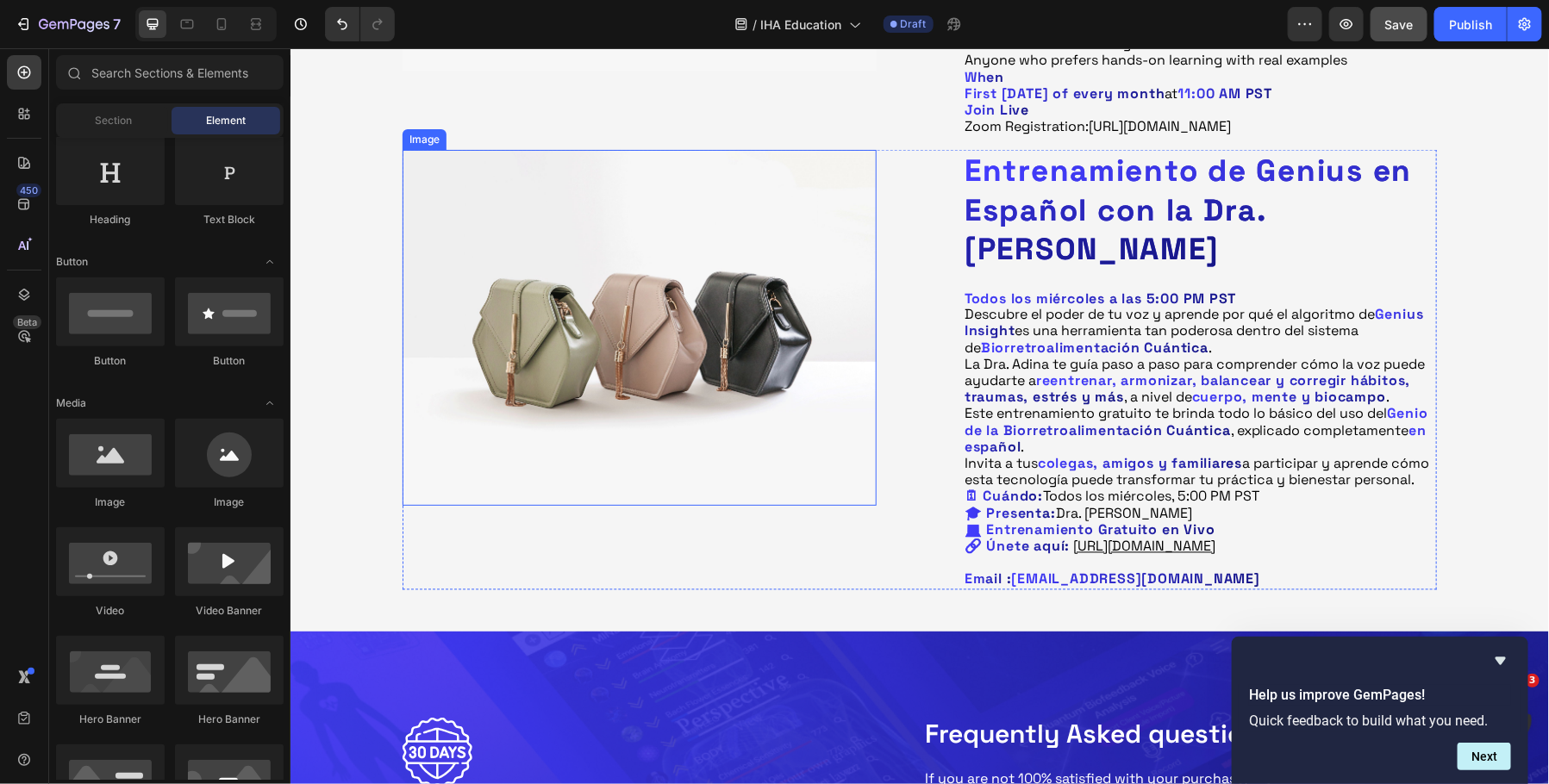
click at [613, 389] on img at bounding box center [638, 327] width 475 height 356
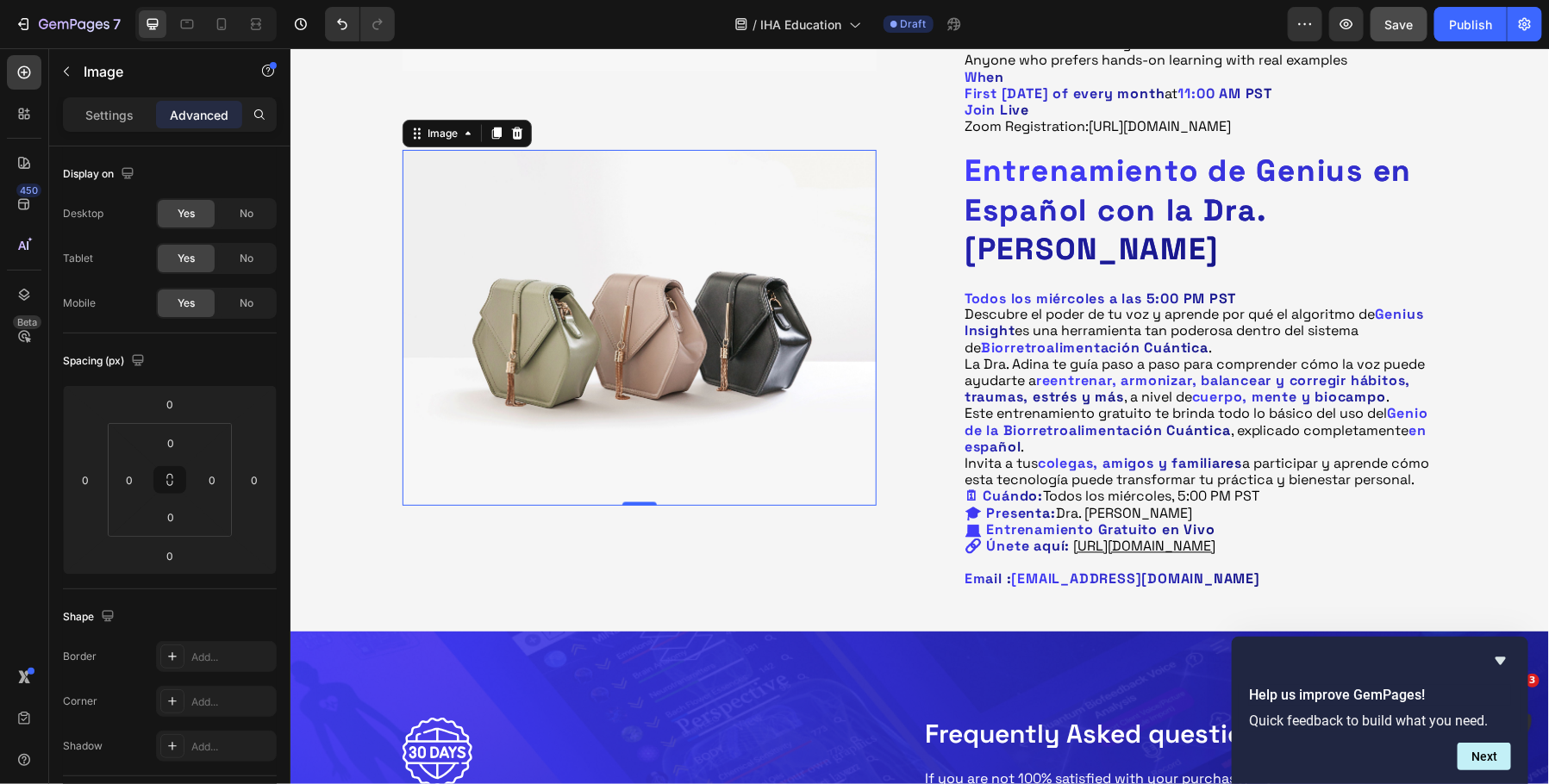
click at [668, 389] on img at bounding box center [638, 327] width 475 height 356
click at [128, 119] on p "Settings" at bounding box center [110, 114] width 49 height 18
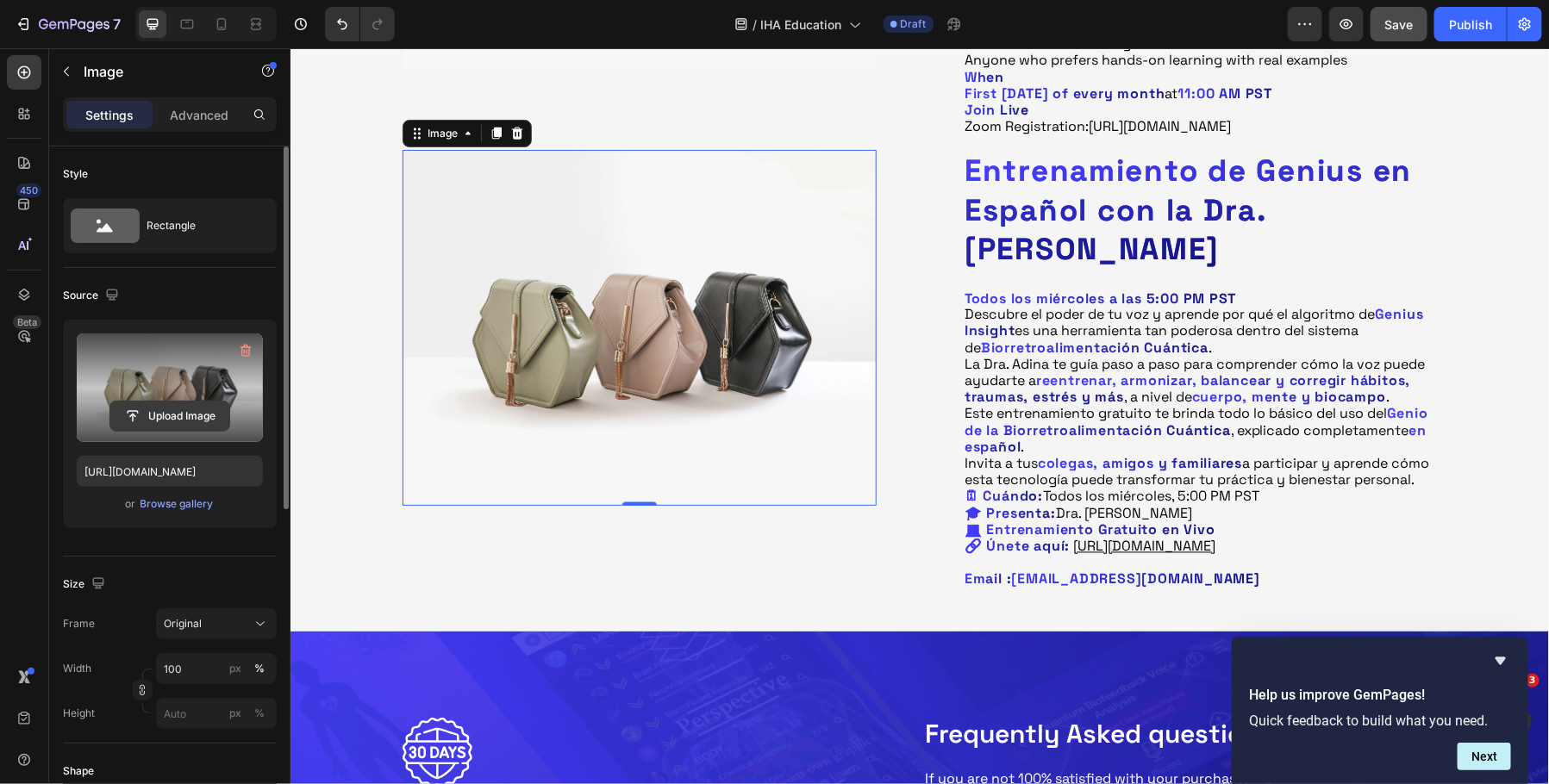
click at [158, 407] on input "file" at bounding box center [169, 415] width 119 height 29
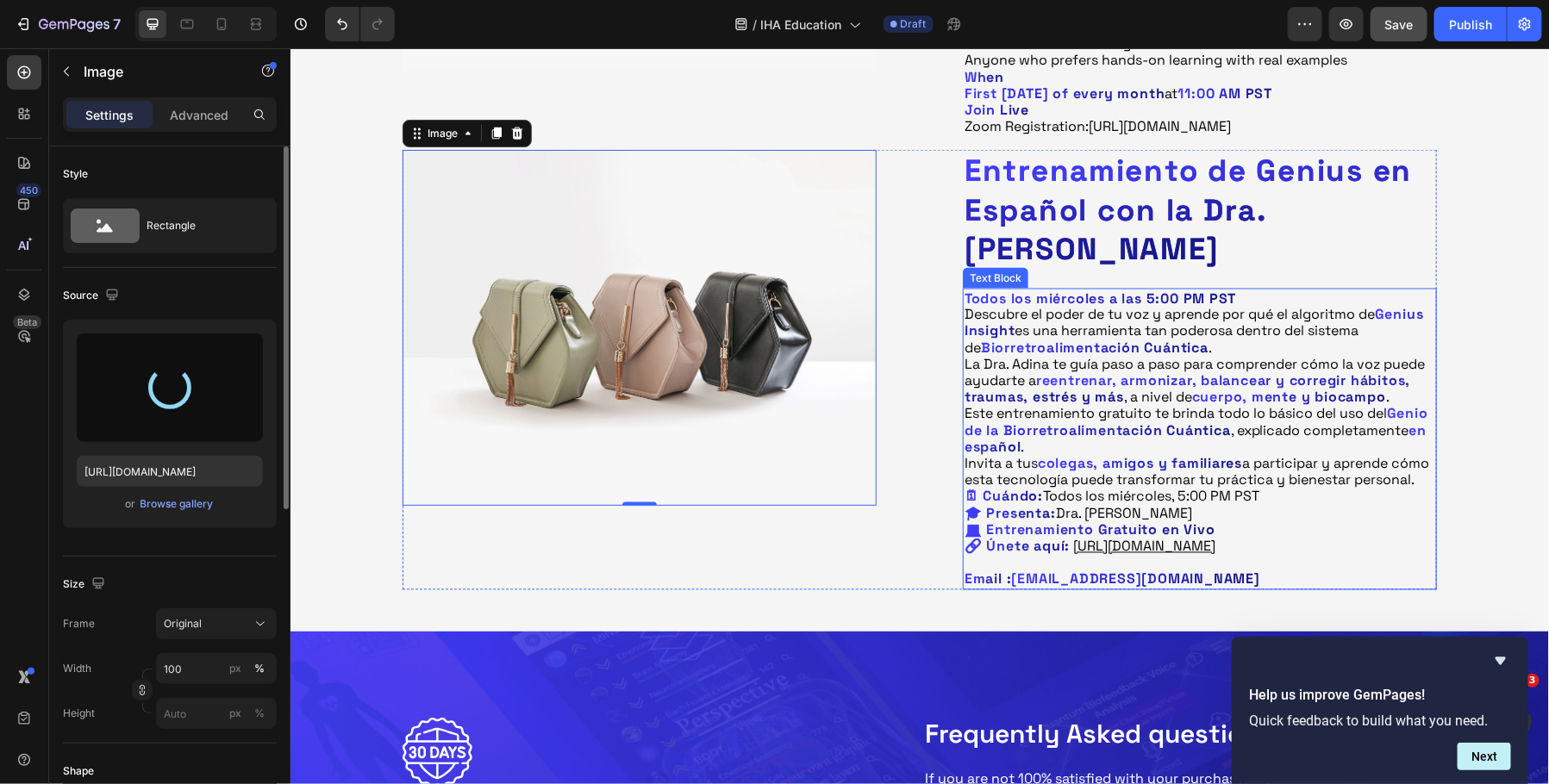
type input "[URL][DOMAIN_NAME]"
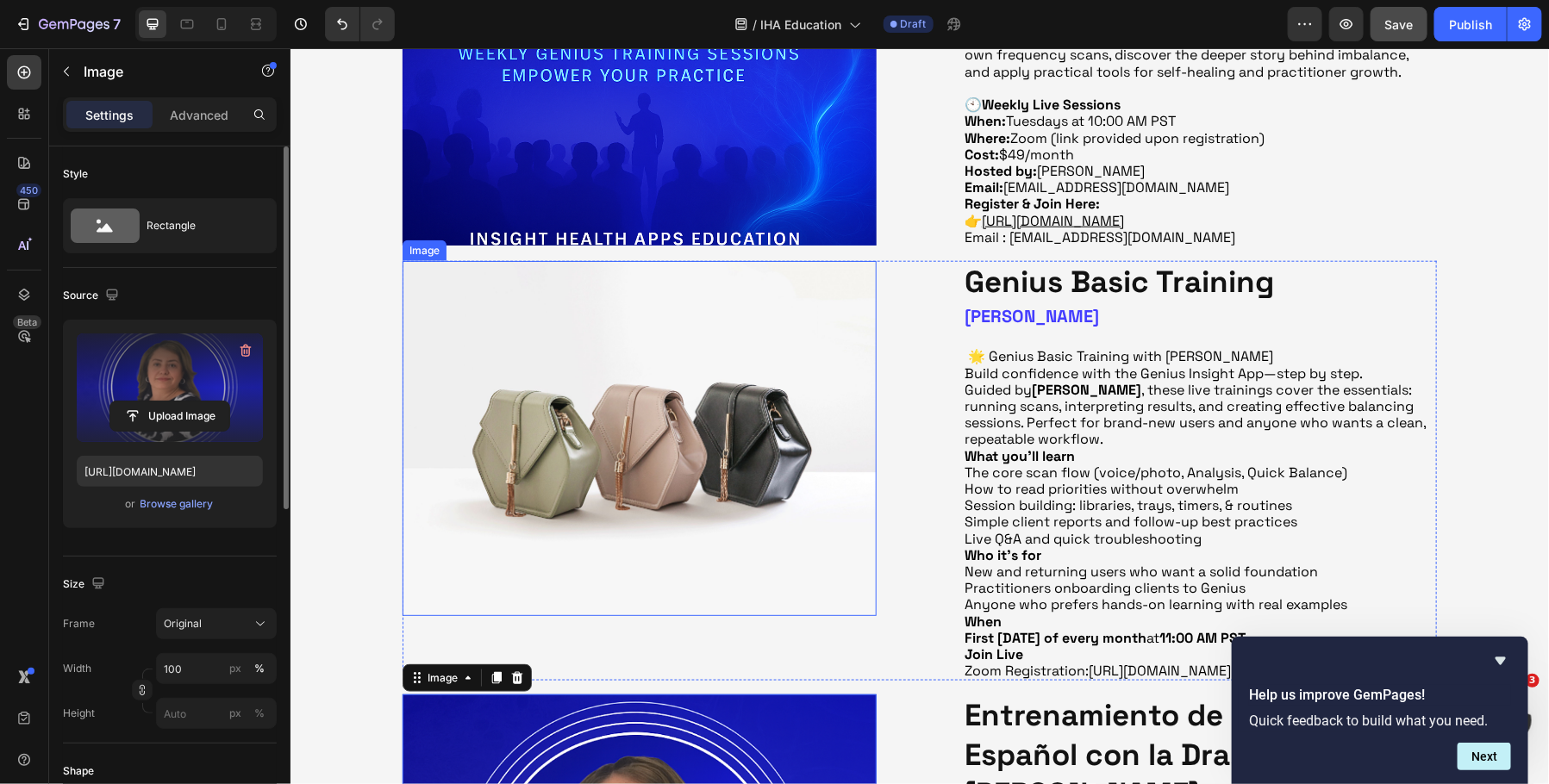
scroll to position [432, 0]
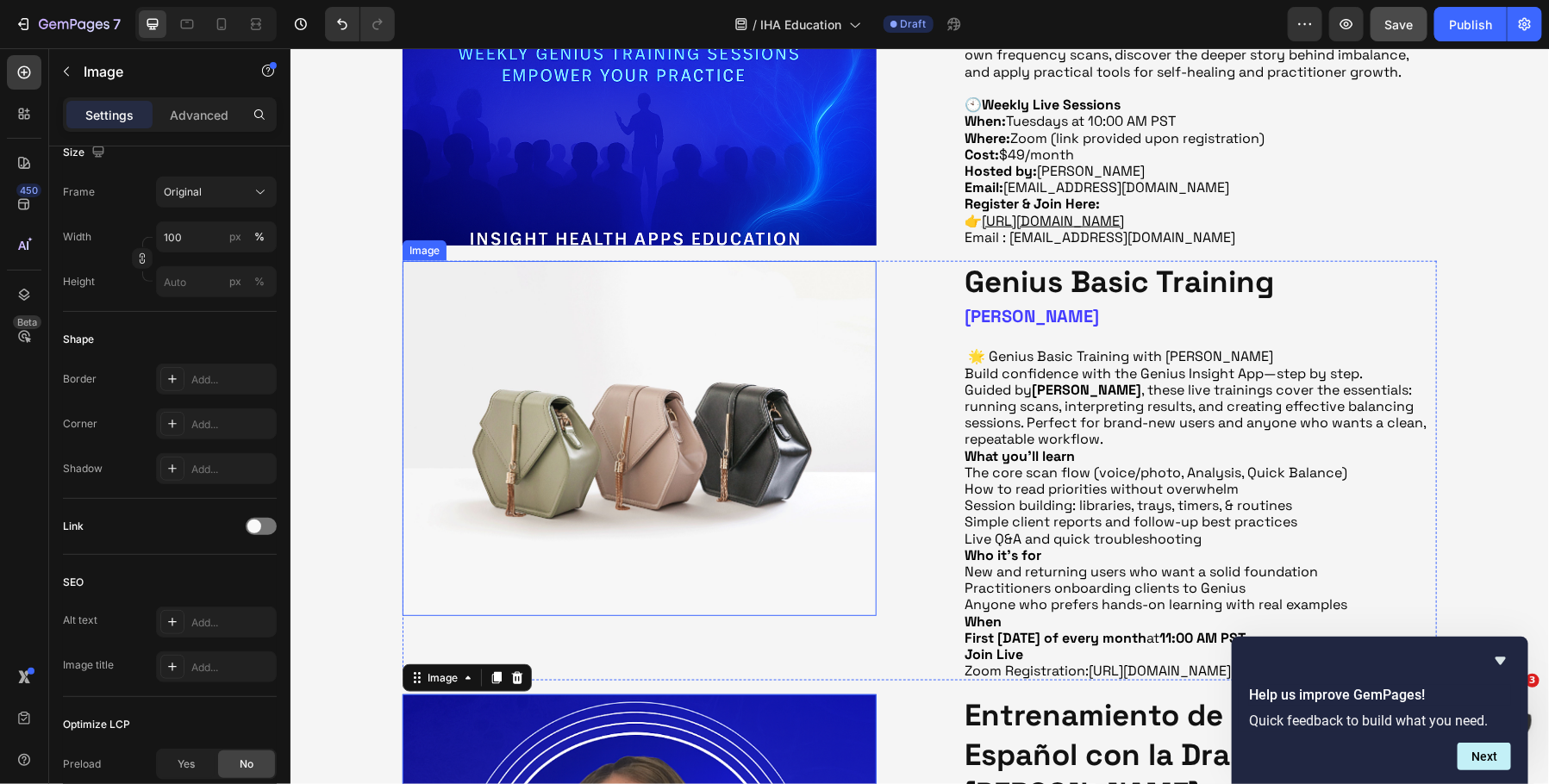
click at [670, 520] on img at bounding box center [638, 438] width 475 height 356
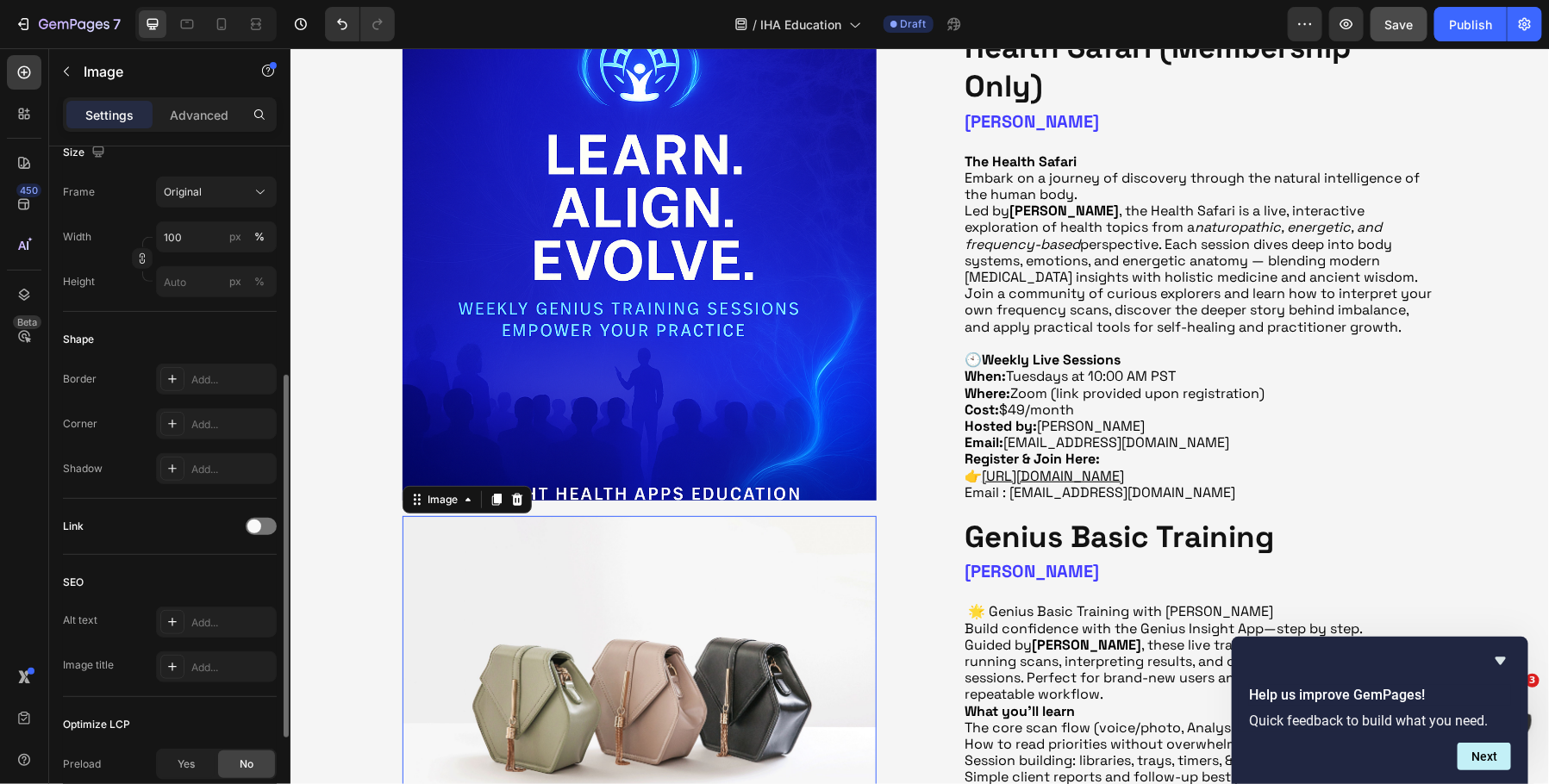
scroll to position [403, 0]
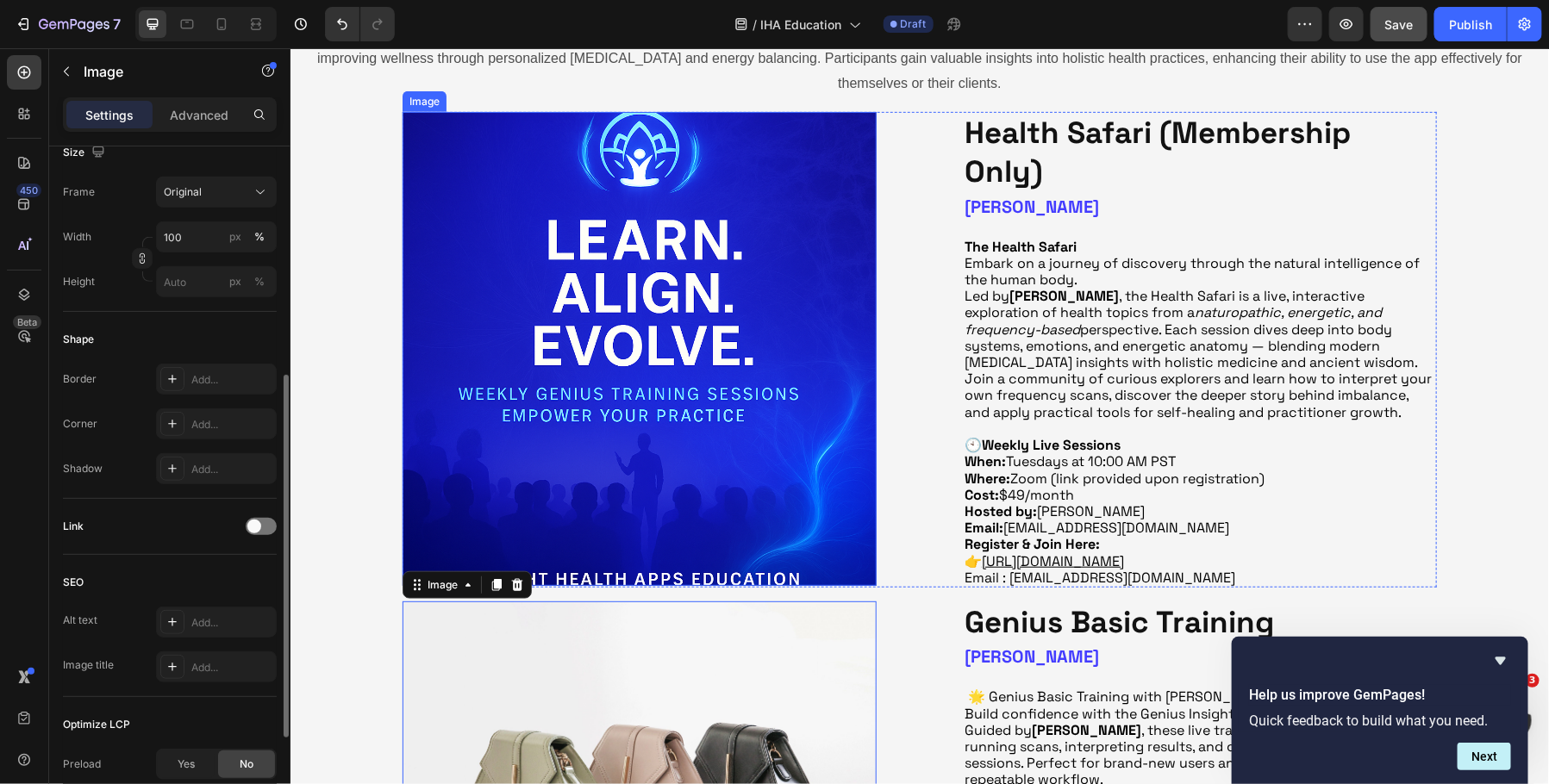
click at [664, 351] on img at bounding box center [638, 348] width 475 height 474
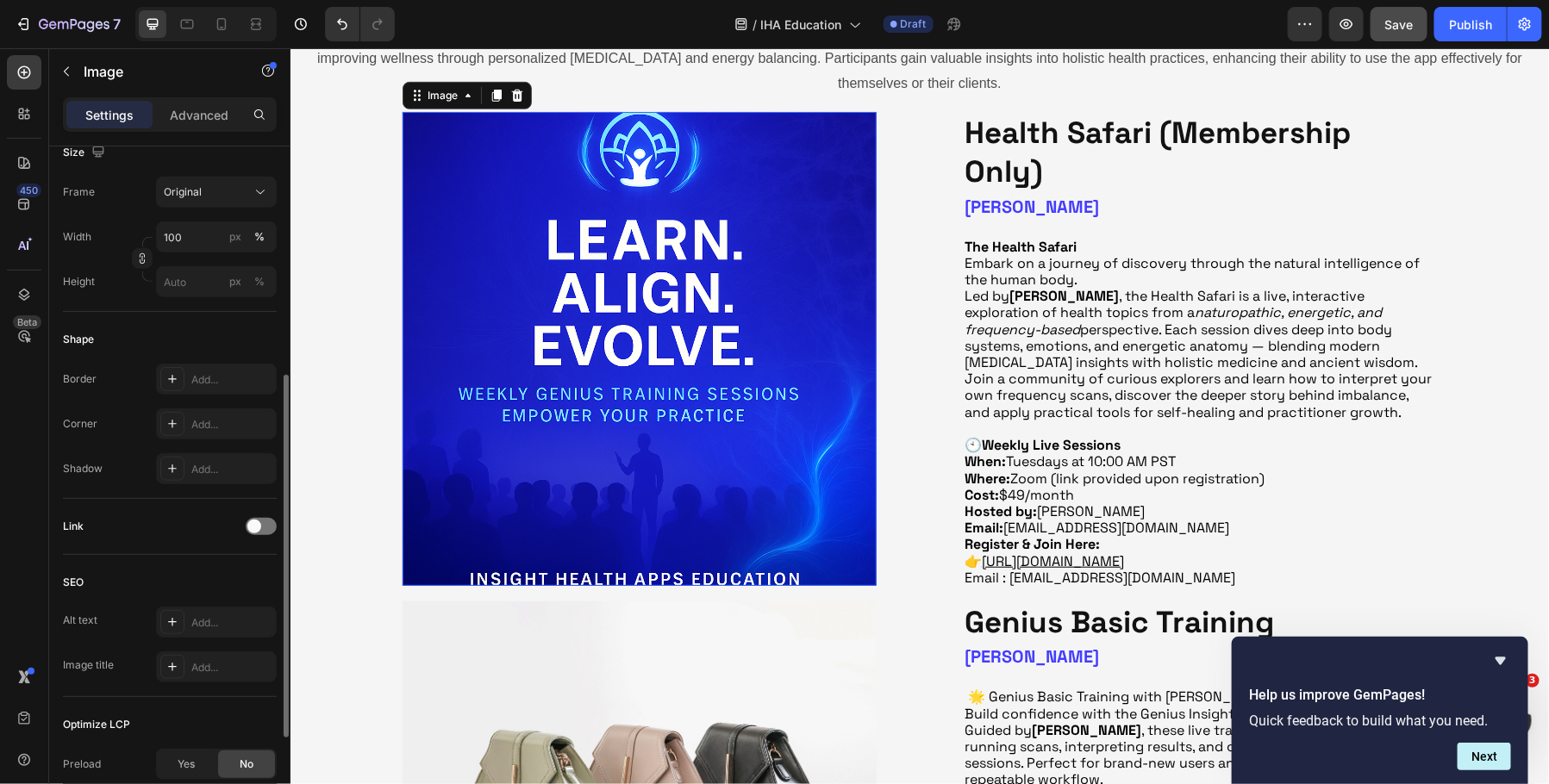
scroll to position [432, 0]
click at [630, 333] on img at bounding box center [638, 348] width 475 height 474
click at [542, 366] on img at bounding box center [638, 348] width 475 height 474
click at [100, 115] on p "Settings" at bounding box center [110, 114] width 49 height 18
click at [82, 71] on div "Image" at bounding box center [148, 72] width 197 height 45
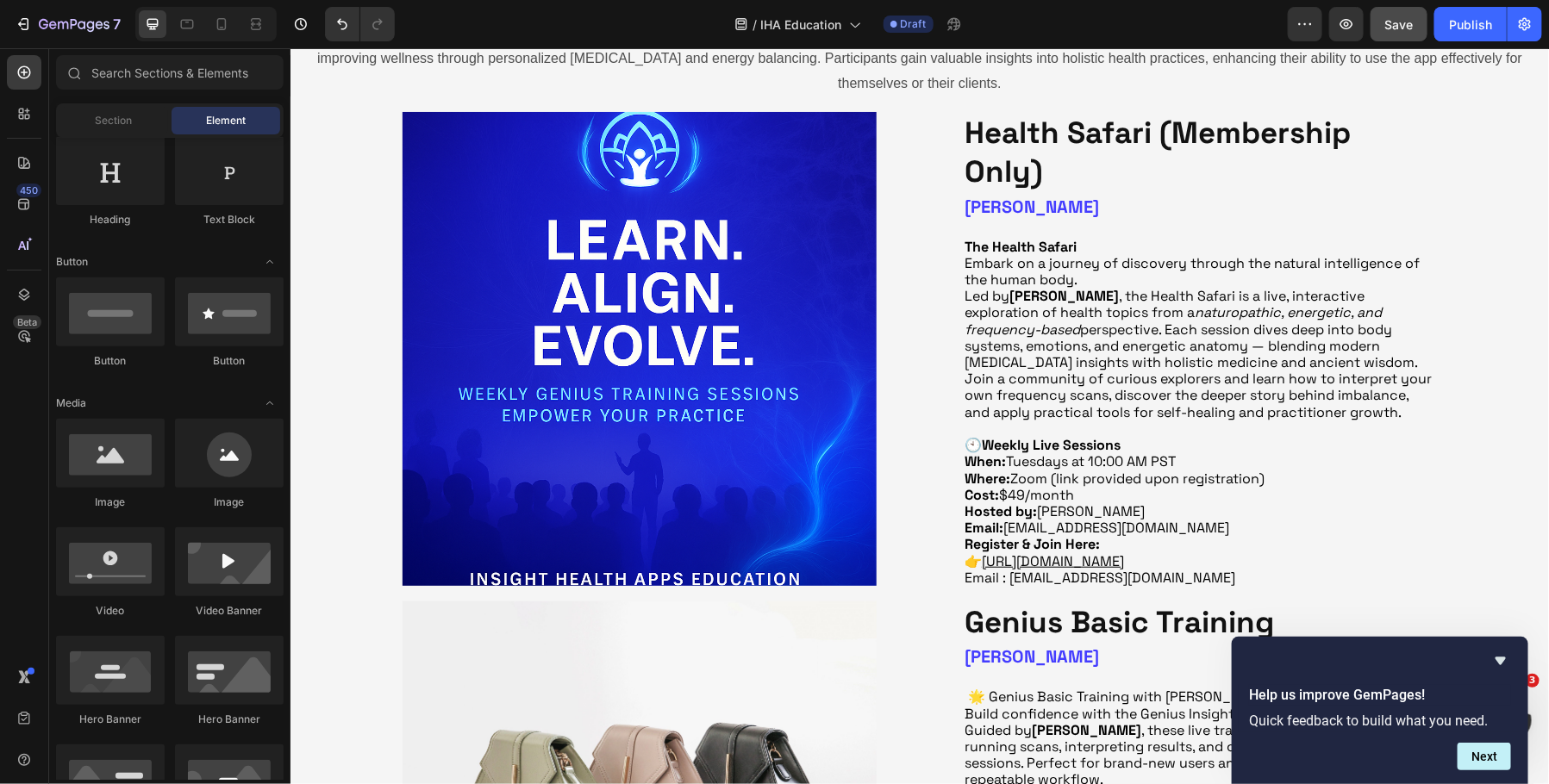
click at [605, 258] on img at bounding box center [638, 348] width 475 height 474
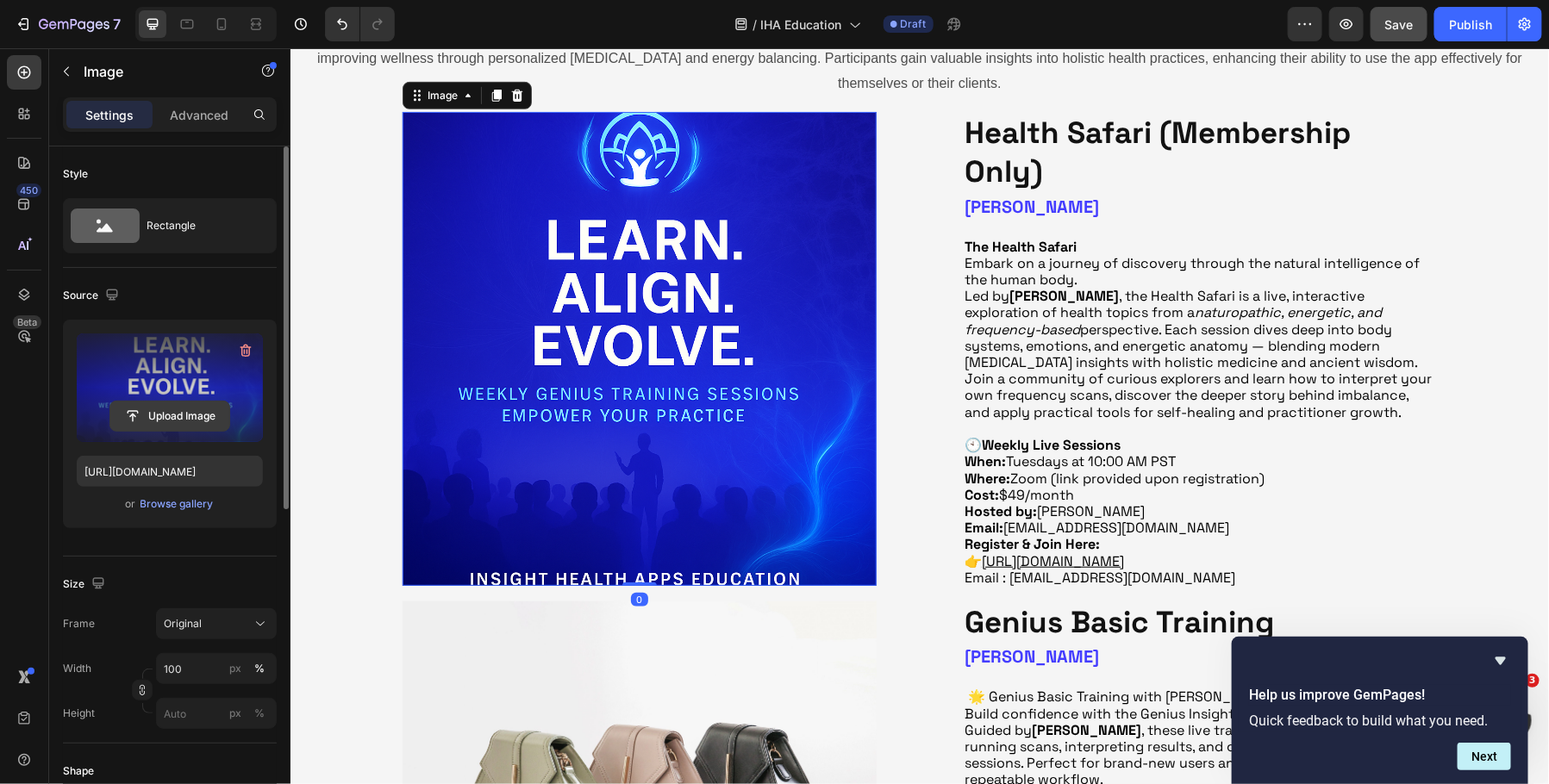
click at [154, 410] on input "file" at bounding box center [169, 415] width 119 height 29
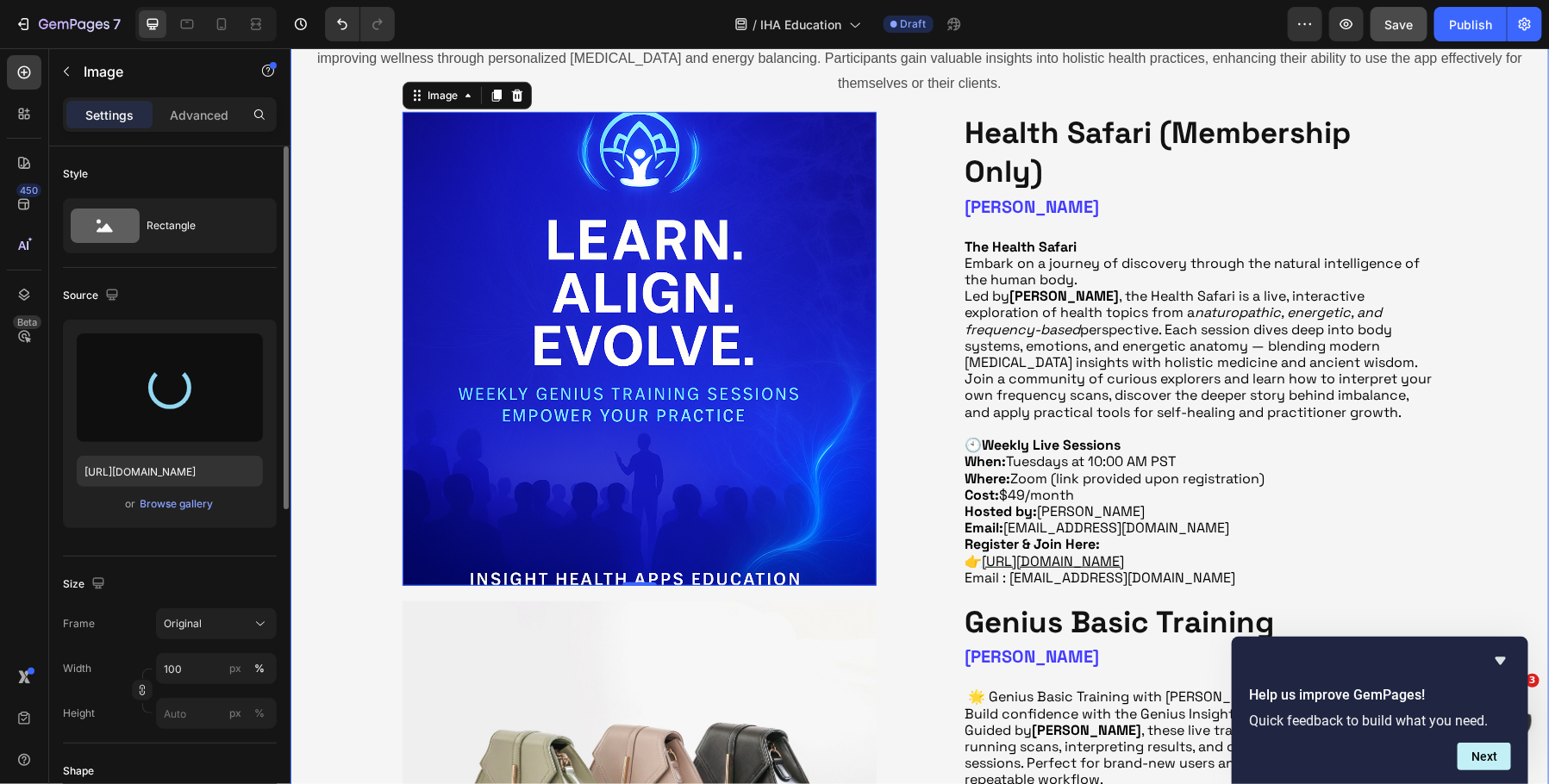
type input "[URL][DOMAIN_NAME]"
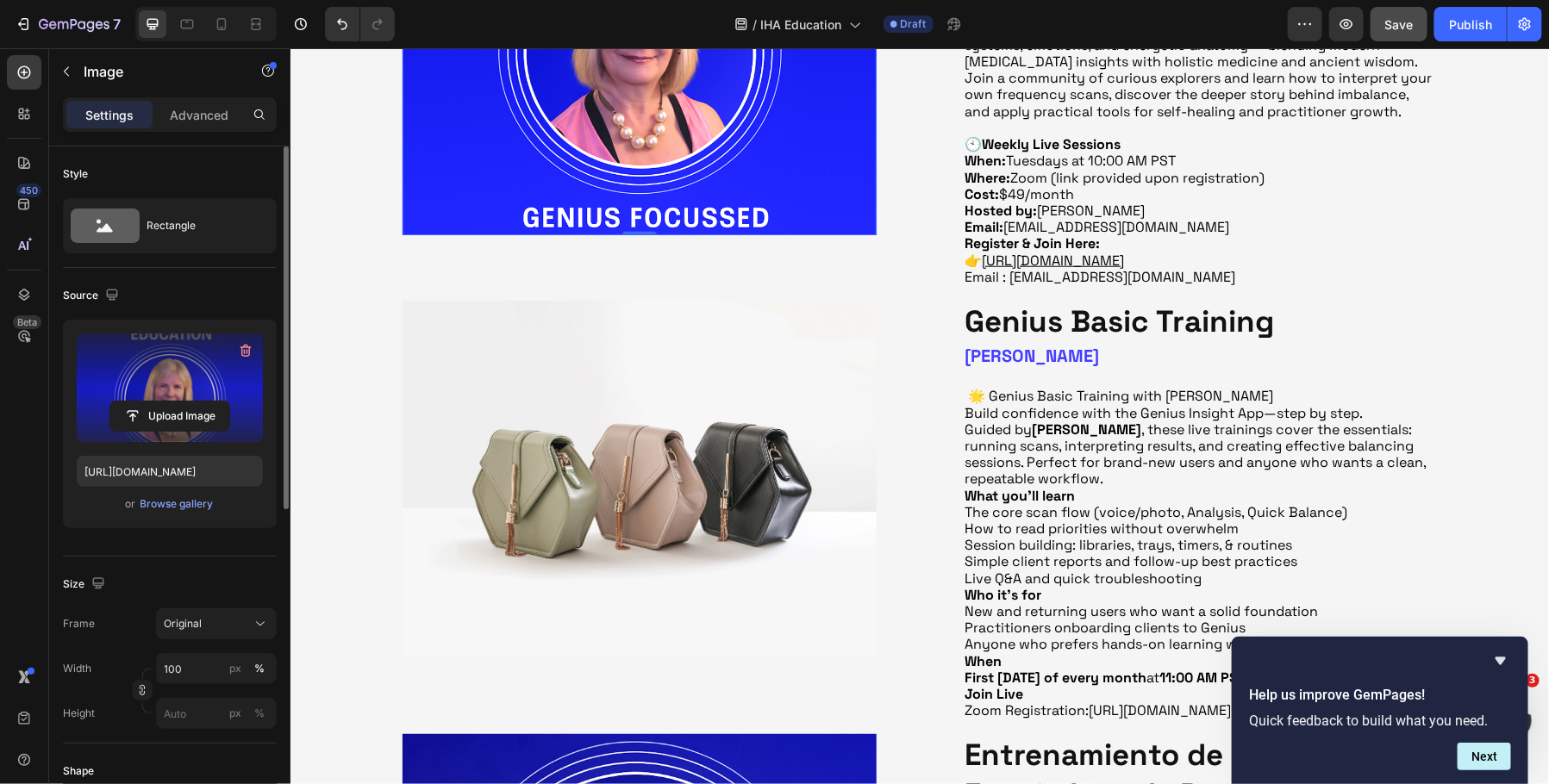
scroll to position [733, 0]
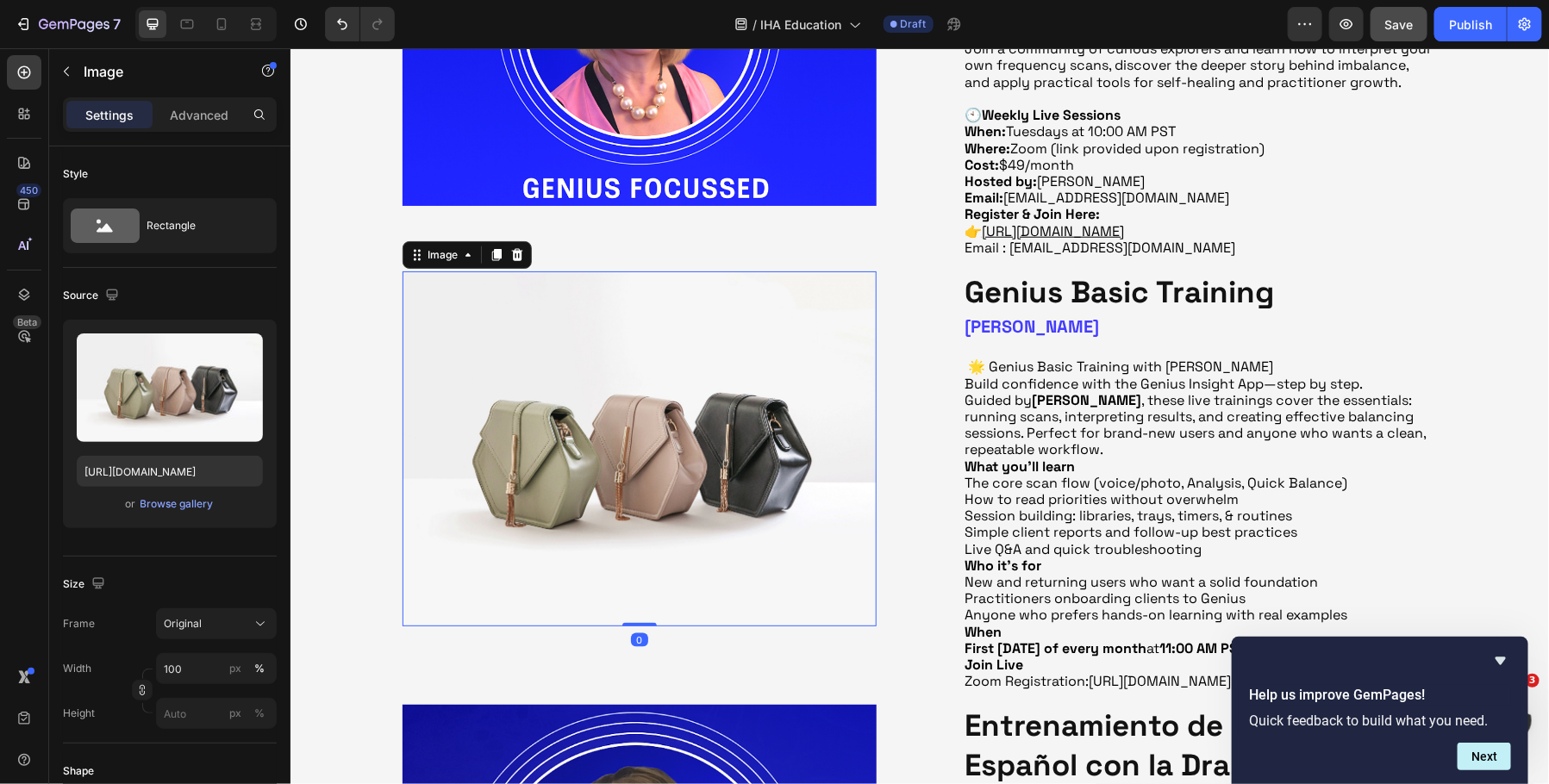
click at [692, 471] on img at bounding box center [638, 448] width 475 height 356
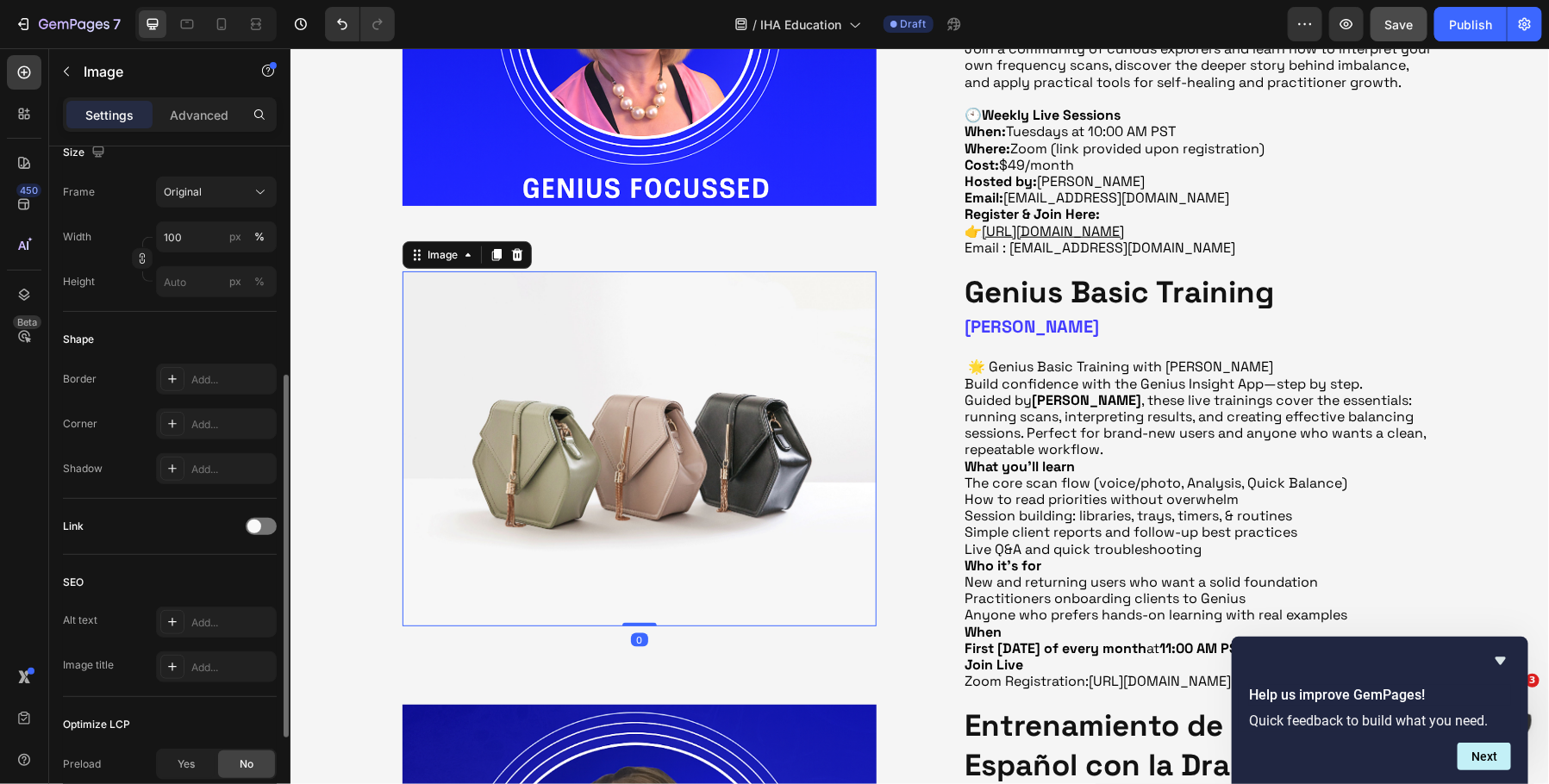
click at [666, 463] on img at bounding box center [638, 448] width 475 height 356
click at [606, 465] on img at bounding box center [638, 448] width 475 height 356
click at [541, 410] on img at bounding box center [638, 448] width 475 height 356
click at [79, 82] on div at bounding box center [66, 71] width 27 height 27
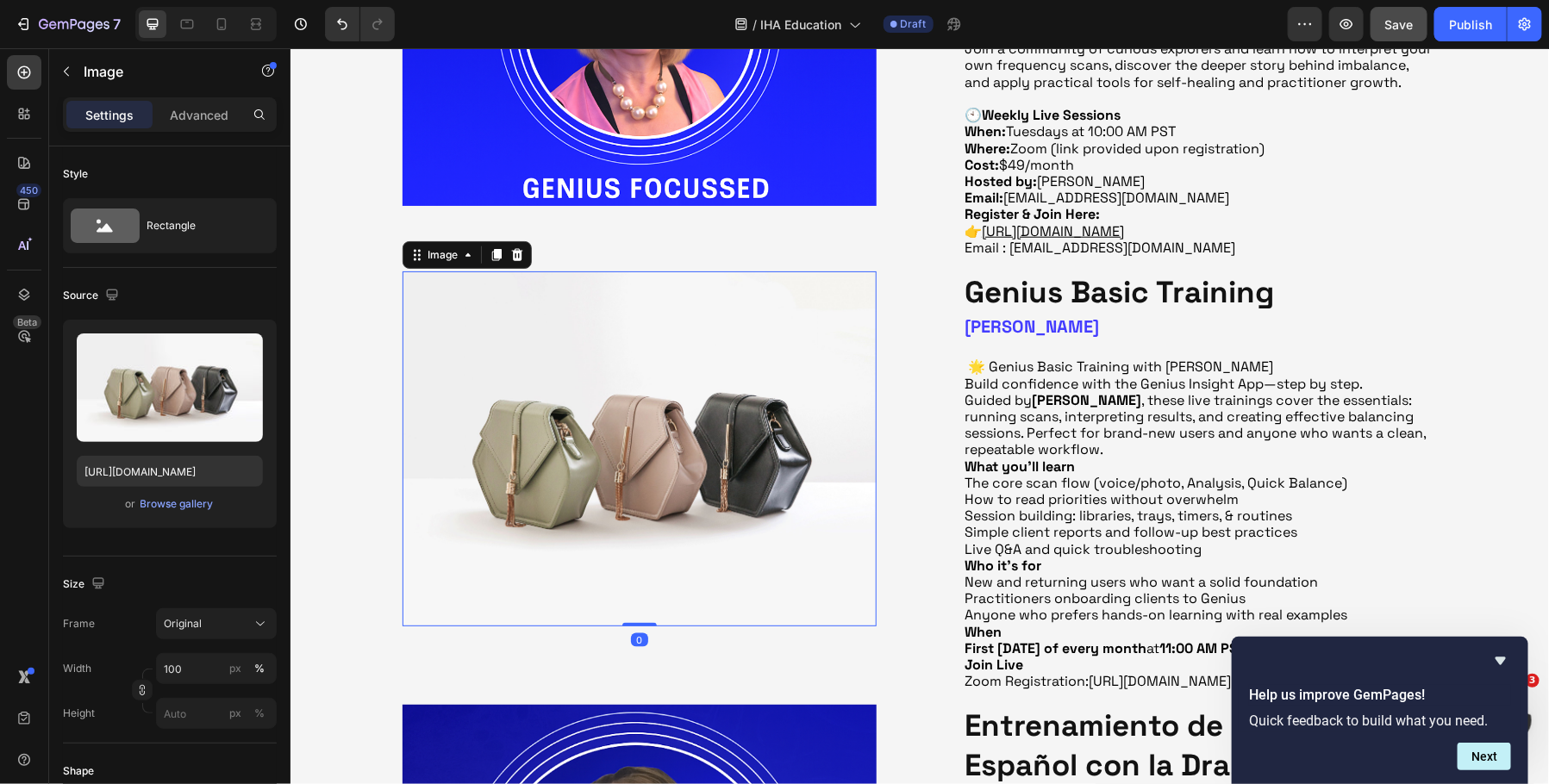
click at [546, 445] on img at bounding box center [638, 448] width 475 height 356
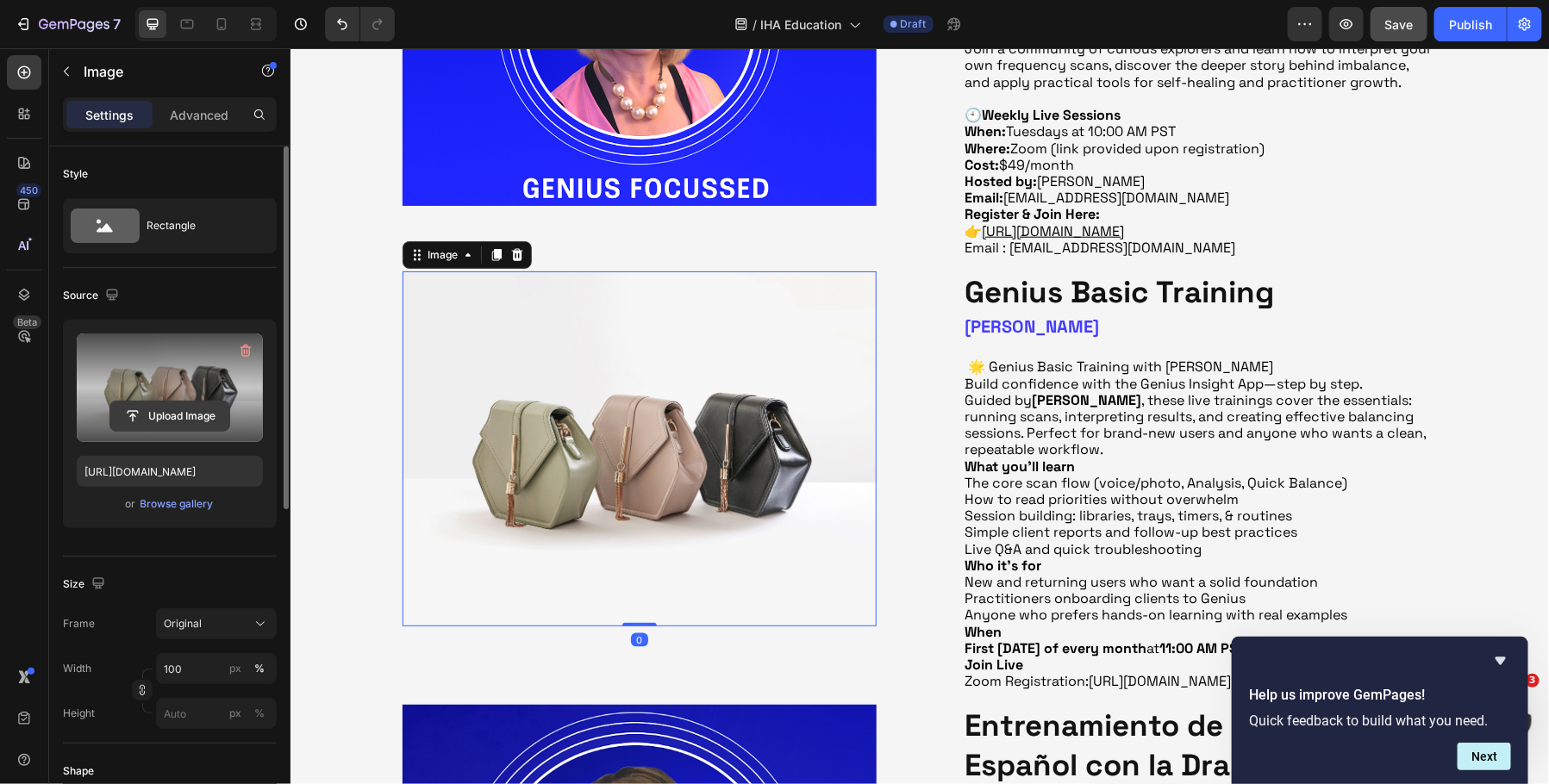
click at [176, 406] on input "file" at bounding box center [169, 415] width 119 height 29
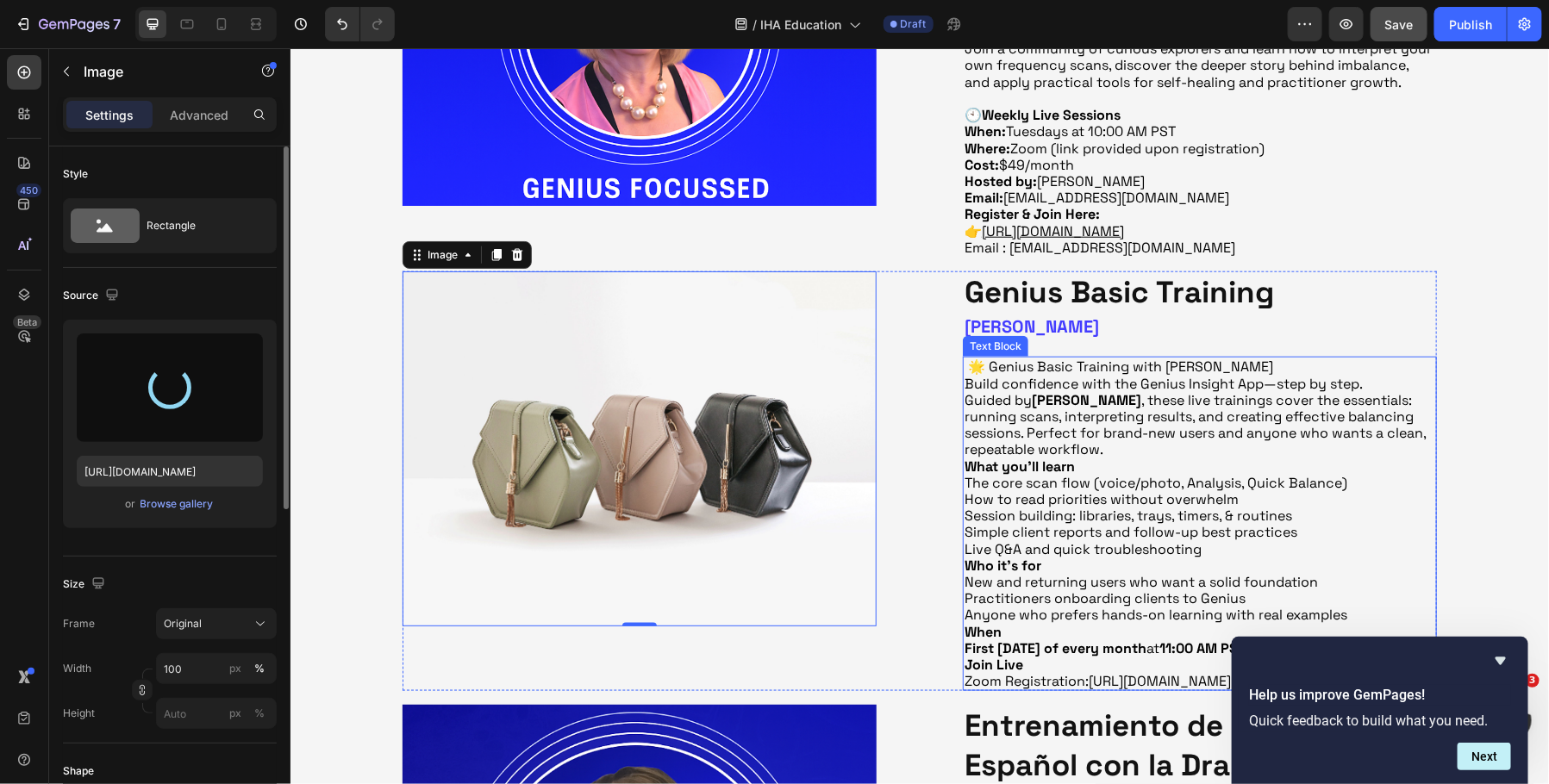
type input "[URL][DOMAIN_NAME]"
